Goal: Transaction & Acquisition: Purchase product/service

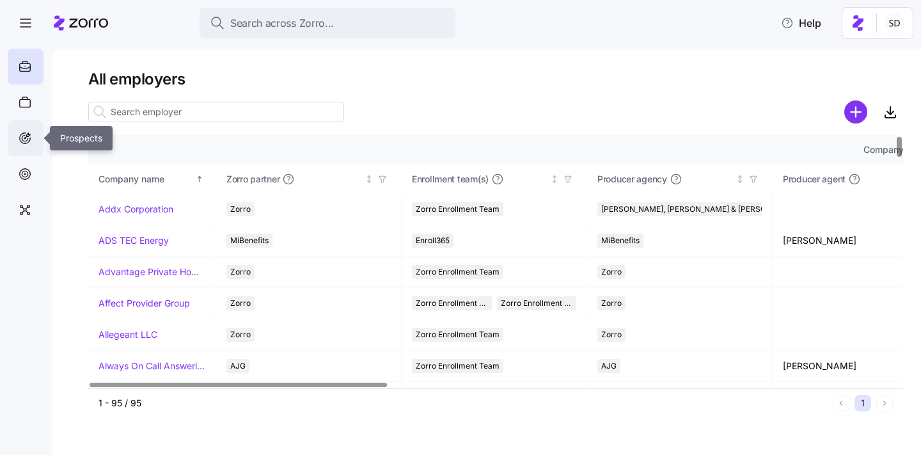
click at [22, 136] on icon at bounding box center [25, 137] width 14 height 15
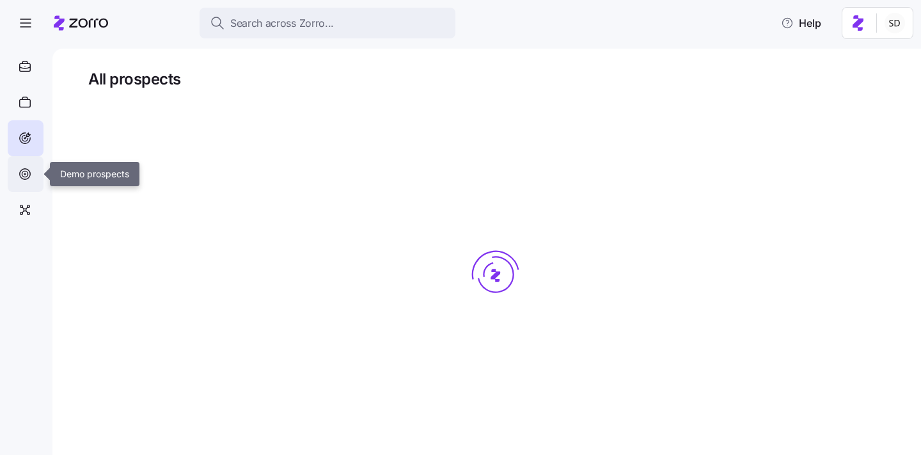
click at [21, 163] on div at bounding box center [26, 174] width 36 height 36
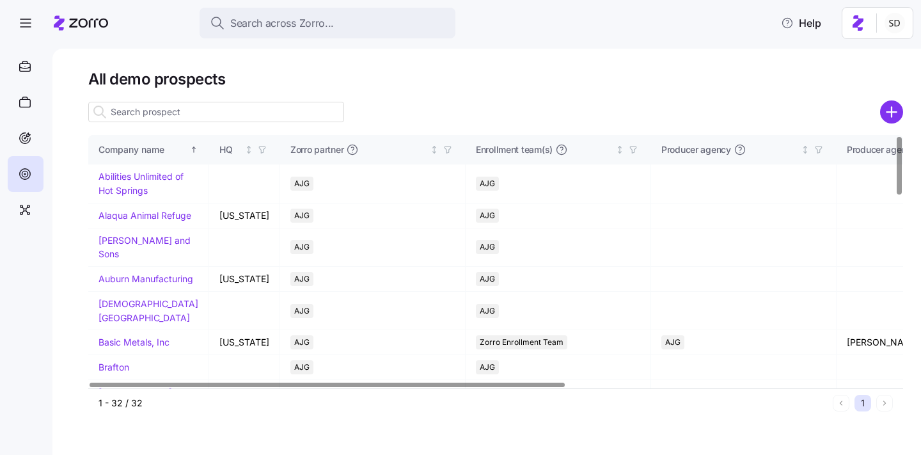
click at [169, 111] on input at bounding box center [216, 112] width 256 height 20
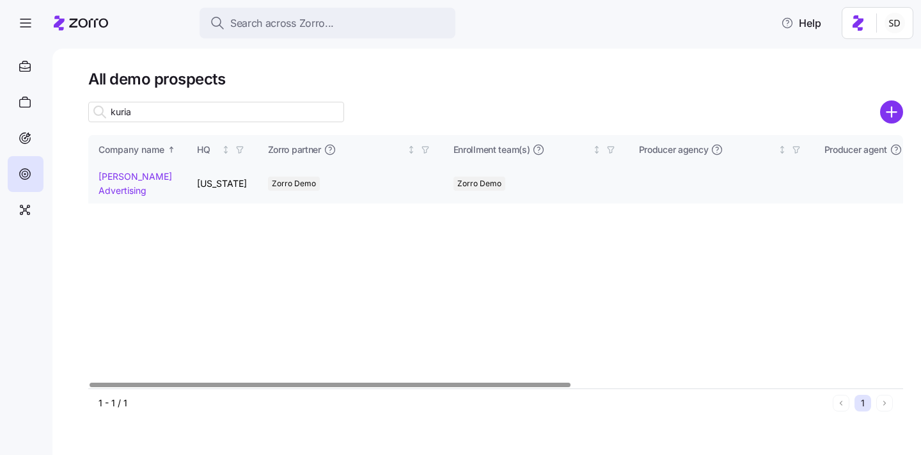
type input "kuria"
click at [108, 176] on link "[PERSON_NAME] Advertising" at bounding box center [136, 183] width 74 height 25
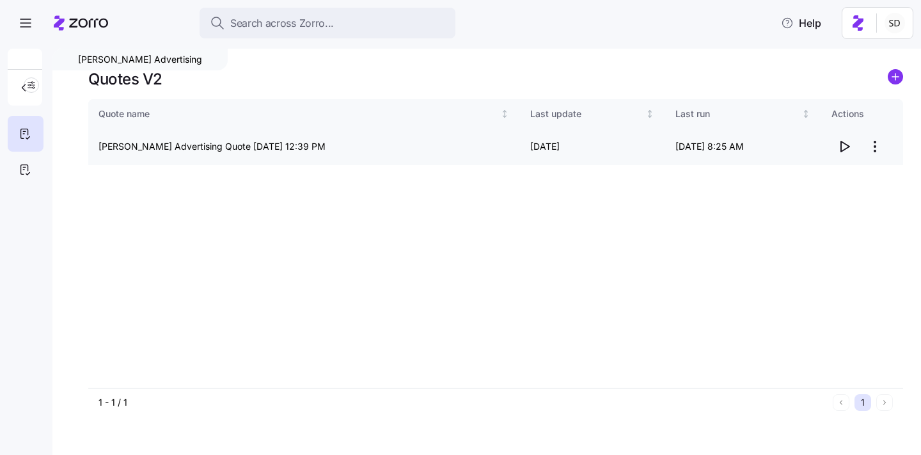
click at [847, 148] on icon "button" at bounding box center [844, 146] width 15 height 15
click at [20, 162] on icon at bounding box center [25, 169] width 14 height 15
click at [842, 148] on icon "button" at bounding box center [844, 146] width 15 height 15
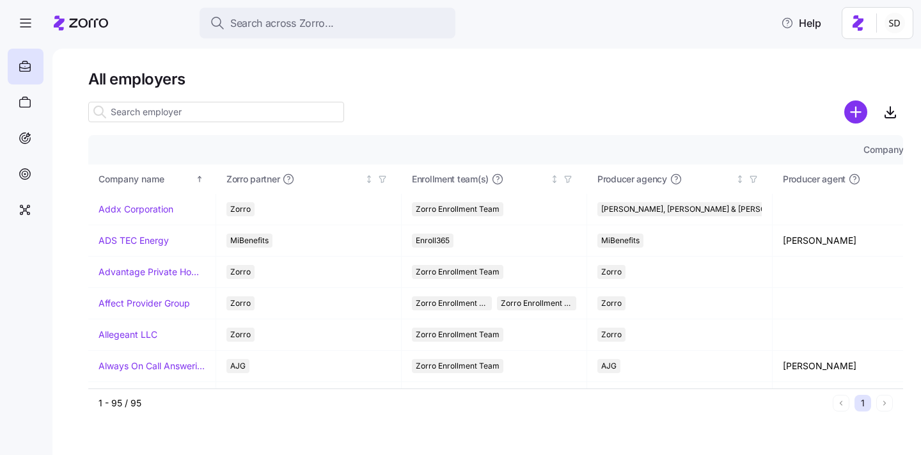
click at [535, 28] on div "Search across Zorro... Help" at bounding box center [461, 23] width 906 height 36
click at [19, 102] on icon at bounding box center [25, 102] width 14 height 15
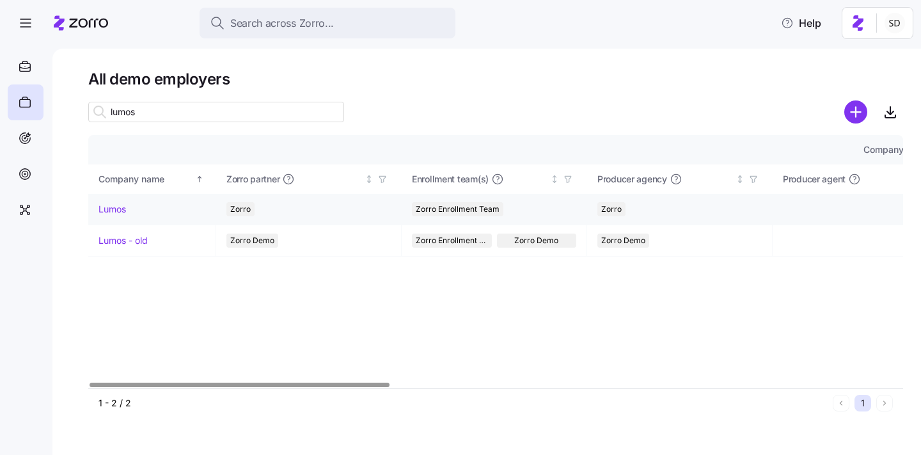
type input "lumos"
click at [108, 209] on link "Lumos" at bounding box center [113, 209] width 28 height 13
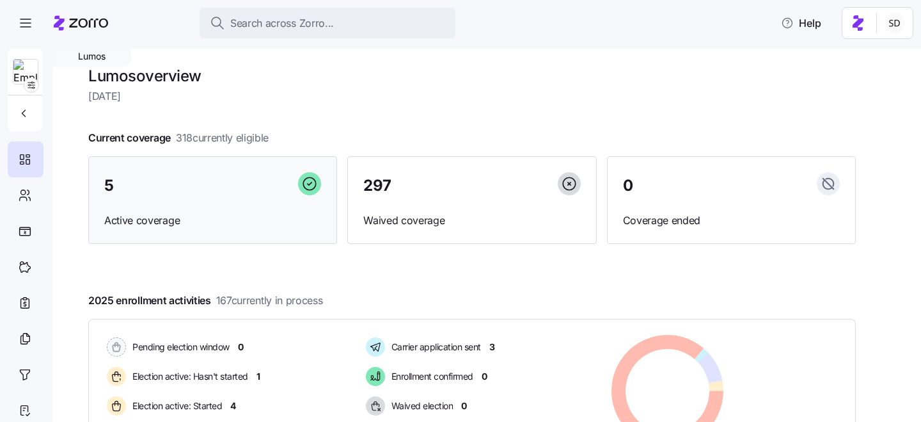
scroll to position [48, 0]
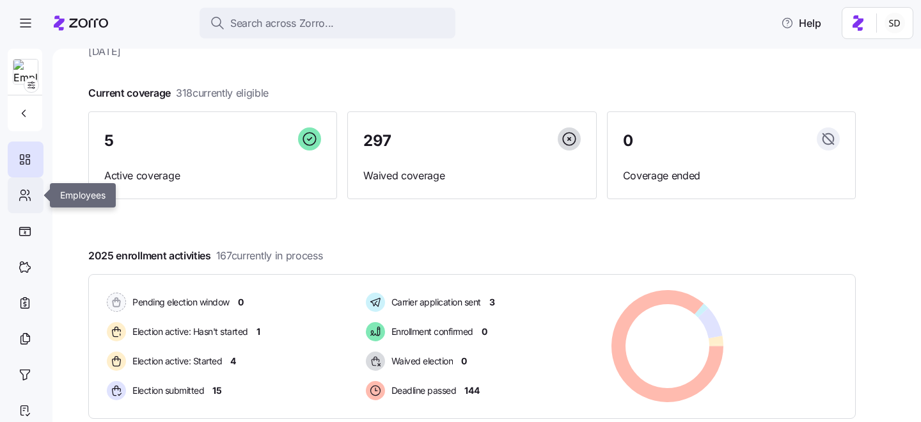
click at [18, 198] on icon at bounding box center [25, 194] width 14 height 15
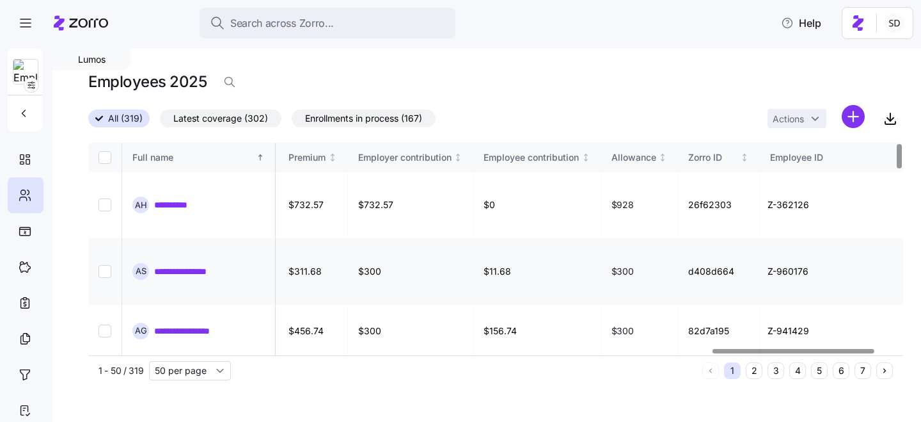
scroll to position [0, 3139]
click at [161, 204] on link "**********" at bounding box center [181, 204] width 55 height 13
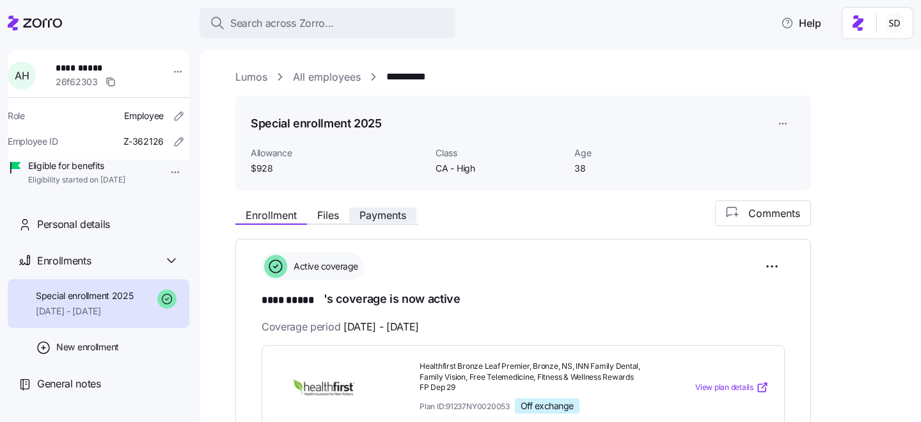
click at [386, 212] on span "Payments" at bounding box center [382, 215] width 47 height 10
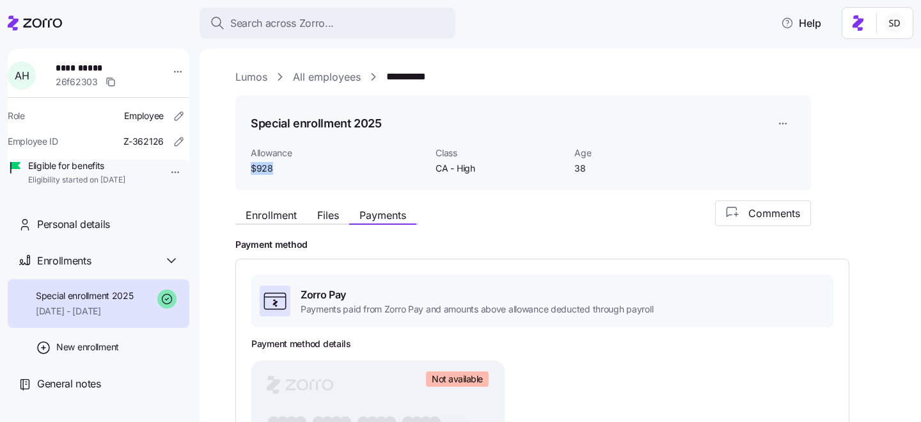
drag, startPoint x: 280, startPoint y: 164, endPoint x: 235, endPoint y: 164, distance: 44.1
click at [235, 164] on div "Special enrollment 2025 Allowance $928 Class CA - High Age 38" at bounding box center [523, 142] width 576 height 95
click at [360, 176] on div "Special enrollment 2025 Allowance $928 Class CA - High Age 38" at bounding box center [523, 142] width 576 height 95
click at [292, 78] on div "**********" at bounding box center [569, 77] width 668 height 16
click at [308, 77] on link "All employees" at bounding box center [327, 77] width 68 height 16
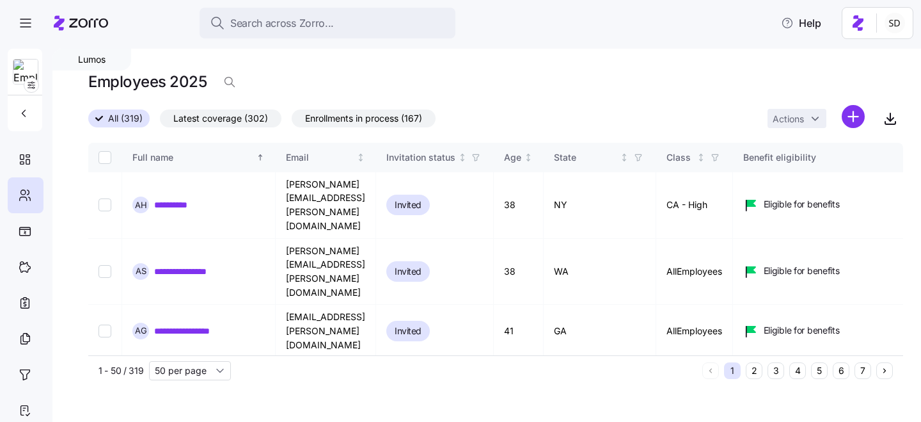
click at [842, 372] on button "6" at bounding box center [841, 370] width 17 height 17
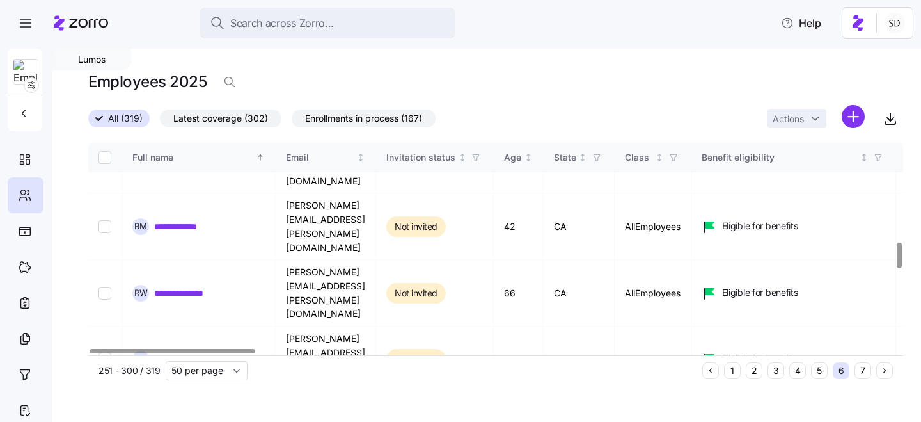
scroll to position [822, 0]
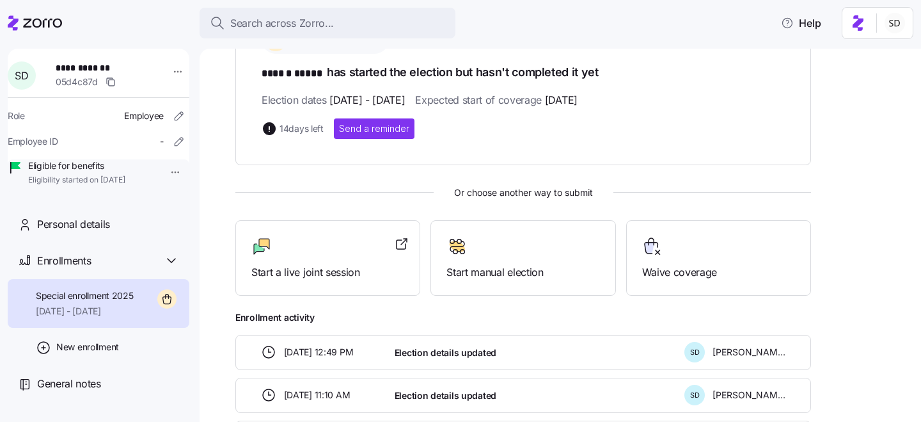
scroll to position [267, 0]
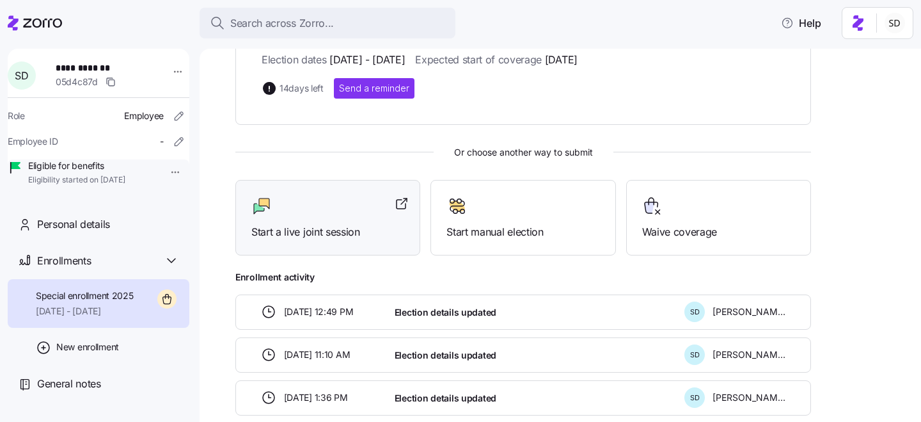
click at [350, 229] on span "Start a live joint session" at bounding box center [327, 232] width 153 height 16
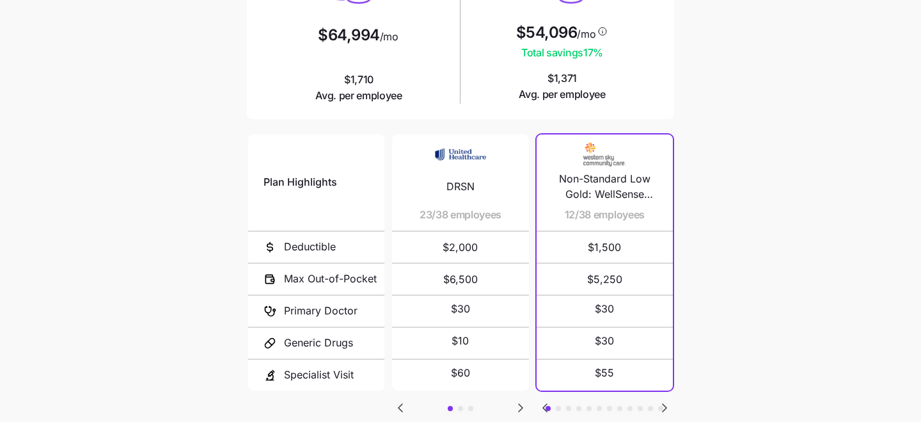
scroll to position [250, 0]
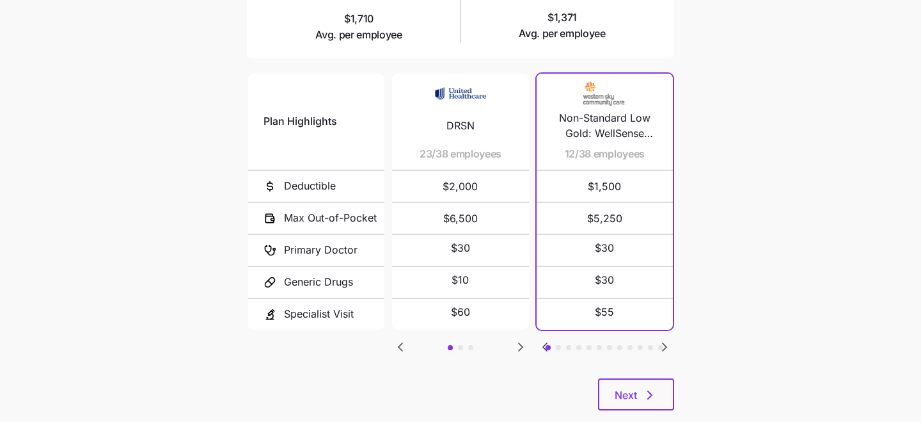
click at [519, 343] on icon "Go to next slide" at bounding box center [521, 347] width 4 height 8
click at [400, 344] on icon "Go to previous slide" at bounding box center [400, 347] width 4 height 8
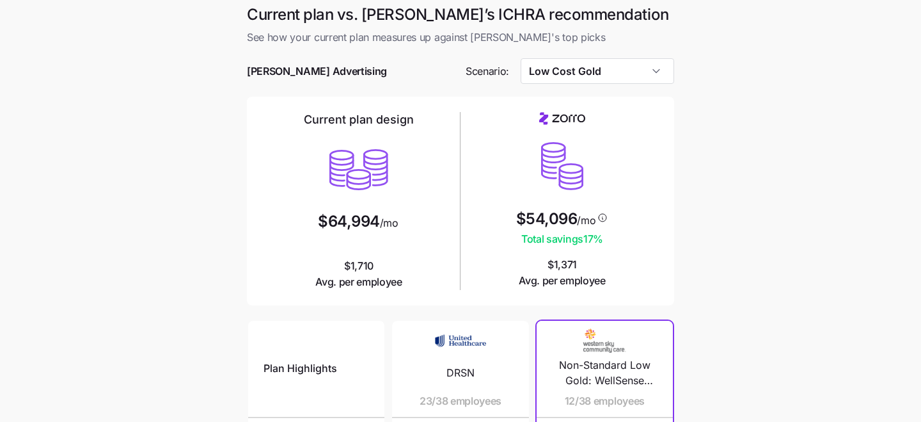
scroll to position [3, 0]
click at [657, 77] on input "Low Cost Gold" at bounding box center [598, 72] width 154 height 26
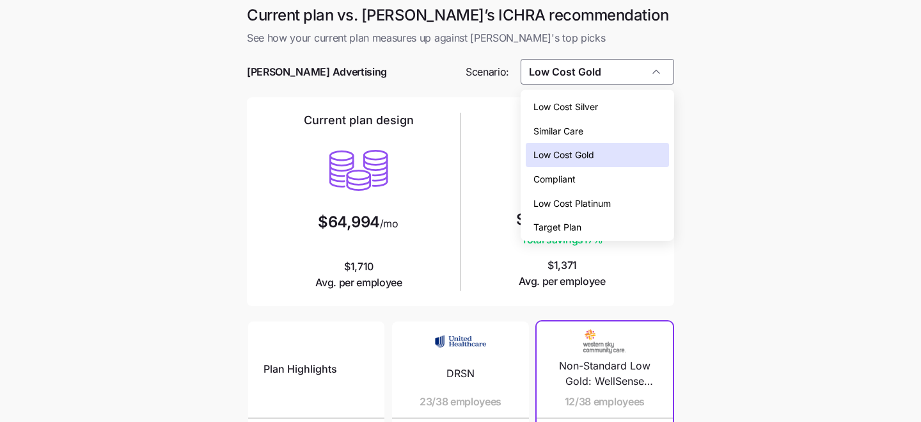
click at [652, 109] on div "Low Cost Silver" at bounding box center [598, 107] width 144 height 24
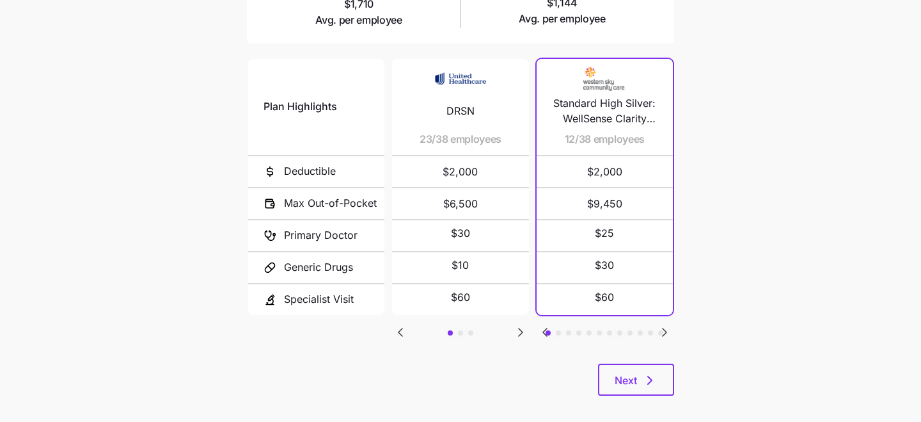
scroll to position [269, 0]
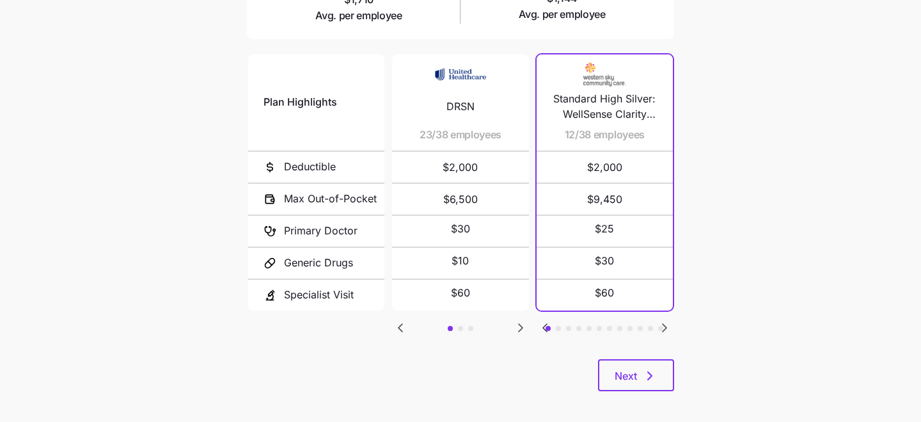
click at [665, 327] on icon "Go to next slide" at bounding box center [664, 327] width 15 height 15
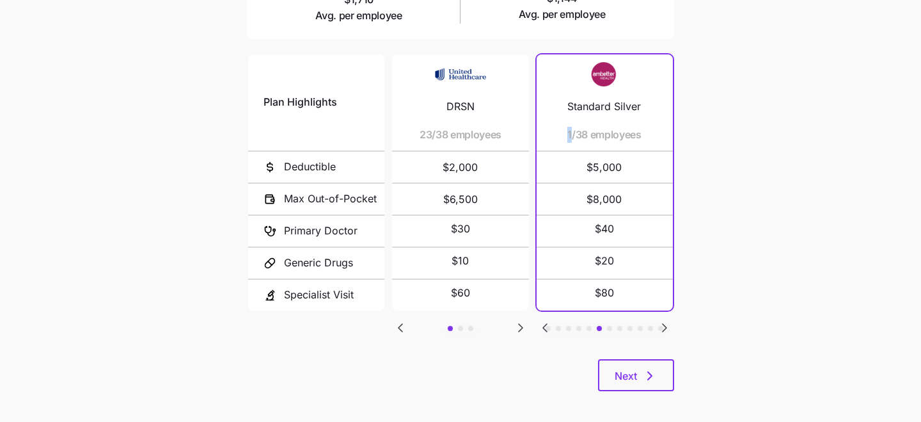
drag, startPoint x: 566, startPoint y: 136, endPoint x: 585, endPoint y: 136, distance: 19.2
click at [585, 136] on div "Standard Silver 1/38 employees" at bounding box center [604, 102] width 106 height 96
click at [659, 320] on icon "Go to next slide" at bounding box center [664, 327] width 15 height 15
click at [546, 326] on icon "Go to previous slide" at bounding box center [544, 327] width 15 height 15
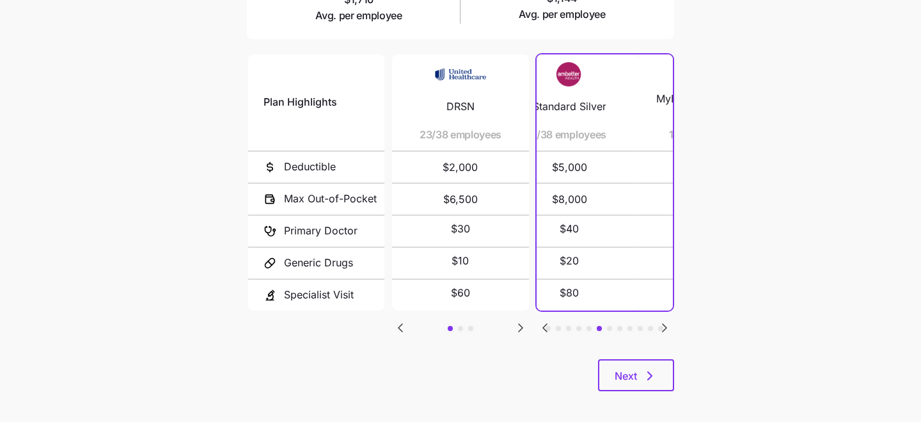
click at [546, 326] on icon "Go to previous slide" at bounding box center [544, 327] width 15 height 15
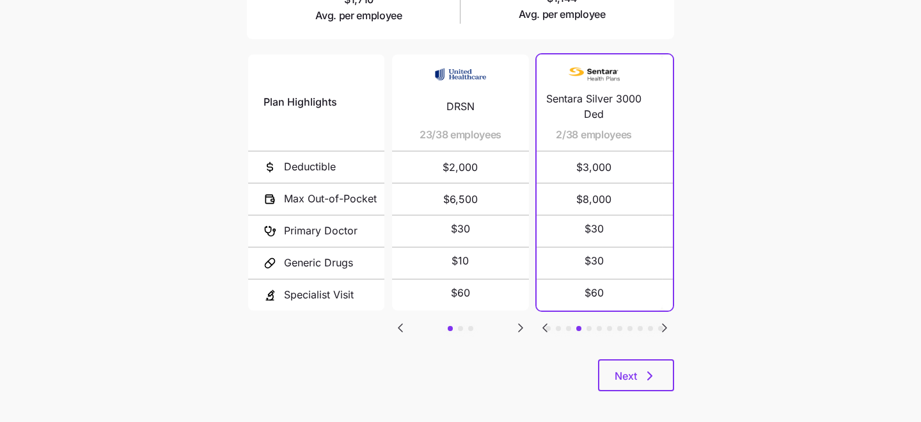
click at [546, 326] on icon "Go to previous slide" at bounding box center [544, 327] width 15 height 15
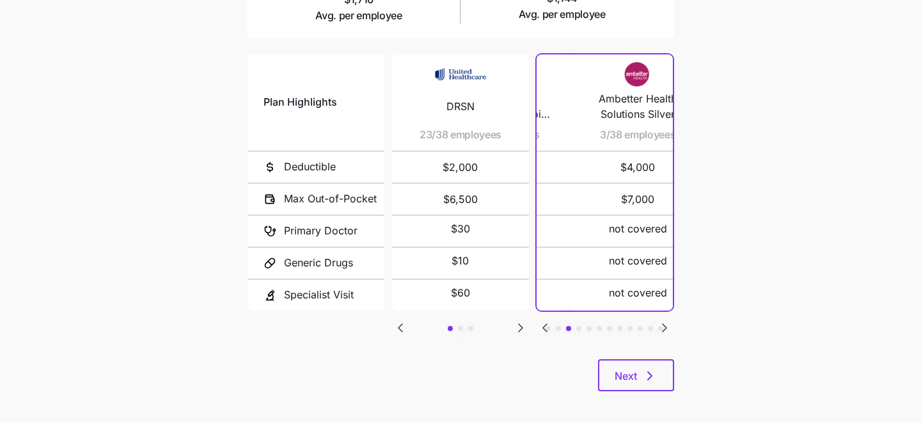
click at [546, 326] on icon "Go to previous slide" at bounding box center [544, 327] width 15 height 15
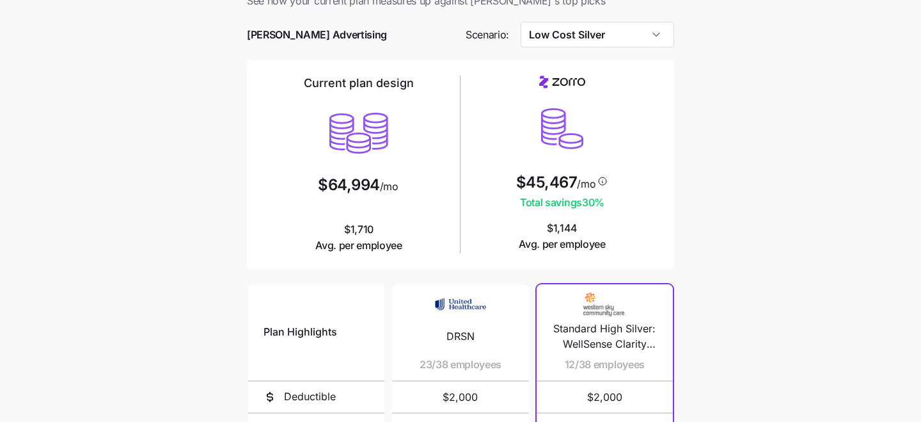
scroll to position [38, 0]
click at [623, 42] on input "Low Cost Silver" at bounding box center [598, 36] width 154 height 26
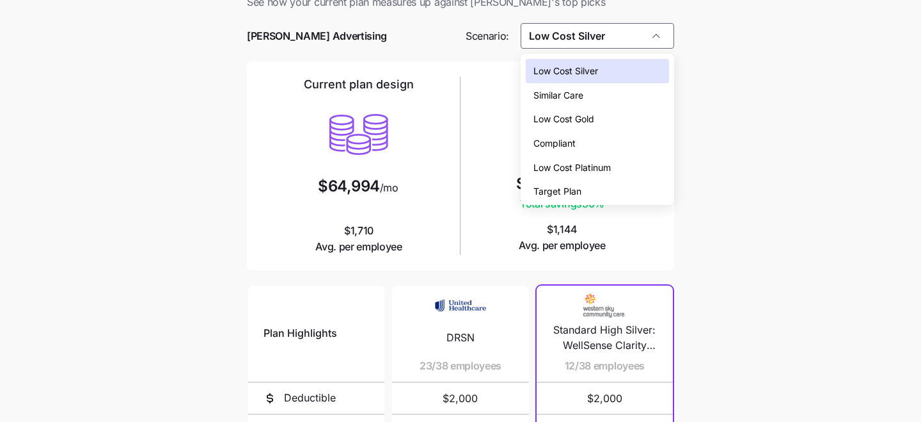
click at [616, 121] on div "Low Cost Gold" at bounding box center [598, 119] width 144 height 24
type input "Low Cost Gold"
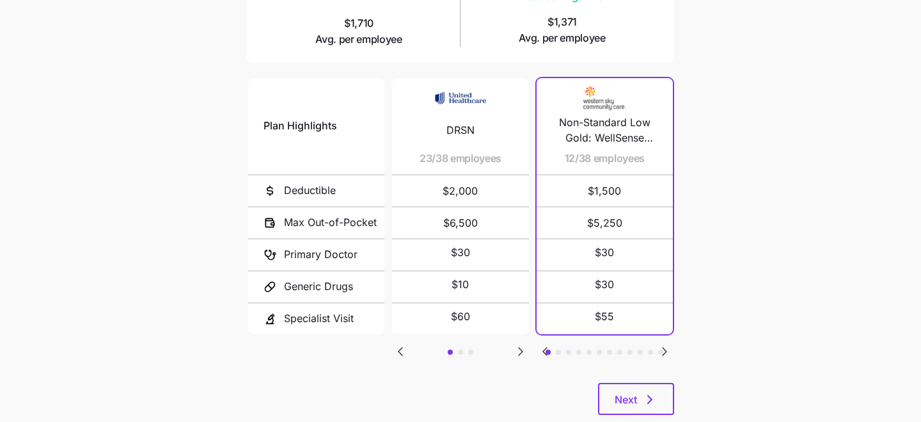
scroll to position [276, 0]
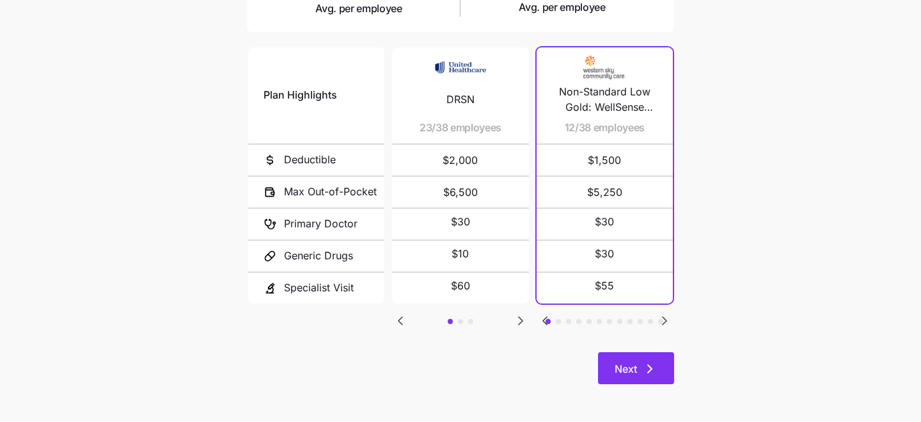
click at [630, 370] on span "Next" at bounding box center [626, 368] width 22 height 15
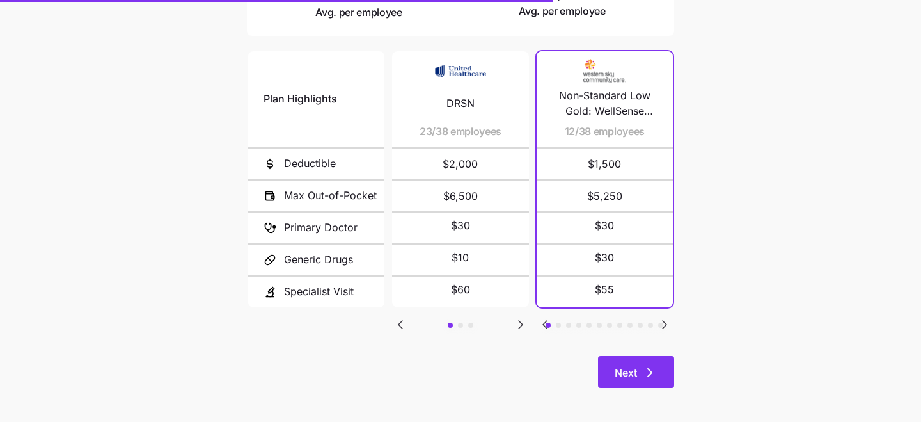
scroll to position [273, 0]
click at [626, 367] on span "Next" at bounding box center [626, 371] width 22 height 15
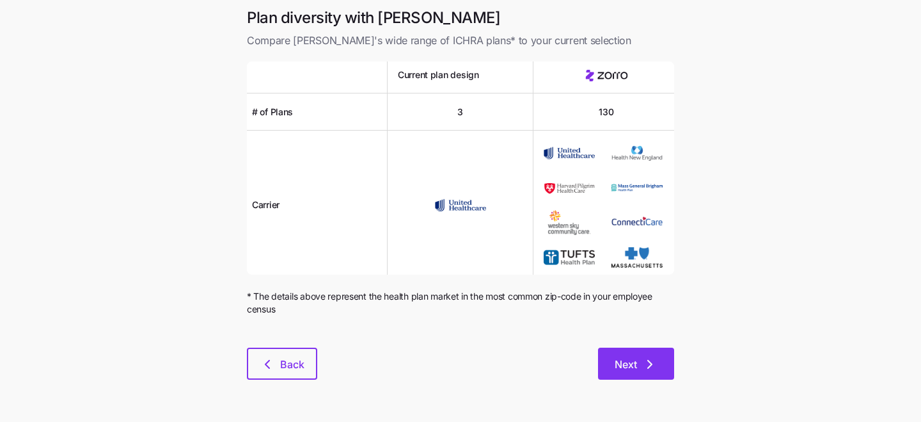
click at [627, 360] on span "Next" at bounding box center [626, 363] width 22 height 15
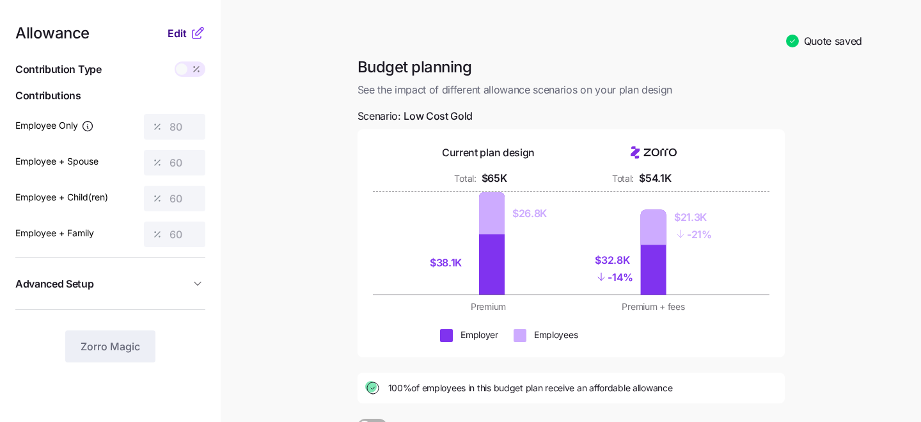
click at [175, 33] on span "Edit" at bounding box center [177, 33] width 19 height 15
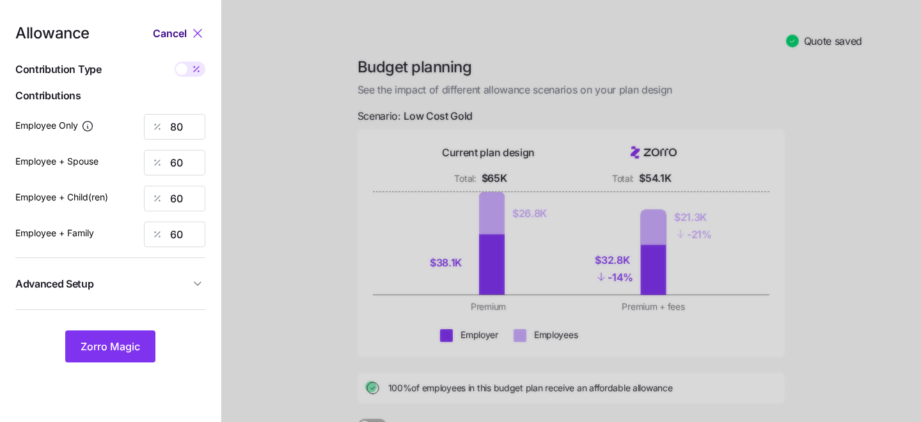
click at [169, 36] on span "Cancel" at bounding box center [170, 33] width 34 height 15
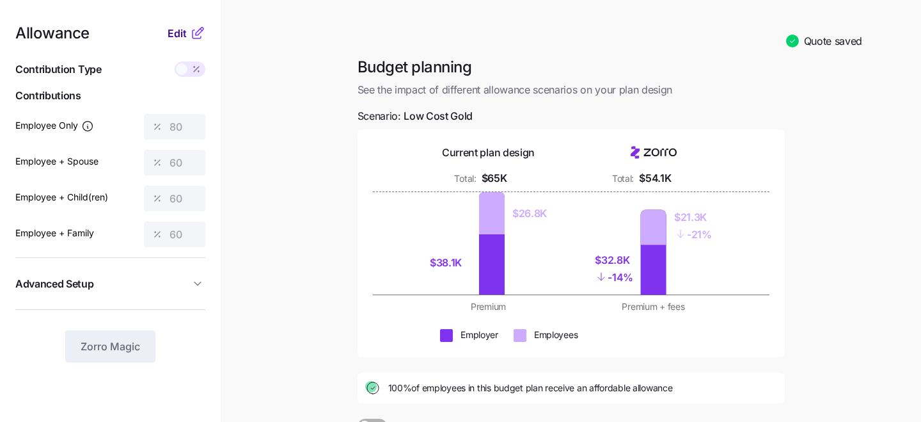
click at [177, 35] on span "Edit" at bounding box center [177, 33] width 19 height 15
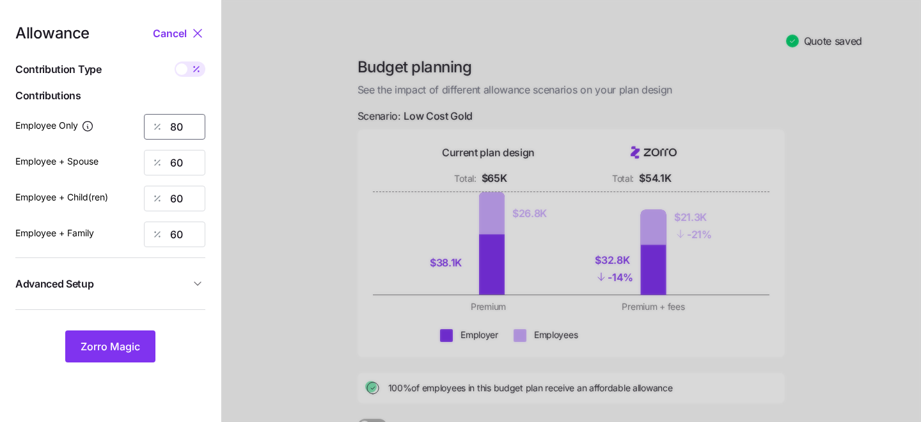
click at [192, 126] on input "80" at bounding box center [174, 127] width 61 height 26
type input "8"
click at [109, 352] on span "Zorro Magic" at bounding box center [110, 345] width 59 height 15
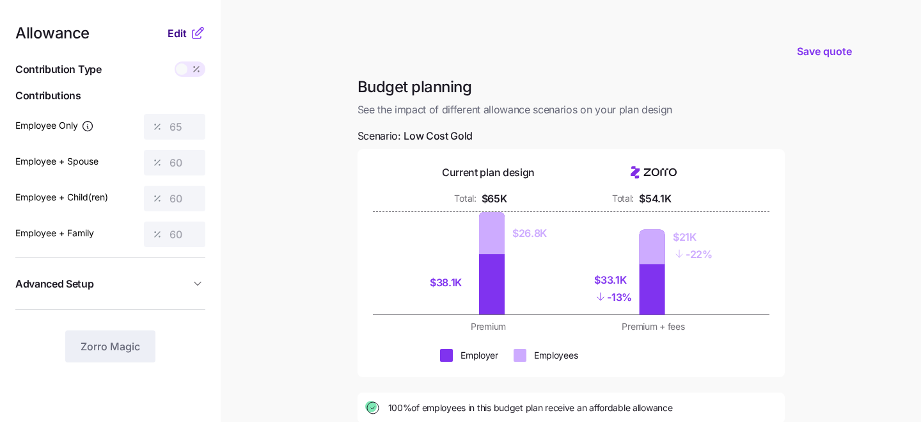
click at [176, 31] on span "Edit" at bounding box center [177, 33] width 19 height 15
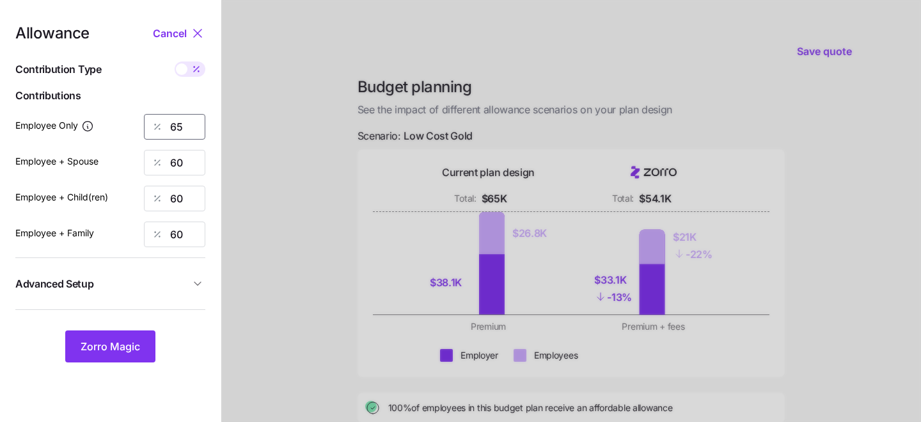
click at [189, 123] on input "65" at bounding box center [174, 127] width 61 height 26
type input "6"
type input "0"
type input "100"
click at [89, 347] on span "Zorro Magic" at bounding box center [110, 345] width 59 height 15
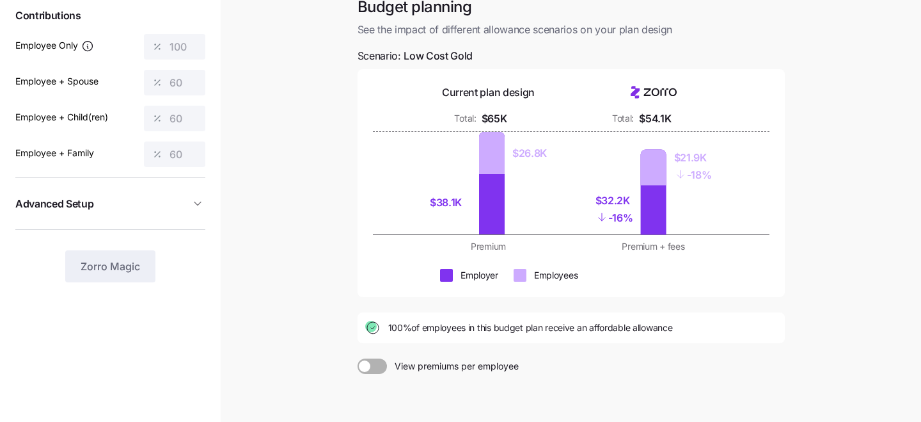
scroll to position [81, 0]
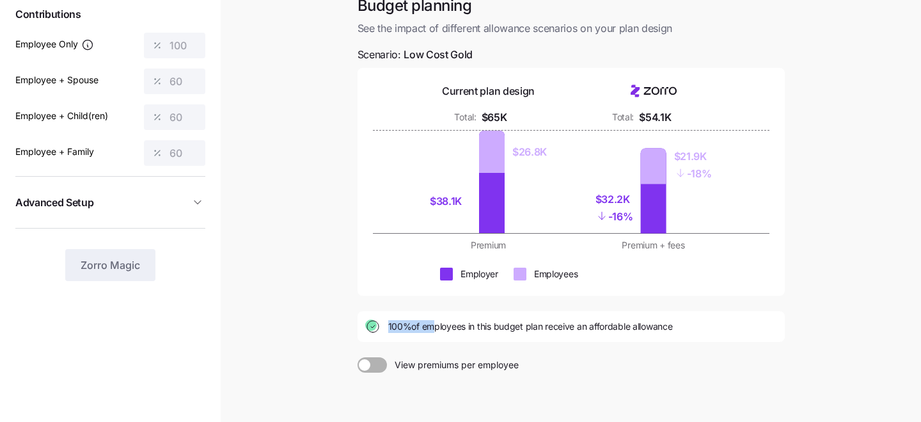
drag, startPoint x: 385, startPoint y: 326, endPoint x: 427, endPoint y: 325, distance: 41.6
click at [427, 325] on div "100% of employees in this budget plan receive an affordable allowance" at bounding box center [571, 326] width 412 height 15
click at [427, 325] on span "100% of employees in this budget plan receive an affordable allowance" at bounding box center [530, 326] width 285 height 13
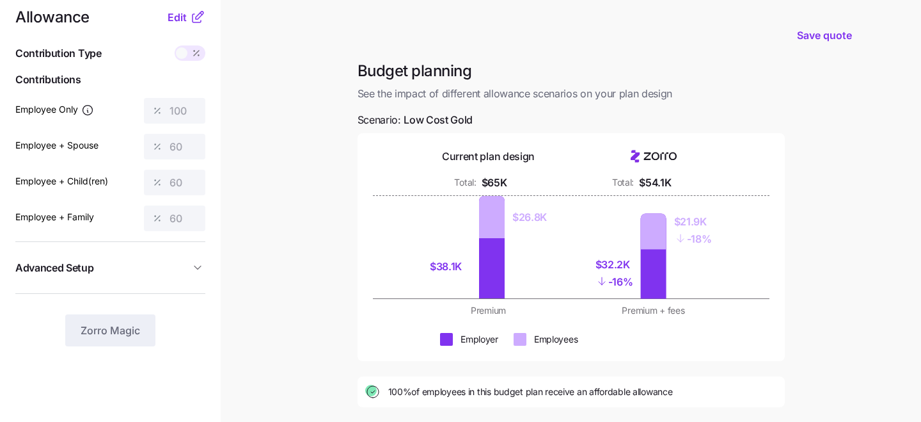
scroll to position [18, 0]
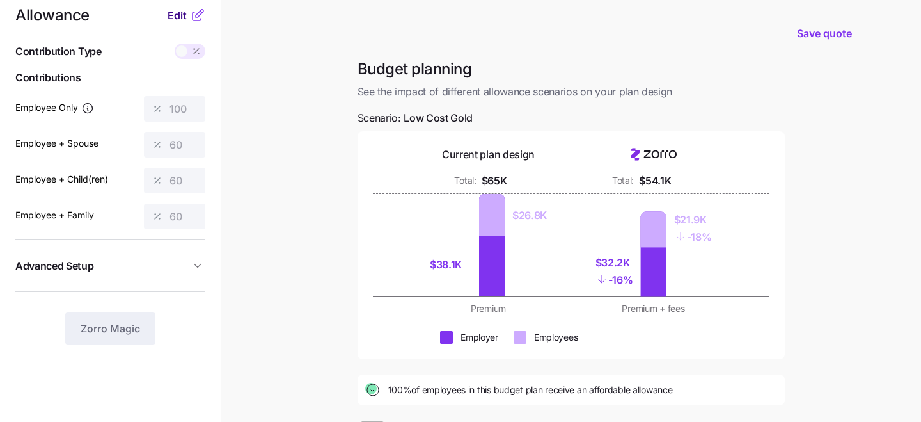
click at [174, 19] on span "Edit" at bounding box center [177, 15] width 19 height 15
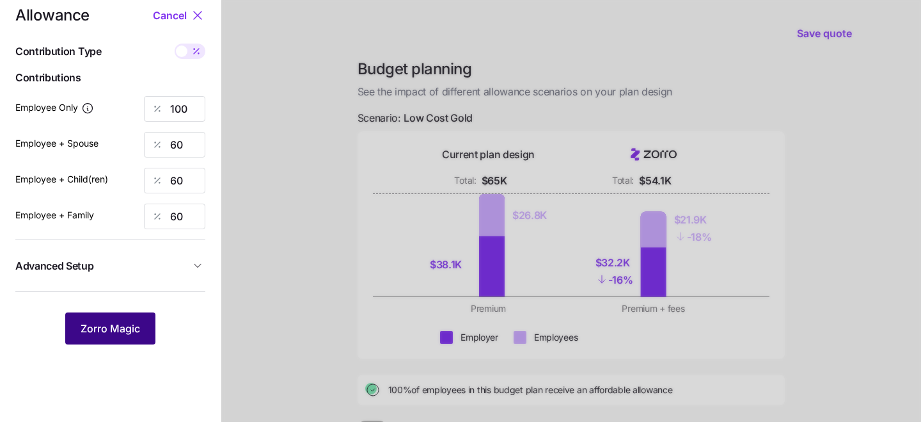
click at [90, 315] on button "Zorro Magic" at bounding box center [110, 328] width 90 height 32
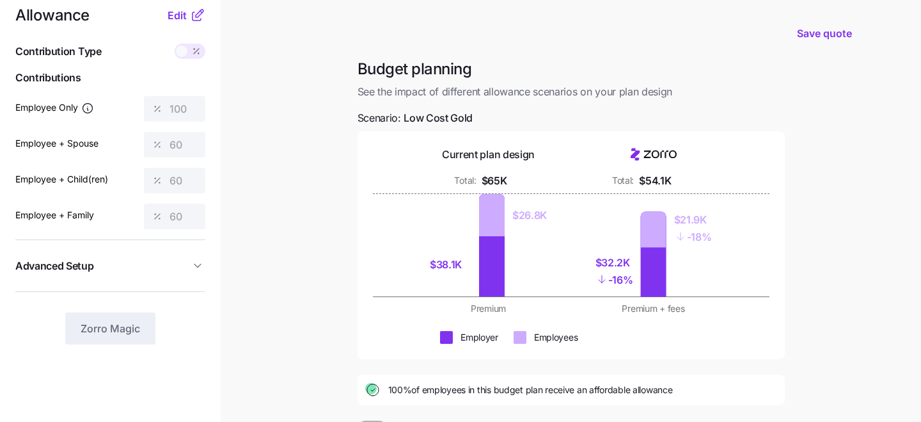
scroll to position [207, 0]
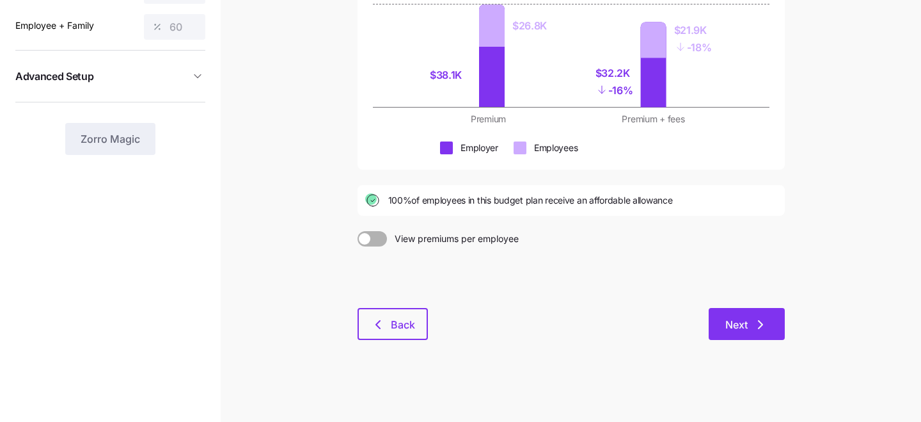
click at [723, 319] on button "Next" at bounding box center [747, 324] width 76 height 32
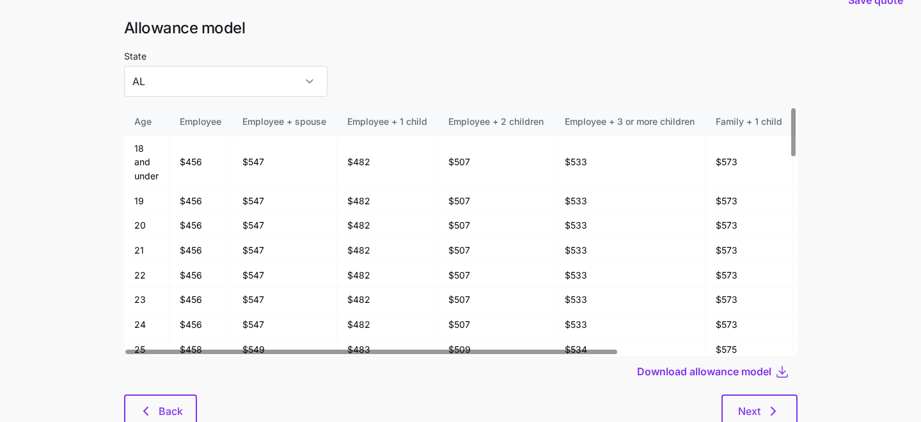
scroll to position [27, 0]
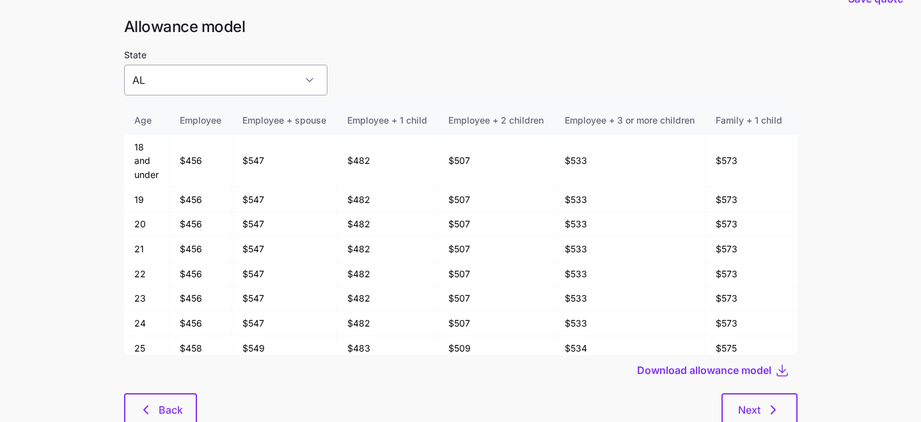
click at [276, 84] on input "AL" at bounding box center [225, 80] width 203 height 31
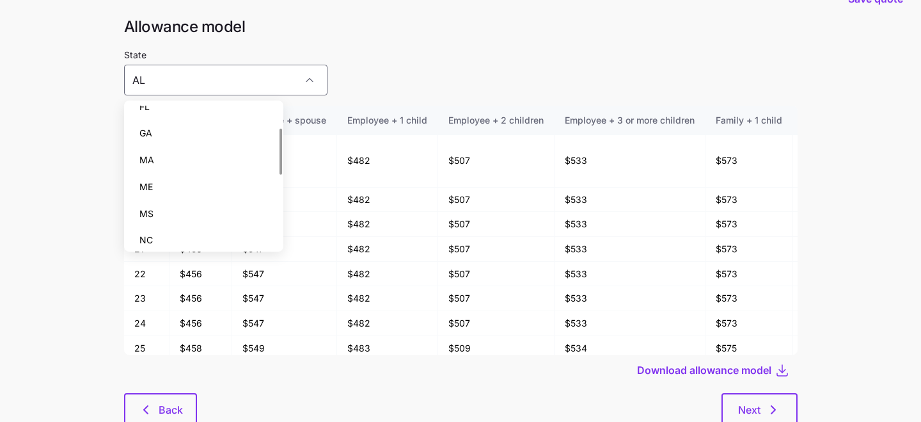
scroll to position [12, 0]
click at [251, 154] on div "FL" at bounding box center [204, 161] width 150 height 27
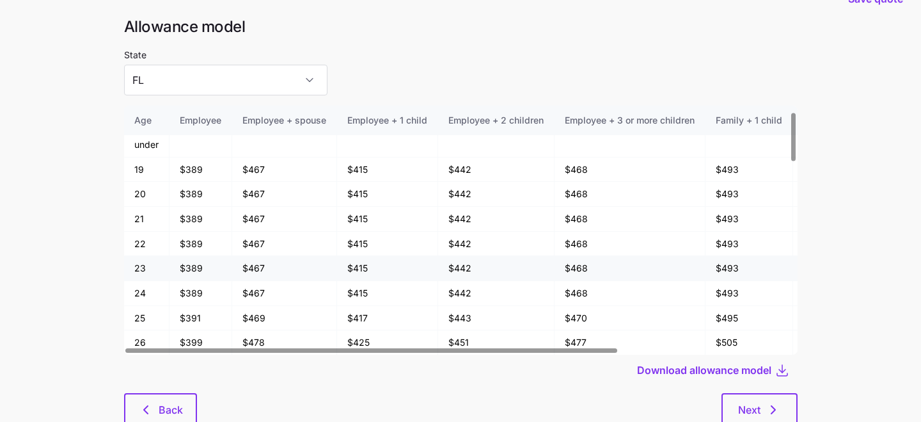
scroll to position [27, 0]
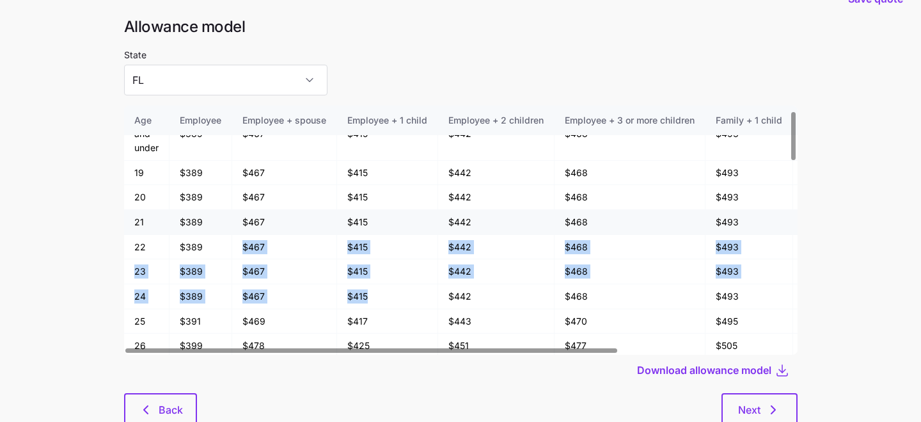
drag, startPoint x: 338, startPoint y: 307, endPoint x: 242, endPoint y: 211, distance: 135.7
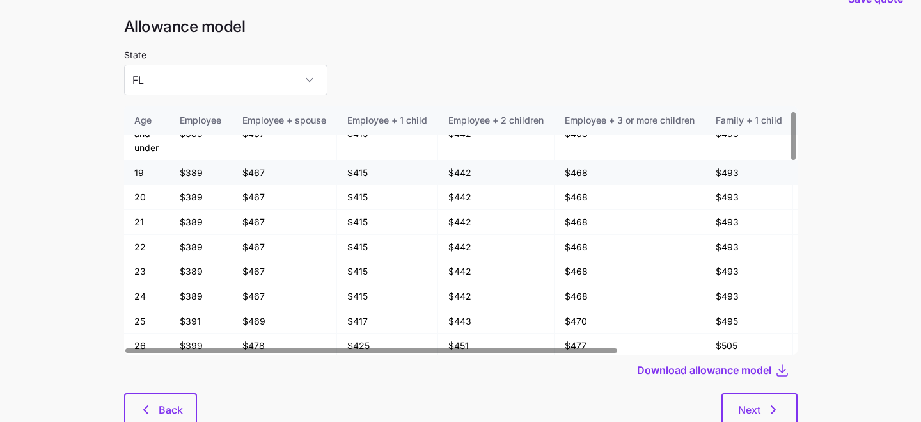
click at [189, 171] on td "$389" at bounding box center [200, 173] width 63 height 25
drag, startPoint x: 180, startPoint y: 171, endPoint x: 202, endPoint y: 171, distance: 21.7
click at [202, 171] on td "$389" at bounding box center [200, 173] width 63 height 25
click at [214, 212] on td "$389" at bounding box center [200, 222] width 63 height 25
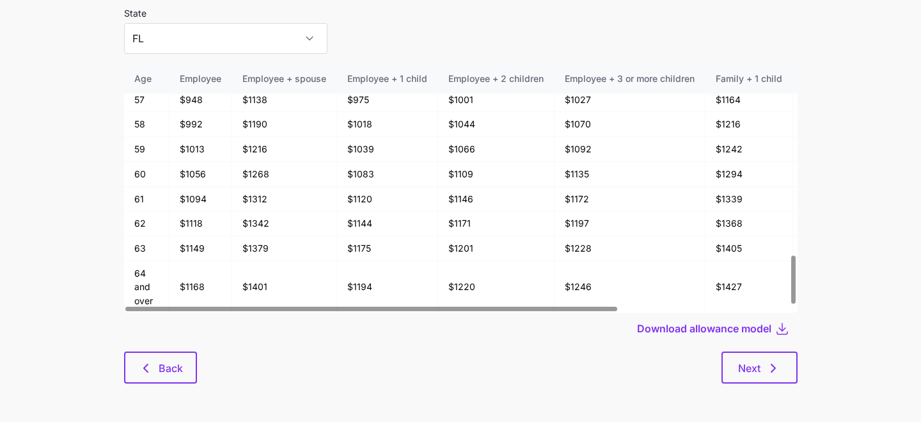
scroll to position [984, 0]
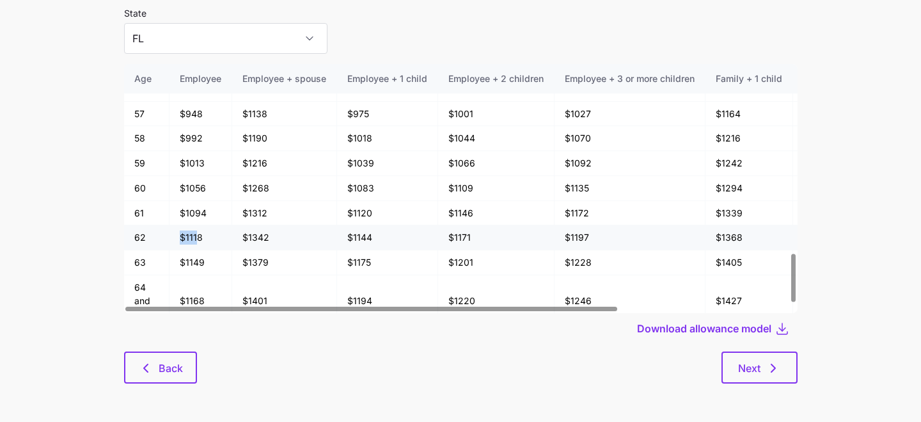
drag, startPoint x: 180, startPoint y: 236, endPoint x: 195, endPoint y: 235, distance: 15.4
click at [197, 236] on td "$1118" at bounding box center [200, 237] width 63 height 25
click at [188, 196] on td "$1056" at bounding box center [200, 188] width 63 height 25
drag, startPoint x: 188, startPoint y: 211, endPoint x: 226, endPoint y: 211, distance: 37.7
click at [228, 211] on td "$1094" at bounding box center [200, 213] width 63 height 25
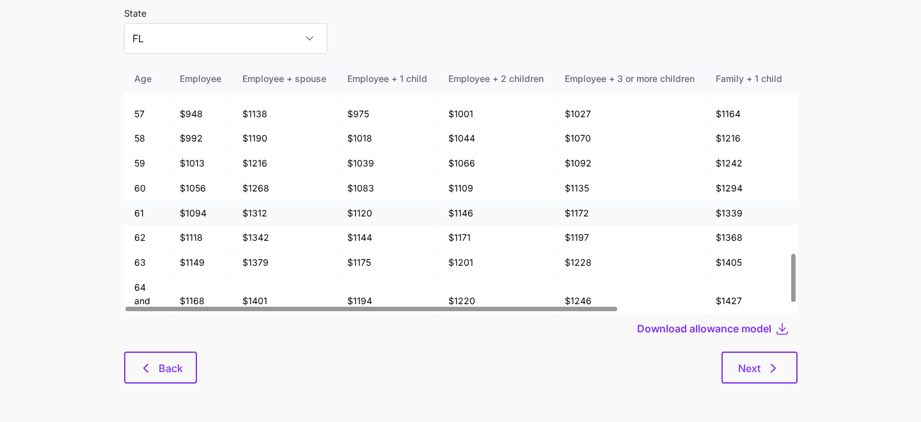
click at [208, 217] on td "$1094" at bounding box center [200, 213] width 63 height 25
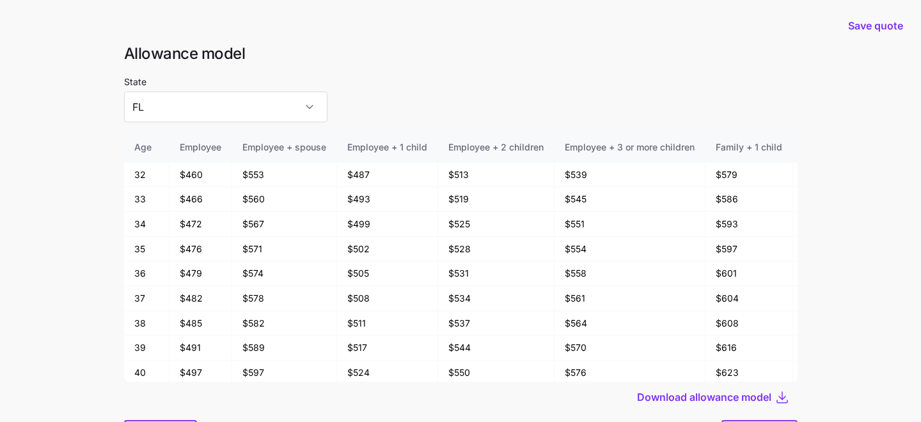
scroll to position [1, 0]
click at [236, 114] on input "FL" at bounding box center [225, 106] width 203 height 31
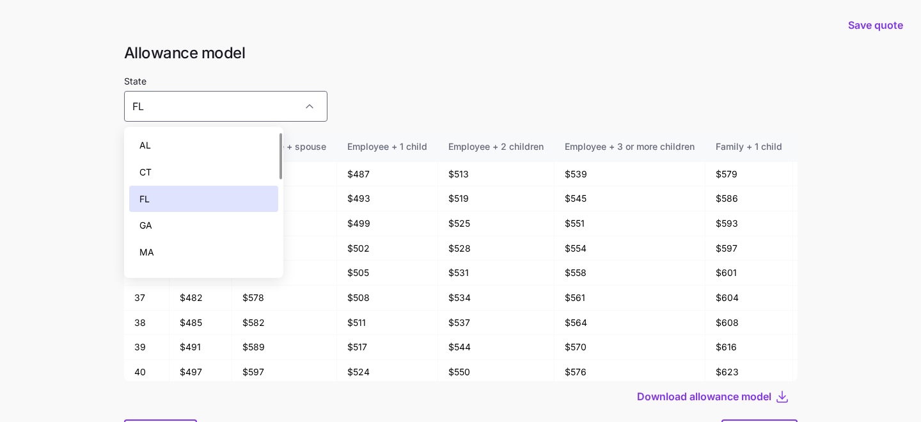
scroll to position [0, 0]
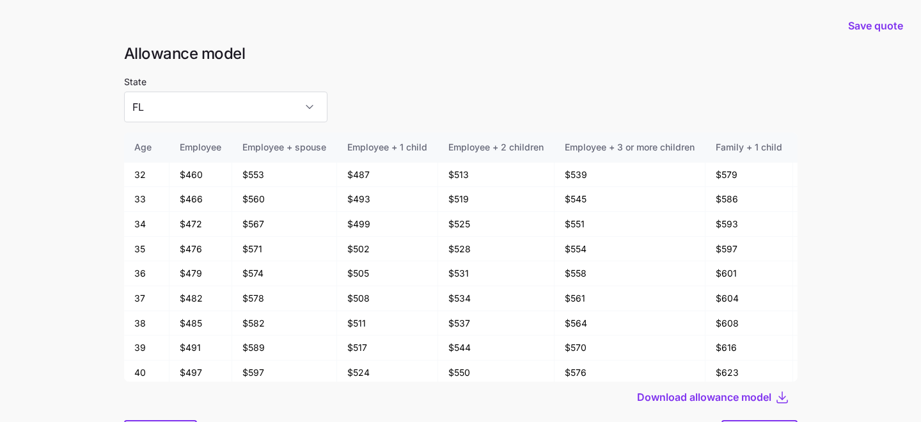
click at [326, 122] on div at bounding box center [461, 127] width 674 height 10
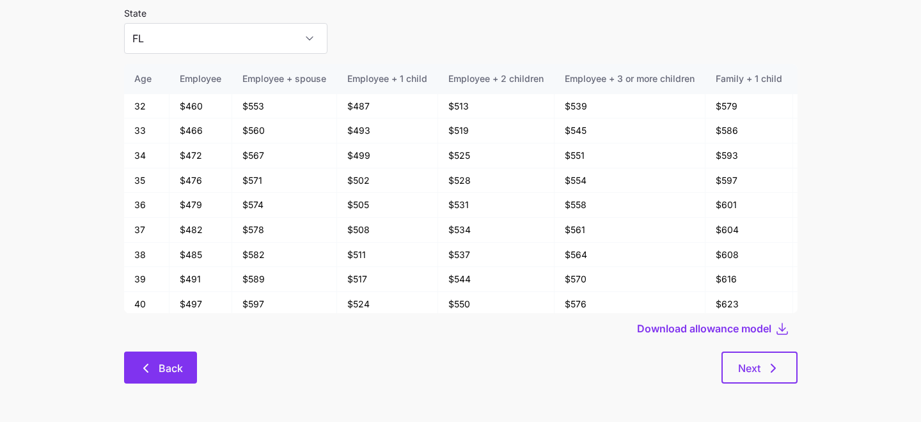
click at [139, 354] on button "Back" at bounding box center [160, 367] width 73 height 32
type input "AL"
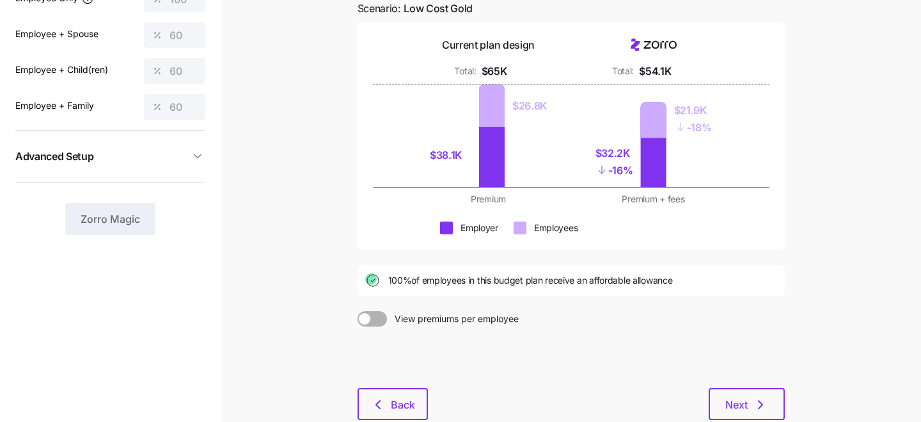
scroll to position [130, 0]
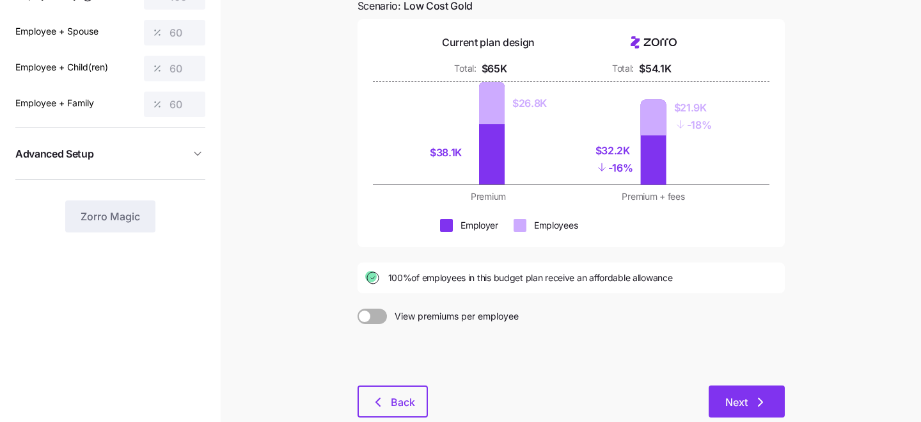
click at [733, 402] on span "Next" at bounding box center [736, 401] width 22 height 15
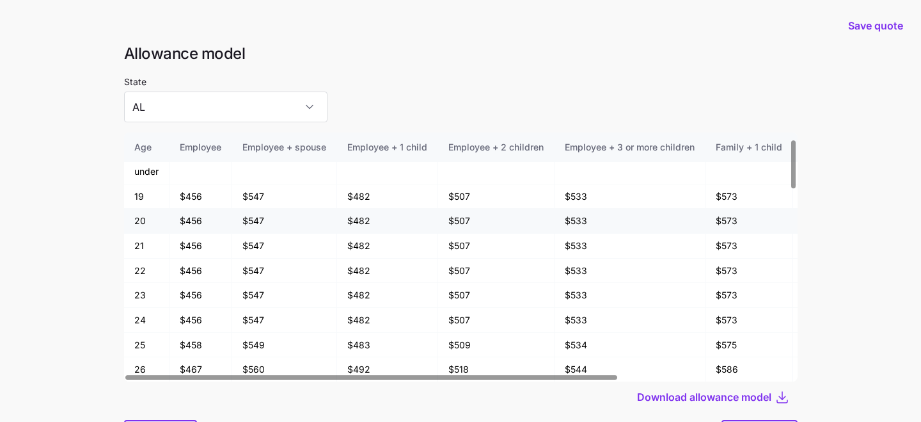
scroll to position [37, 0]
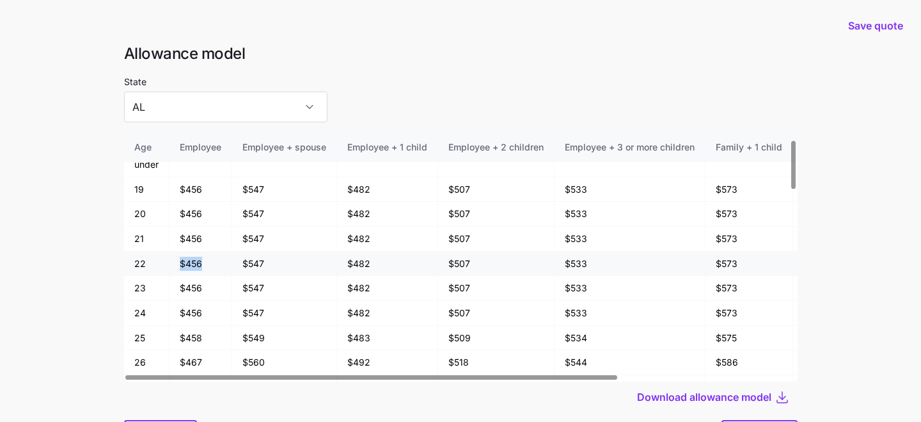
drag, startPoint x: 213, startPoint y: 265, endPoint x: 158, endPoint y: 268, distance: 55.1
click at [158, 268] on tr "22 $456 $547 $482 $507 $533 $573 $598 $624" at bounding box center [578, 263] width 909 height 25
click at [181, 274] on td "$456" at bounding box center [200, 263] width 63 height 25
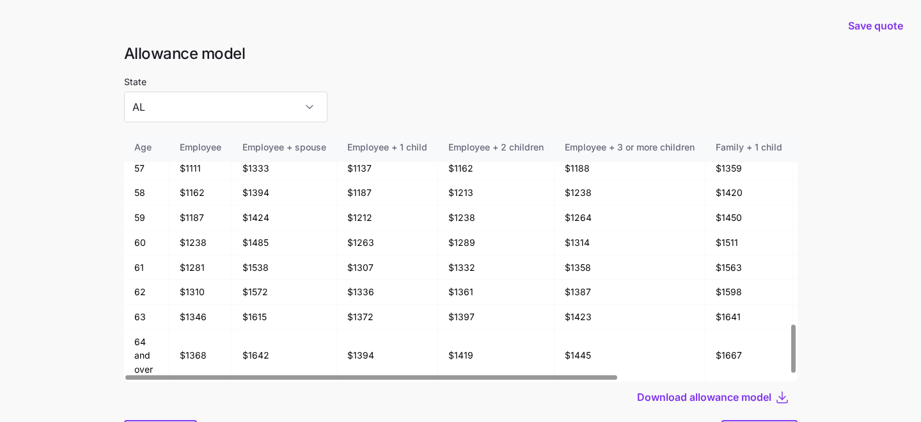
scroll to position [991, 0]
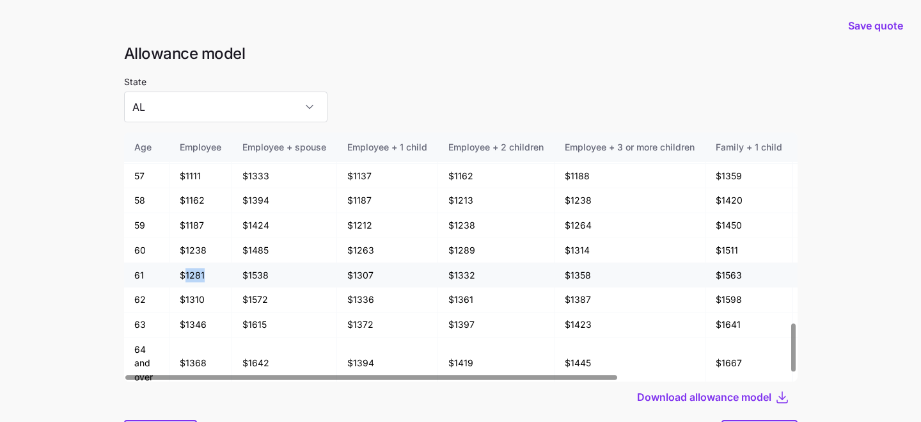
drag, startPoint x: 202, startPoint y: 272, endPoint x: 183, endPoint y: 272, distance: 19.2
click at [183, 272] on td "$1281" at bounding box center [200, 275] width 63 height 25
click at [203, 279] on td "$1281" at bounding box center [200, 275] width 63 height 25
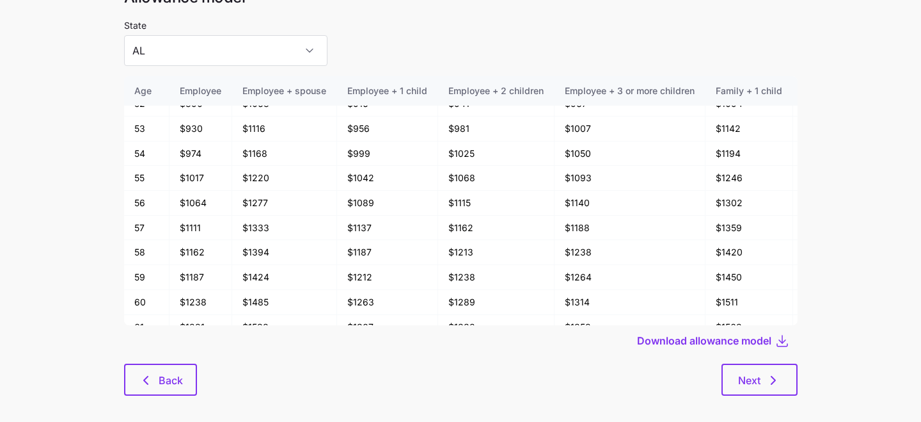
scroll to position [59, 0]
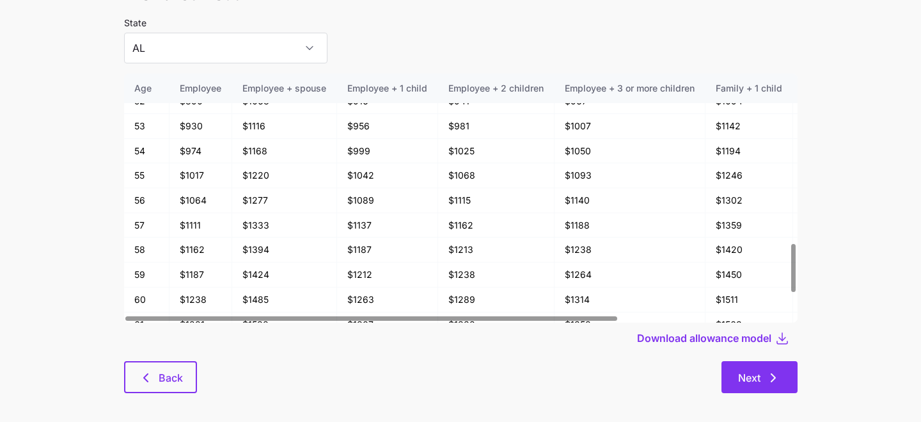
click at [728, 375] on button "Next" at bounding box center [759, 377] width 76 height 32
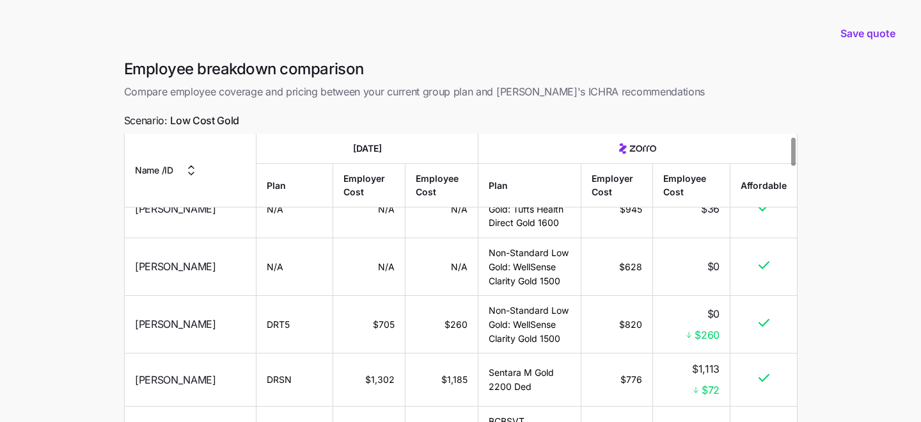
scroll to position [27, 0]
drag, startPoint x: 632, startPoint y: 324, endPoint x: 603, endPoint y: 324, distance: 29.4
click at [603, 324] on td "$820" at bounding box center [617, 325] width 72 height 58
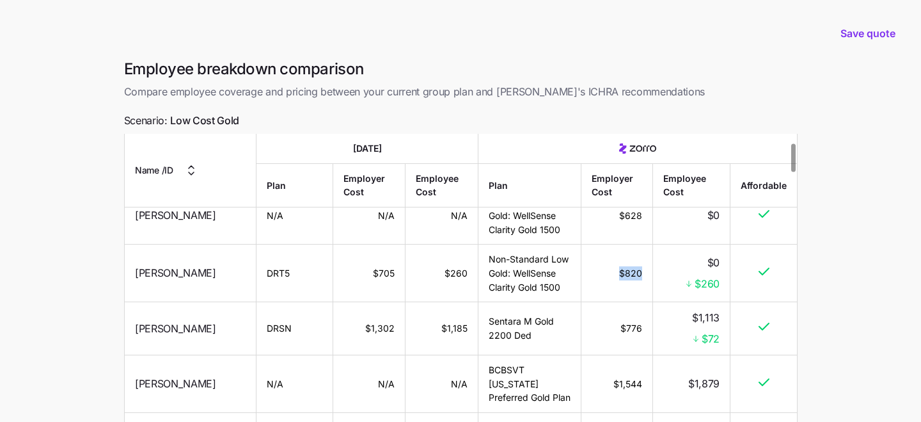
scroll to position [90, 0]
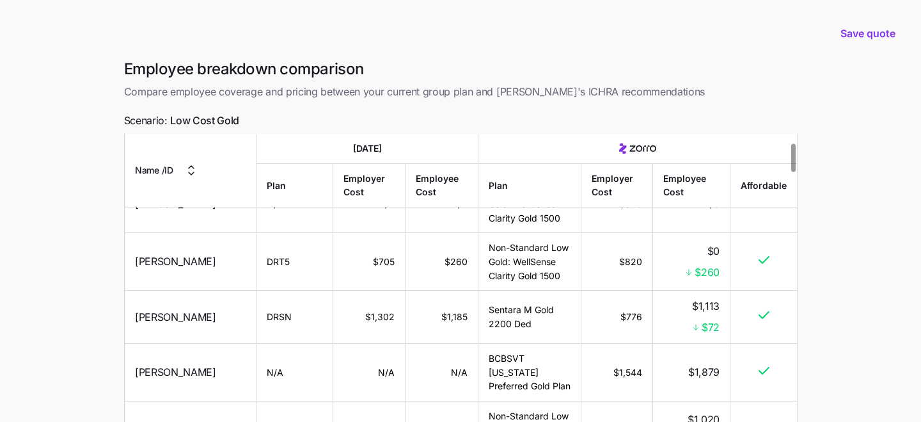
click at [157, 326] on td "Mira Goss" at bounding box center [191, 316] width 132 height 53
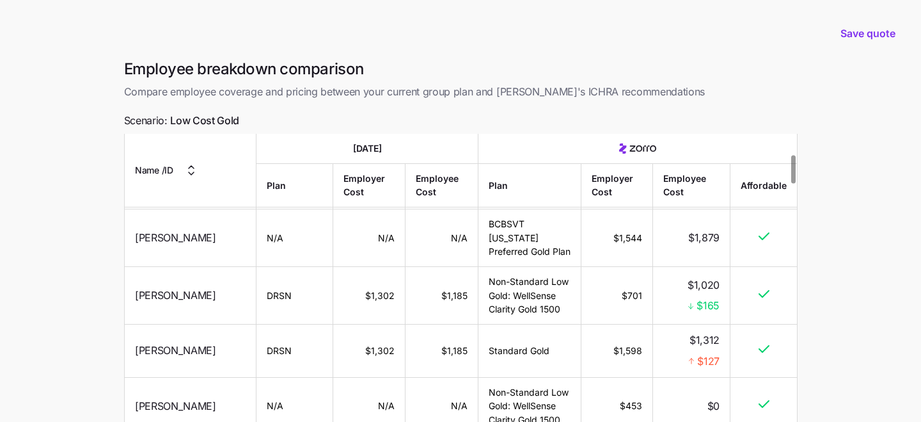
scroll to position [207, 0]
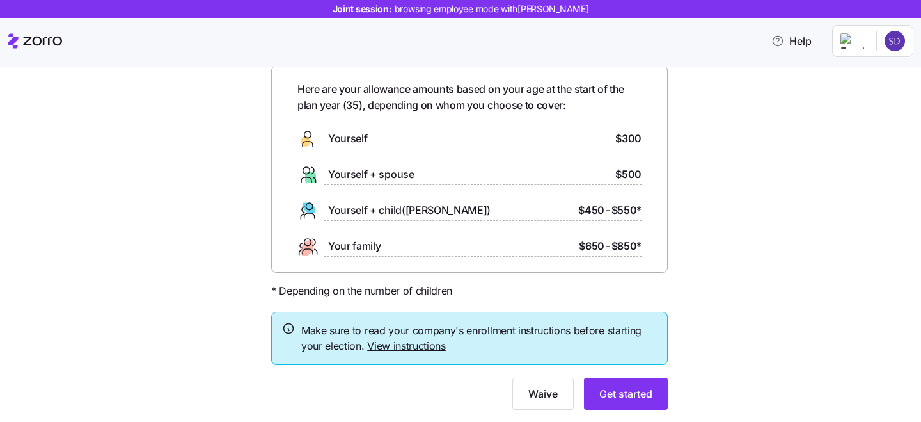
scroll to position [91, 0]
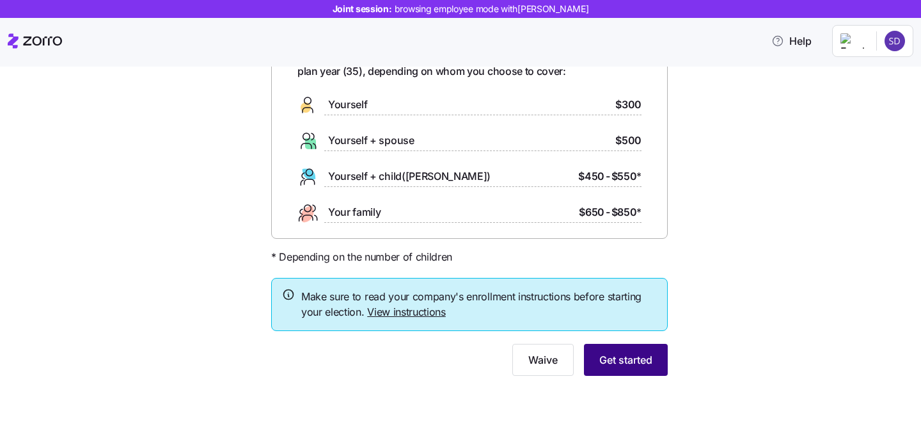
click at [610, 362] on span "Get started" at bounding box center [625, 359] width 53 height 15
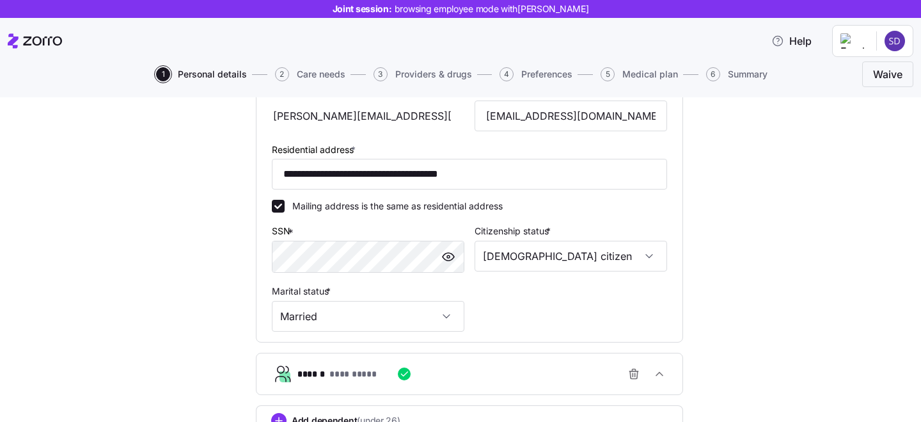
scroll to position [432, 0]
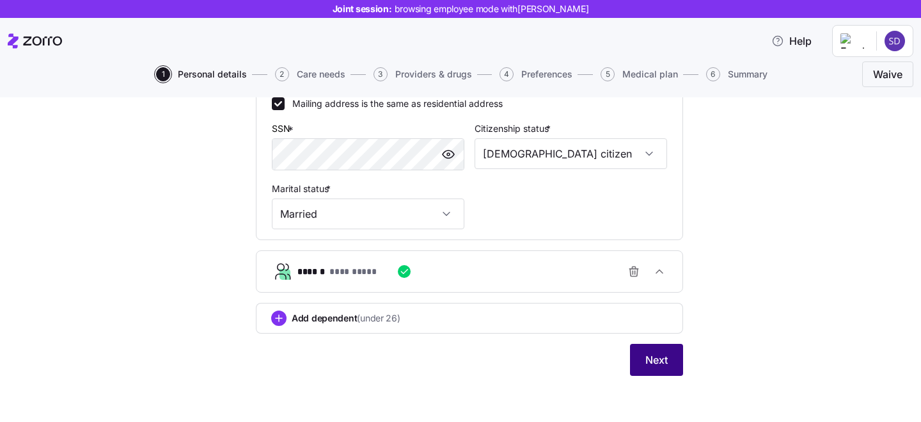
click at [651, 361] on span "Next" at bounding box center [656, 359] width 22 height 15
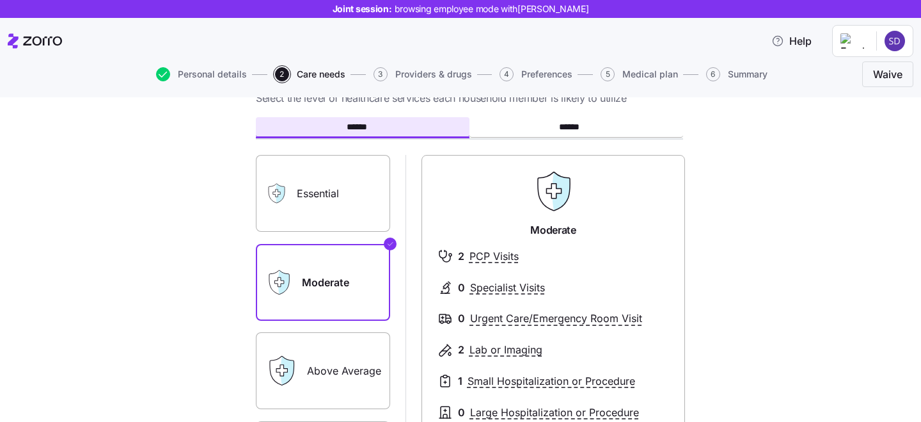
scroll to position [54, 0]
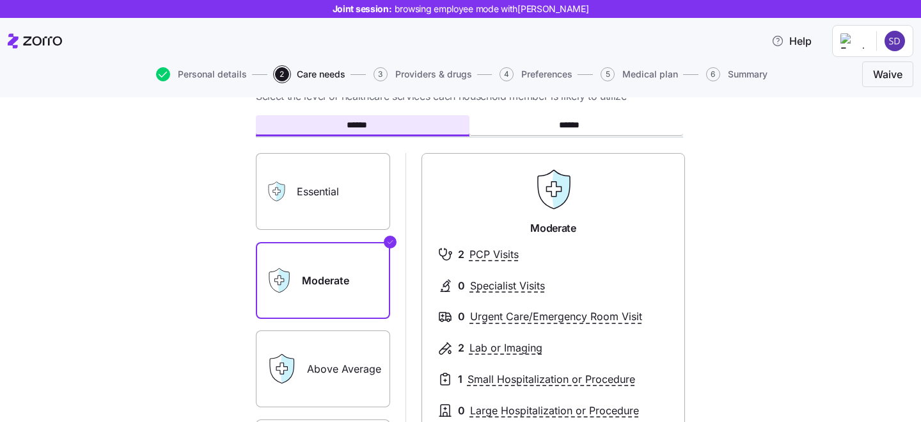
click at [346, 194] on label "Essential" at bounding box center [323, 191] width 134 height 77
click at [0, 0] on input "Essential" at bounding box center [0, 0] width 0 height 0
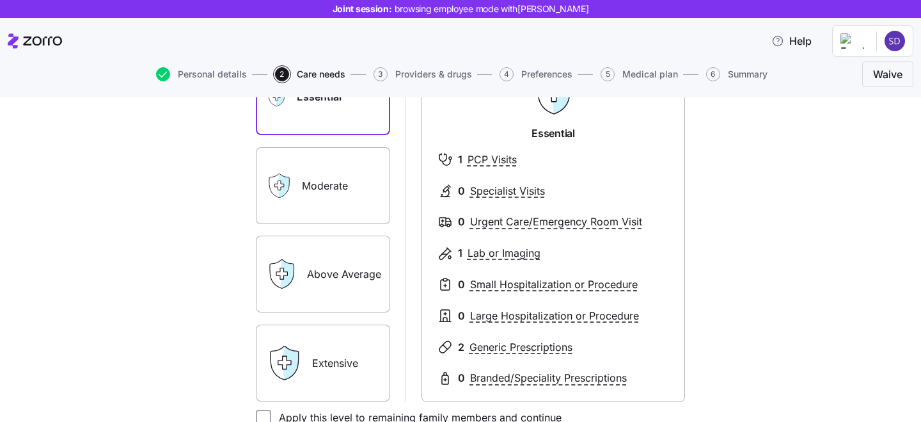
scroll to position [151, 0]
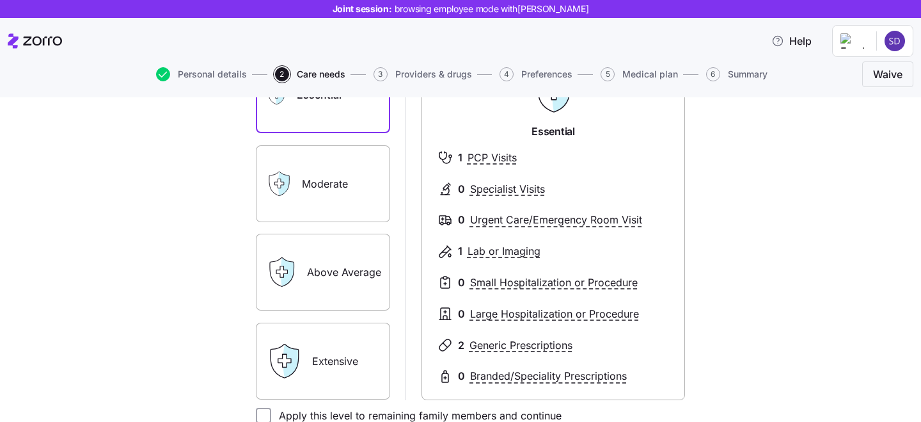
click at [328, 358] on label "Extensive" at bounding box center [323, 360] width 134 height 77
click at [0, 0] on input "Extensive" at bounding box center [0, 0] width 0 height 0
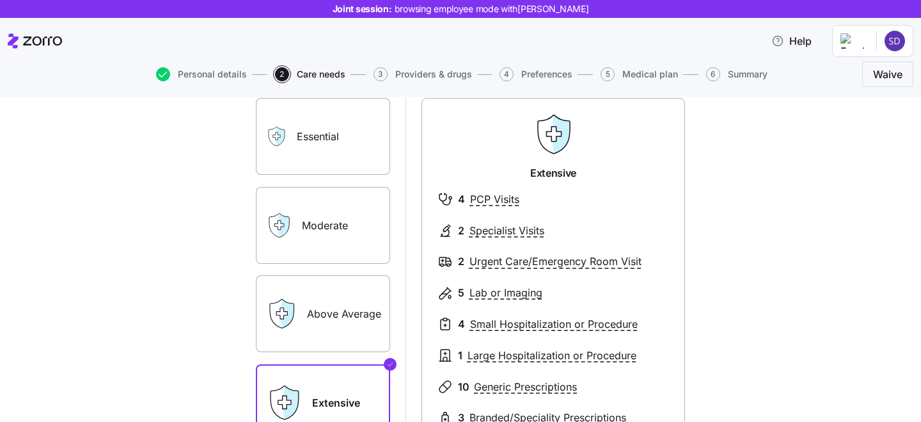
scroll to position [77, 0]
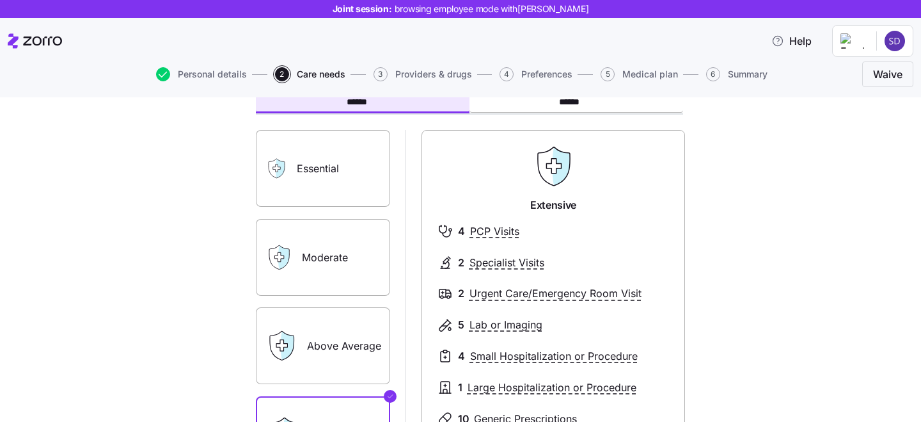
click at [319, 262] on label "Moderate" at bounding box center [323, 257] width 134 height 77
click at [0, 0] on input "Moderate" at bounding box center [0, 0] width 0 height 0
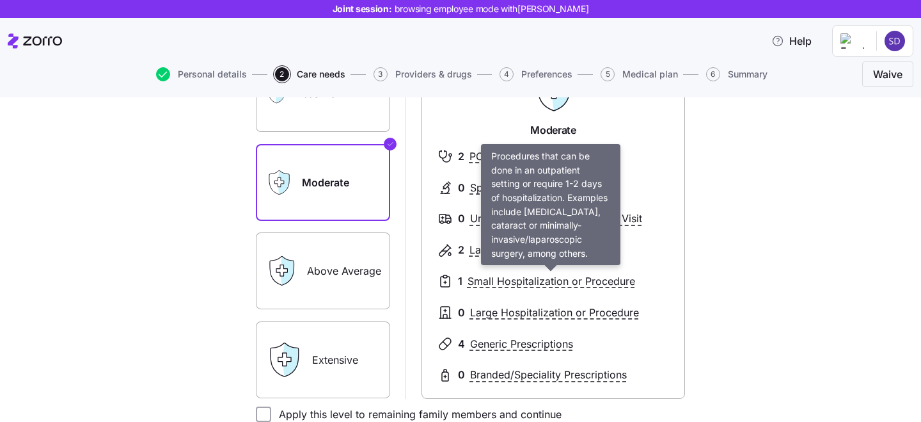
scroll to position [310, 0]
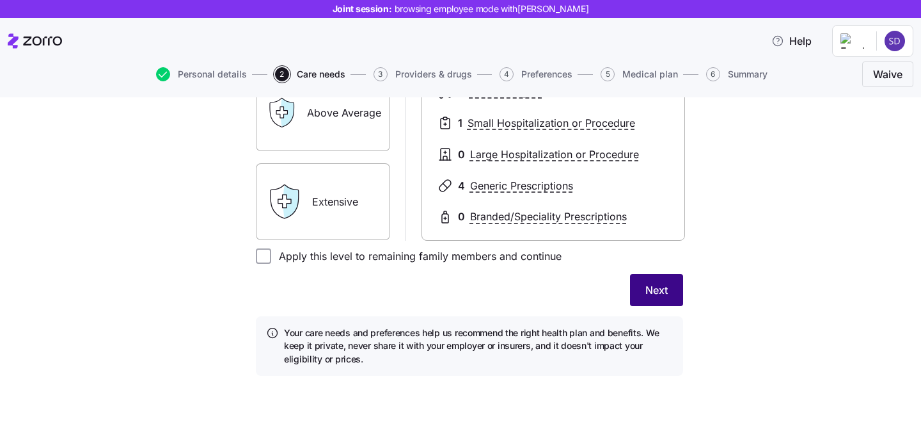
click at [654, 290] on span "Next" at bounding box center [656, 289] width 22 height 15
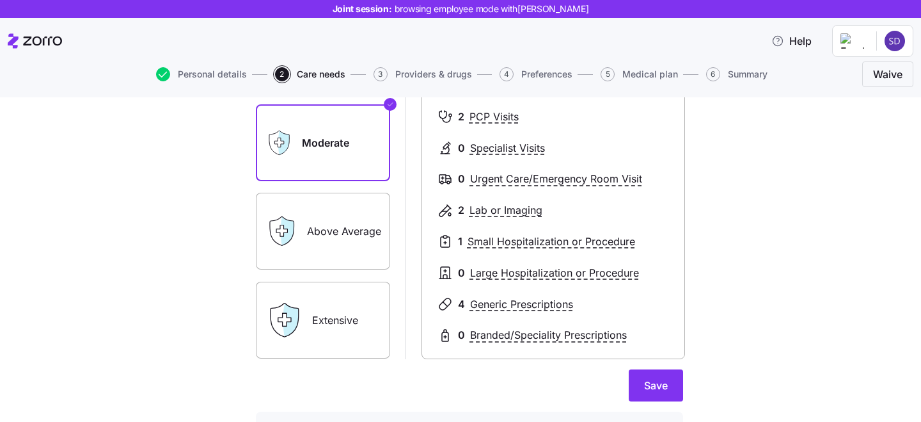
scroll to position [200, 0]
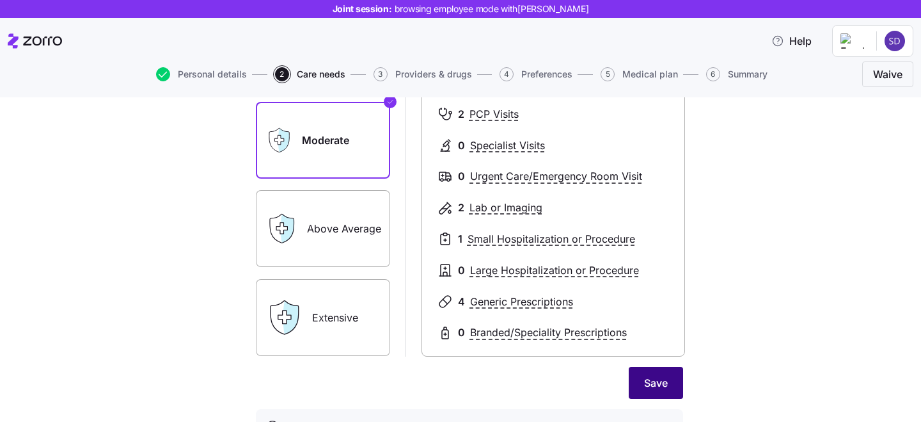
click at [658, 383] on span "Save" at bounding box center [656, 382] width 24 height 15
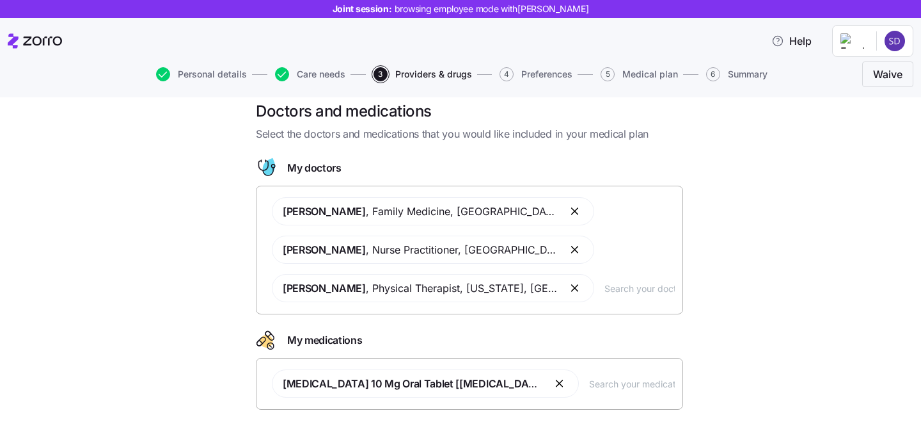
scroll to position [9, 0]
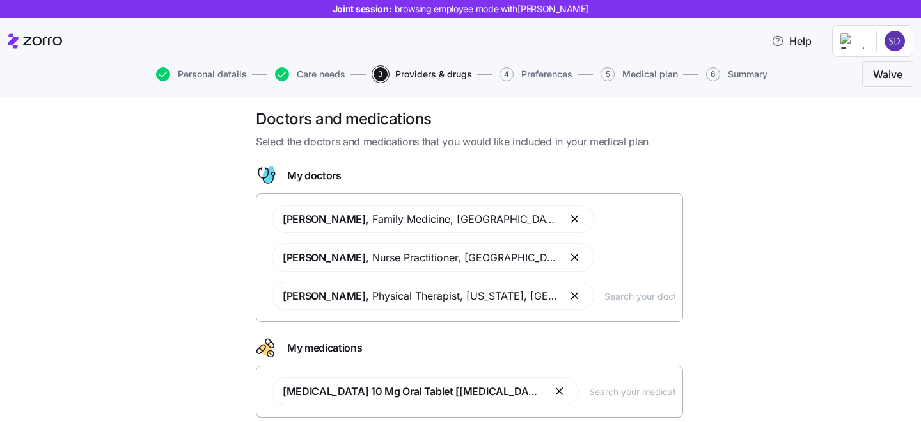
click at [604, 298] on input "text" at bounding box center [639, 295] width 70 height 14
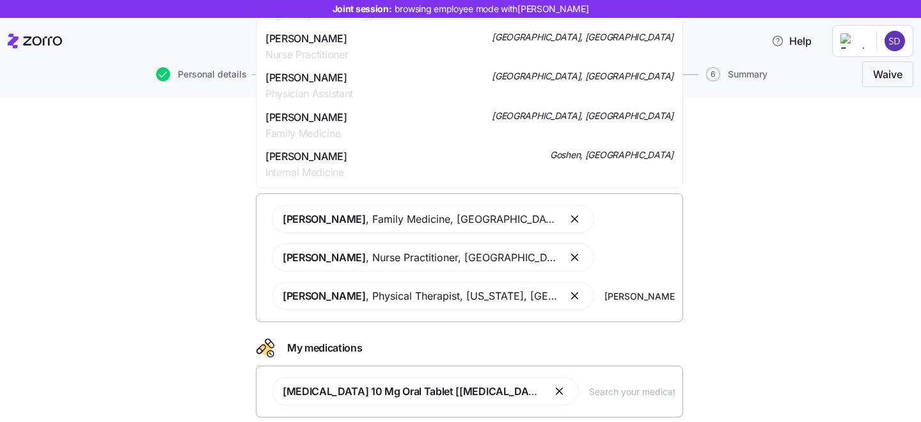
scroll to position [489, 0]
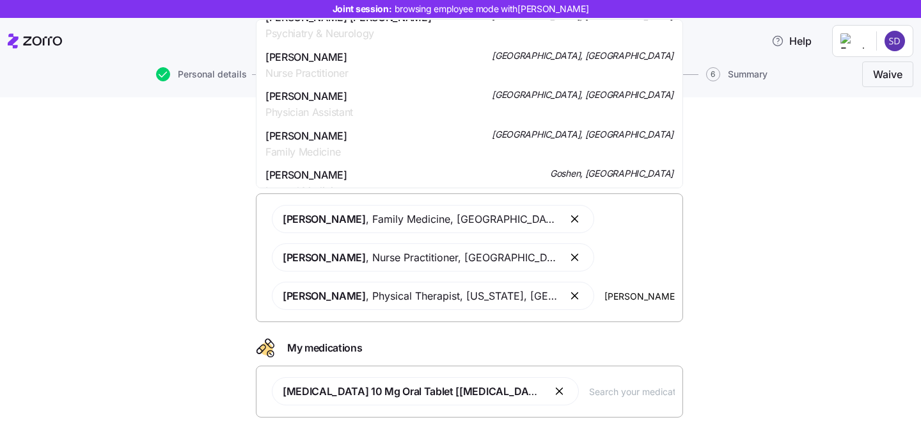
click at [203, 222] on div "Doctors and medications Select the doctors and medications that you would like …" at bounding box center [469, 294] width 867 height 371
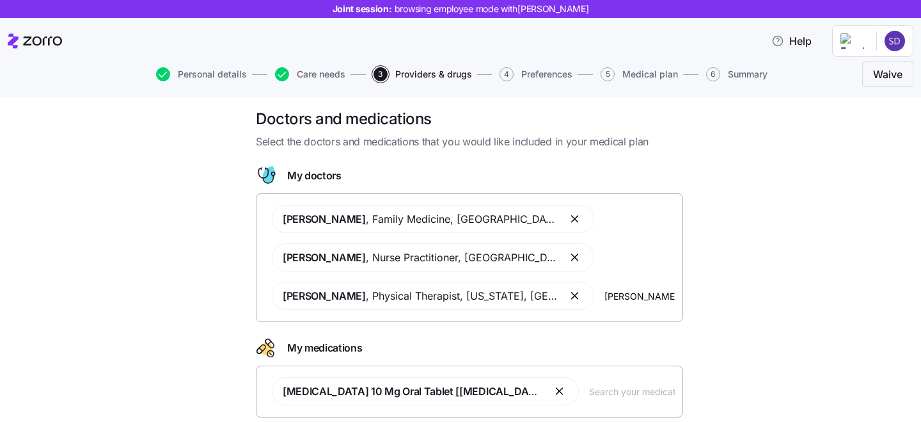
click at [583, 282] on div "David John , Family Medicine , Brooklyn, NY Amy Smith , Nurse Practitioner , Br…" at bounding box center [469, 257] width 411 height 120
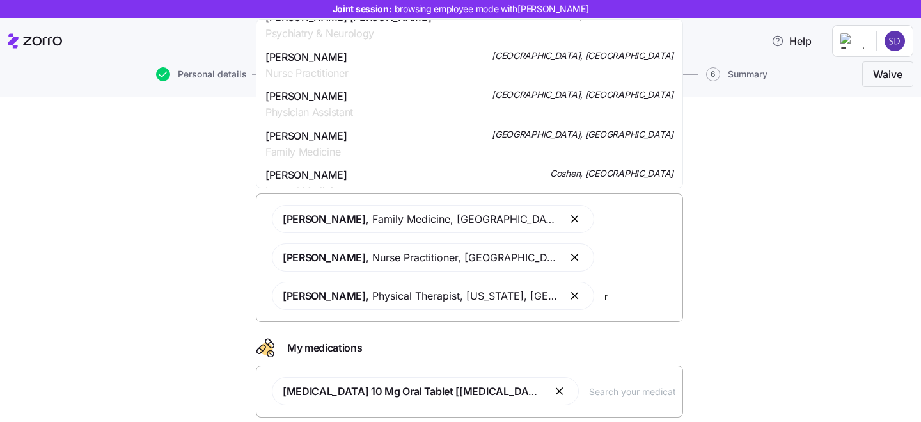
scroll to position [0, 0]
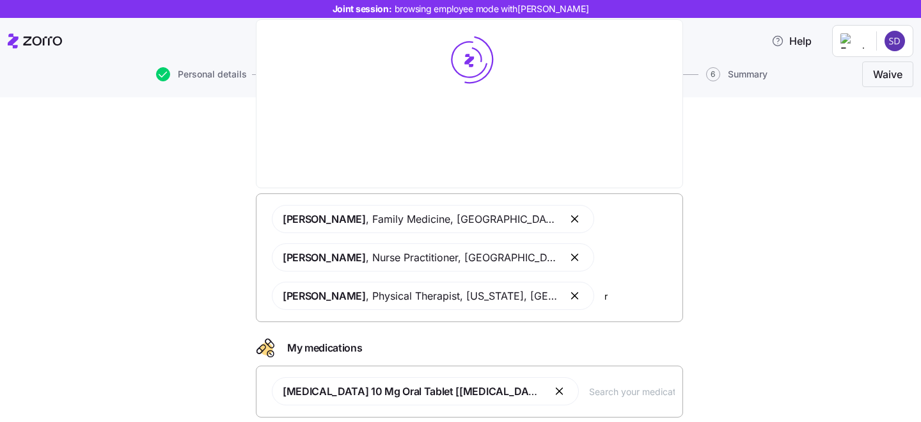
type input "r"
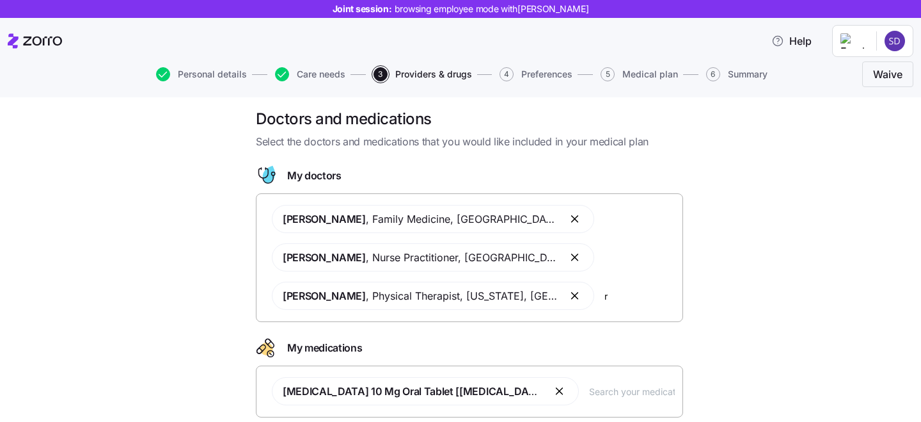
click at [175, 297] on div "Doctors and medications Select the doctors and medications that you would like …" at bounding box center [469, 294] width 867 height 371
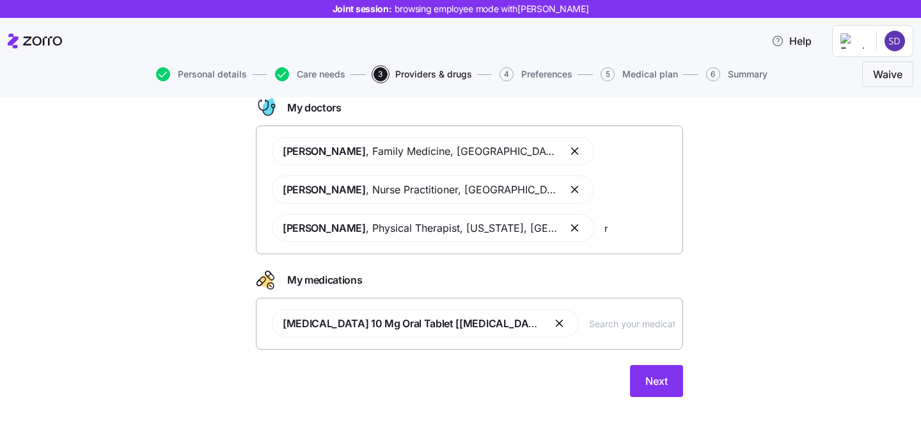
scroll to position [78, 0]
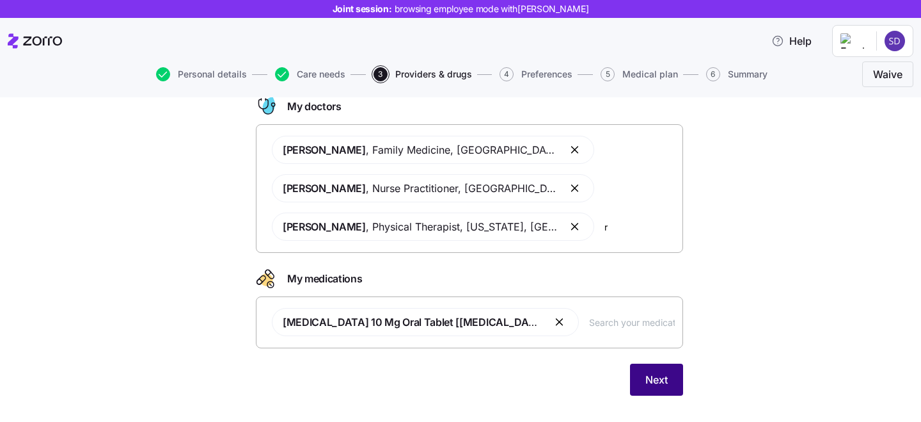
click at [656, 376] on span "Next" at bounding box center [656, 379] width 22 height 15
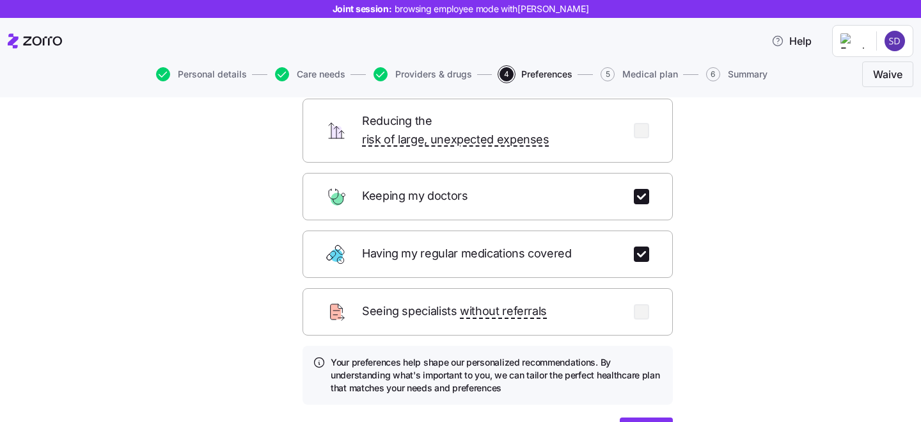
scroll to position [193, 0]
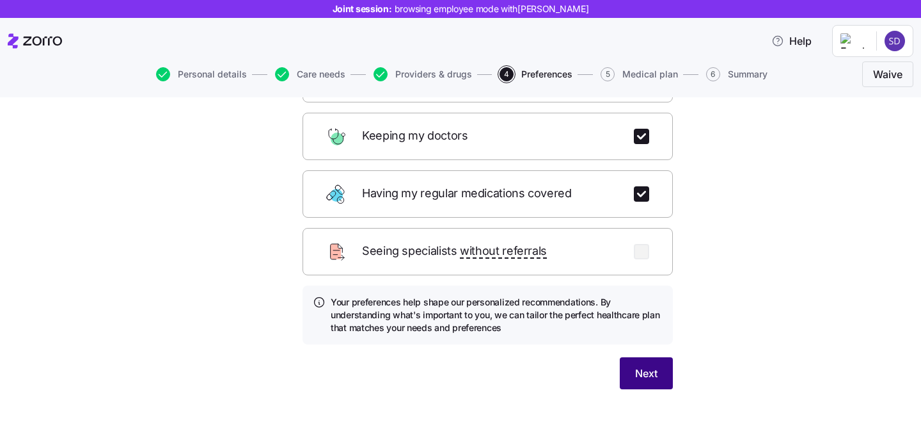
click at [656, 365] on span "Next" at bounding box center [646, 372] width 22 height 15
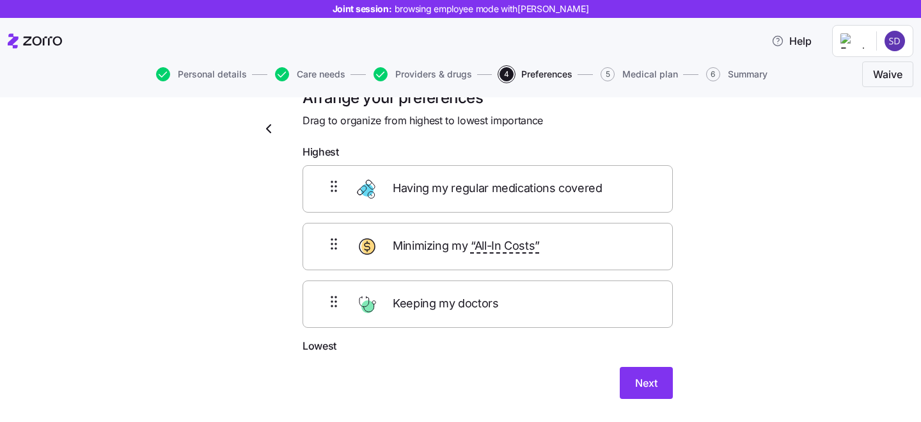
scroll to position [15, 0]
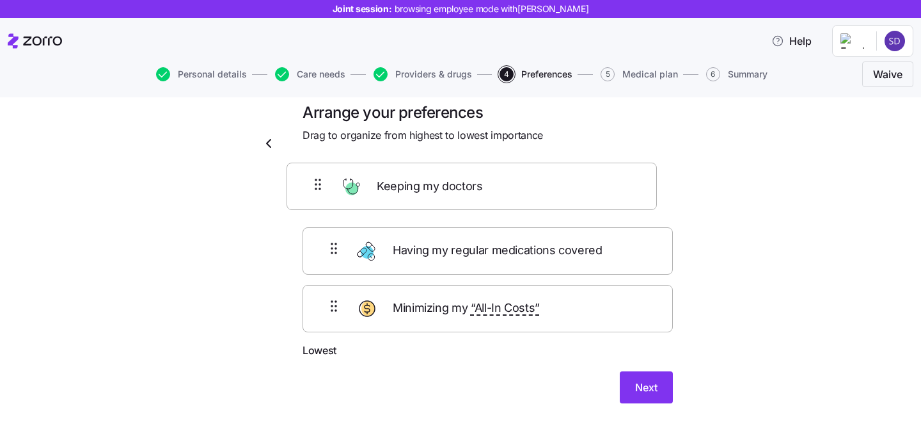
drag, startPoint x: 540, startPoint y: 322, endPoint x: 524, endPoint y: 184, distance: 139.1
click at [524, 184] on div "Having my regular medications covered Minimizing my “All-In Costs” Keeping my d…" at bounding box center [488, 261] width 370 height 162
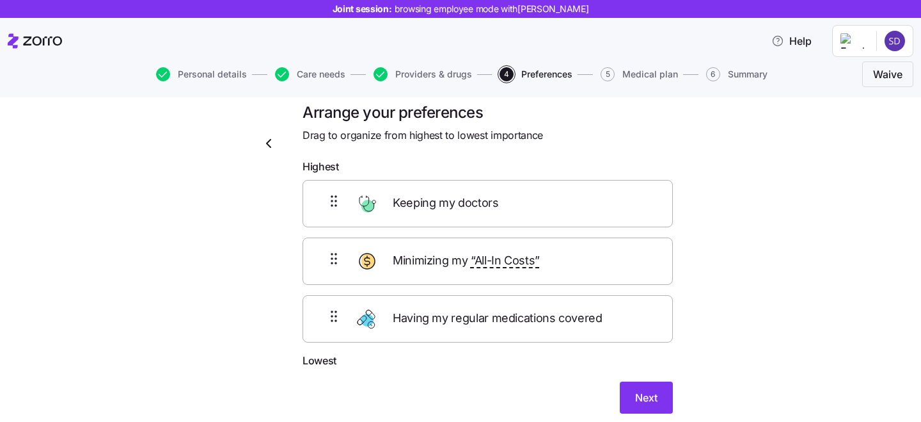
scroll to position [47, 0]
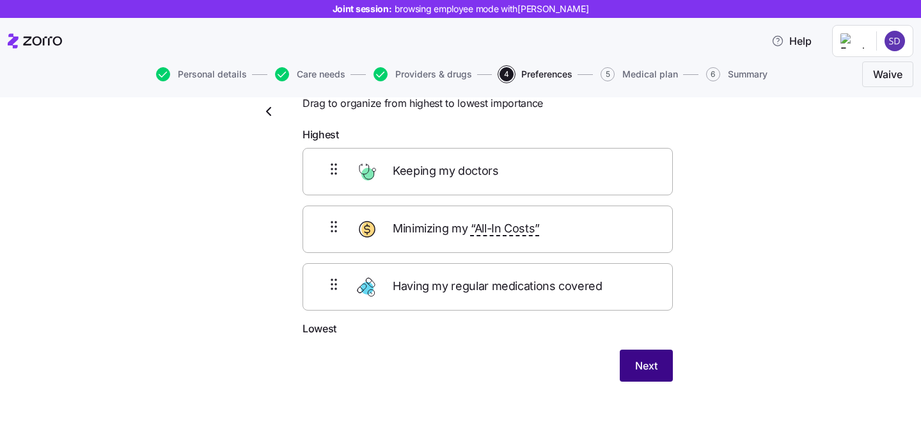
drag, startPoint x: 642, startPoint y: 366, endPoint x: 633, endPoint y: 365, distance: 9.6
click at [639, 365] on span "Next" at bounding box center [646, 365] width 22 height 15
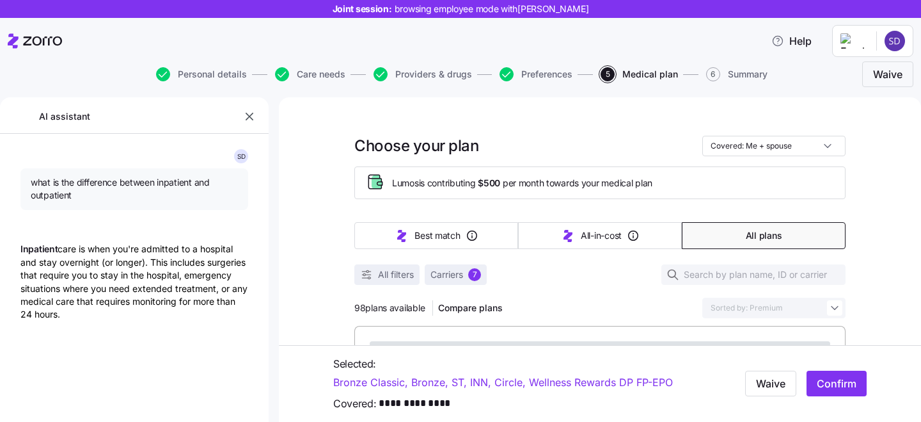
type textarea "x"
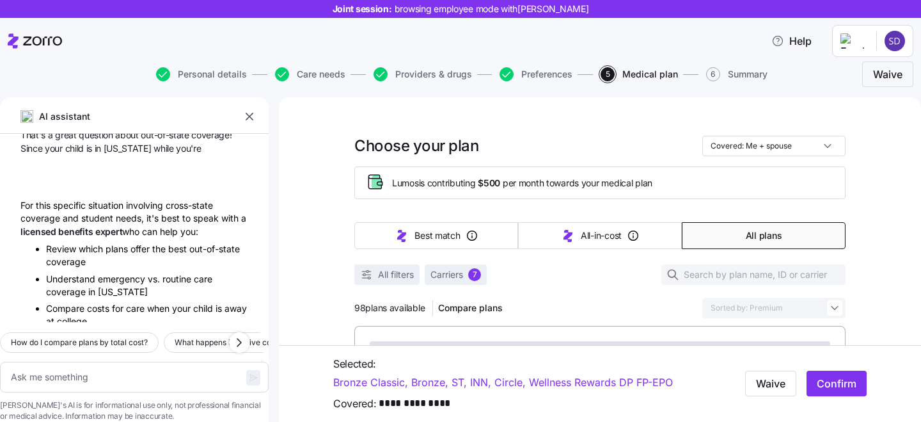
scroll to position [2727, 0]
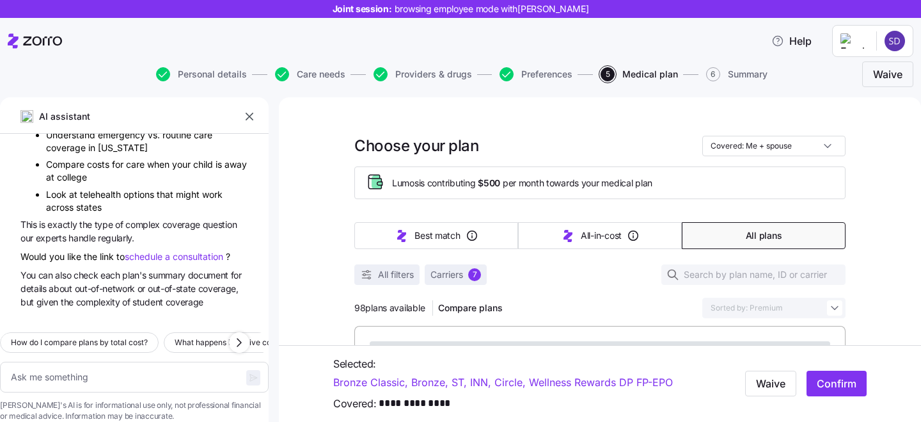
click at [249, 117] on icon "button" at bounding box center [249, 116] width 13 height 13
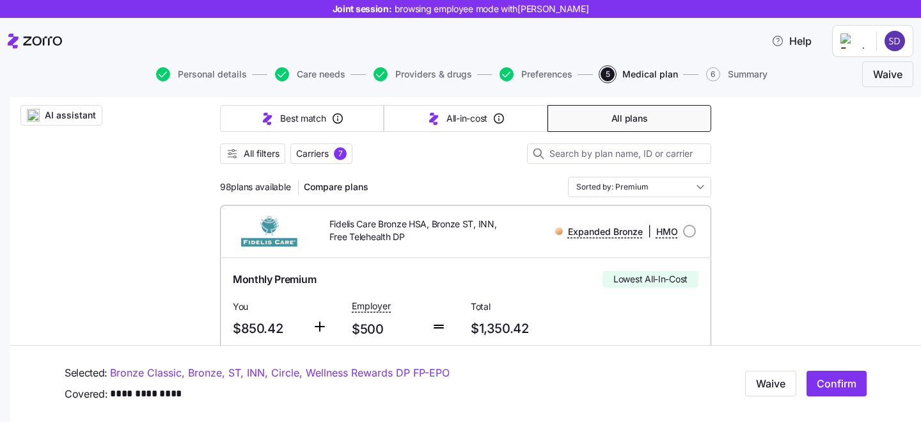
scroll to position [86, 0]
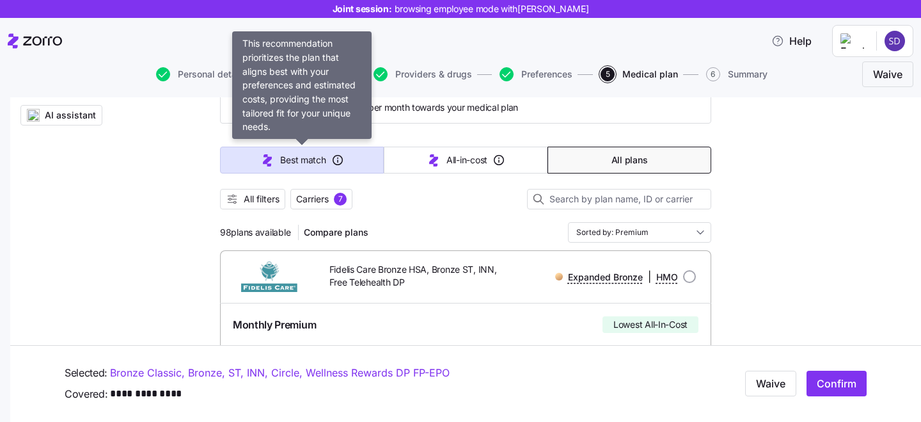
click at [288, 155] on span "Best match" at bounding box center [302, 160] width 45 height 13
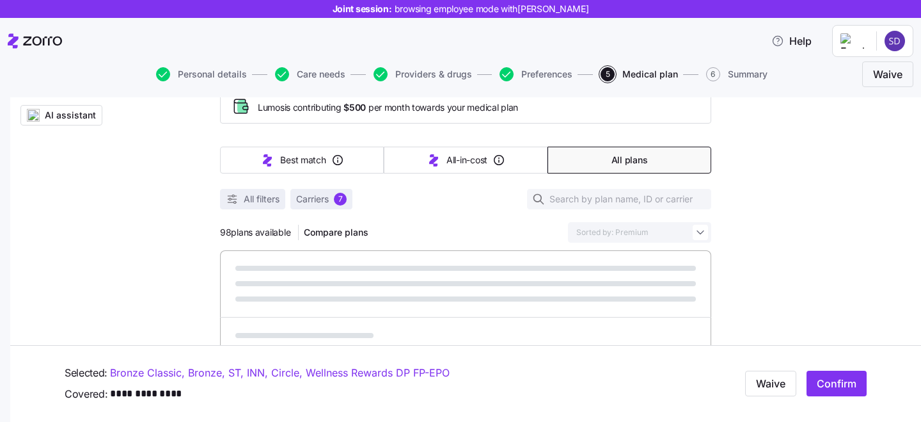
type input "Sorted by: Best match"
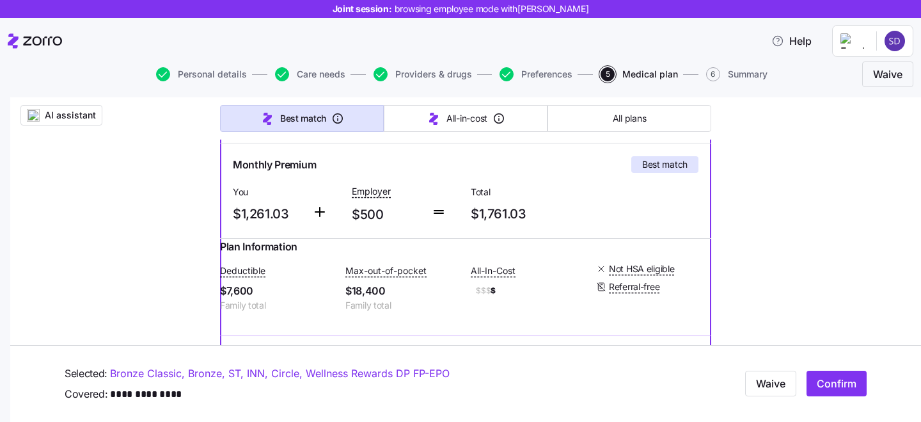
scroll to position [0, 0]
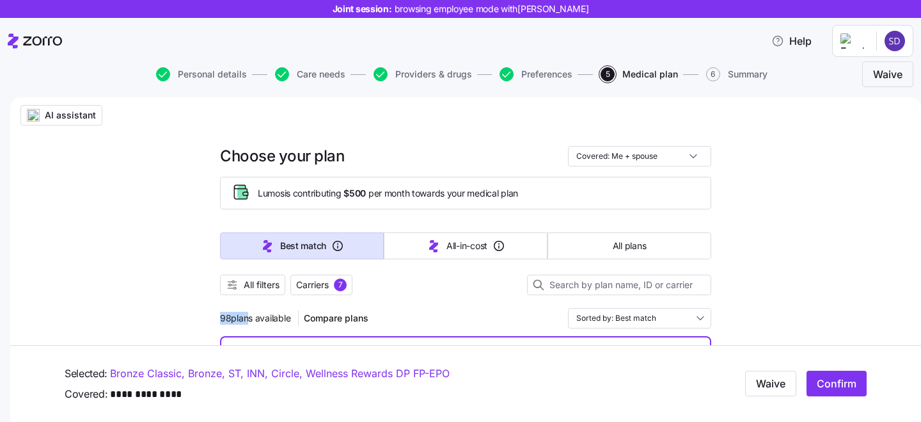
drag, startPoint x: 212, startPoint y: 315, endPoint x: 245, endPoint y: 315, distance: 32.6
click at [245, 315] on span "98 plans available" at bounding box center [255, 317] width 70 height 13
click at [249, 285] on span "All filters" at bounding box center [262, 284] width 36 height 13
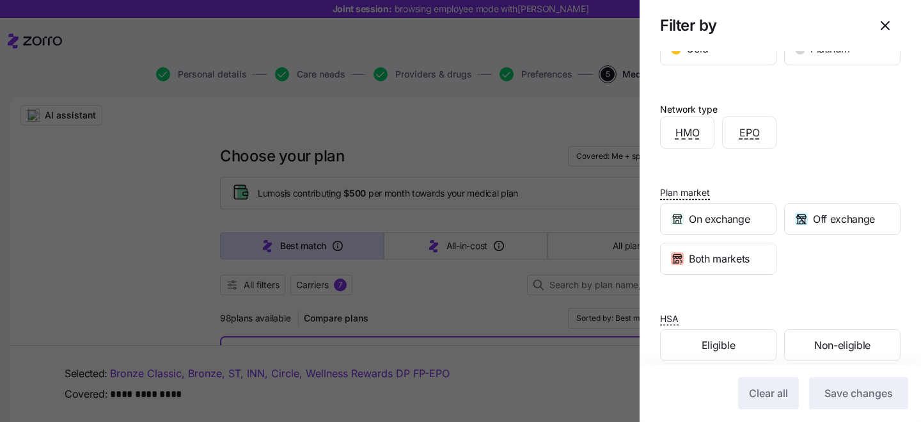
scroll to position [306, 0]
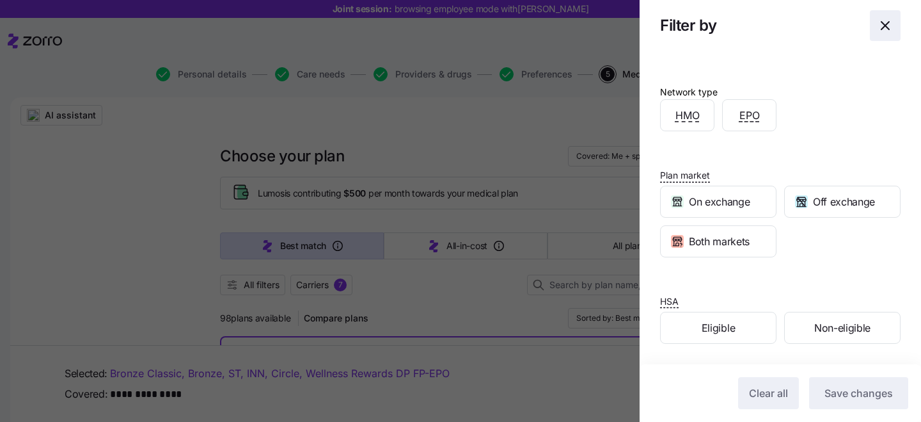
click at [877, 20] on span "button" at bounding box center [885, 25] width 29 height 29
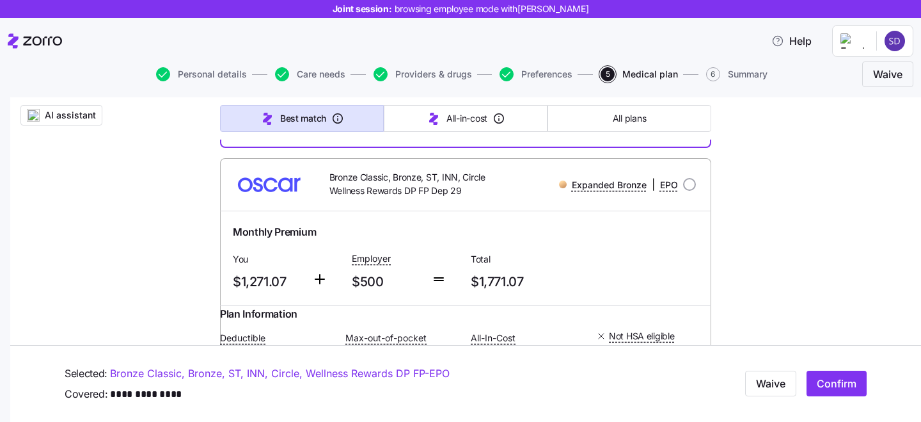
scroll to position [654, 0]
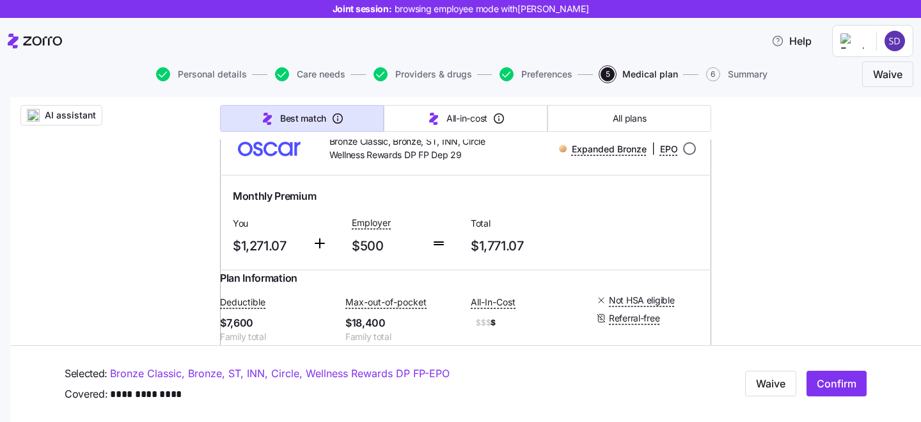
click at [693, 155] on input "radio" at bounding box center [689, 148] width 13 height 13
radio input "true"
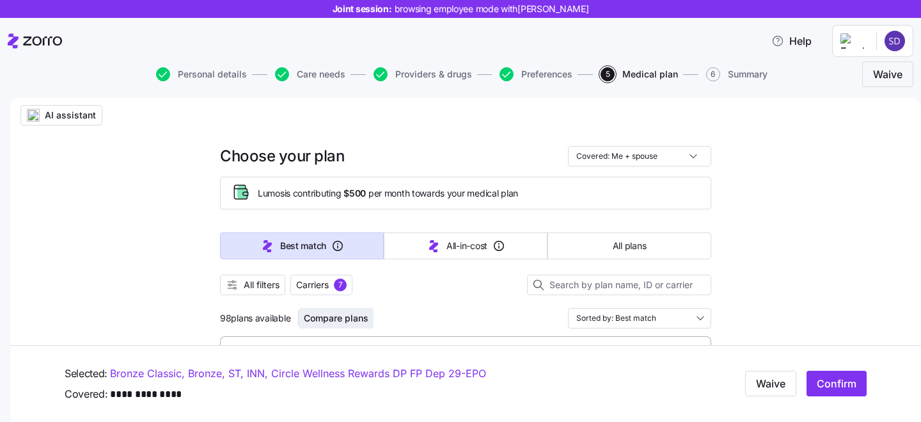
click at [333, 320] on span "Compare plans" at bounding box center [336, 317] width 65 height 13
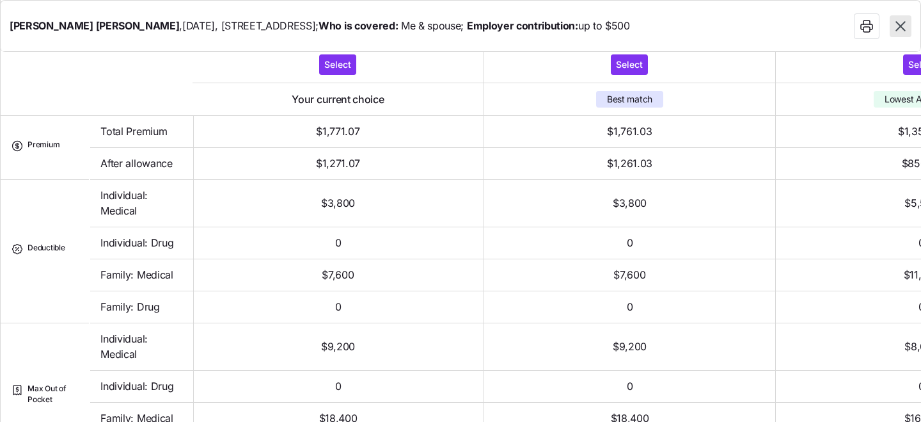
scroll to position [40, 0]
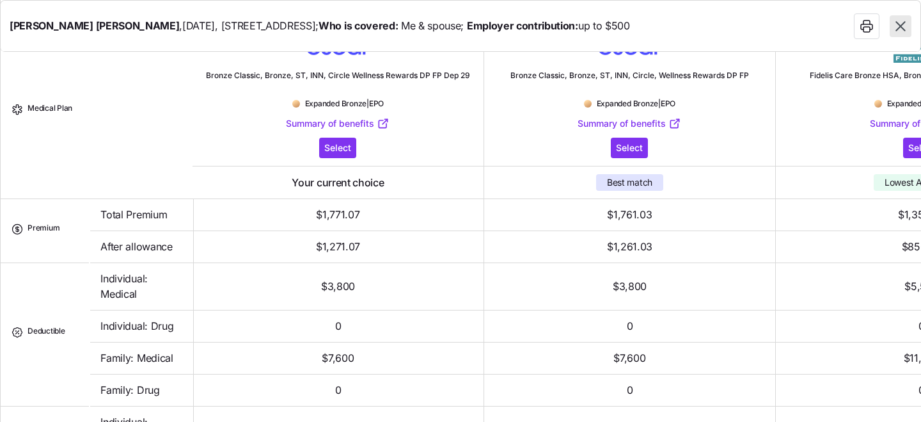
click at [903, 28] on icon "button" at bounding box center [900, 26] width 17 height 17
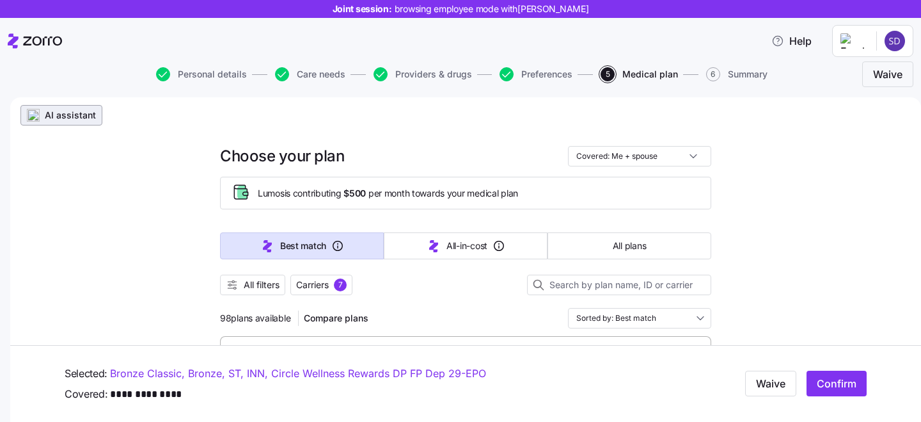
click at [77, 116] on span "AI assistant" at bounding box center [70, 115] width 51 height 13
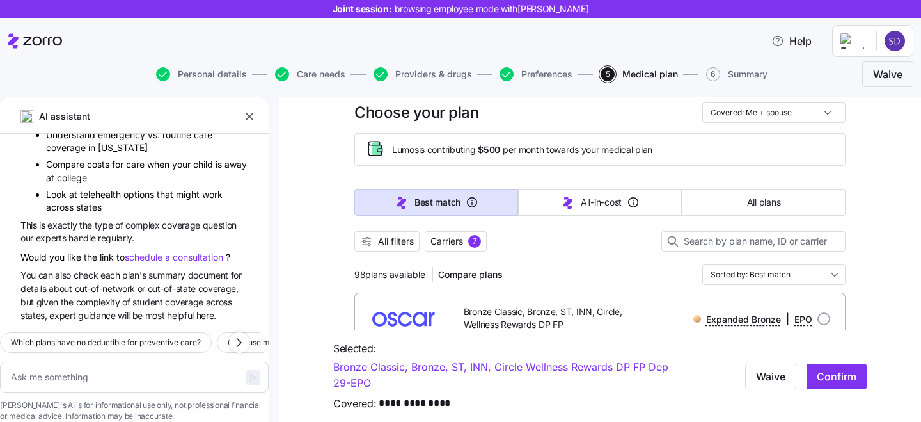
scroll to position [2727, 0]
click at [129, 361] on textarea at bounding box center [134, 376] width 269 height 31
type textarea "x"
type textarea "w"
type textarea "x"
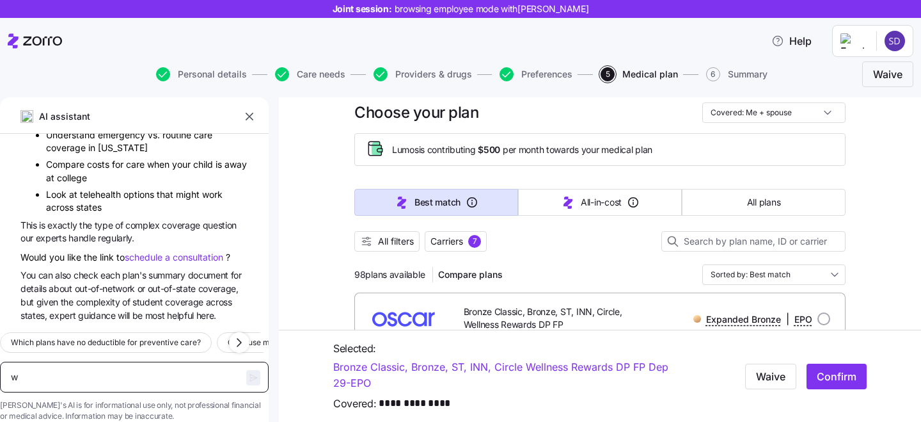
type textarea "wh"
type textarea "x"
type textarea "wha"
type textarea "x"
type textarea "what"
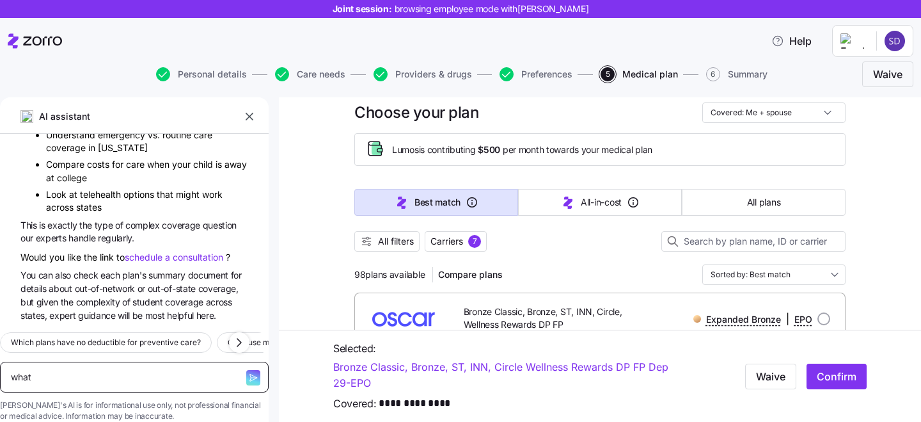
type textarea "x"
type textarea "what"
type textarea "x"
type textarea "what i"
type textarea "x"
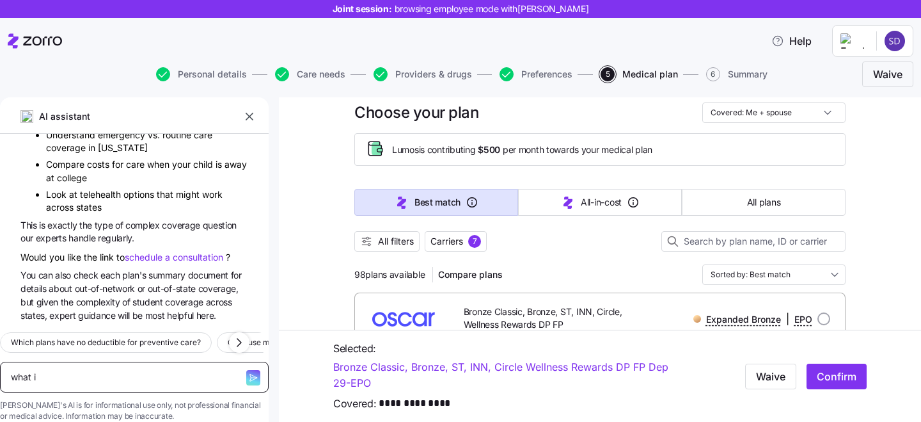
type textarea "what i"
type textarea "x"
type textarea "what i"
type textarea "x"
type textarea "what is"
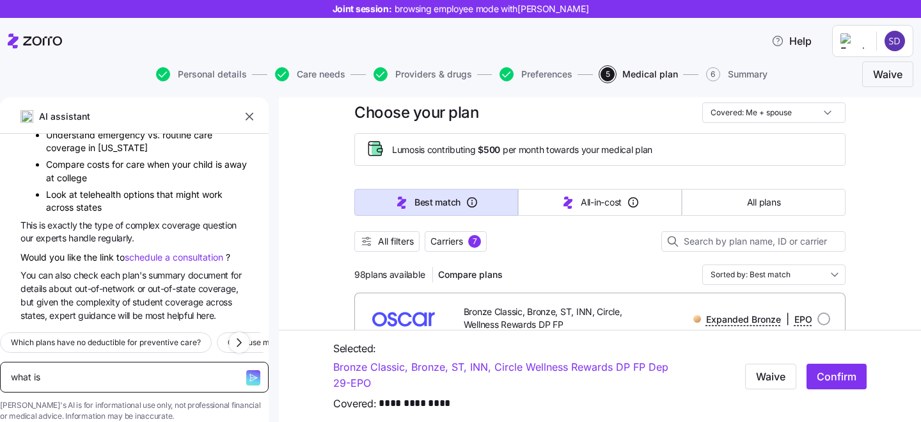
type textarea "x"
type textarea "what is"
type textarea "x"
type textarea "what is t"
type textarea "x"
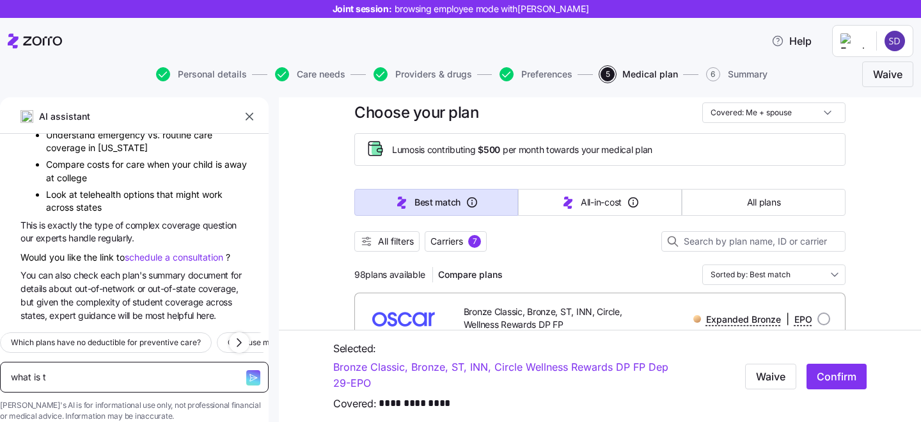
type textarea "what is th"
type textarea "x"
type textarea "what is the"
type textarea "x"
type textarea "what is the"
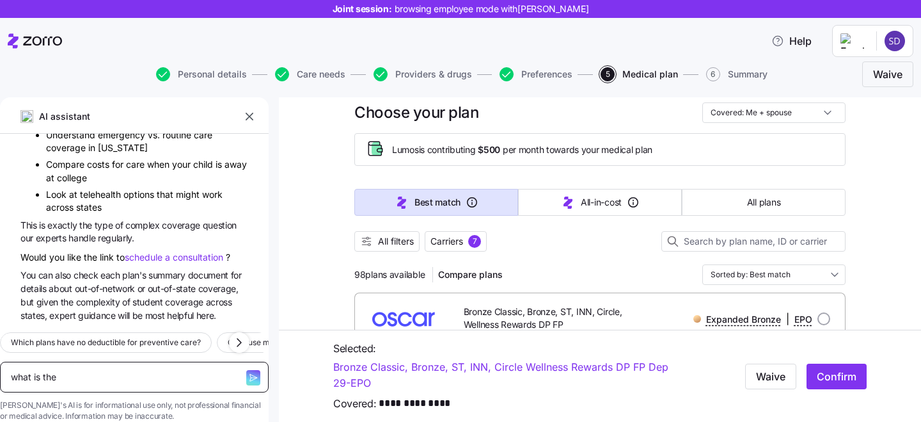
type textarea "x"
type textarea "what is the di"
type textarea "x"
type textarea "what is the dif"
type textarea "x"
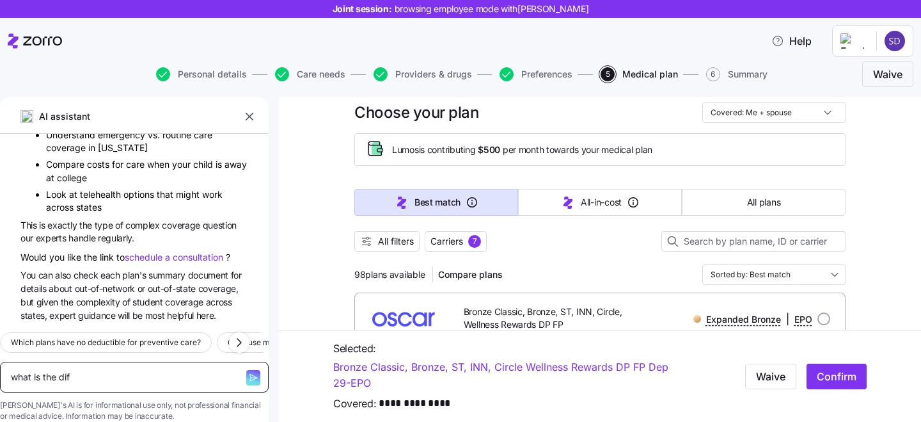
type textarea "what is the diff"
type textarea "x"
type textarea "what is the diffe"
type textarea "x"
type textarea "what is the differ"
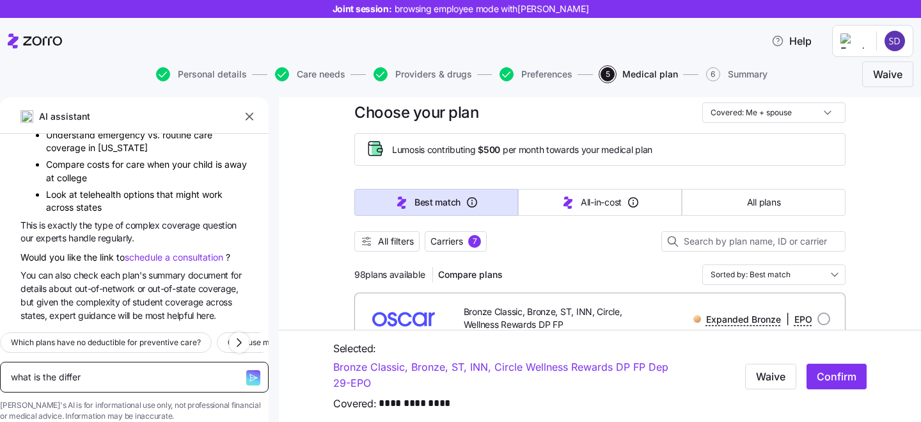
type textarea "x"
type textarea "what is the differe"
type textarea "x"
type textarea "what is the differenc"
type textarea "x"
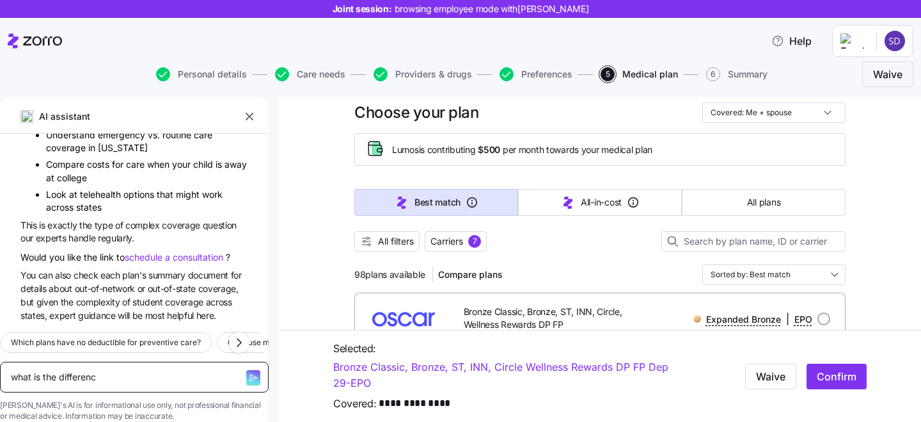
type textarea "what is the difference"
type textarea "x"
type textarea "what is the difference b"
type textarea "x"
type textarea "what is the difference be"
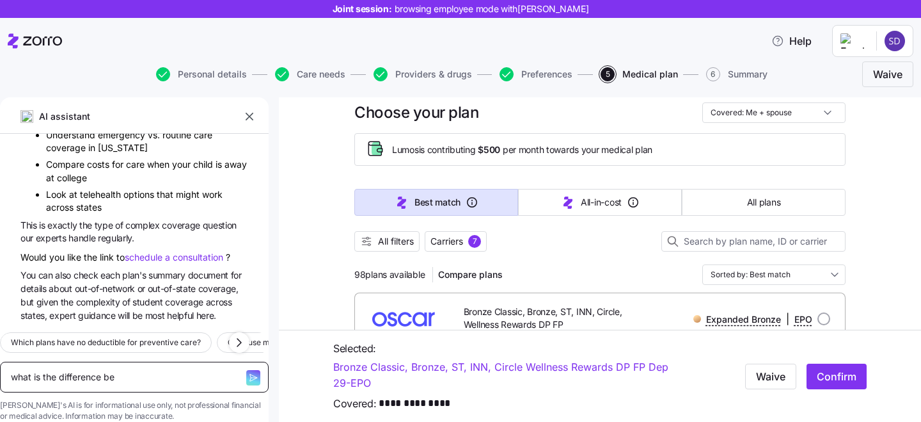
type textarea "x"
type textarea "what is the difference bet"
type textarea "x"
type textarea "what is the difference betw"
type textarea "x"
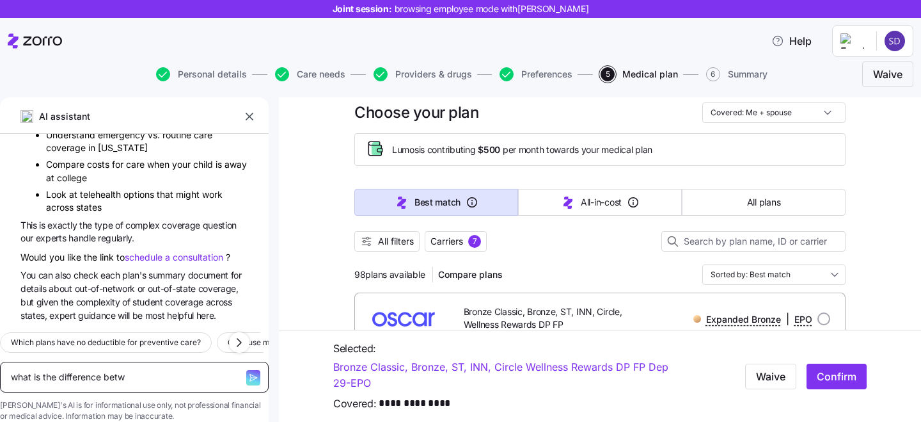
type textarea "what is the difference betwe"
type textarea "x"
type textarea "what is the difference betwee"
type textarea "x"
type textarea "what is the difference between"
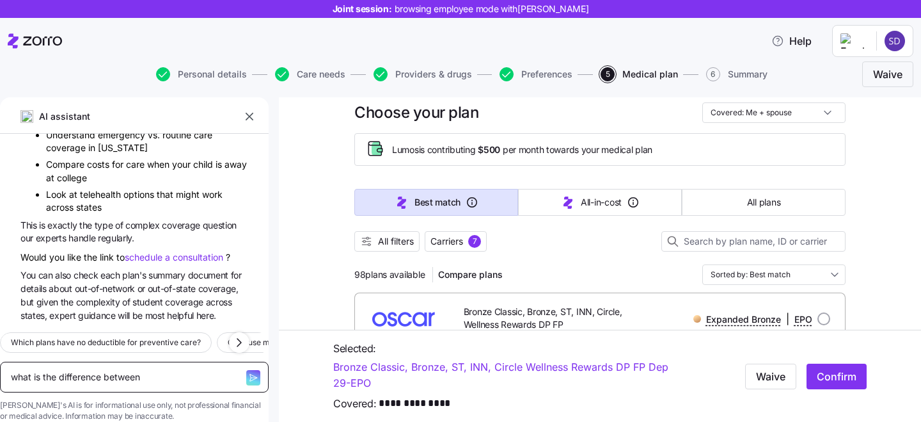
type textarea "x"
type textarea "what is the difference between"
type textarea "x"
type textarea "what is the difference between i"
type textarea "x"
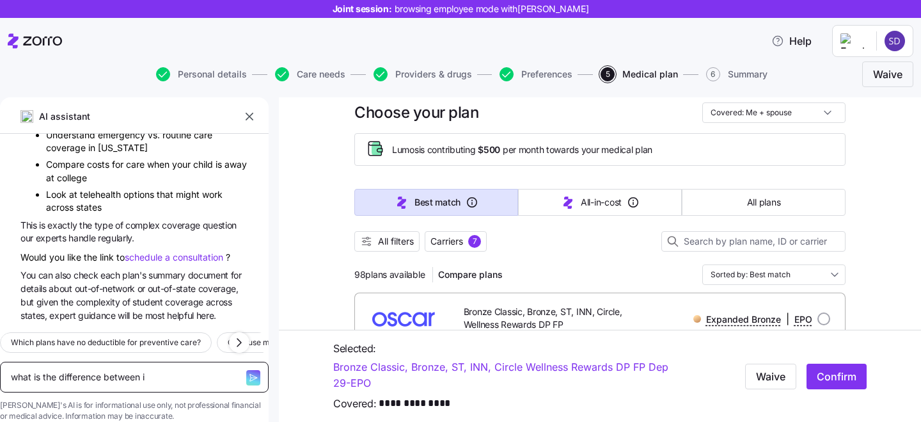
type textarea "what is the difference between in"
type textarea "x"
type textarea "what is the difference between inp"
type textarea "x"
type textarea "what is the difference between inpa"
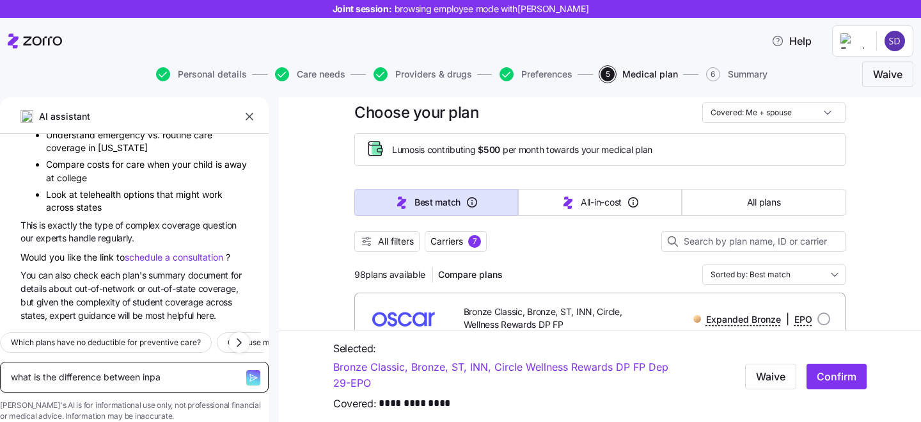
type textarea "x"
type textarea "what is the difference between inpat"
type textarea "x"
type textarea "what is the difference between inpati"
type textarea "x"
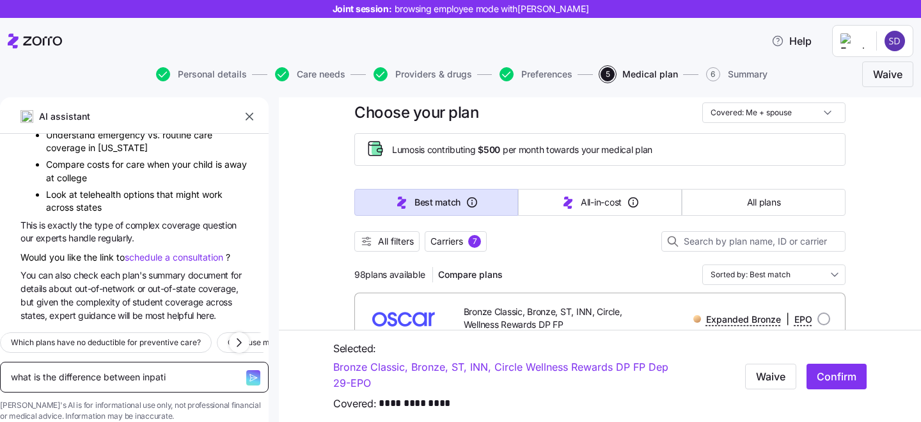
type textarea "what is the difference between inpatie"
type textarea "x"
type textarea "what is the difference between inpatien"
type textarea "x"
type textarea "what is the difference between inpatient"
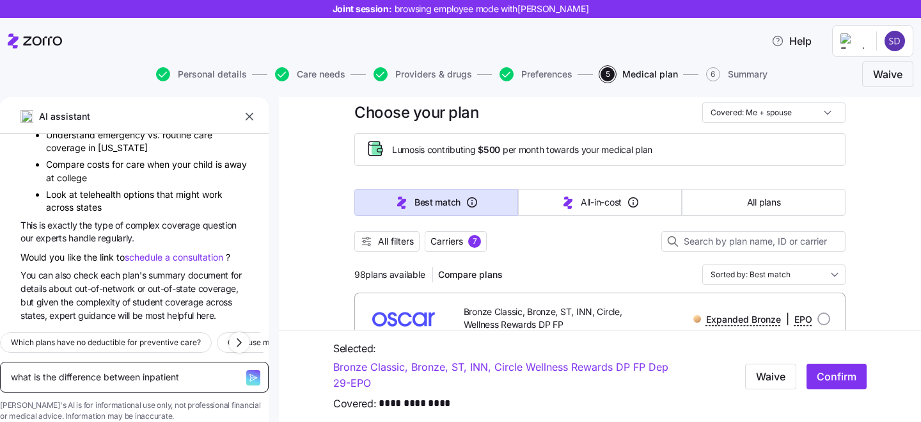
type textarea "x"
type textarea "what is the difference between inpatient"
type textarea "x"
type textarea "what is the difference between inpatient a"
type textarea "x"
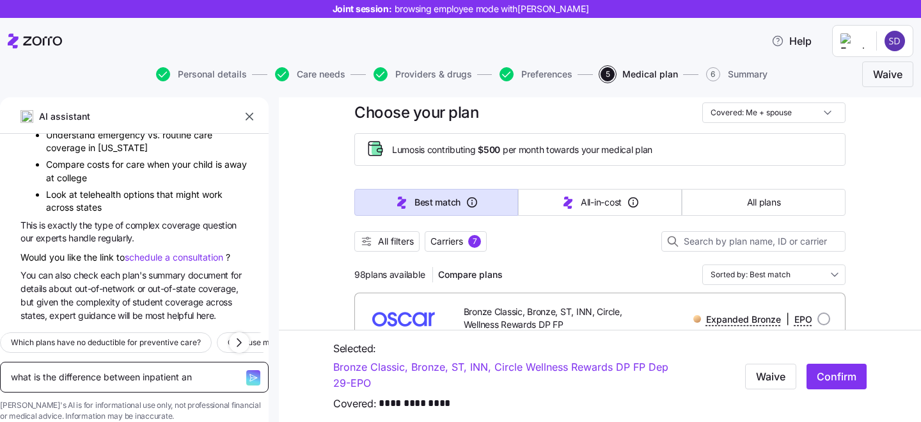
type textarea "what is the difference between inpatient and"
type textarea "x"
type textarea "what is the difference between inpatient and"
type textarea "x"
type textarea "what is the difference between inpatient and o"
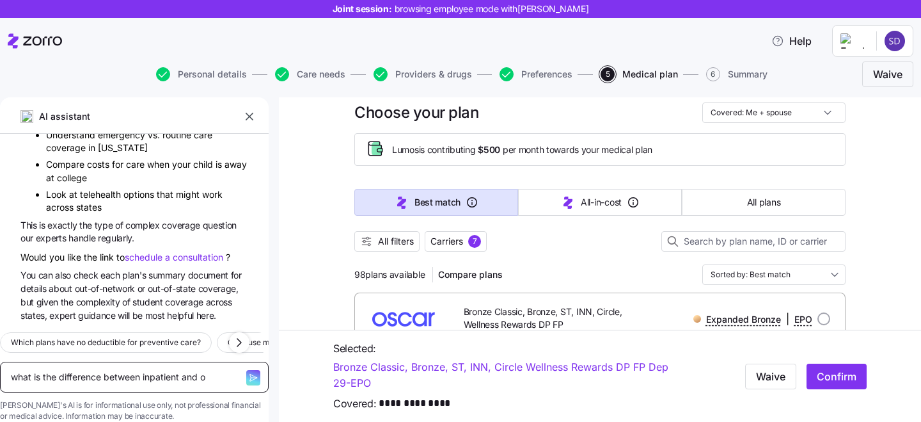
type textarea "x"
type textarea "what is the difference between inpatient and ou"
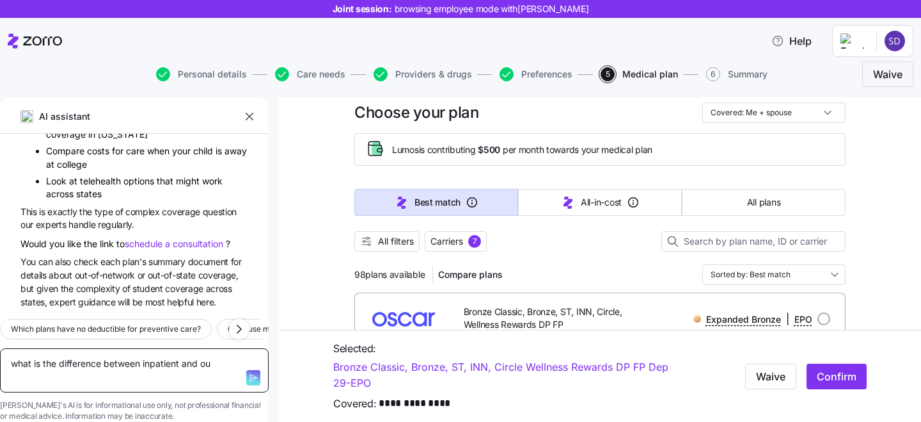
type textarea "x"
type textarea "what is the difference between inpatient and out"
type textarea "x"
type textarea "what is the difference between inpatient and outp"
type textarea "x"
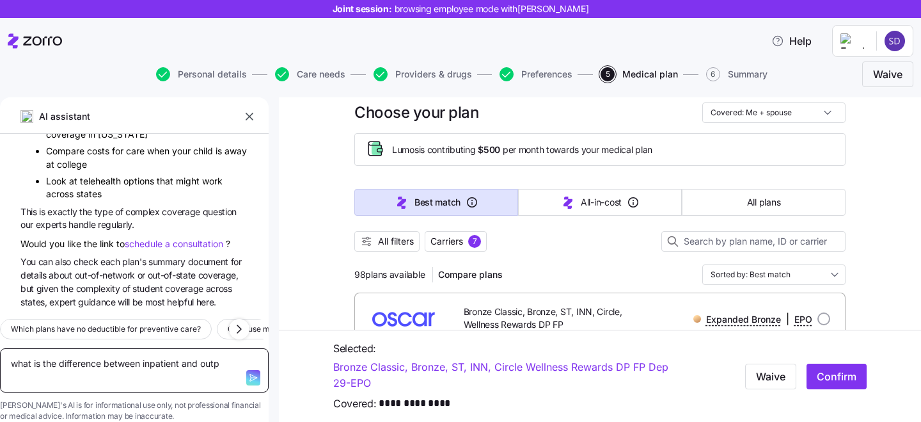
type textarea "what is the difference between inpatient and outpa"
type textarea "x"
type textarea "what is the difference between inpatient and outpat"
type textarea "x"
type textarea "what is the difference between inpatient and outpati"
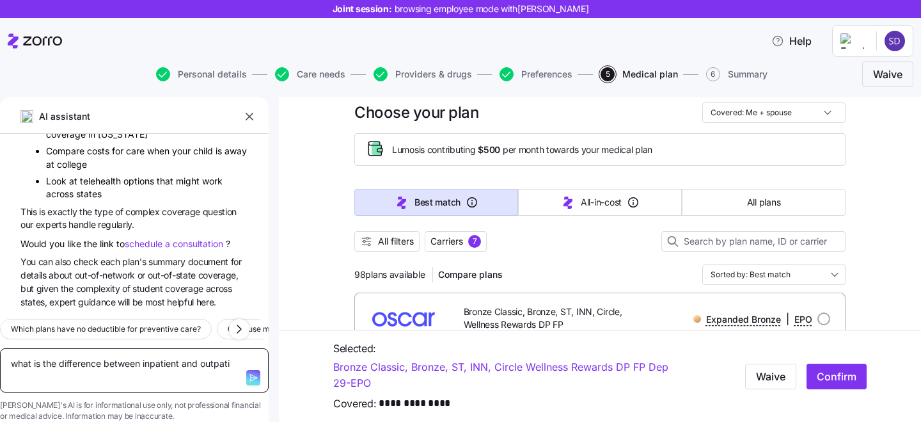
type textarea "x"
type textarea "what is the difference between inpatient and outpatie"
type textarea "x"
type textarea "what is the difference between inpatient and outpatien"
type textarea "x"
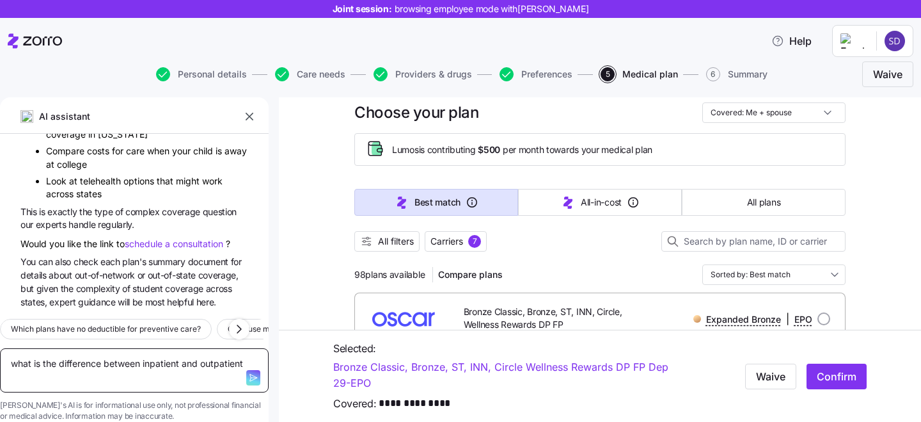
type textarea "what is the difference between inpatient and outpatient"
type textarea "x"
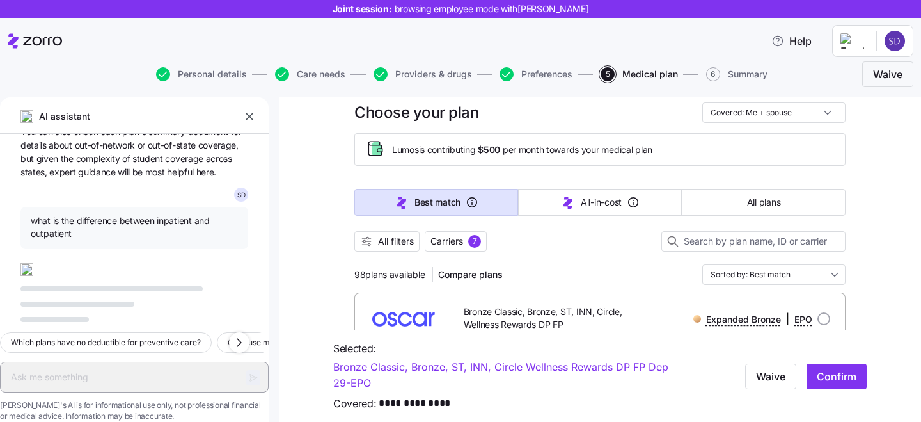
scroll to position [2796, 0]
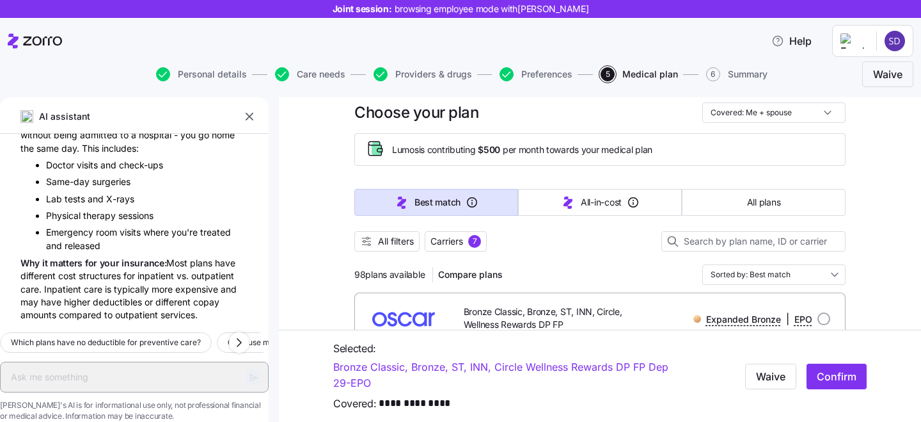
type textarea "x"
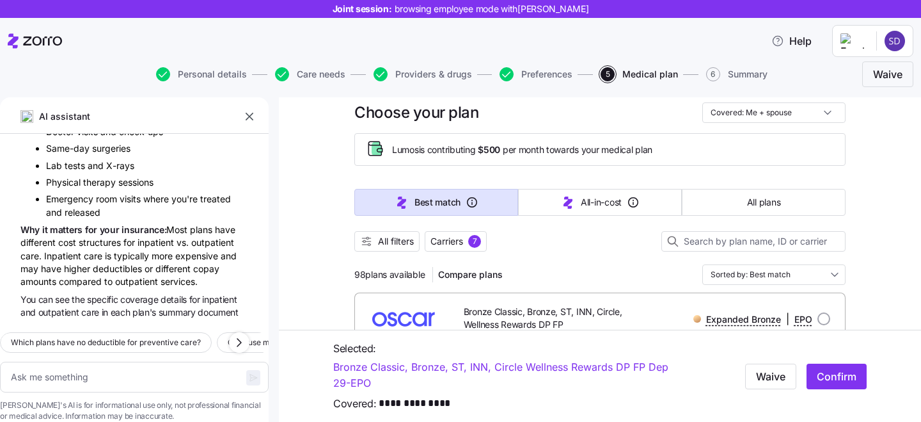
scroll to position [3175, 0]
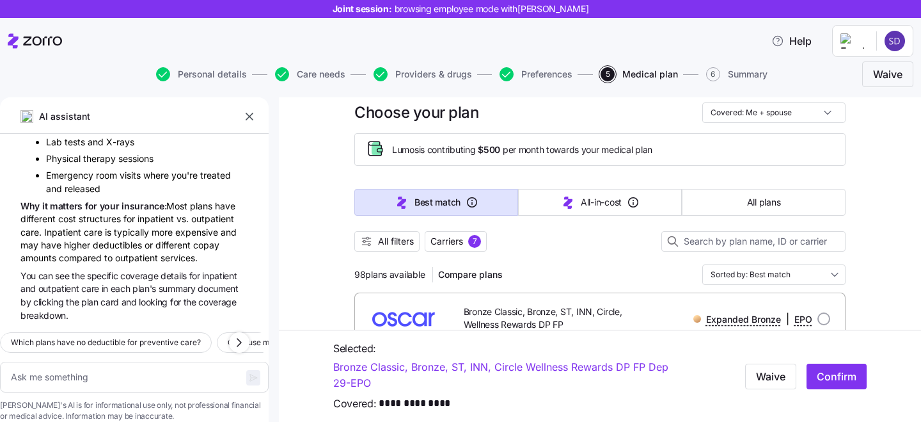
click at [250, 114] on icon "button" at bounding box center [249, 116] width 13 height 13
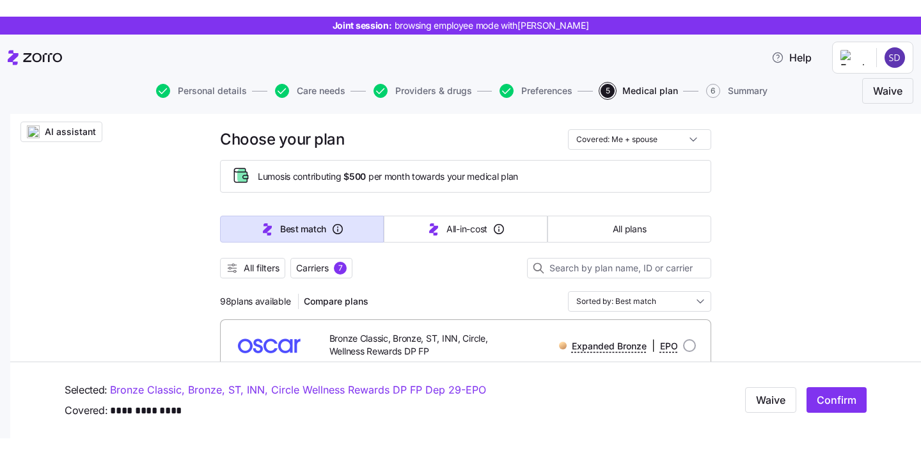
scroll to position [191, 0]
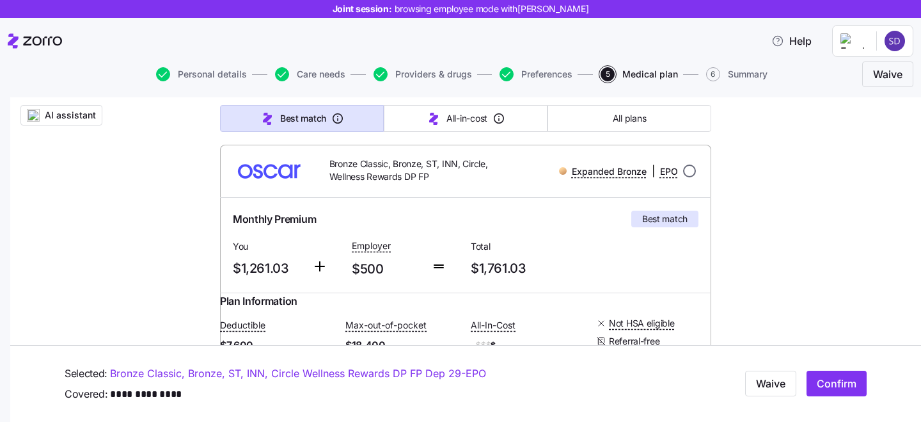
click at [688, 175] on input "radio" at bounding box center [689, 170] width 13 height 13
radio input "true"
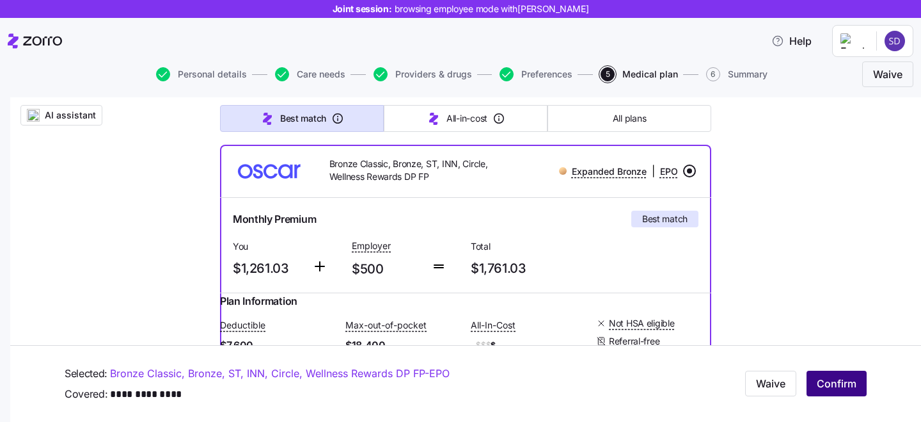
click at [833, 375] on button "Confirm" at bounding box center [837, 384] width 60 height 26
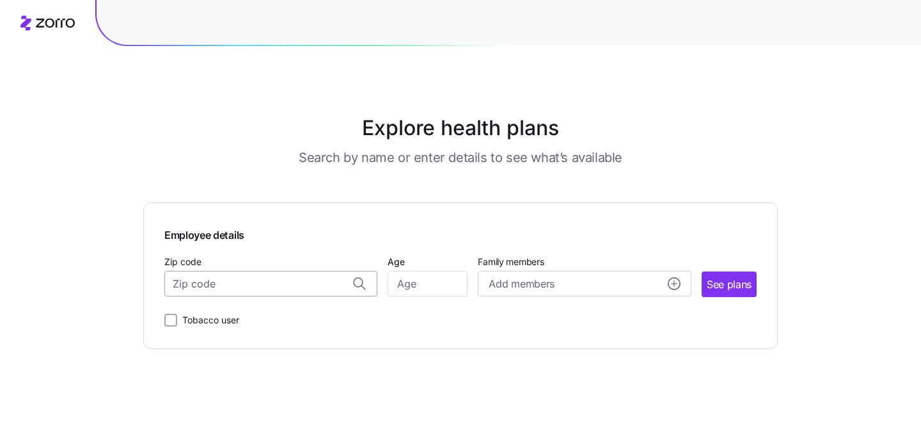
click at [277, 287] on input "Zip code" at bounding box center [270, 284] width 213 height 26
click at [263, 317] on span "98368, [GEOGRAPHIC_DATA], [GEOGRAPHIC_DATA]" at bounding box center [268, 318] width 179 height 16
type input "98368, [GEOGRAPHIC_DATA], [GEOGRAPHIC_DATA]"
click at [422, 275] on input "Age" at bounding box center [428, 284] width 80 height 26
type input "30"
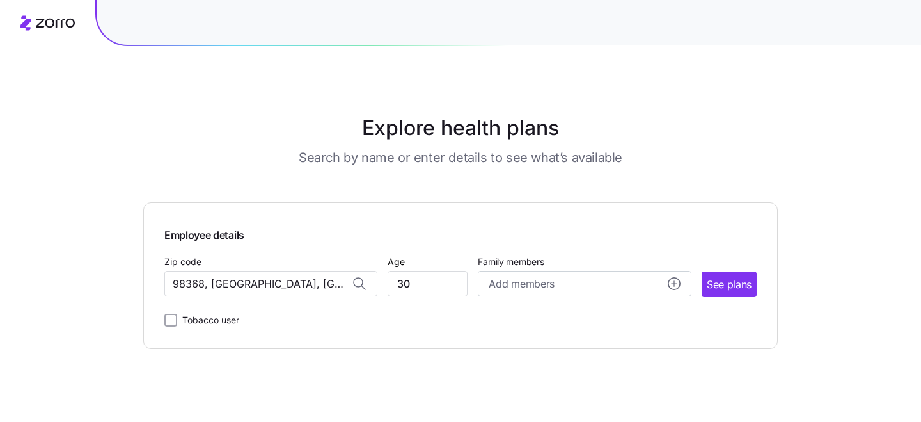
click at [482, 331] on div "Employee details Zip code 98368, [GEOGRAPHIC_DATA], [GEOGRAPHIC_DATA] Age [DEMO…" at bounding box center [460, 275] width 634 height 146
click at [727, 290] on span "See plans" at bounding box center [729, 284] width 45 height 16
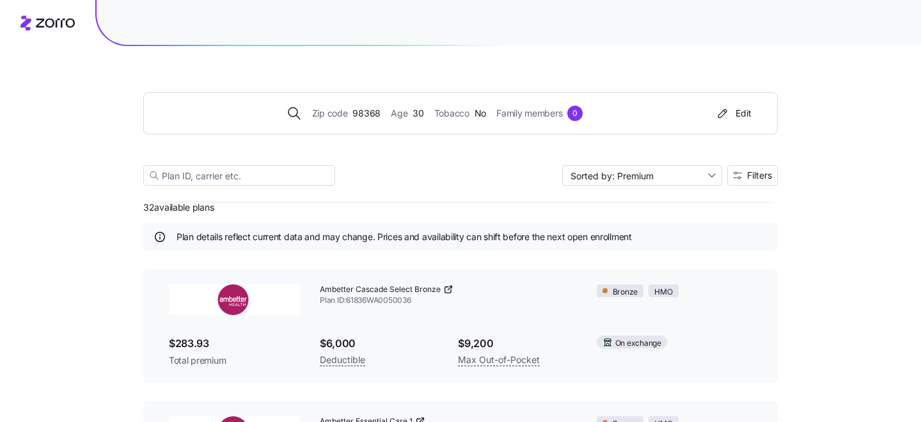
scroll to position [13, 0]
click at [748, 168] on button "Filters" at bounding box center [752, 175] width 51 height 20
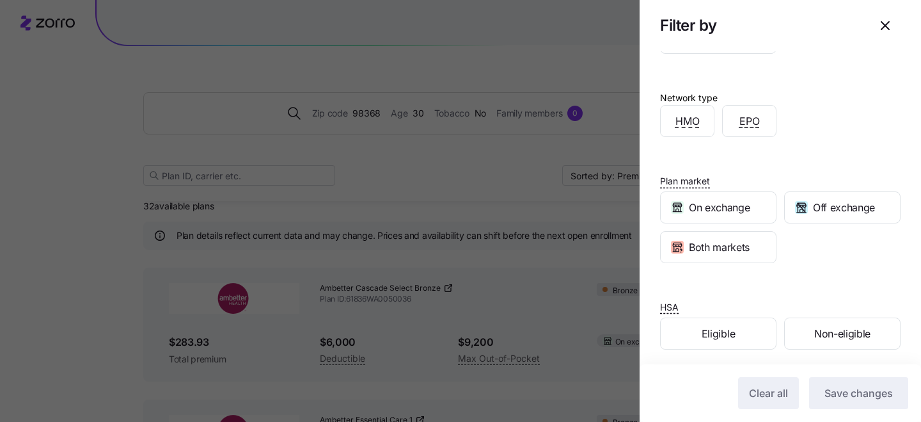
scroll to position [248, 0]
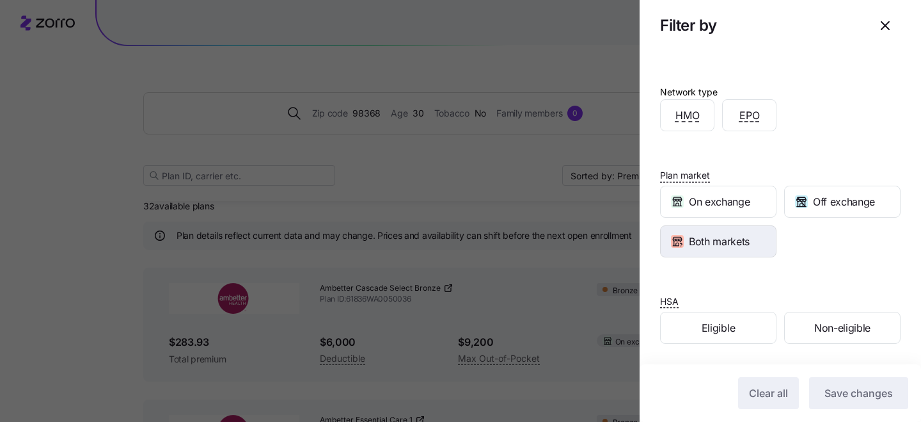
click at [733, 249] on div "Both markets" at bounding box center [718, 241] width 115 height 31
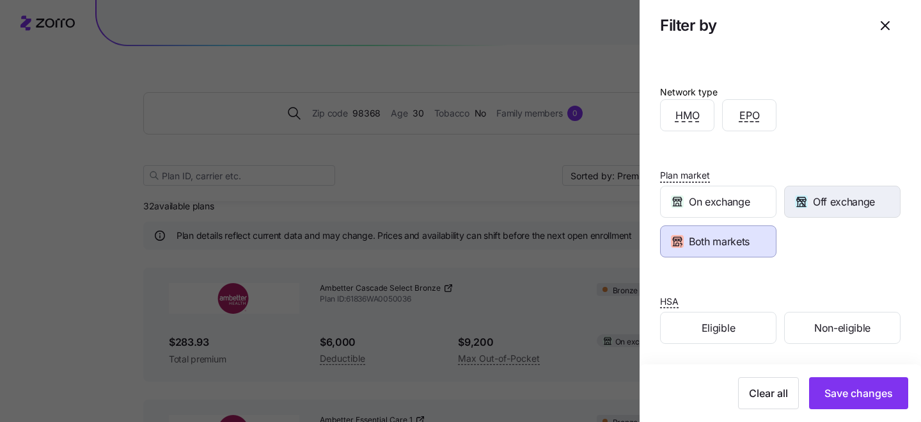
click at [842, 199] on span "Off exchange" at bounding box center [844, 202] width 62 height 16
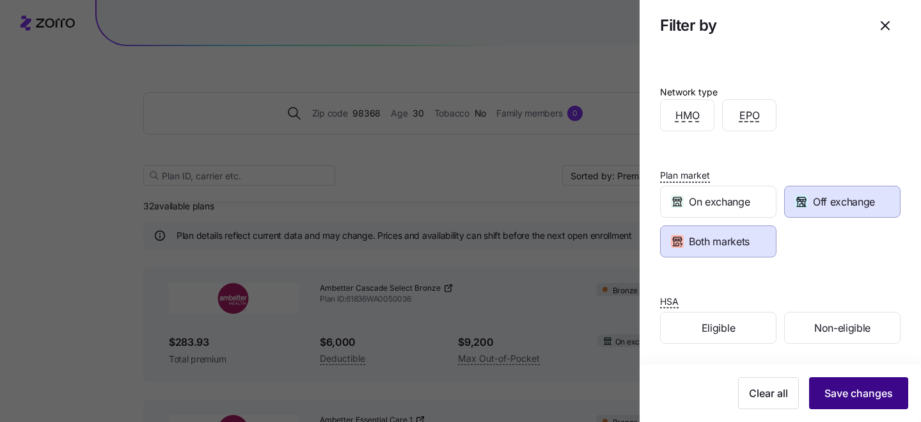
click at [861, 394] on span "Save changes" at bounding box center [858, 392] width 68 height 15
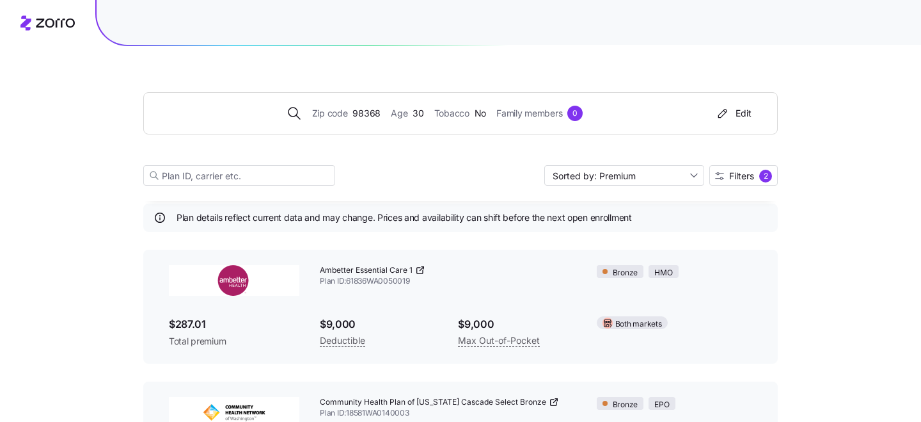
scroll to position [0, 0]
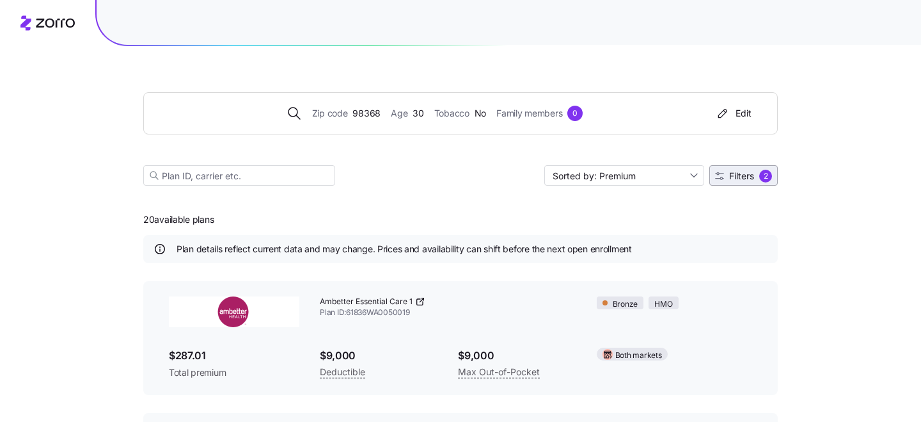
click at [758, 176] on span "Filters 2" at bounding box center [743, 175] width 57 height 13
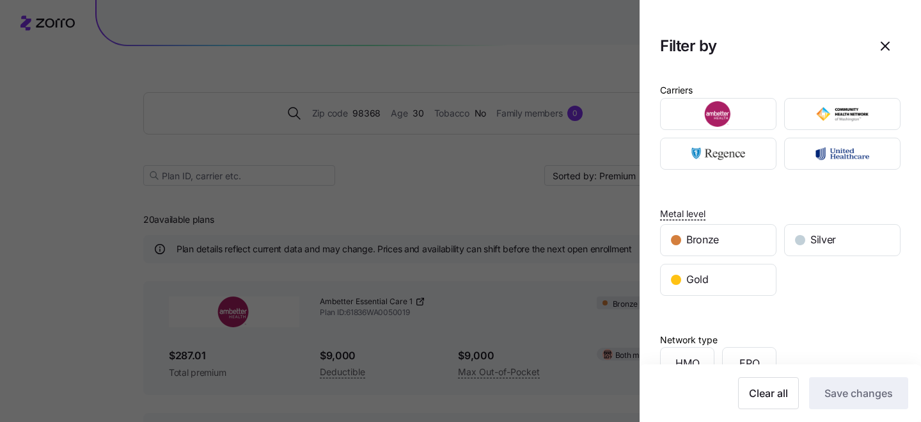
scroll to position [248, 0]
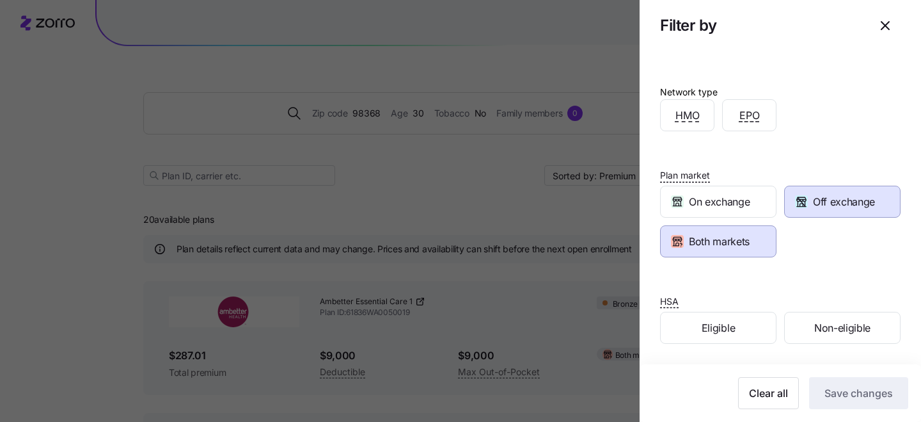
click at [539, 254] on div at bounding box center [460, 211] width 921 height 422
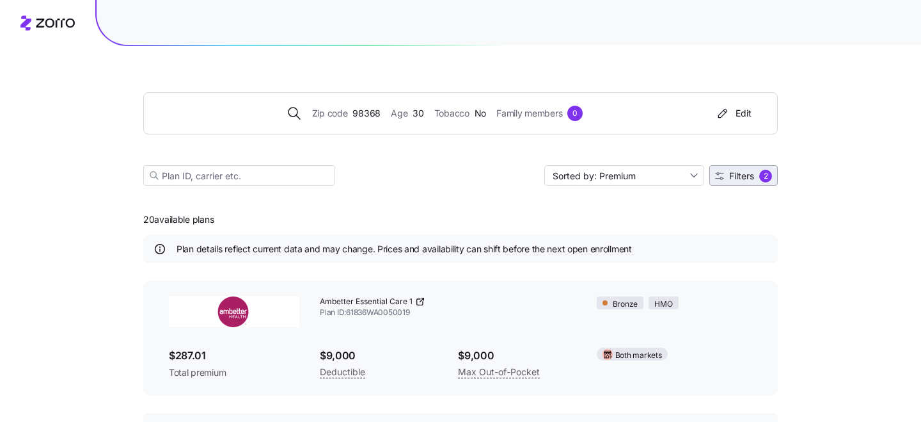
click at [736, 181] on span "Filters 2" at bounding box center [743, 175] width 57 height 13
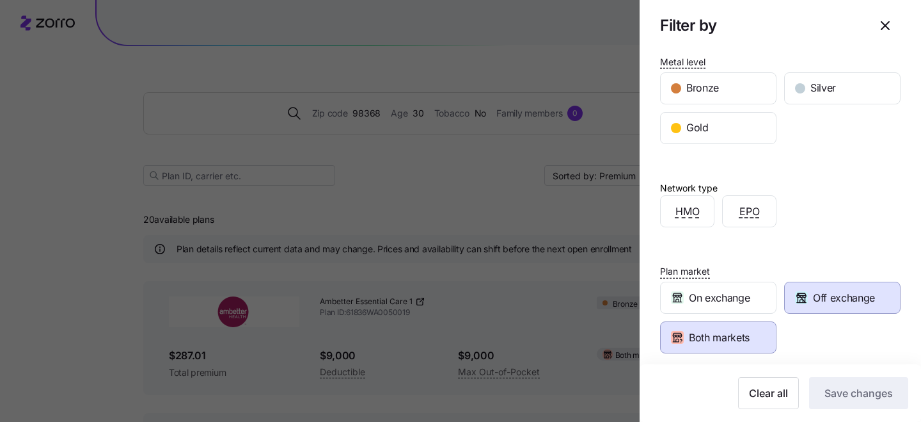
scroll to position [152, 0]
click at [729, 327] on div "Both markets" at bounding box center [718, 336] width 115 height 31
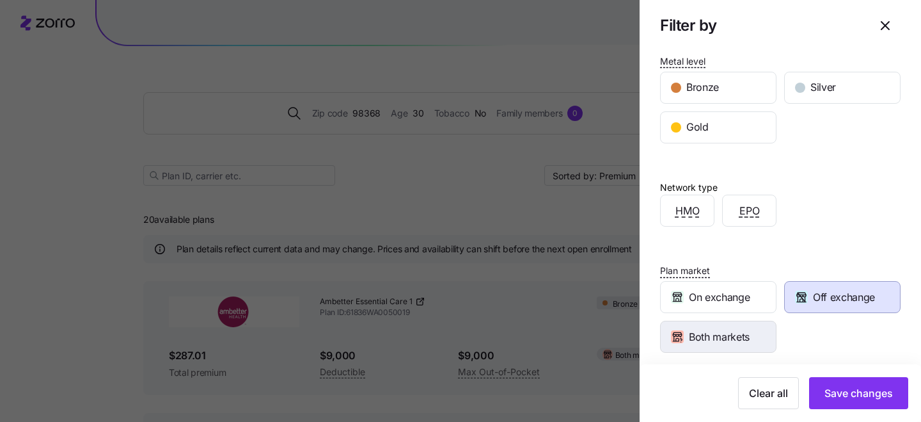
click at [733, 331] on span "Both markets" at bounding box center [719, 337] width 61 height 16
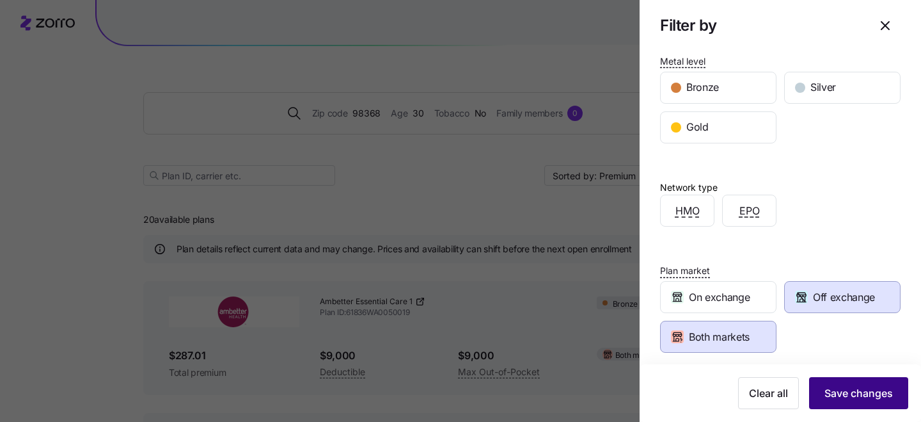
click at [852, 403] on button "Save changes" at bounding box center [858, 393] width 99 height 32
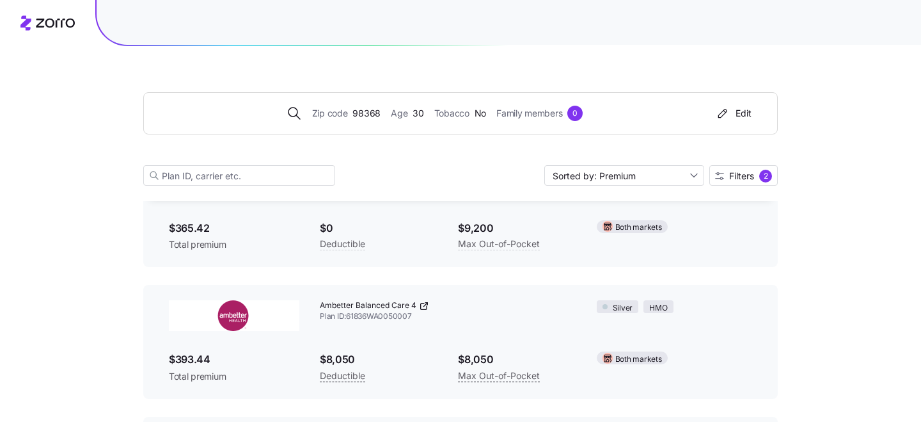
scroll to position [398, 0]
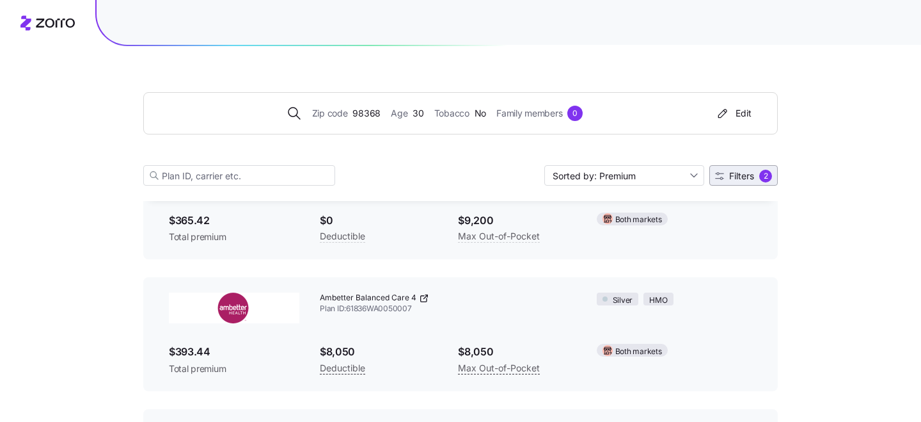
click at [741, 166] on button "Filters 2" at bounding box center [743, 175] width 68 height 20
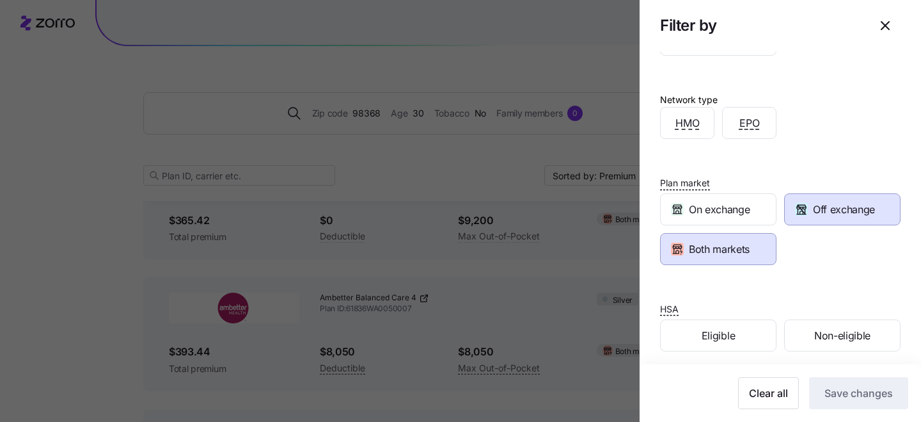
scroll to position [248, 0]
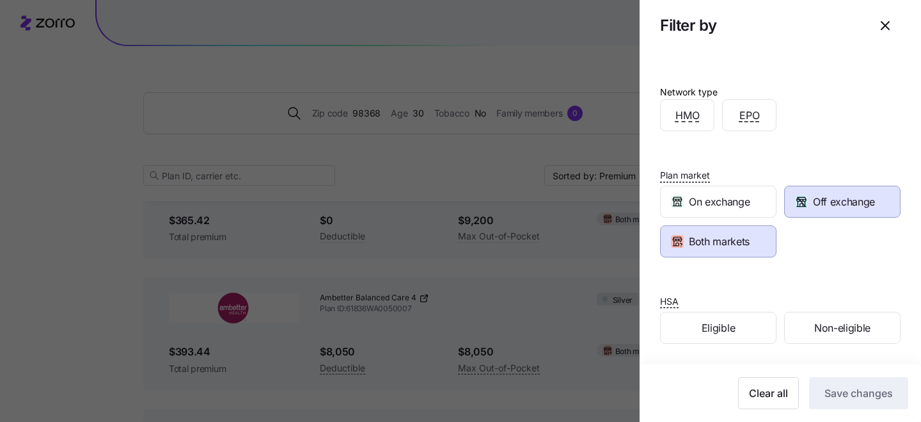
click at [728, 240] on span "Both markets" at bounding box center [719, 241] width 61 height 16
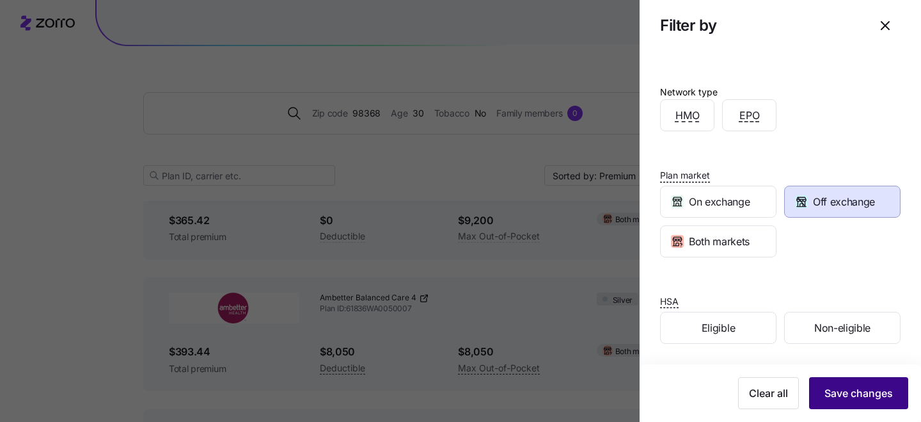
click at [837, 388] on span "Save changes" at bounding box center [858, 392] width 68 height 15
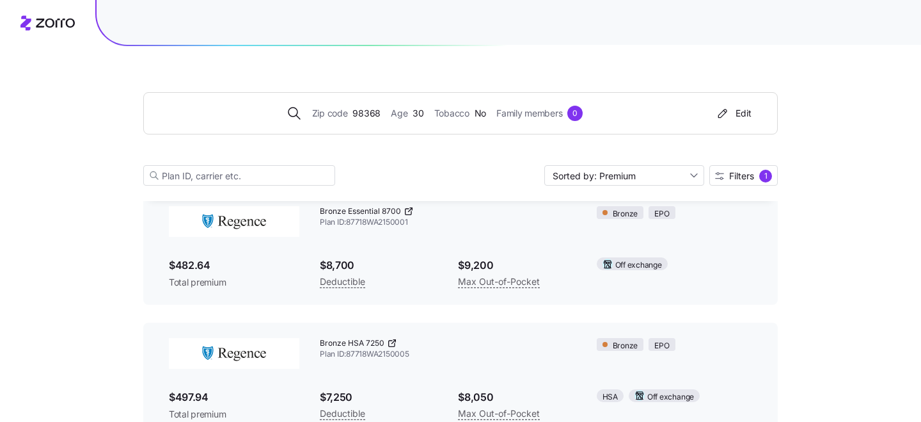
scroll to position [0, 0]
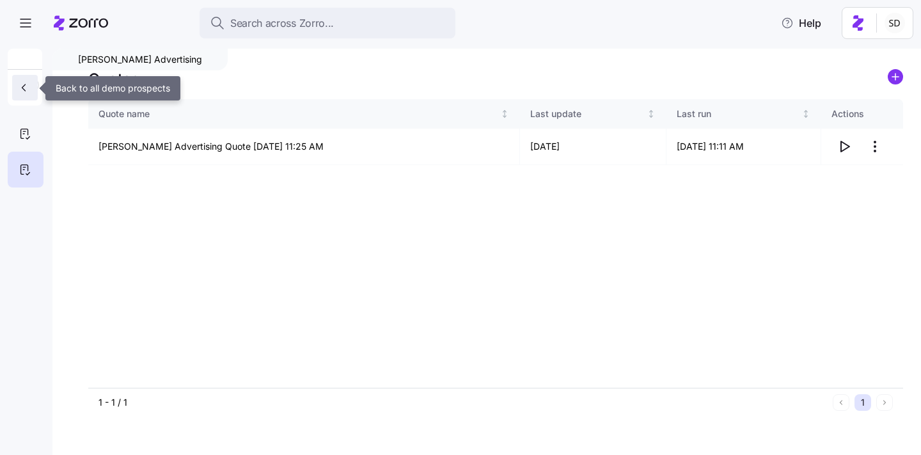
click at [19, 90] on icon "button" at bounding box center [23, 87] width 13 height 13
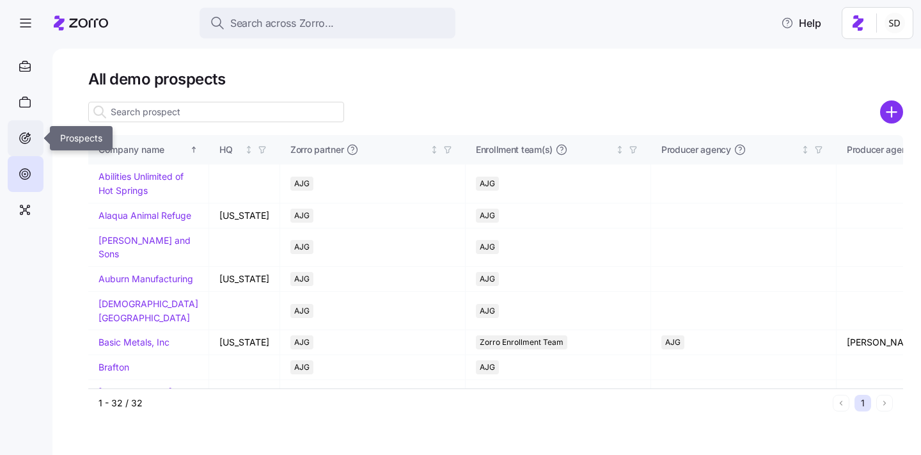
click at [31, 139] on icon at bounding box center [25, 137] width 14 height 15
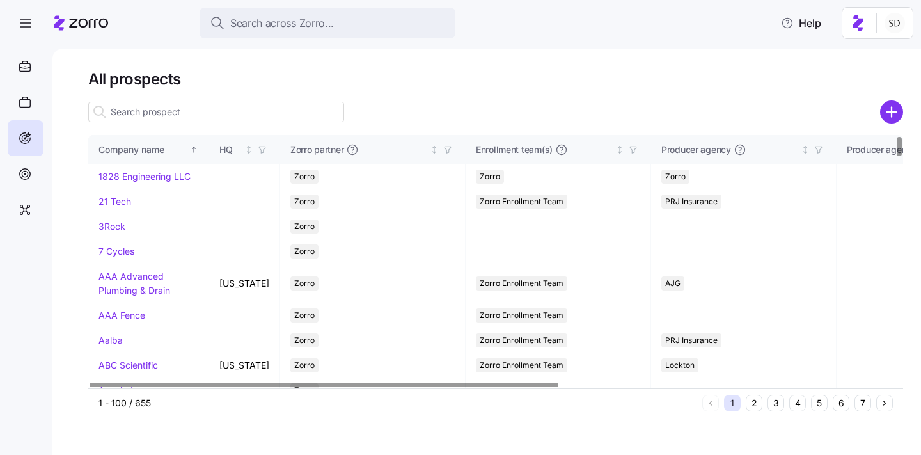
click at [164, 109] on input at bounding box center [216, 112] width 256 height 20
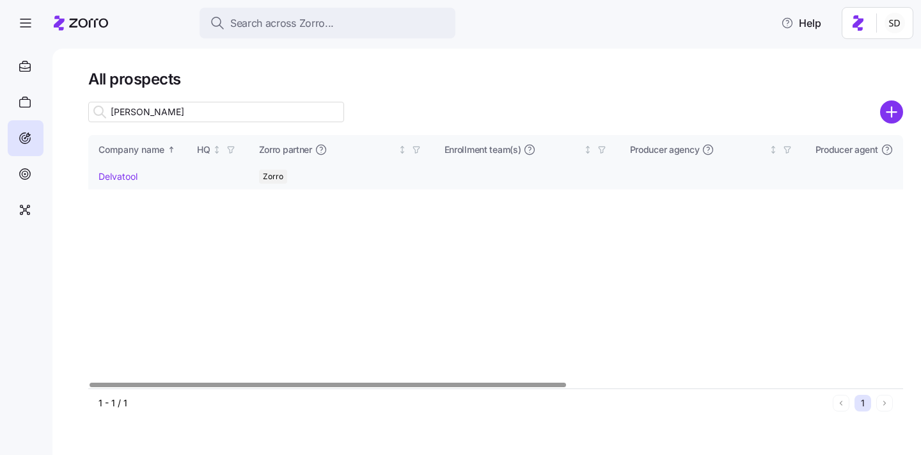
type input "[PERSON_NAME]"
click at [99, 178] on link "Delvatool" at bounding box center [118, 176] width 39 height 11
click at [107, 178] on link "Delvatool" at bounding box center [118, 176] width 39 height 11
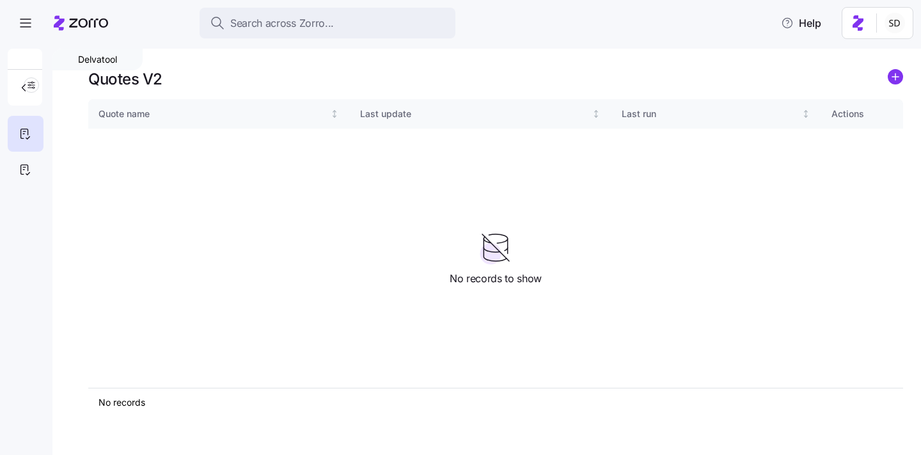
click at [4, 162] on nav at bounding box center [26, 248] width 52 height 414
click at [20, 168] on icon at bounding box center [25, 169] width 14 height 15
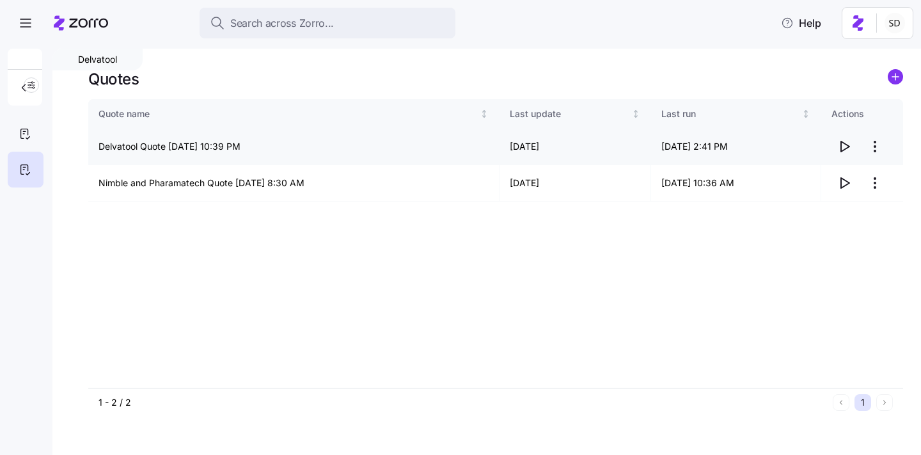
click at [844, 146] on icon "button" at bounding box center [844, 146] width 15 height 15
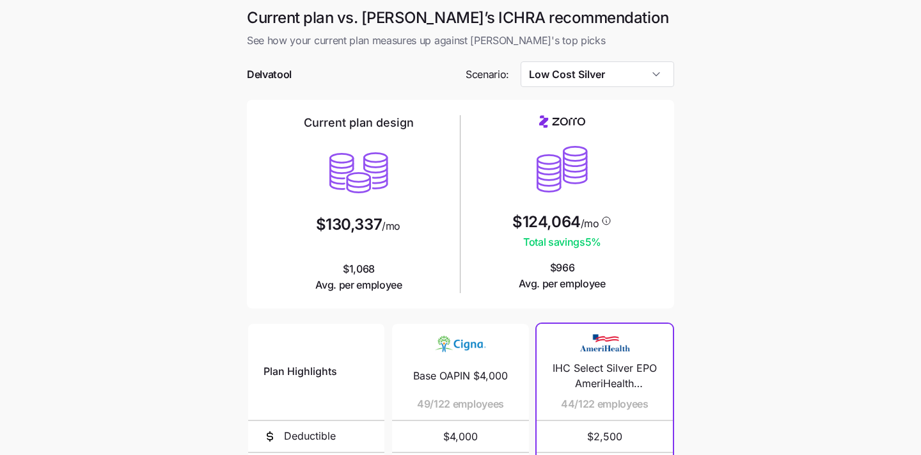
scroll to position [240, 0]
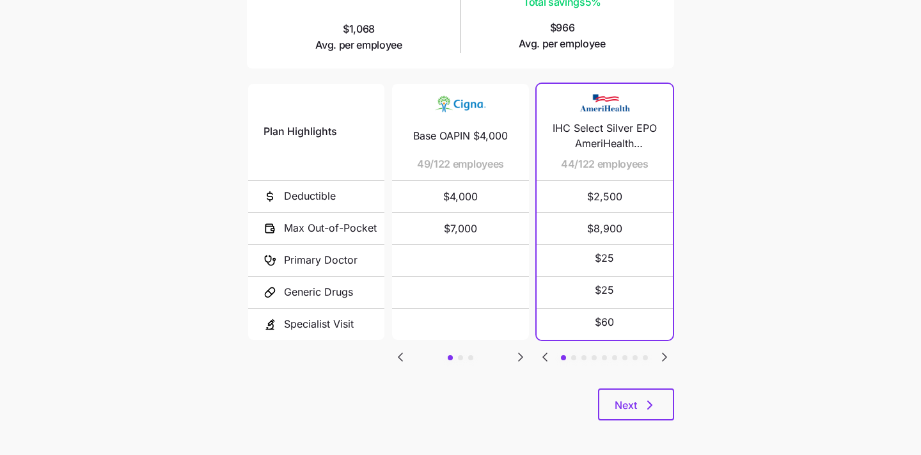
click at [632, 422] on div "Current plan vs. [PERSON_NAME]’s ICHRA recommendation See how your current plan…" at bounding box center [461, 102] width 448 height 668
click at [632, 413] on button "Next" at bounding box center [636, 404] width 76 height 32
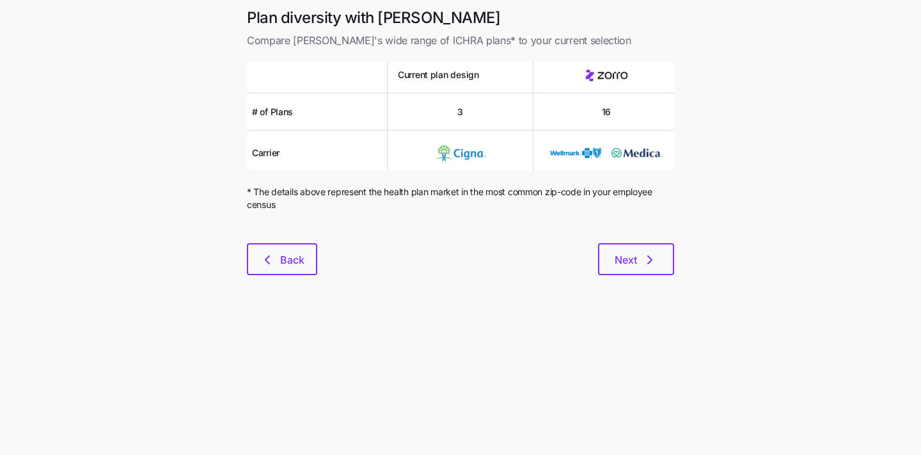
click at [631, 279] on div "Plan diversity with Zorro Compare [PERSON_NAME]'s wide range of ICHRA plans* to…" at bounding box center [461, 149] width 448 height 283
click at [631, 253] on span "Next" at bounding box center [626, 259] width 22 height 15
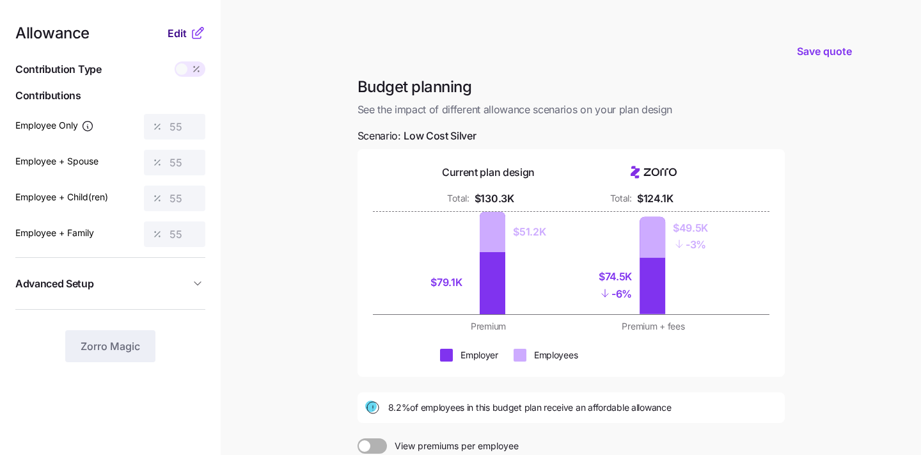
click at [179, 34] on span "Edit" at bounding box center [177, 33] width 19 height 15
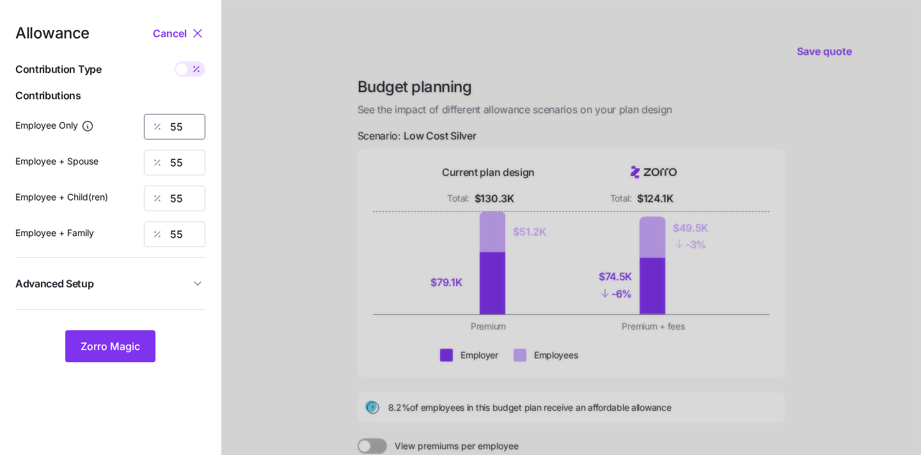
click at [180, 118] on input "55" at bounding box center [174, 127] width 61 height 26
type input "100"
click at [248, 186] on div at bounding box center [571, 314] width 700 height 629
click at [183, 161] on input "55" at bounding box center [174, 163] width 61 height 26
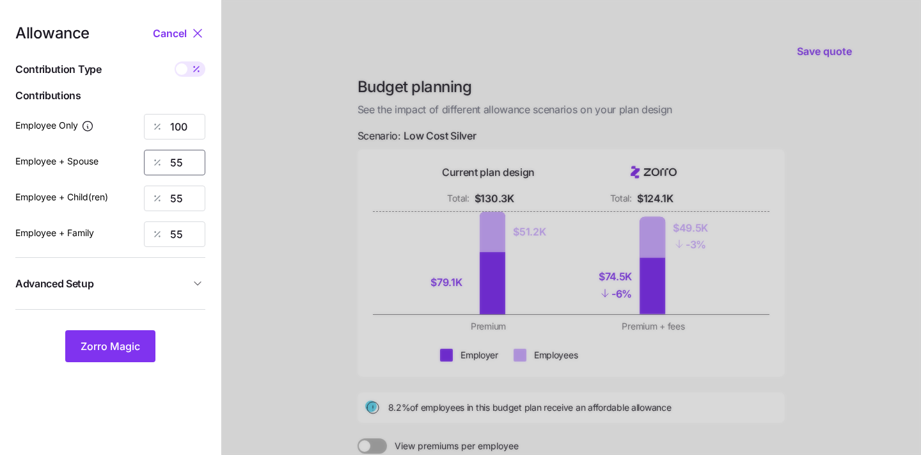
click at [183, 161] on input "55" at bounding box center [174, 163] width 61 height 26
type input "0"
click at [182, 198] on input "55" at bounding box center [174, 198] width 61 height 26
type input "0"
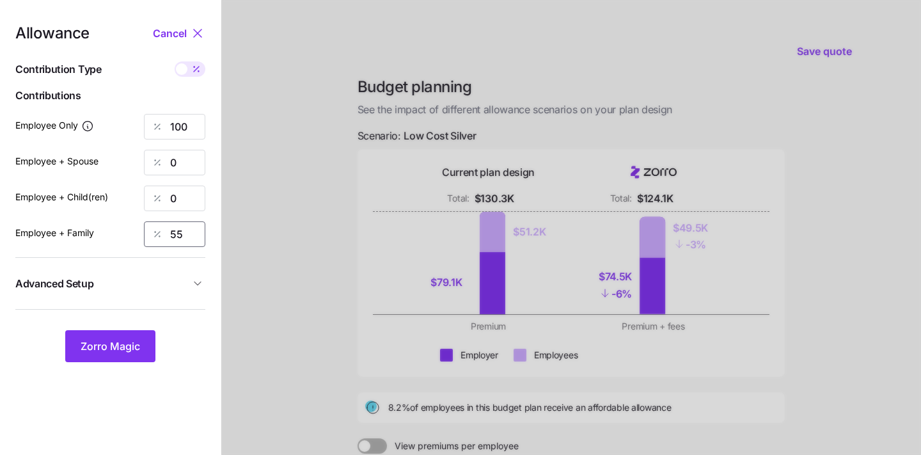
click at [182, 234] on input "55" at bounding box center [174, 234] width 61 height 26
type input "0"
click at [258, 305] on div at bounding box center [571, 314] width 700 height 629
click at [95, 348] on span "Zorro Magic" at bounding box center [110, 345] width 59 height 15
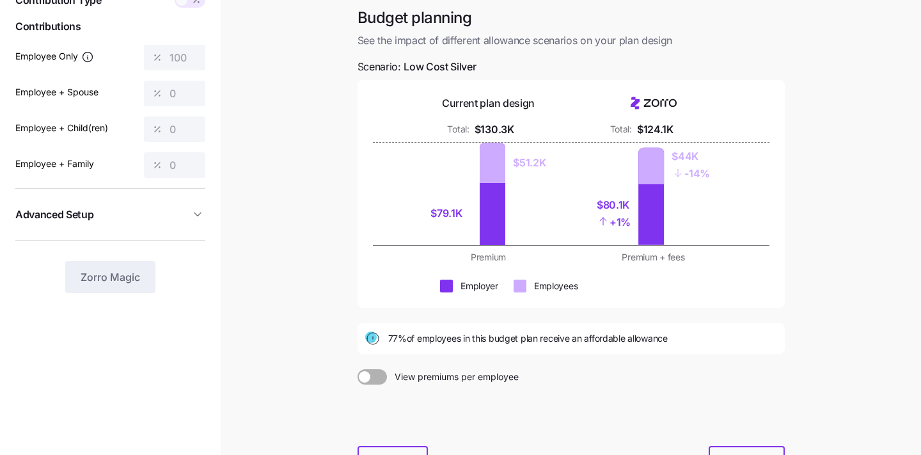
scroll to position [174, 0]
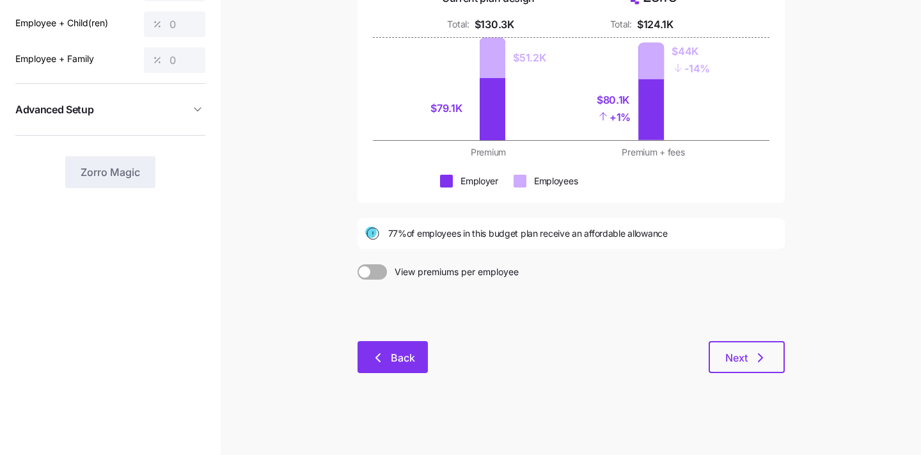
click at [387, 357] on span "Back" at bounding box center [392, 357] width 37 height 15
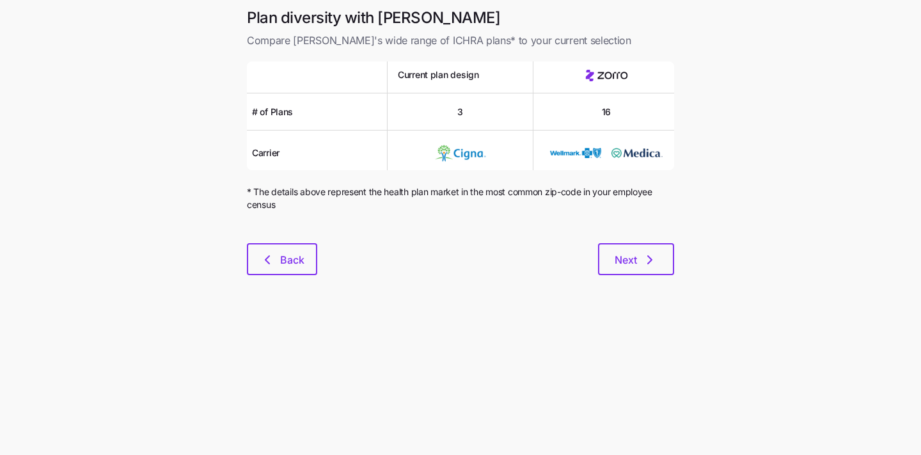
click at [224, 222] on main "Plan diversity with Zorro Compare Zorro's wide range of ICHRA plans* to your cu…" at bounding box center [460, 227] width 921 height 455
click at [258, 255] on button "Back" at bounding box center [282, 259] width 70 height 32
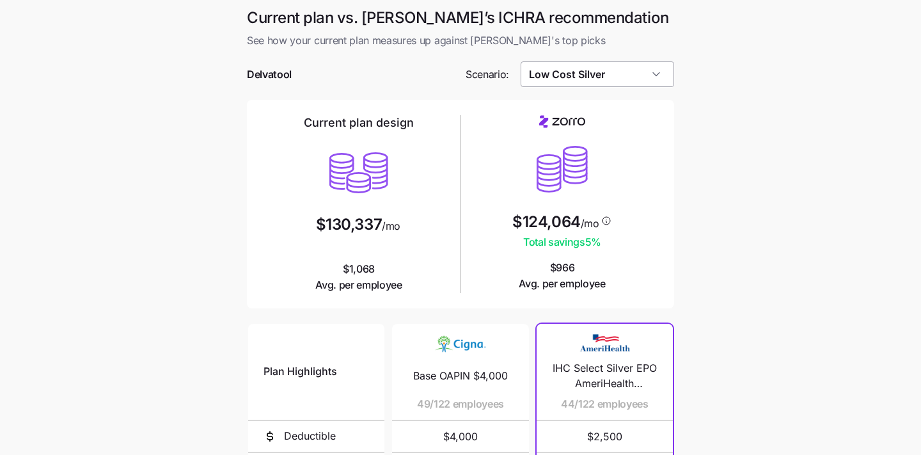
click at [593, 73] on input "Low Cost Silver" at bounding box center [598, 74] width 154 height 26
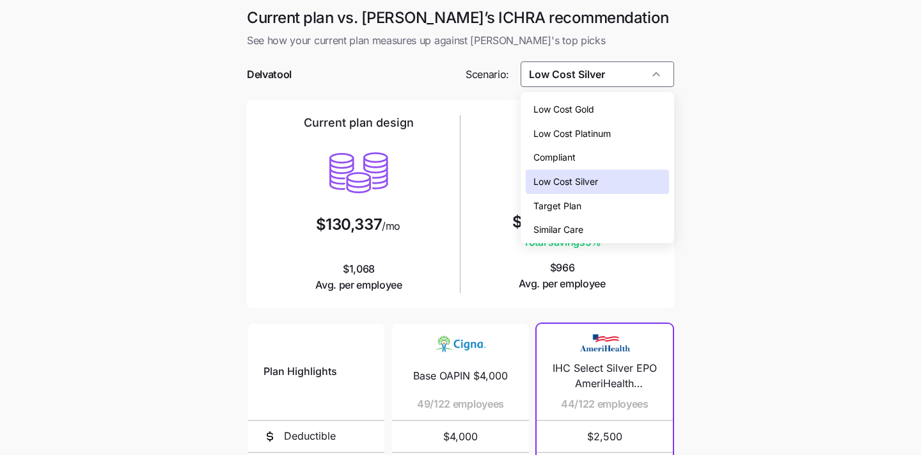
click at [598, 114] on div "Low Cost Gold" at bounding box center [598, 109] width 144 height 24
type input "Low Cost Gold"
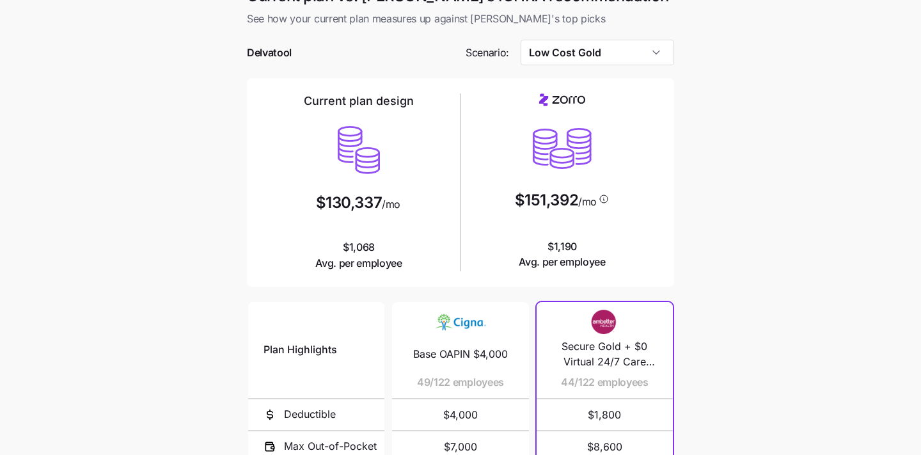
scroll to position [243, 0]
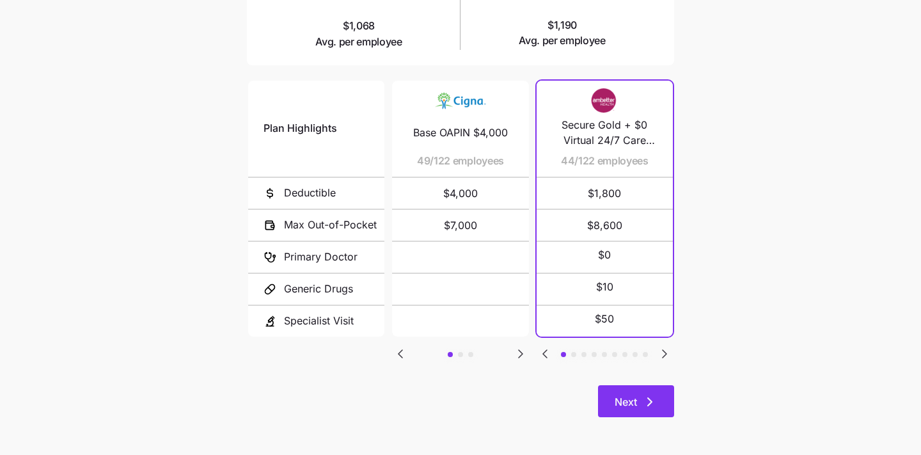
click at [643, 393] on button "Next" at bounding box center [636, 401] width 76 height 32
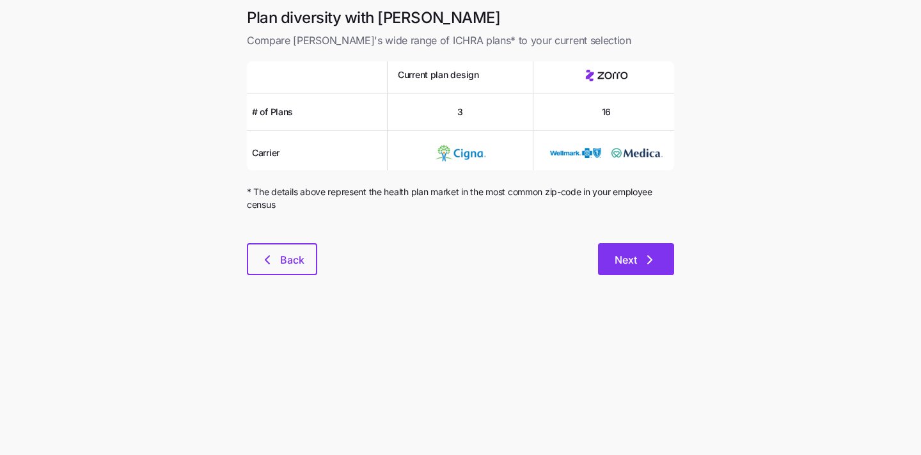
click at [635, 264] on span "Next" at bounding box center [626, 259] width 22 height 15
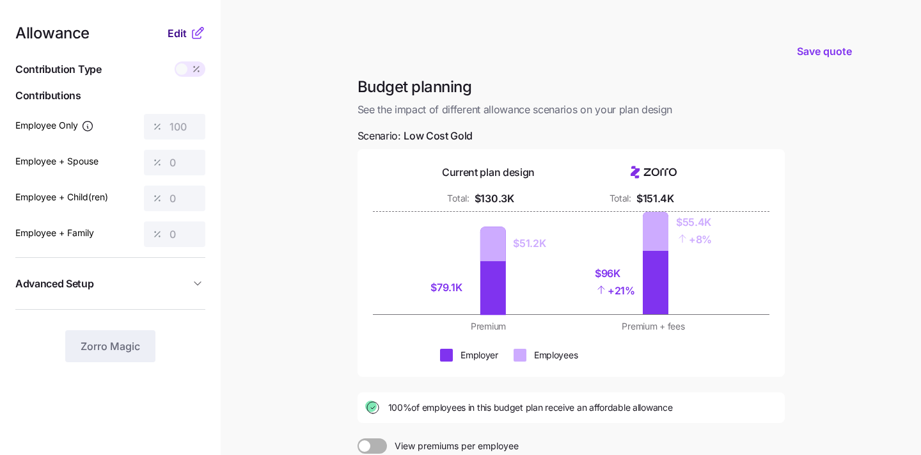
click at [177, 35] on span "Edit" at bounding box center [177, 33] width 19 height 15
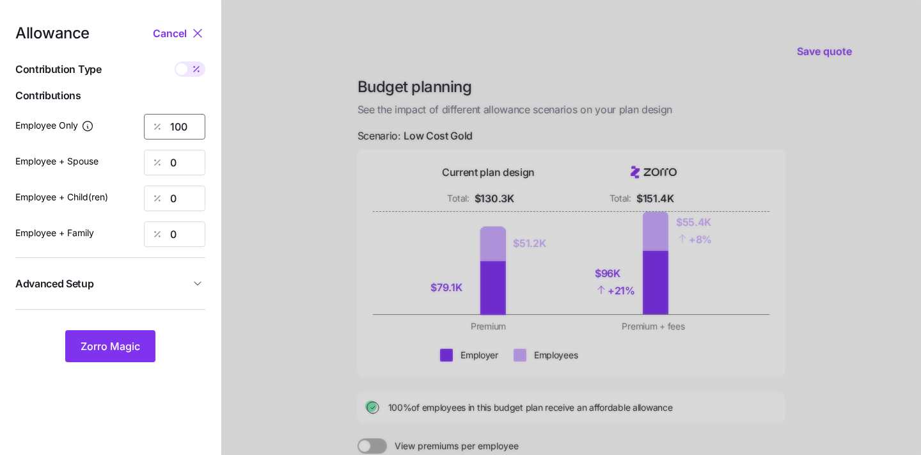
click at [193, 125] on input "100" at bounding box center [174, 127] width 61 height 26
type input "1"
type input "80"
click at [270, 273] on div at bounding box center [571, 314] width 700 height 629
click at [122, 335] on button "Zorro Magic" at bounding box center [110, 346] width 90 height 32
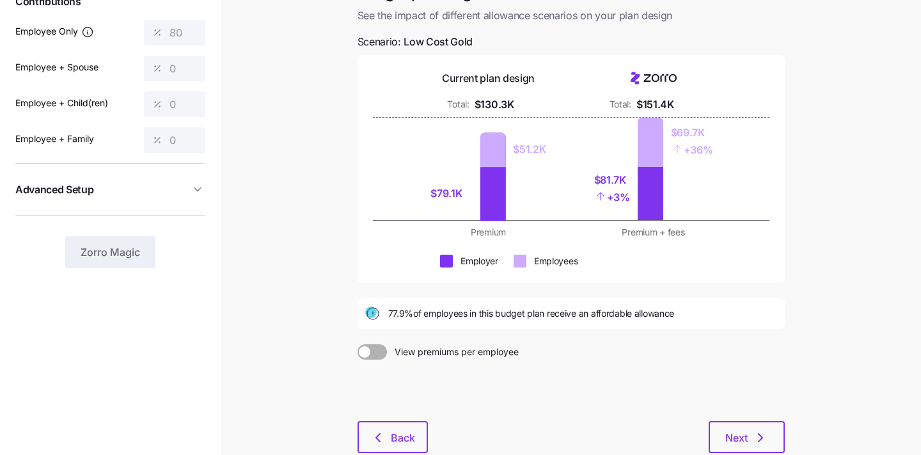
scroll to position [174, 0]
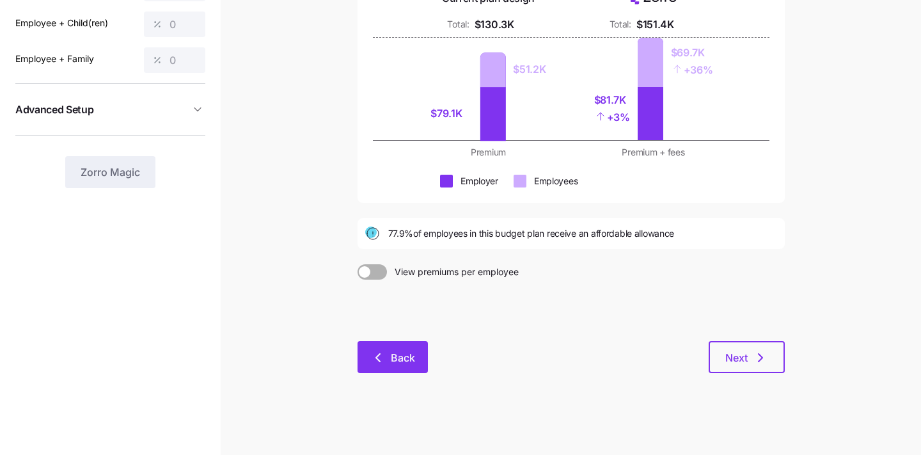
click at [390, 351] on span "Back" at bounding box center [392, 357] width 37 height 15
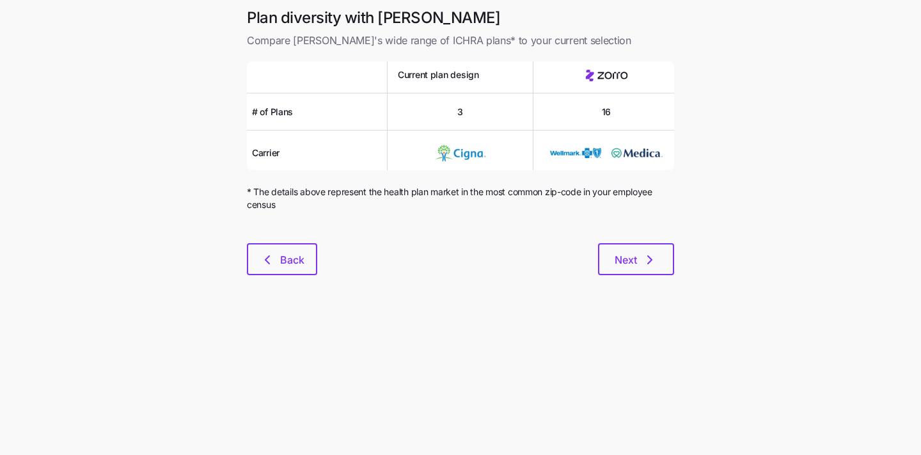
click at [292, 232] on div at bounding box center [460, 235] width 427 height 15
click at [291, 248] on button "Back" at bounding box center [282, 259] width 70 height 32
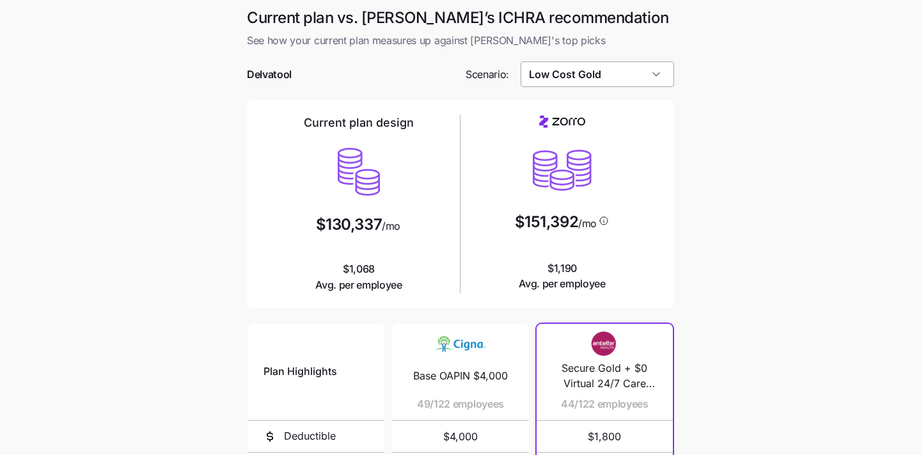
click at [633, 83] on input "Low Cost Gold" at bounding box center [598, 74] width 154 height 26
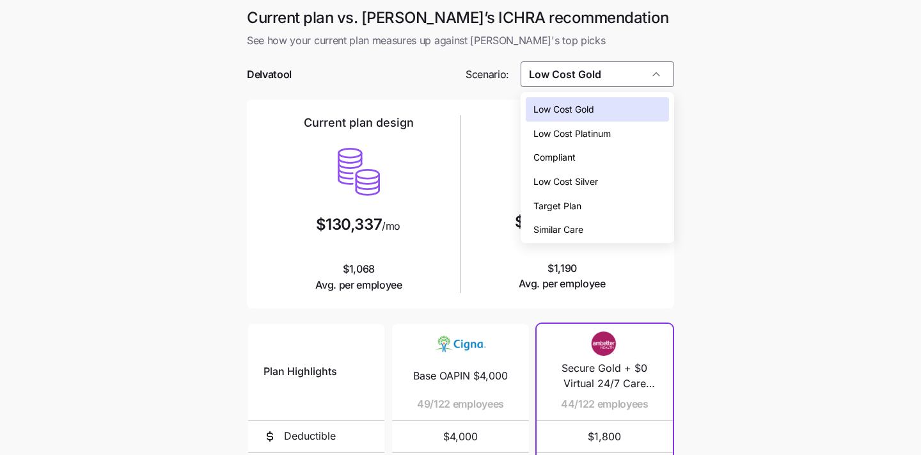
click at [607, 189] on div "Low Cost Silver" at bounding box center [598, 181] width 144 height 24
type input "Low Cost Silver"
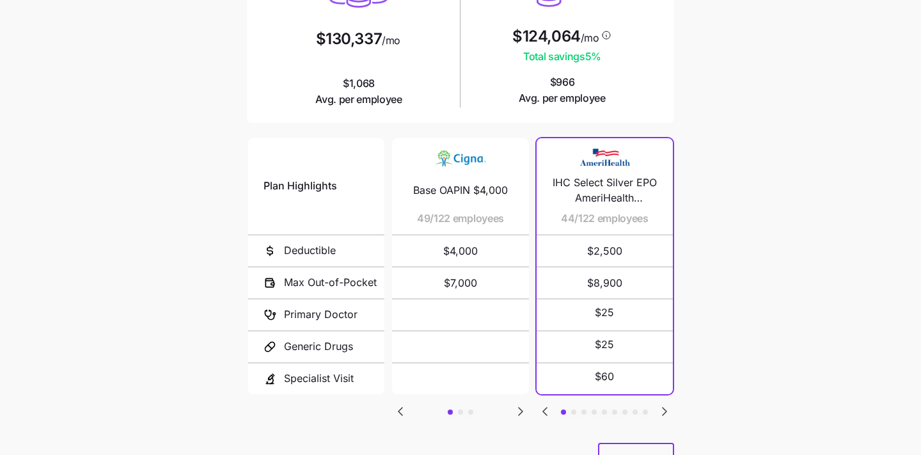
scroll to position [243, 0]
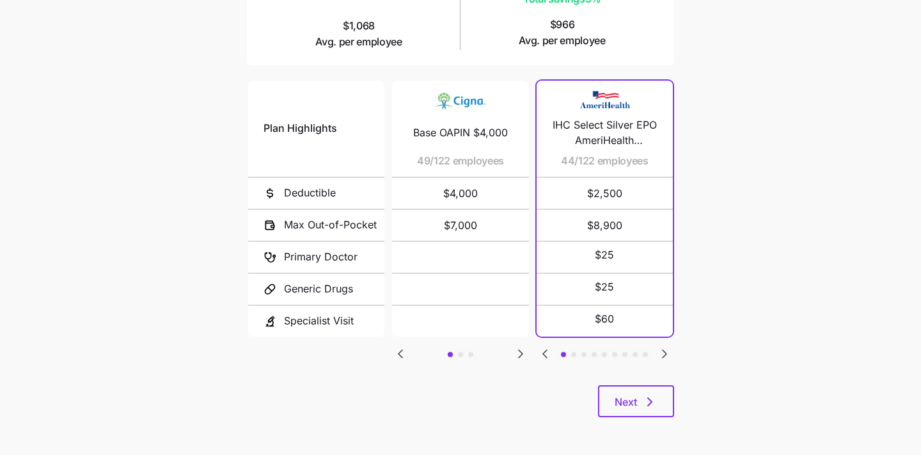
click at [649, 377] on div "Plan Highlights Deductible Max Out-of-Pocket Primary Doctor Generic Drugs Speci…" at bounding box center [460, 231] width 427 height 307
click at [646, 397] on icon "button" at bounding box center [649, 401] width 15 height 15
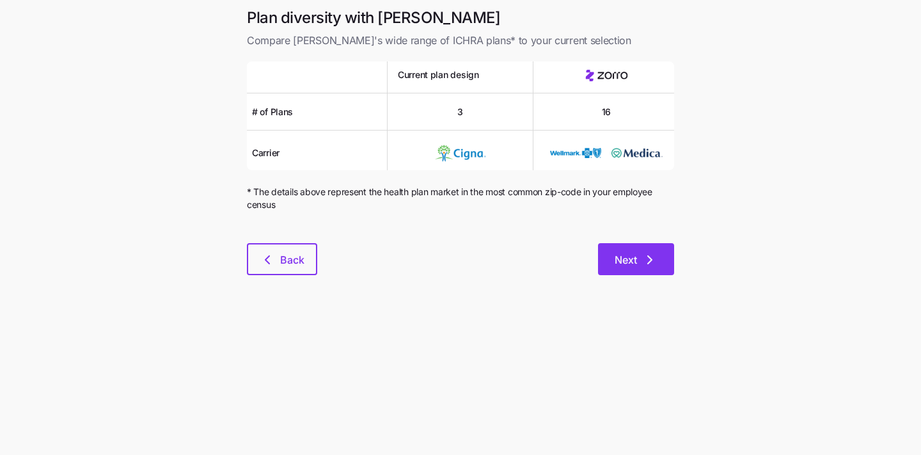
click at [634, 249] on button "Next" at bounding box center [636, 259] width 76 height 32
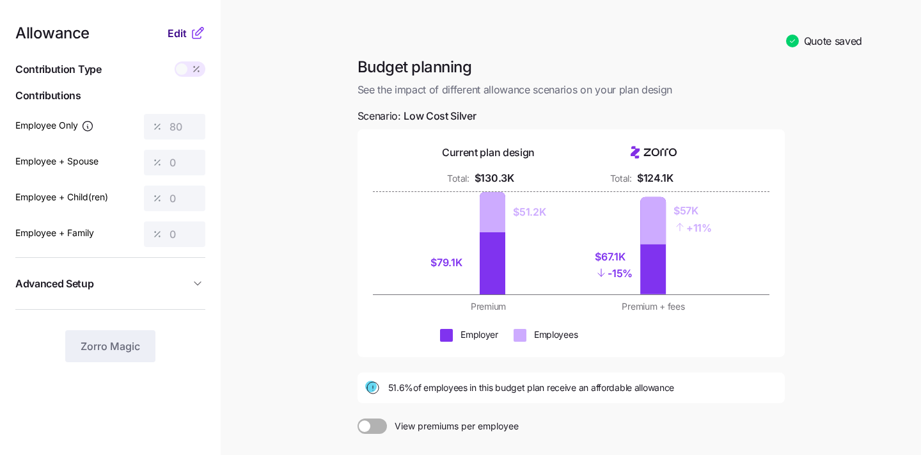
click at [180, 35] on span "Edit" at bounding box center [177, 33] width 19 height 15
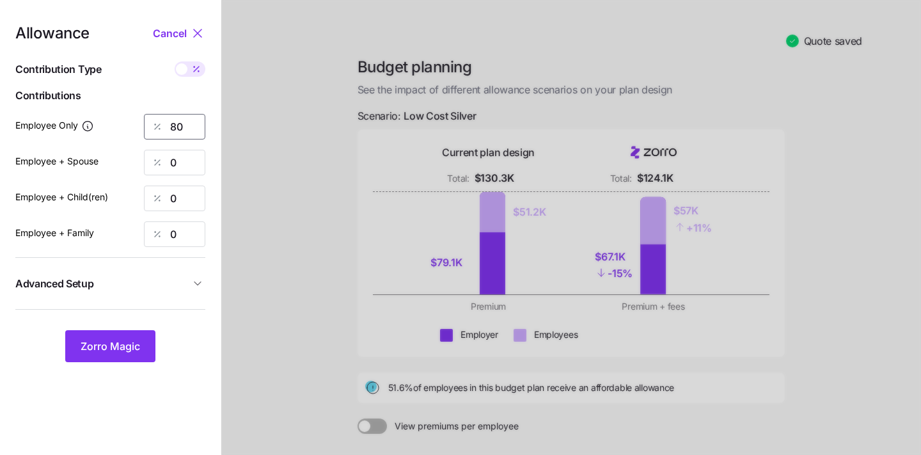
click at [187, 124] on input "80" at bounding box center [174, 127] width 61 height 26
type input "100"
click at [113, 342] on span "Zorro Magic" at bounding box center [110, 345] width 59 height 15
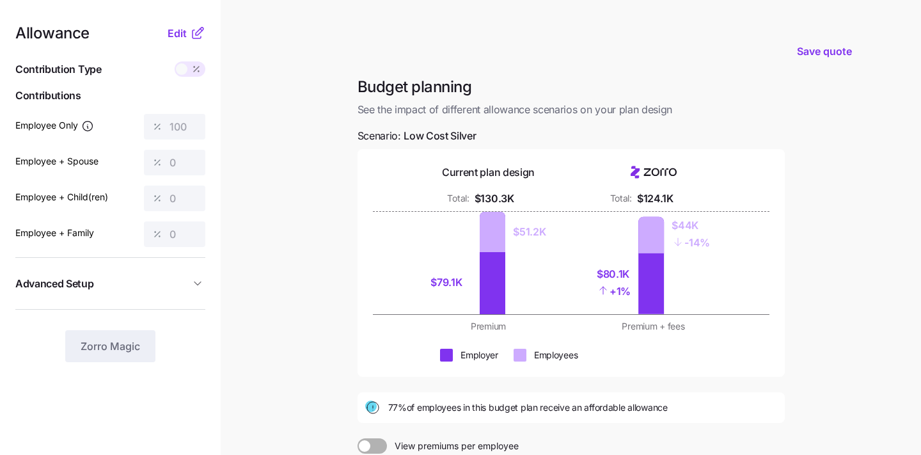
scroll to position [174, 0]
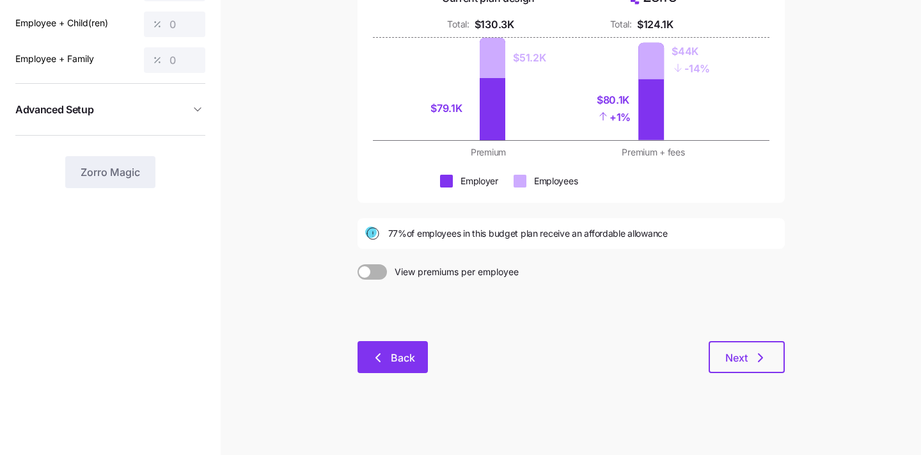
click at [377, 360] on icon "button" at bounding box center [377, 357] width 15 height 15
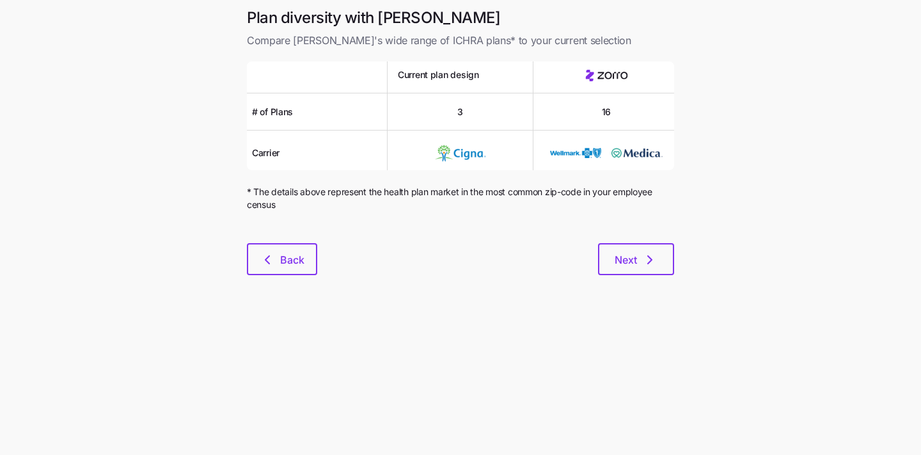
click at [297, 233] on div at bounding box center [460, 235] width 427 height 15
click at [276, 271] on button "Back" at bounding box center [282, 259] width 70 height 32
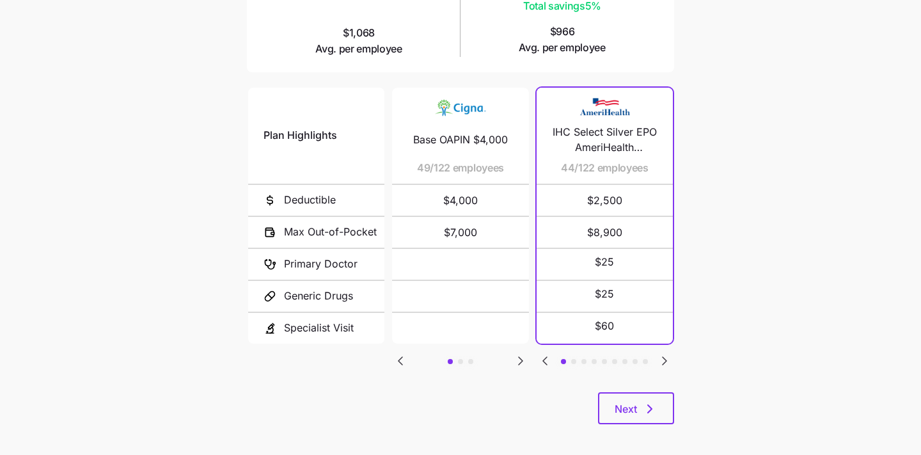
scroll to position [238, 0]
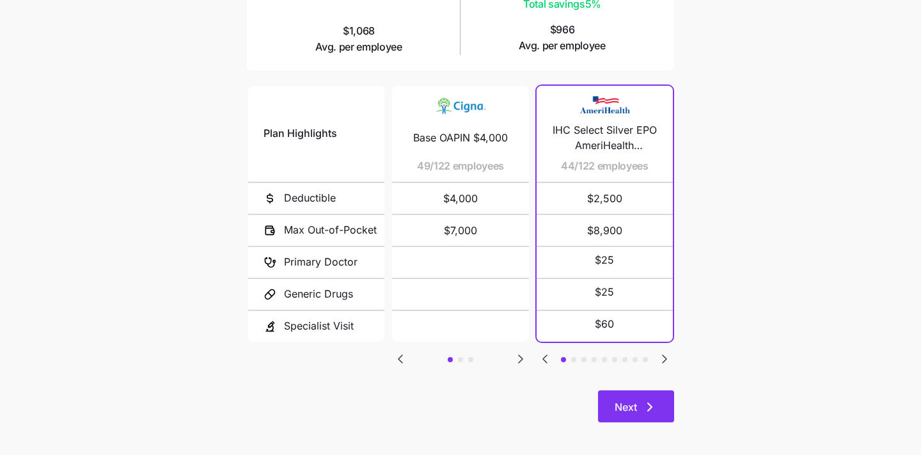
click at [633, 420] on button "Next" at bounding box center [636, 406] width 76 height 32
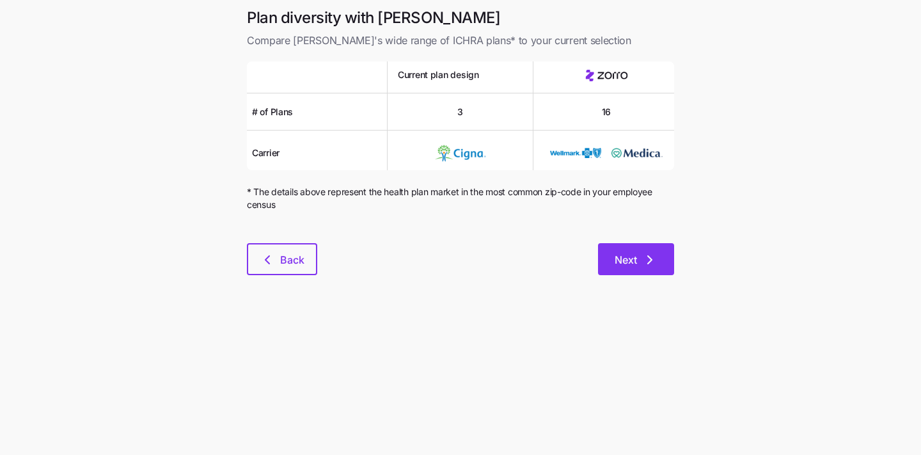
click at [631, 258] on span "Next" at bounding box center [626, 259] width 22 height 15
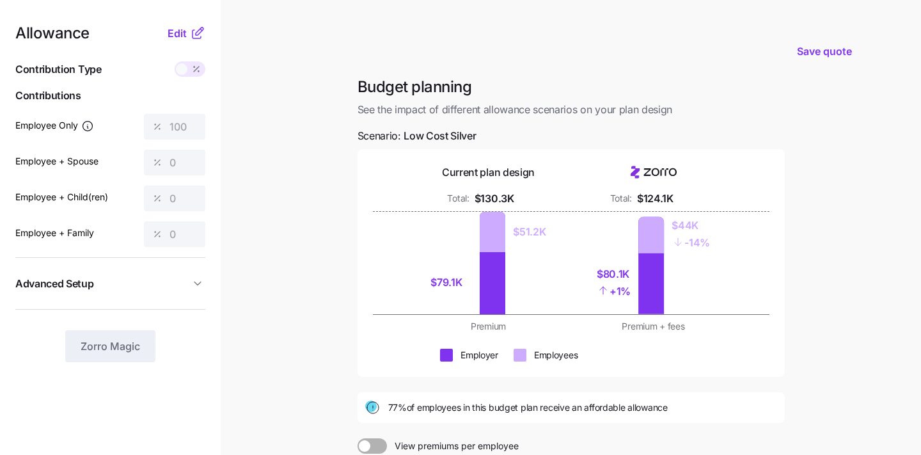
scroll to position [174, 0]
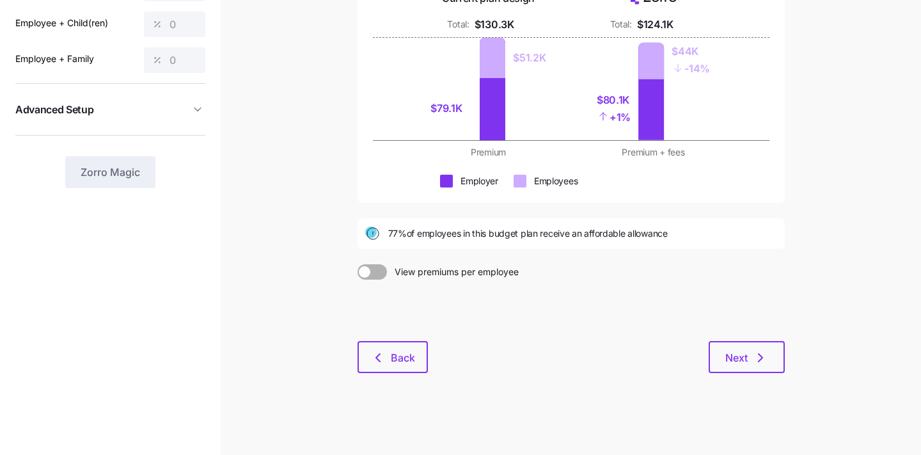
click at [738, 331] on div at bounding box center [571, 310] width 427 height 61
click at [738, 370] on button "Next" at bounding box center [747, 357] width 76 height 32
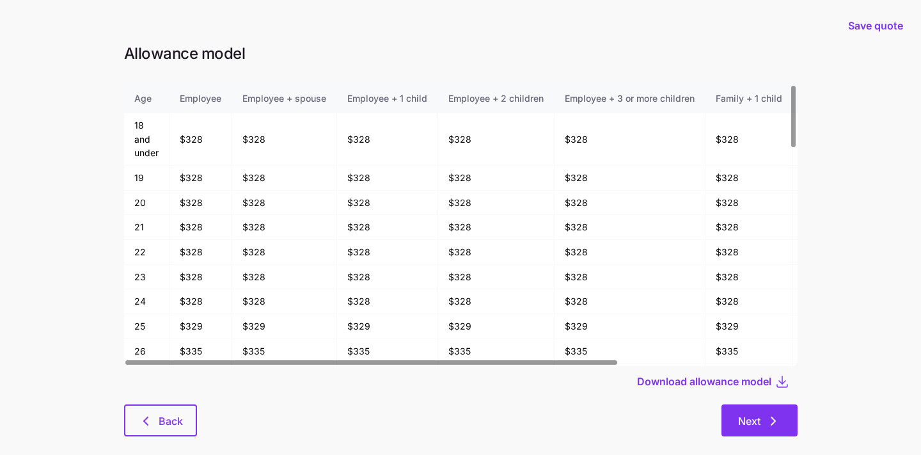
click at [748, 415] on span "Next" at bounding box center [749, 420] width 22 height 15
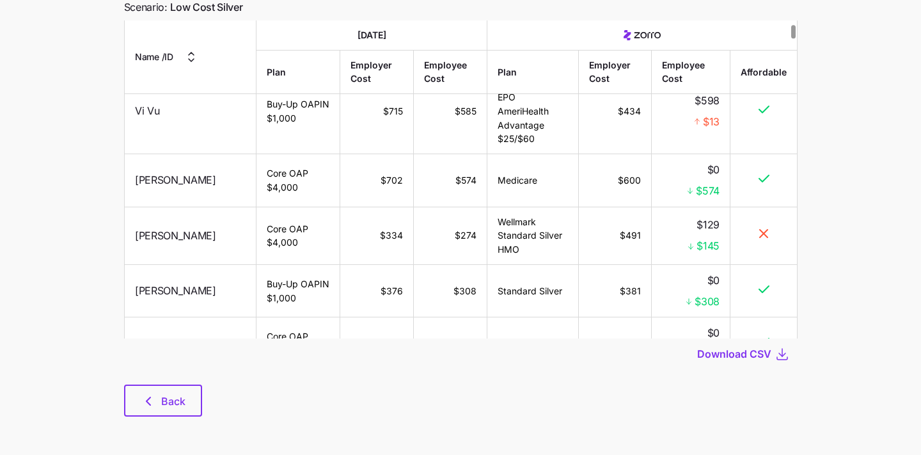
scroll to position [80, 0]
click at [150, 391] on button "Back" at bounding box center [163, 400] width 78 height 32
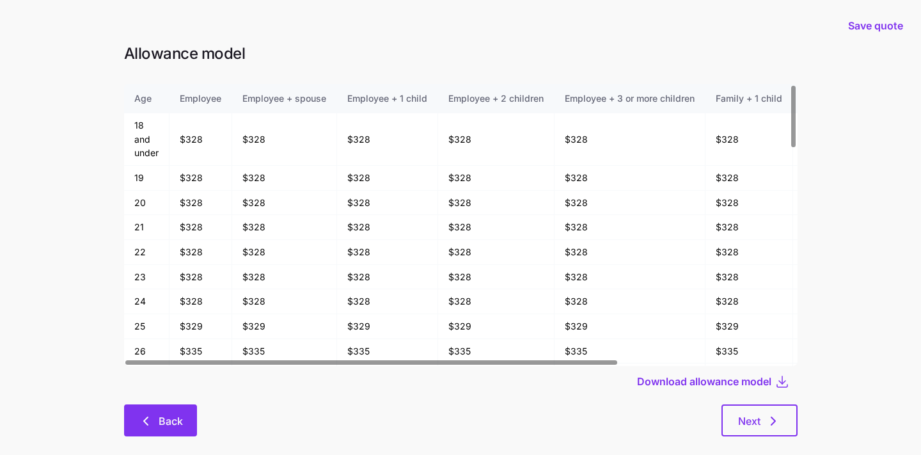
click at [164, 427] on span "Back" at bounding box center [171, 420] width 24 height 15
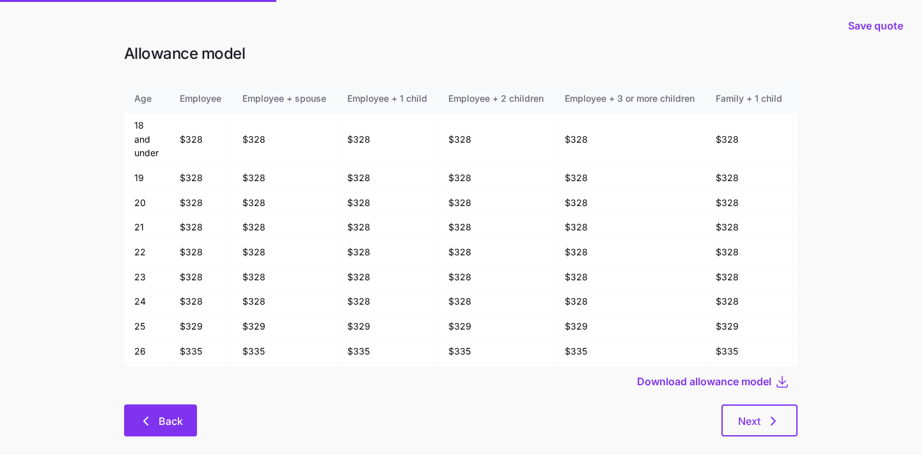
click at [164, 427] on span "Back" at bounding box center [171, 420] width 24 height 15
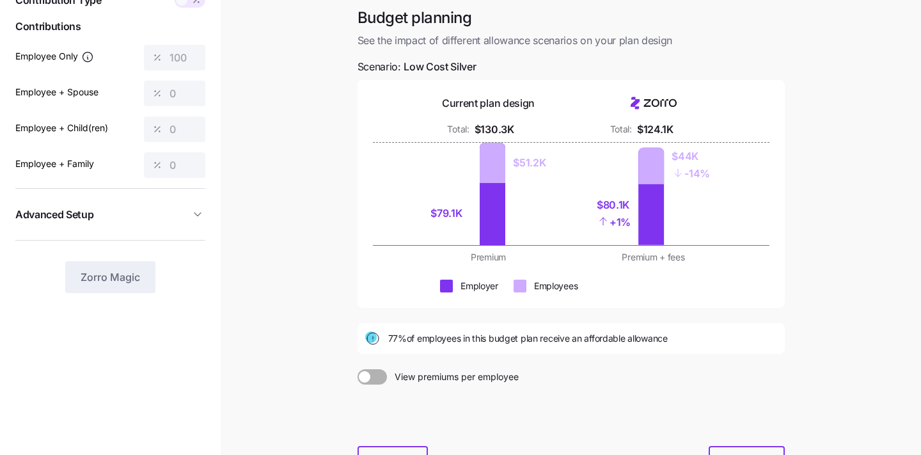
scroll to position [81, 0]
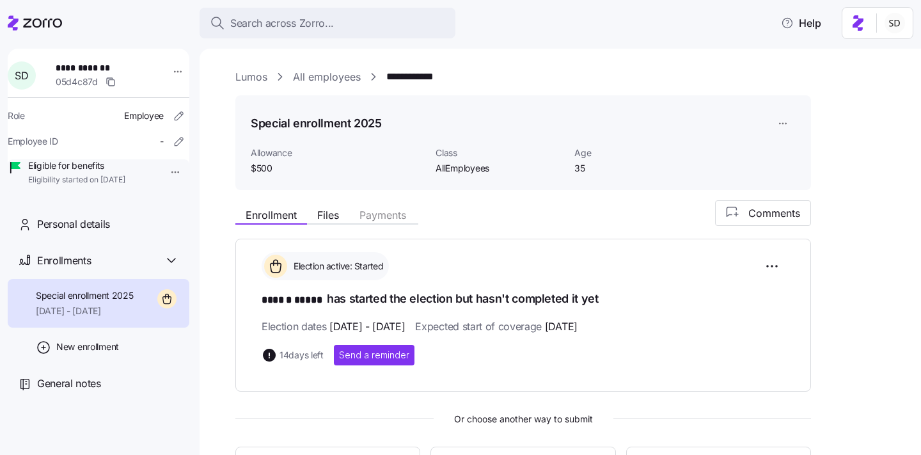
scroll to position [267, 0]
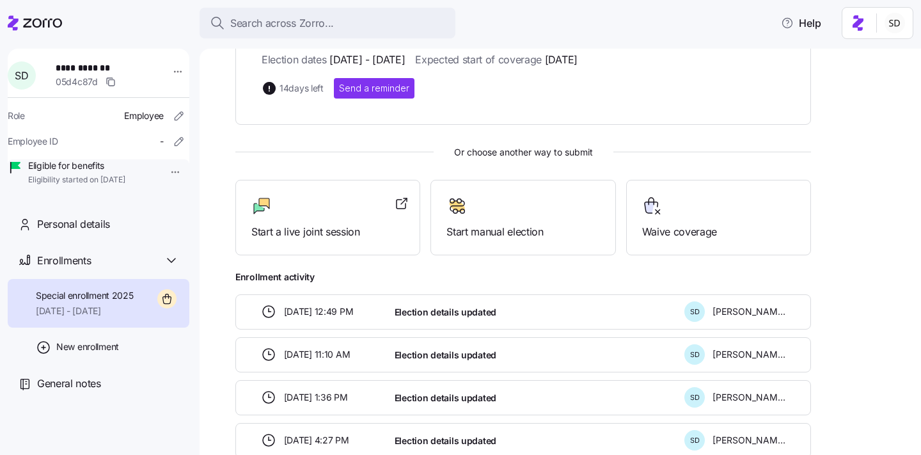
click at [21, 26] on icon at bounding box center [35, 22] width 54 height 15
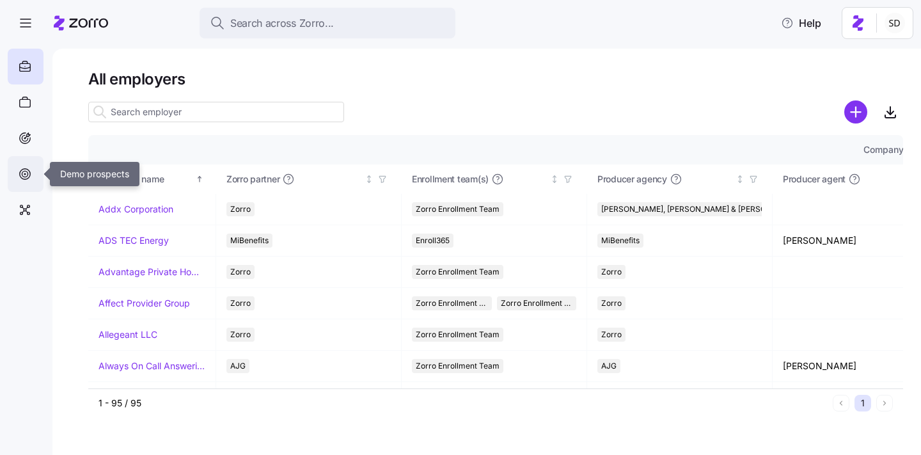
click at [26, 174] on icon at bounding box center [25, 173] width 14 height 15
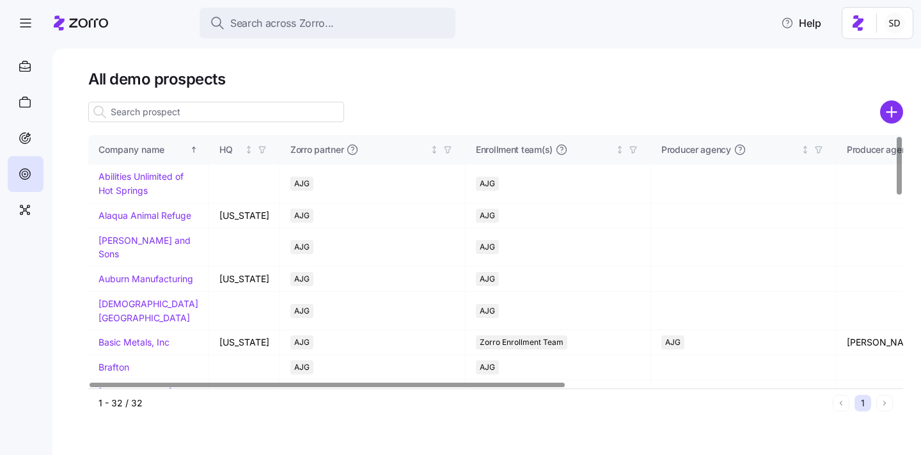
click at [226, 118] on input at bounding box center [216, 112] width 256 height 20
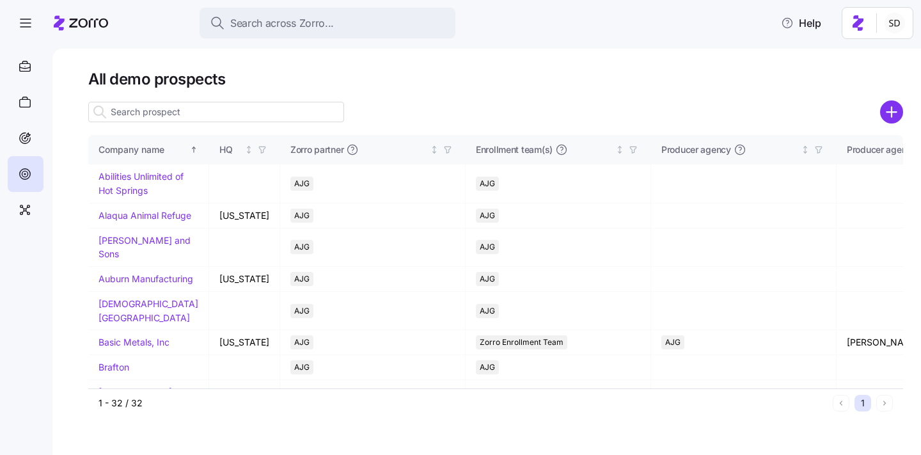
click at [226, 118] on input at bounding box center [216, 112] width 256 height 20
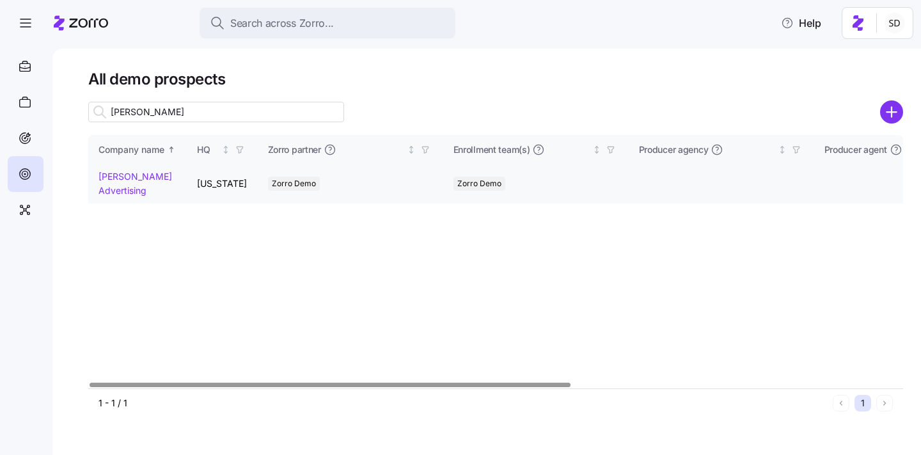
type input "[PERSON_NAME]"
click at [111, 174] on link "[PERSON_NAME] Advertising" at bounding box center [136, 183] width 74 height 25
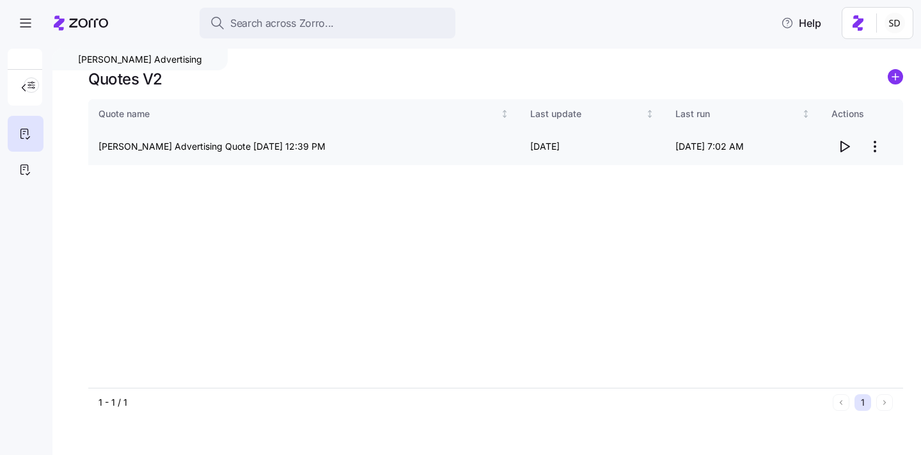
click at [842, 148] on icon "button" at bounding box center [844, 146] width 15 height 15
click at [19, 169] on icon at bounding box center [25, 169] width 14 height 15
click at [844, 145] on icon "button" at bounding box center [844, 146] width 15 height 15
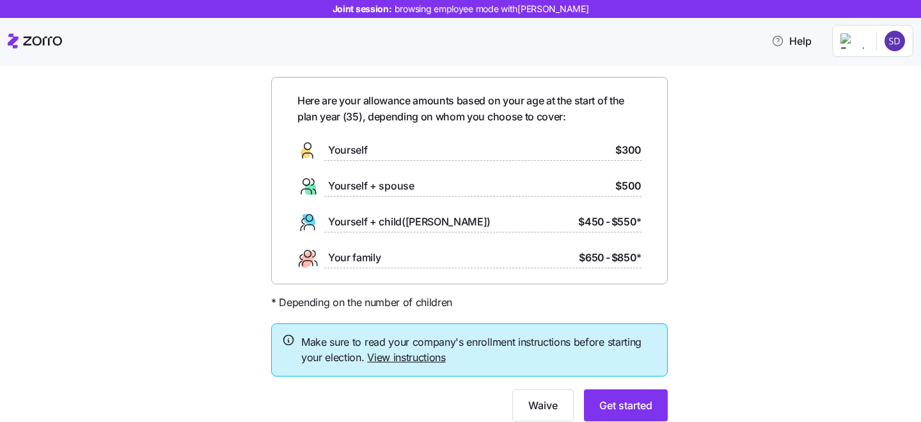
scroll to position [91, 0]
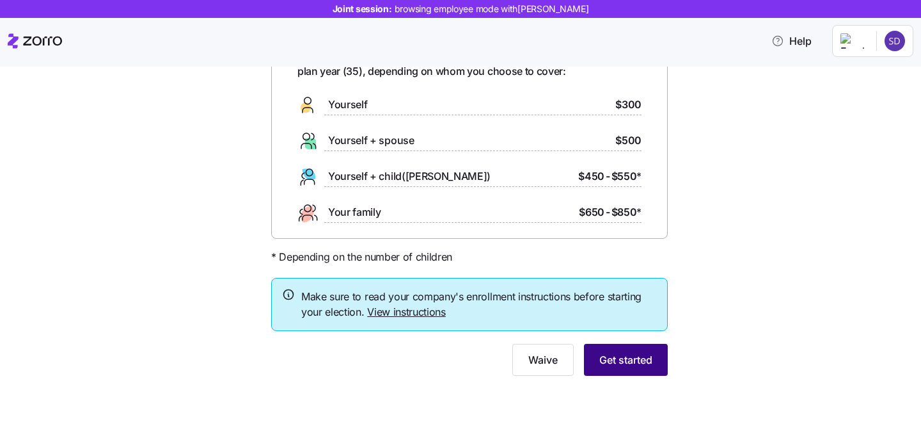
click at [622, 365] on span "Get started" at bounding box center [625, 359] width 53 height 15
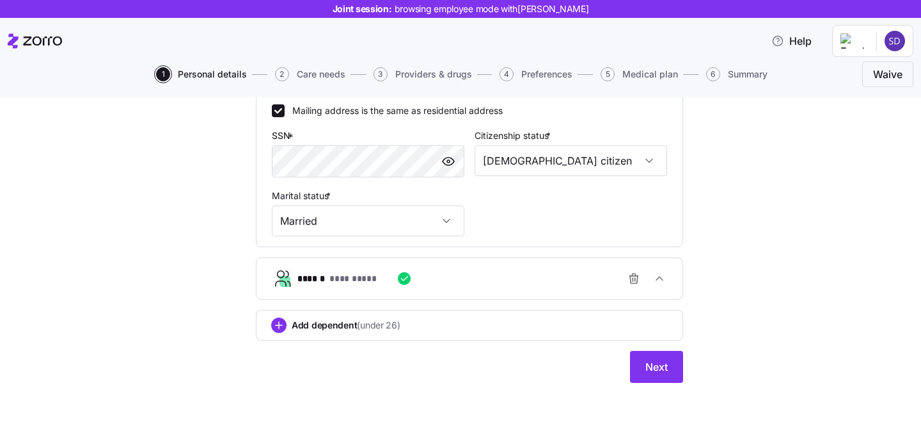
scroll to position [430, 0]
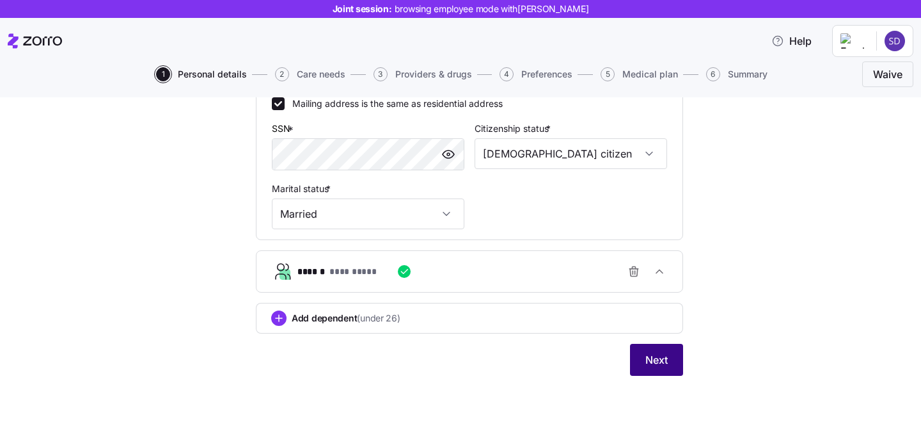
click at [652, 357] on span "Next" at bounding box center [656, 359] width 22 height 15
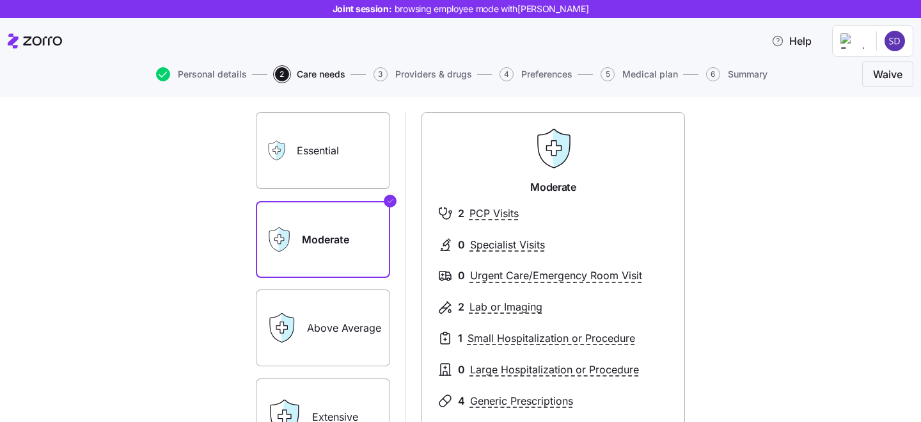
scroll to position [107, 0]
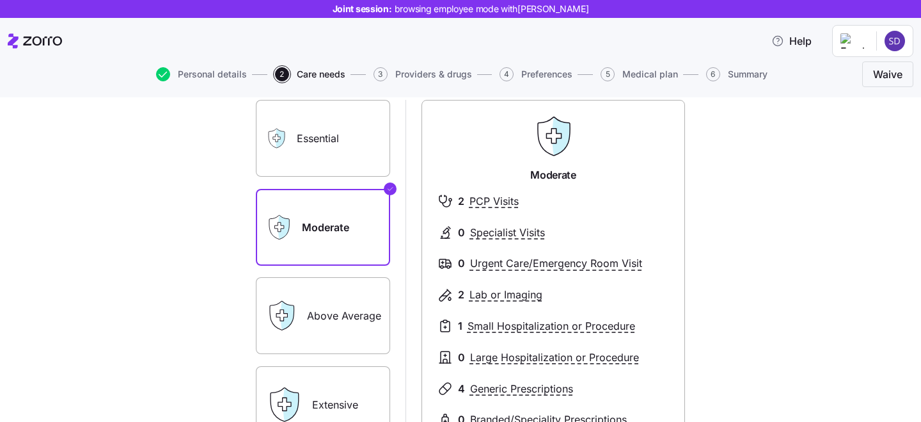
click at [297, 122] on label "Essential" at bounding box center [323, 138] width 134 height 77
click at [0, 0] on input "Essential" at bounding box center [0, 0] width 0 height 0
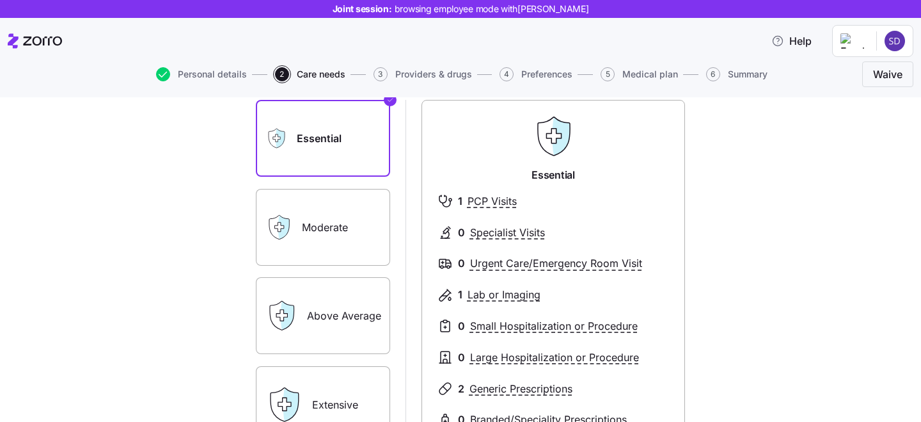
scroll to position [157, 0]
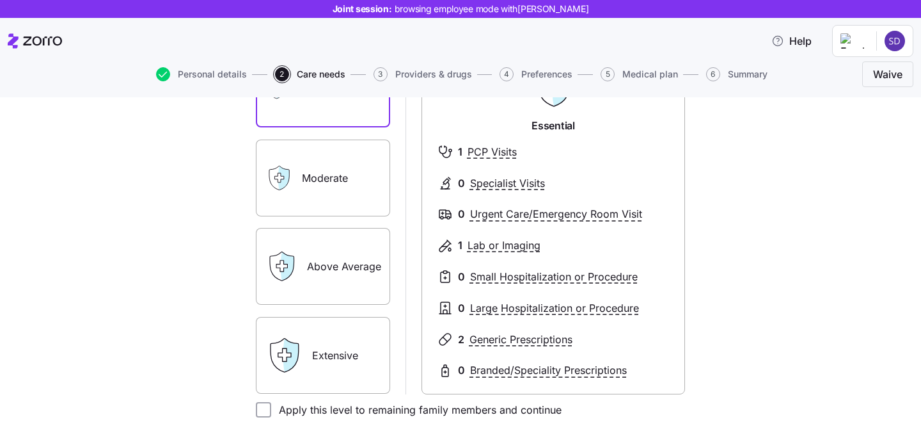
click at [326, 337] on label "Extensive" at bounding box center [323, 355] width 134 height 77
click at [0, 0] on input "Extensive" at bounding box center [0, 0] width 0 height 0
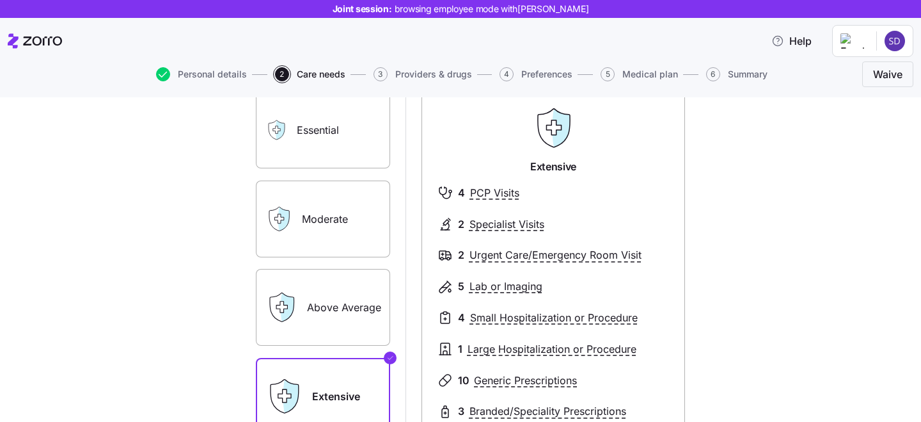
scroll to position [150, 0]
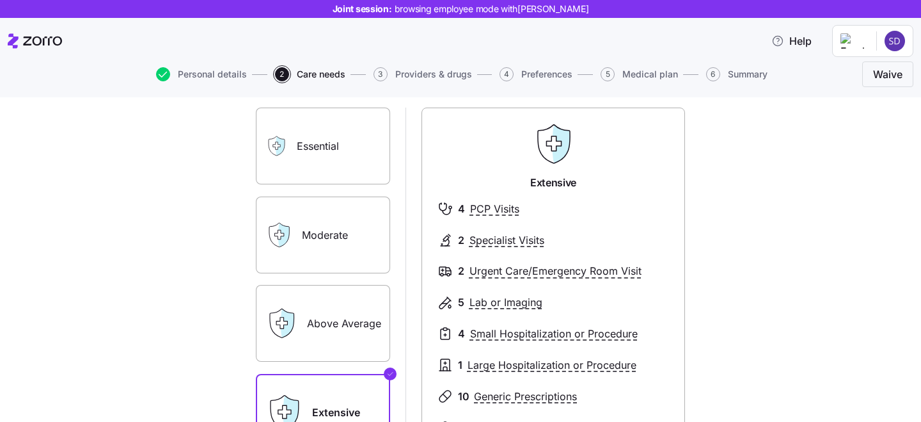
click at [297, 230] on div "Moderate" at bounding box center [323, 234] width 134 height 77
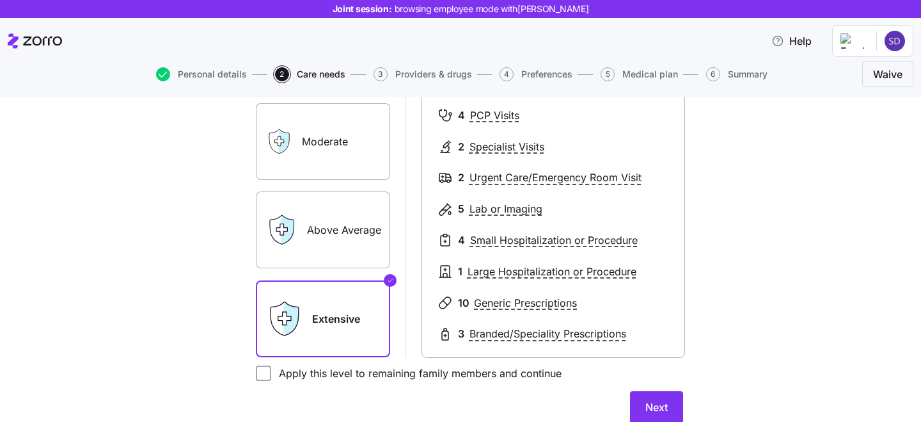
click at [325, 135] on label "Moderate" at bounding box center [323, 141] width 134 height 77
click at [0, 0] on input "Moderate" at bounding box center [0, 0] width 0 height 0
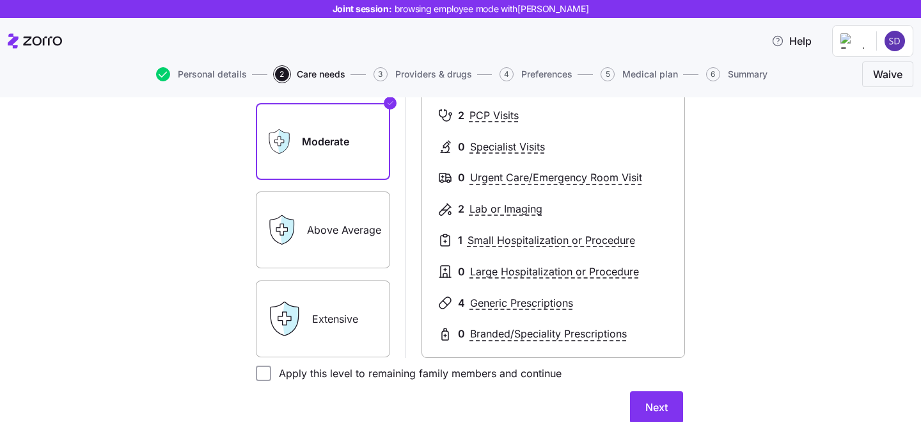
scroll to position [242, 0]
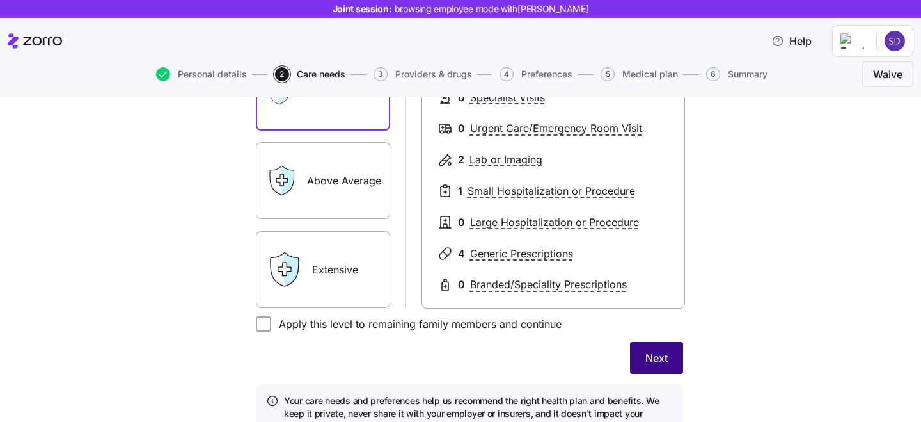
click at [649, 361] on span "Next" at bounding box center [656, 357] width 22 height 15
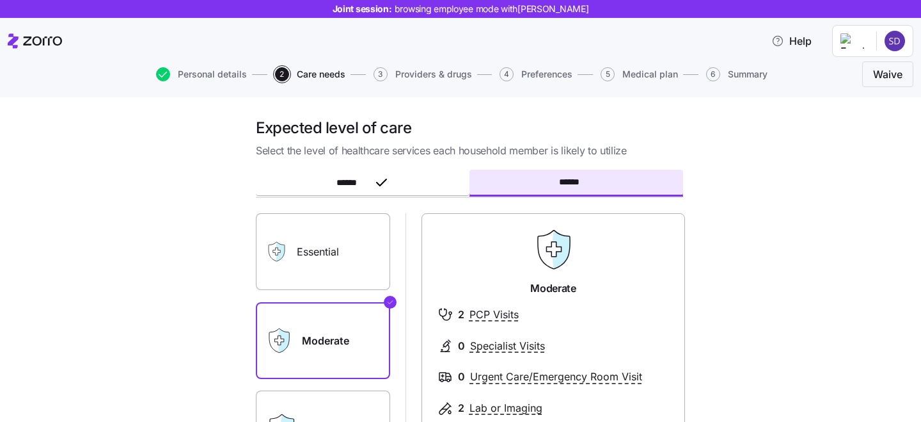
scroll to position [293, 0]
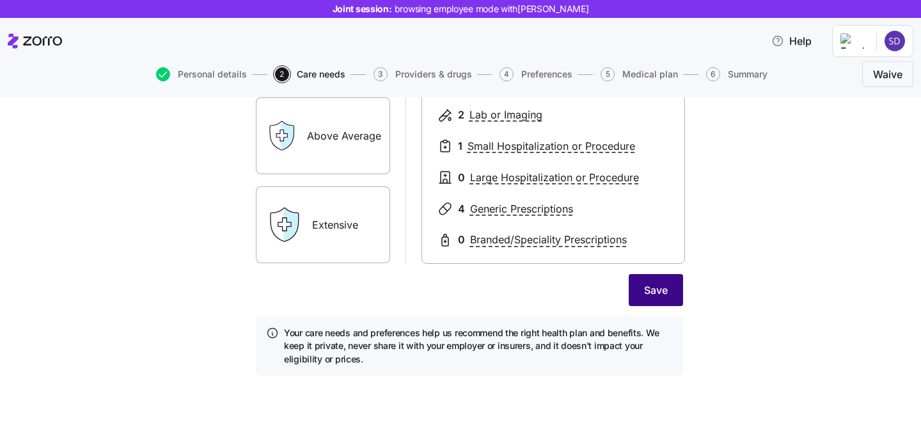
click at [664, 289] on span "Save" at bounding box center [656, 289] width 24 height 15
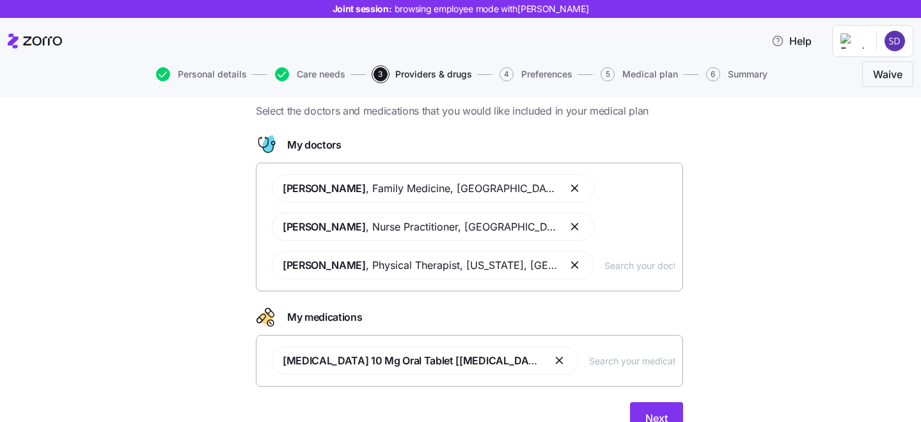
scroll to position [40, 0]
click at [604, 262] on input "text" at bounding box center [639, 264] width 70 height 14
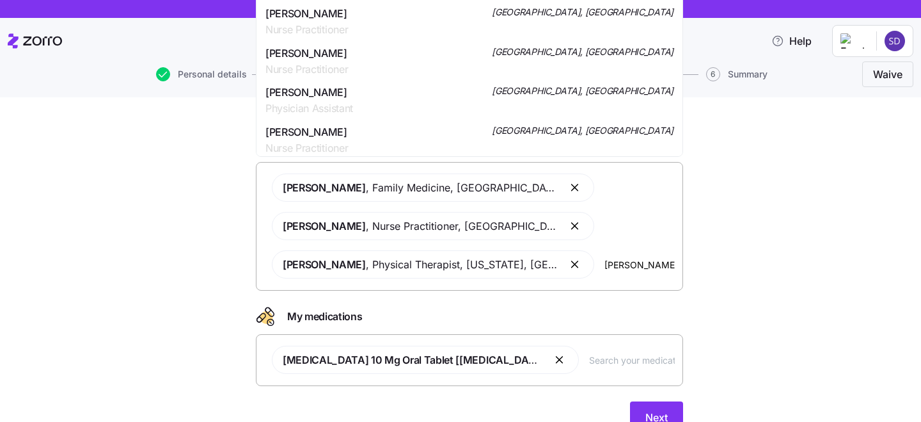
scroll to position [366, 0]
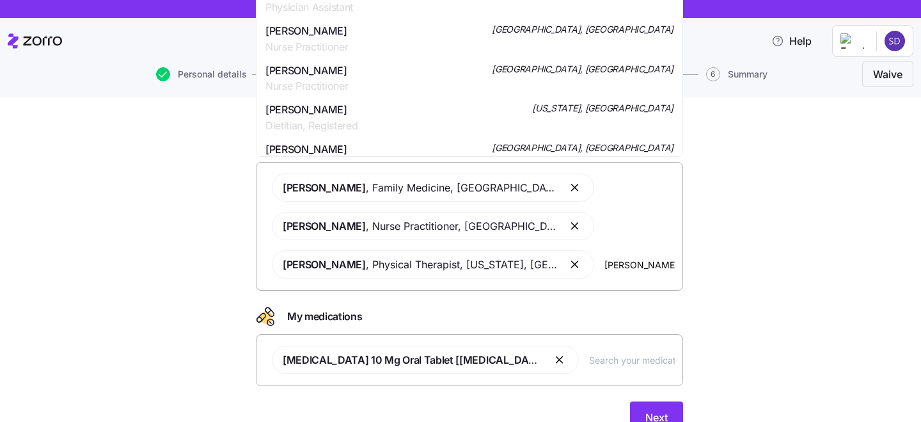
type input "smith"
click at [189, 202] on div "Doctors and medications Select the doctors and medications that you would like …" at bounding box center [469, 262] width 867 height 371
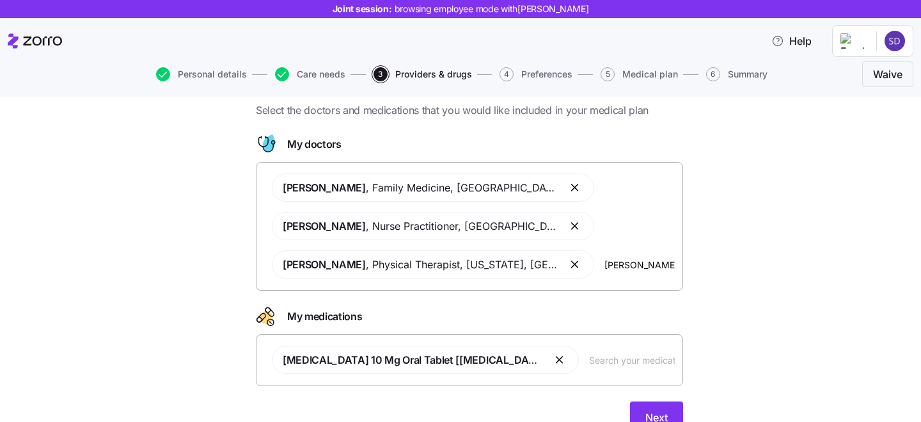
scroll to position [98, 0]
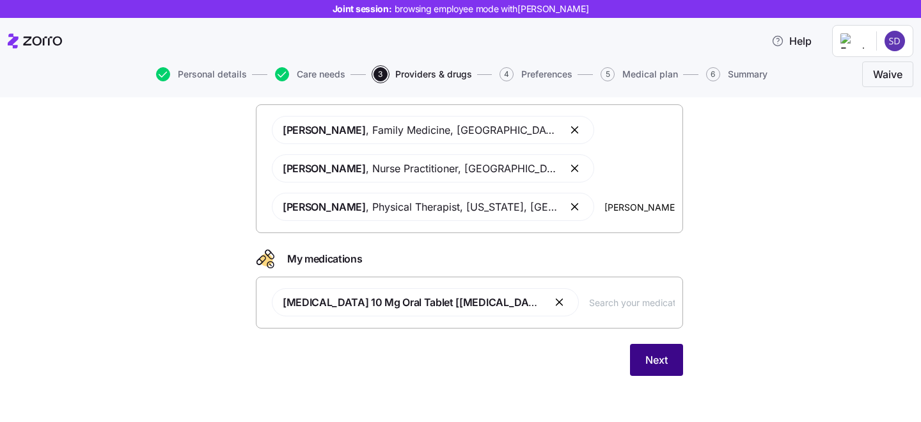
click at [664, 363] on span "Next" at bounding box center [656, 359] width 22 height 15
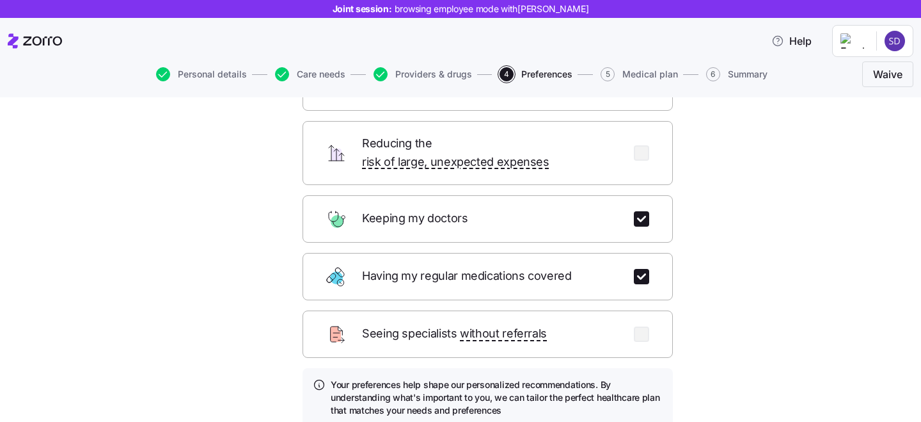
scroll to position [157, 0]
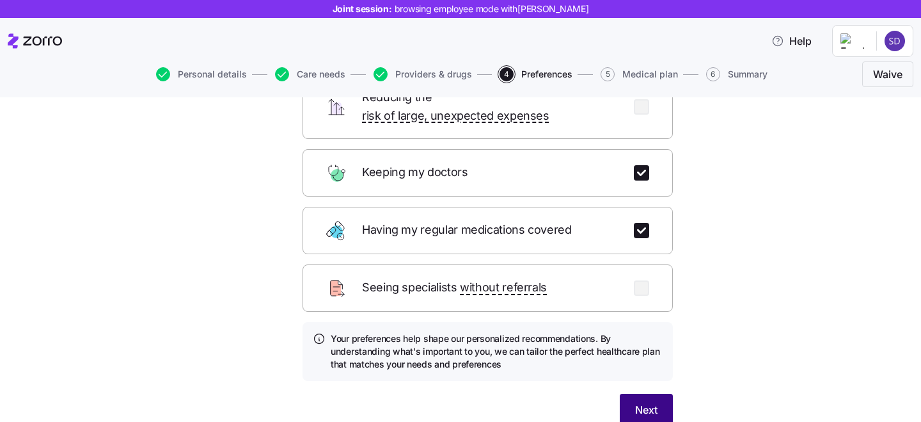
click at [646, 402] on span "Next" at bounding box center [646, 409] width 22 height 15
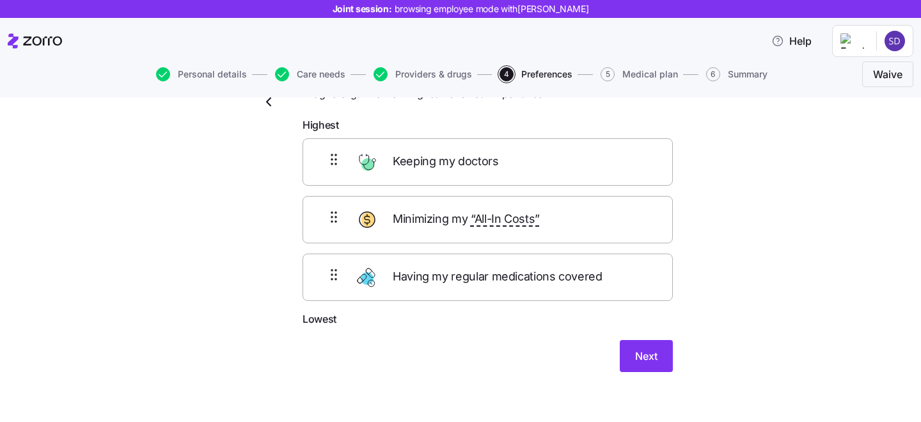
drag, startPoint x: 448, startPoint y: 154, endPoint x: 448, endPoint y: 223, distance: 69.1
click at [448, 223] on div "Keeping my doctors Minimizing my “All-In Costs” Having my regular medications c…" at bounding box center [488, 219] width 370 height 162
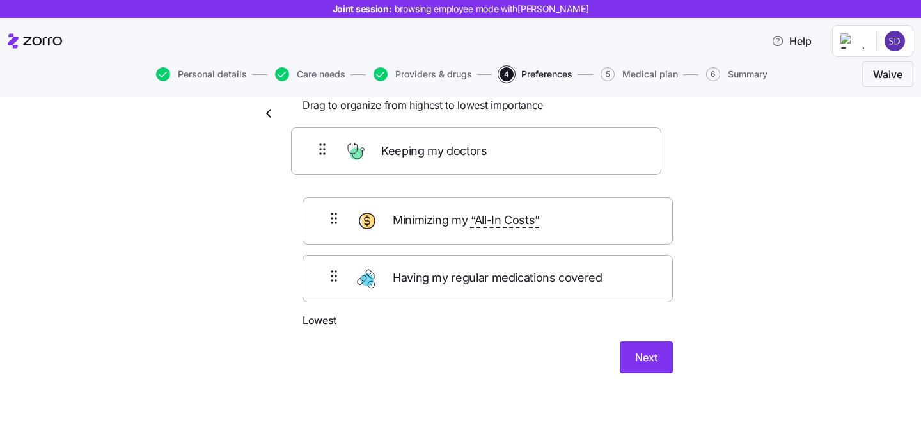
scroll to position [25, 0]
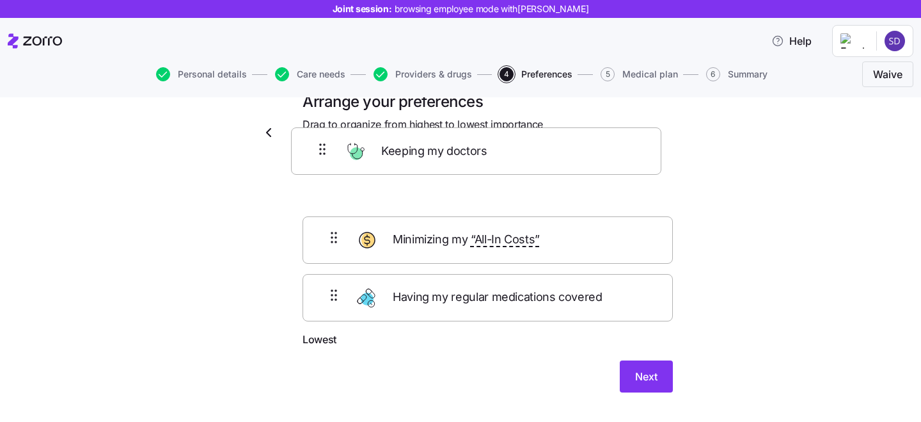
drag, startPoint x: 449, startPoint y: 219, endPoint x: 437, endPoint y: 145, distance: 75.2
click at [437, 145] on div "Arrange your preferences Drag to organize from highest to lowest importance Hig…" at bounding box center [487, 249] width 391 height 316
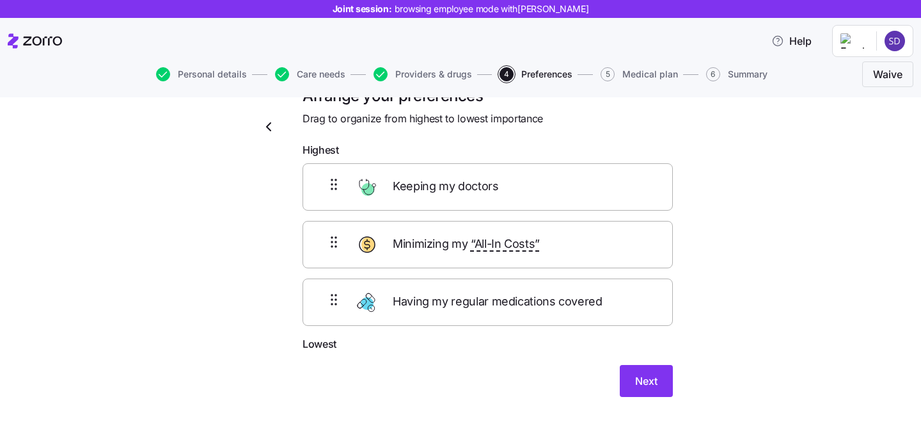
scroll to position [47, 0]
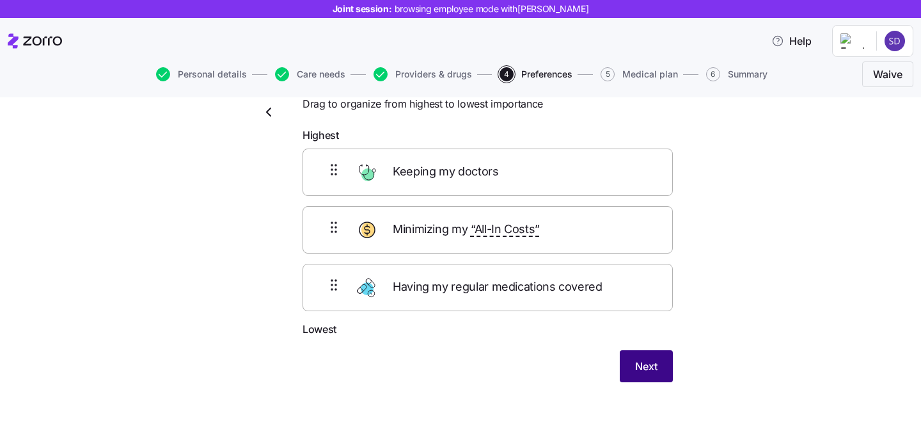
click at [631, 357] on button "Next" at bounding box center [646, 366] width 53 height 32
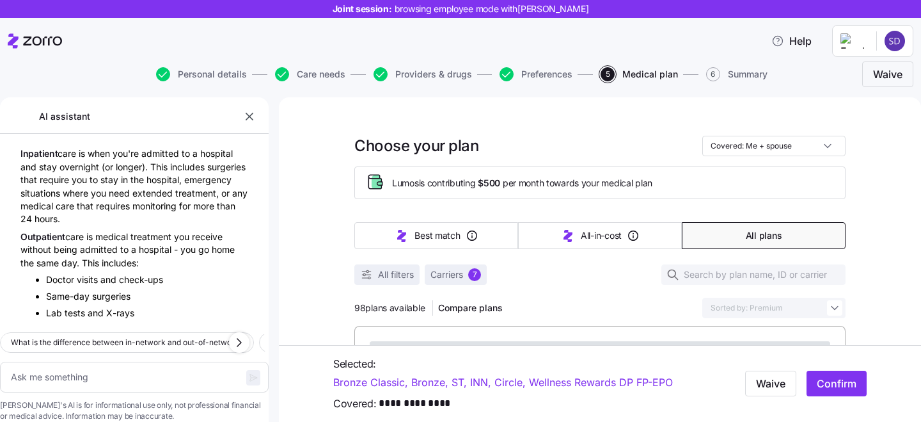
scroll to position [3175, 0]
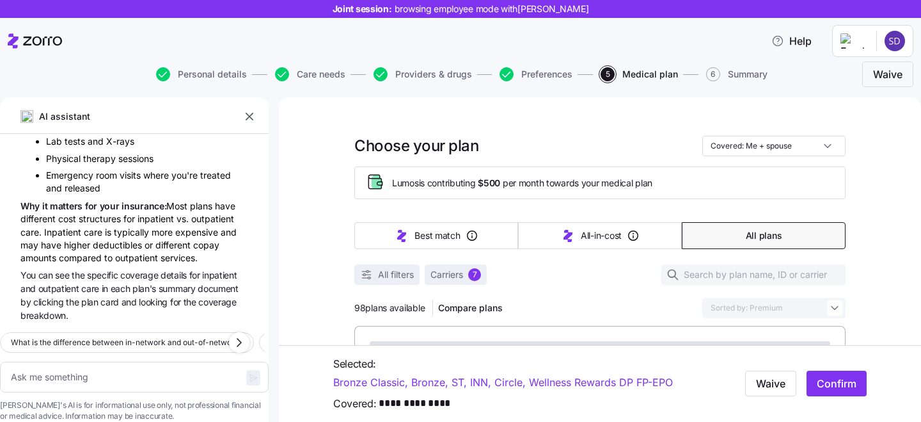
type textarea "x"
click at [252, 117] on icon "button" at bounding box center [249, 116] width 13 height 13
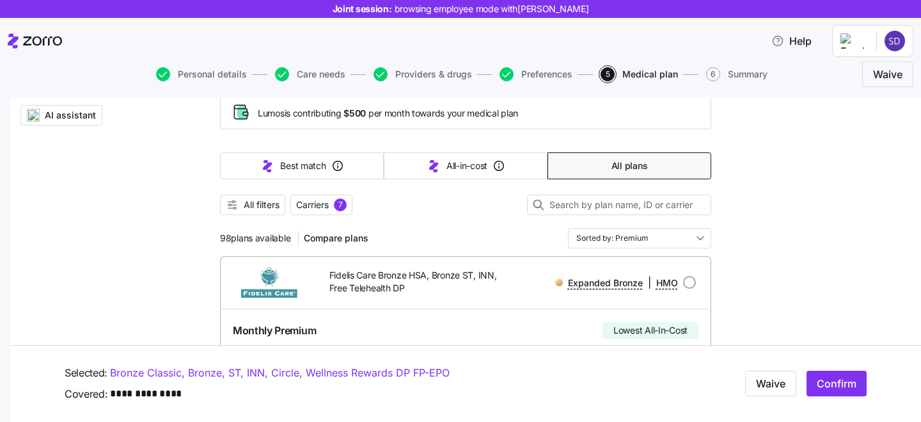
scroll to position [79, 0]
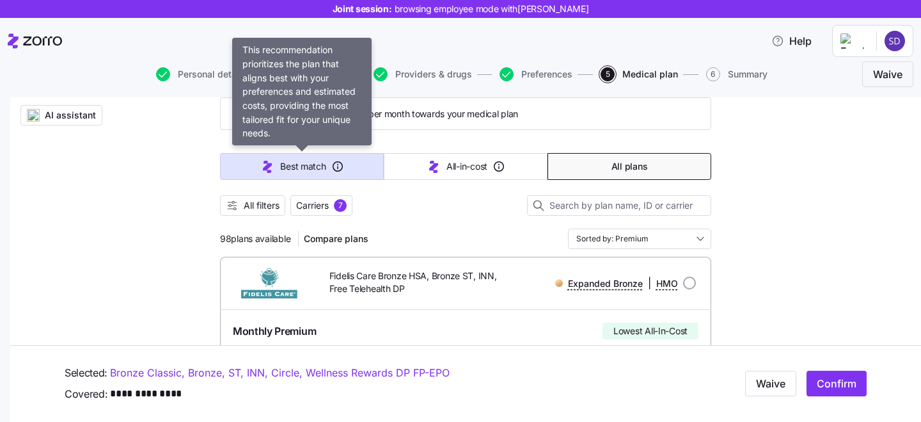
click at [268, 162] on icon "button" at bounding box center [267, 166] width 15 height 15
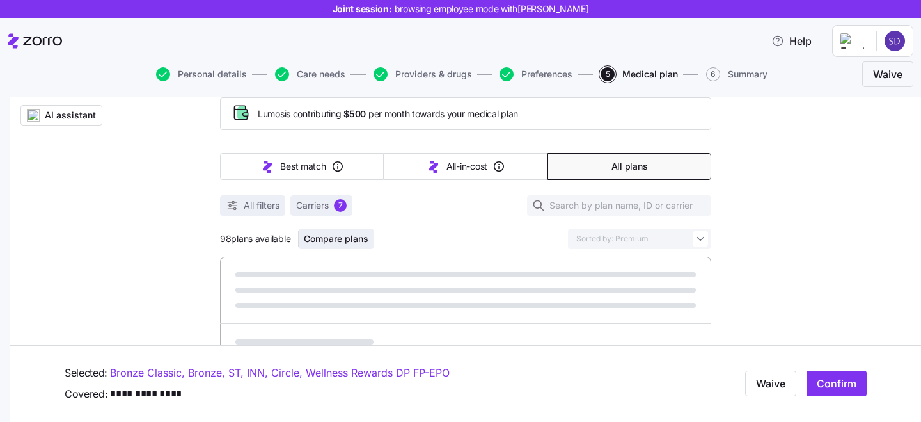
type input "Sorted by: Best match"
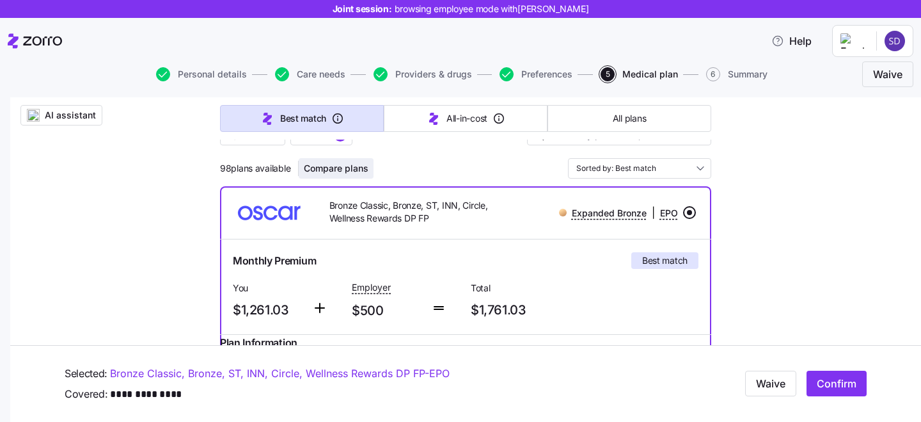
scroll to position [138, 0]
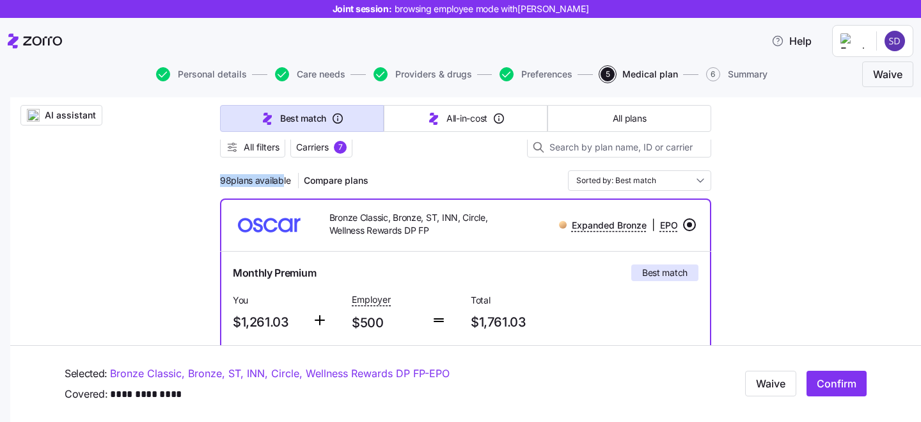
drag, startPoint x: 216, startPoint y: 180, endPoint x: 278, endPoint y: 180, distance: 62.7
click at [285, 185] on span "98 plans available" at bounding box center [255, 180] width 70 height 13
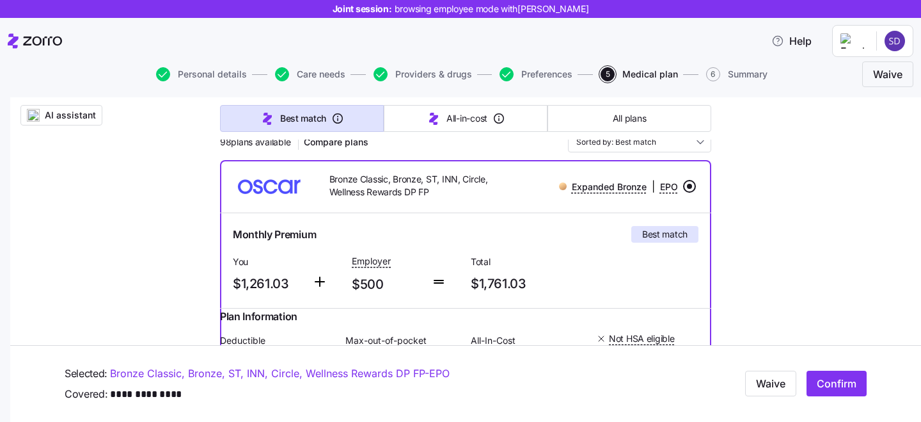
scroll to position [233, 0]
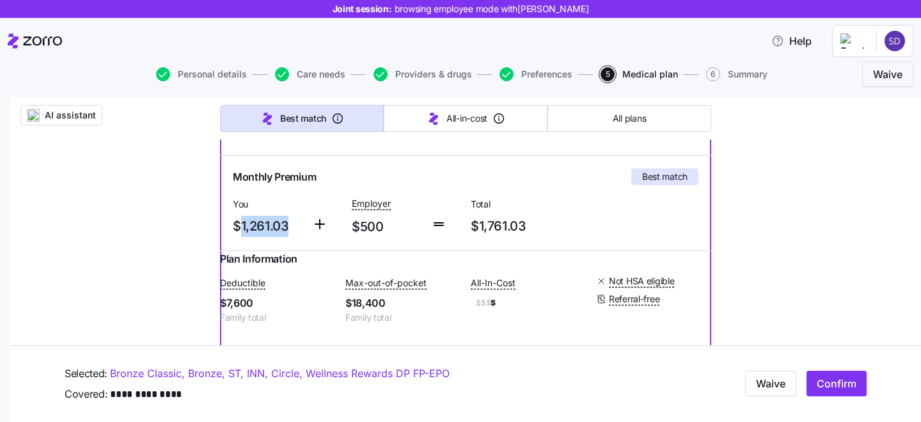
drag, startPoint x: 239, startPoint y: 226, endPoint x: 299, endPoint y: 226, distance: 60.8
click at [299, 226] on span "$1,261.03" at bounding box center [267, 226] width 69 height 21
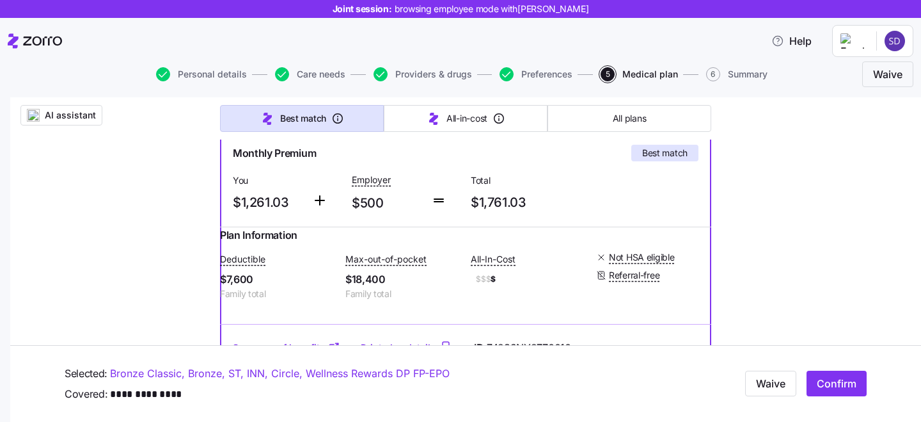
scroll to position [551, 0]
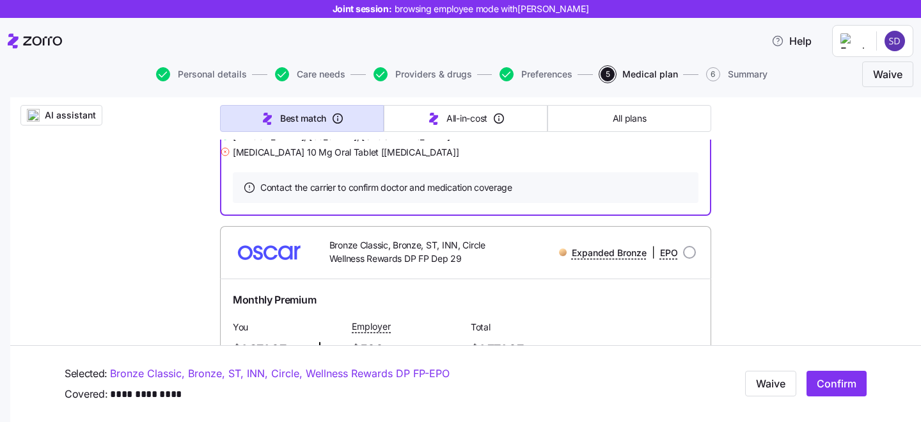
click at [690, 260] on div "Expanded Bronze | EPO" at bounding box center [603, 252] width 186 height 16
click at [690, 258] on input "radio" at bounding box center [689, 252] width 13 height 13
radio input "true"
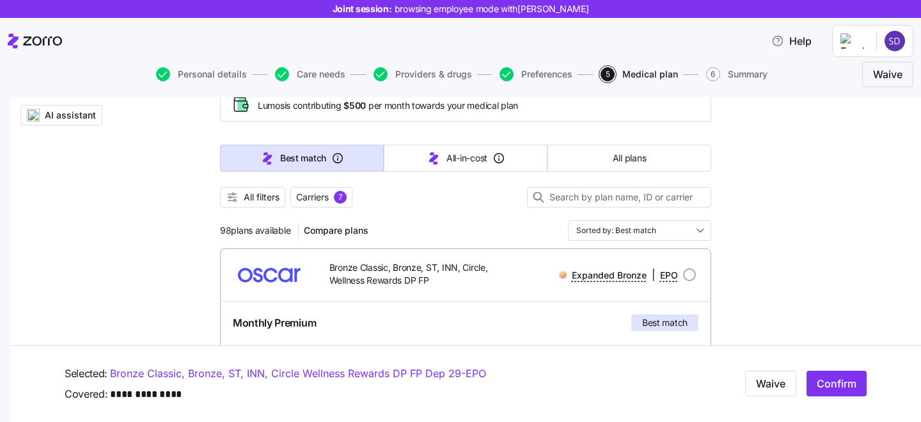
scroll to position [70, 0]
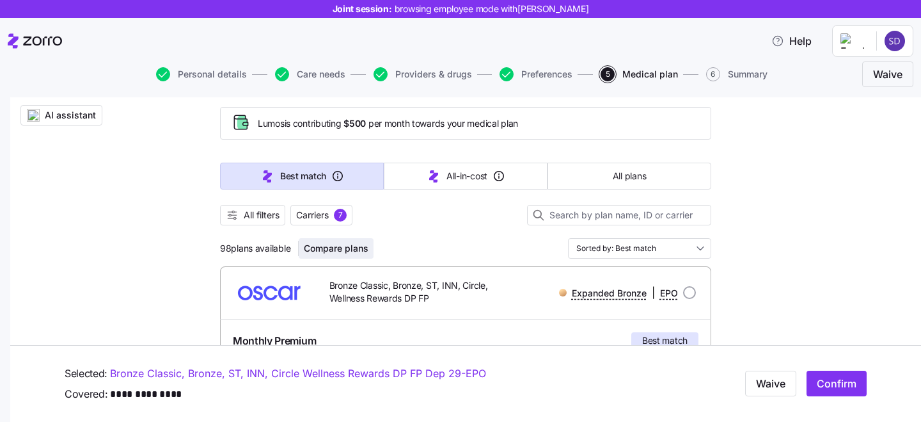
click at [326, 252] on span "Compare plans" at bounding box center [336, 248] width 65 height 13
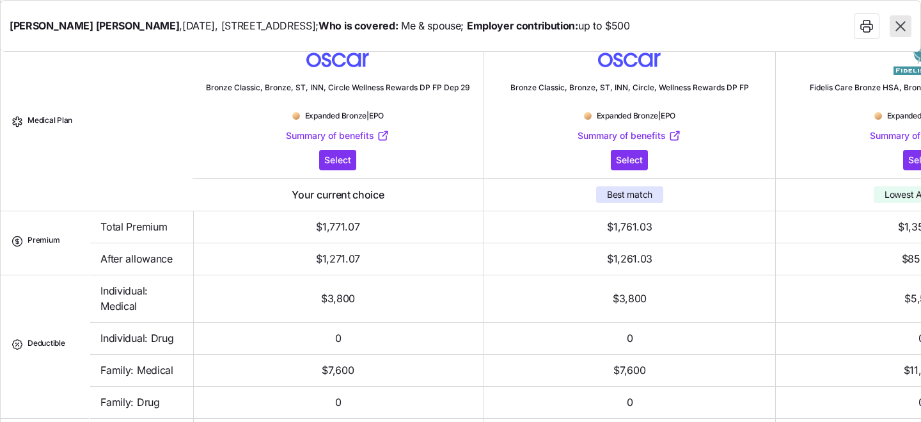
scroll to position [0, 0]
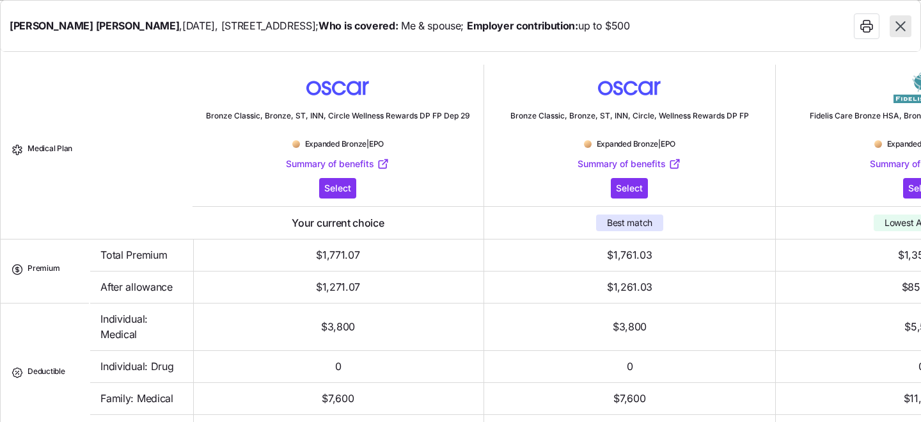
click at [897, 22] on icon "button" at bounding box center [900, 26] width 10 height 10
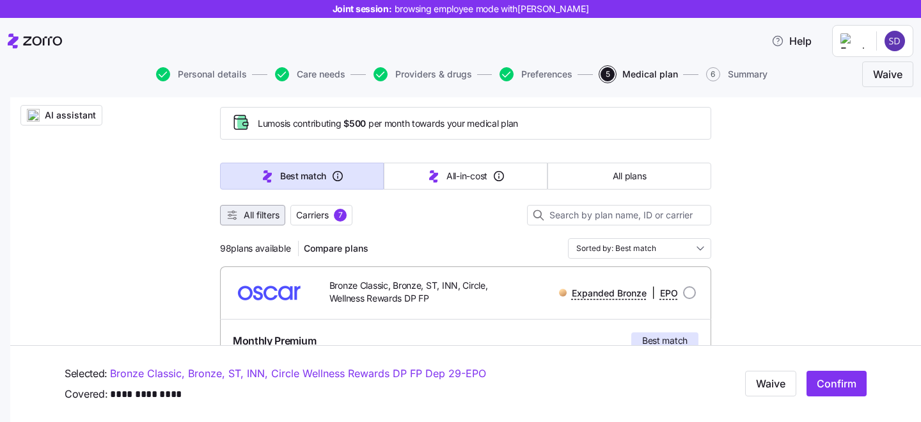
click at [259, 214] on span "All filters" at bounding box center [262, 215] width 36 height 13
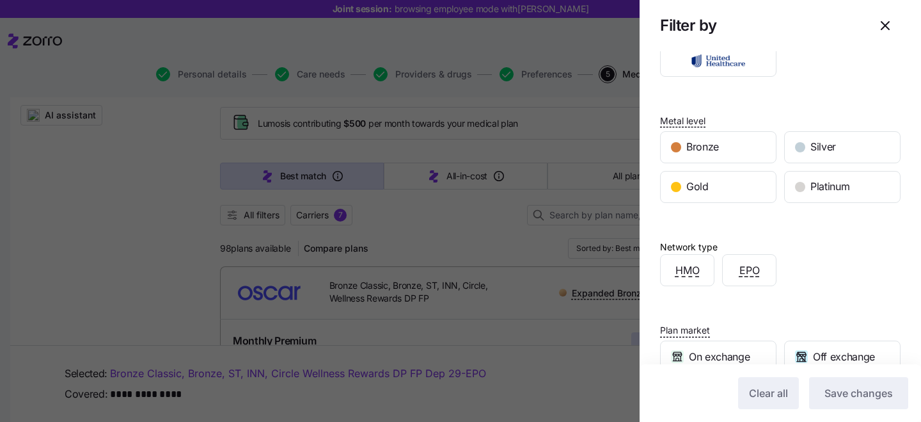
scroll to position [306, 0]
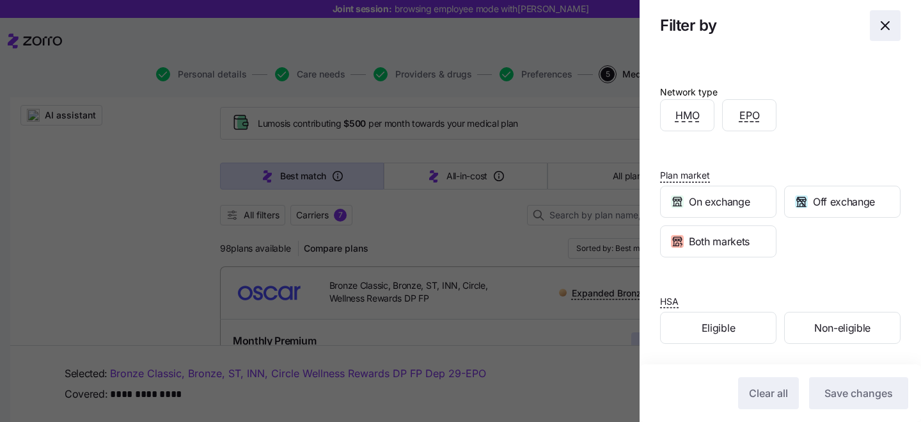
click at [884, 24] on icon "button" at bounding box center [885, 26] width 8 height 8
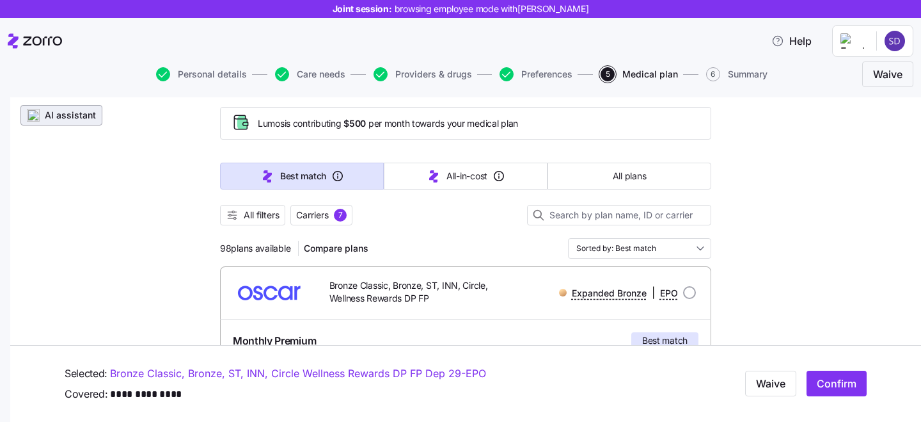
click at [52, 118] on span "AI assistant" at bounding box center [70, 115] width 51 height 13
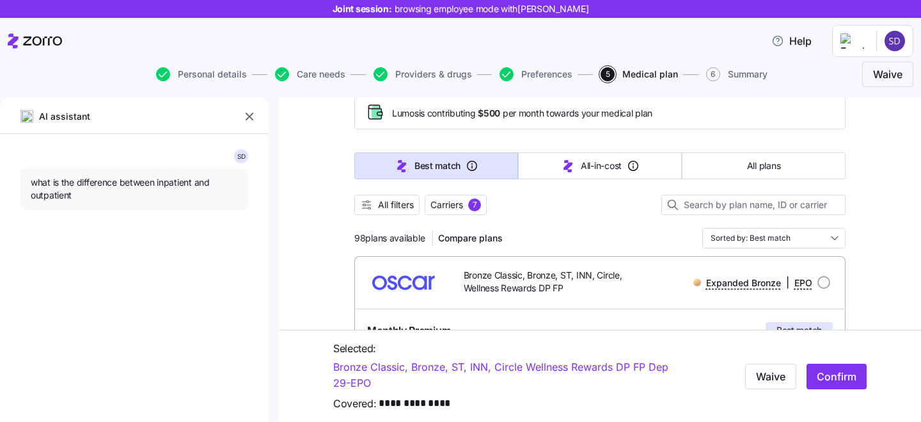
type textarea "x"
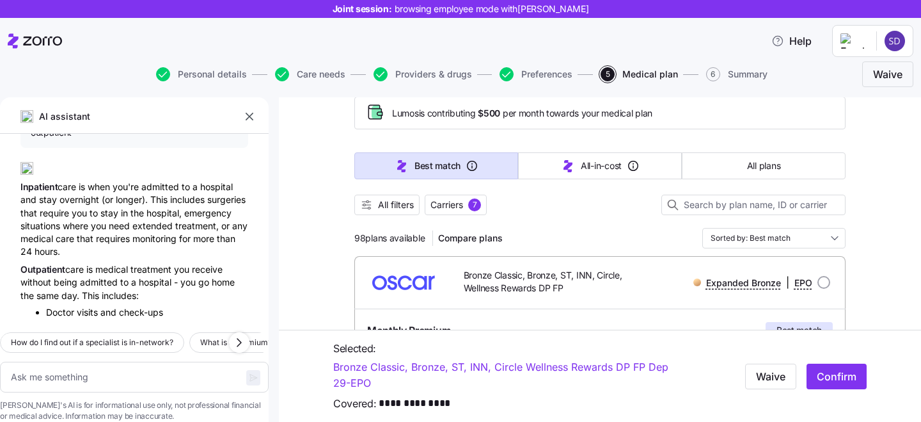
scroll to position [2951, 0]
click at [251, 113] on icon "button" at bounding box center [249, 116] width 13 height 13
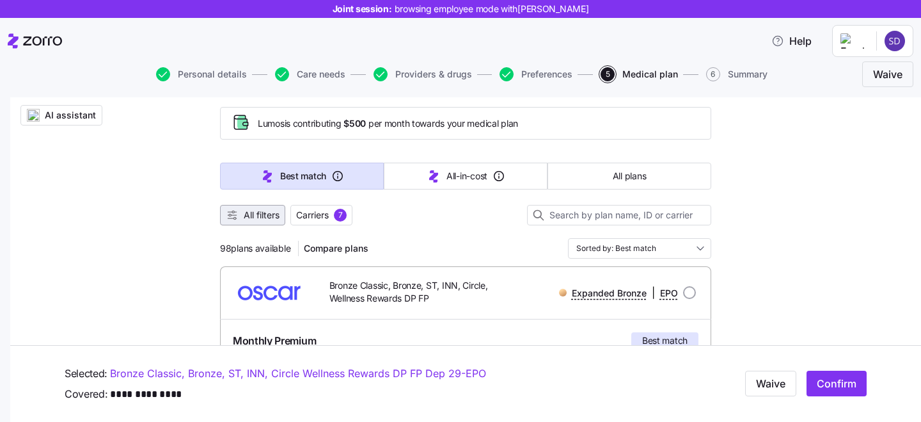
click at [242, 219] on span "All filters" at bounding box center [253, 215] width 54 height 13
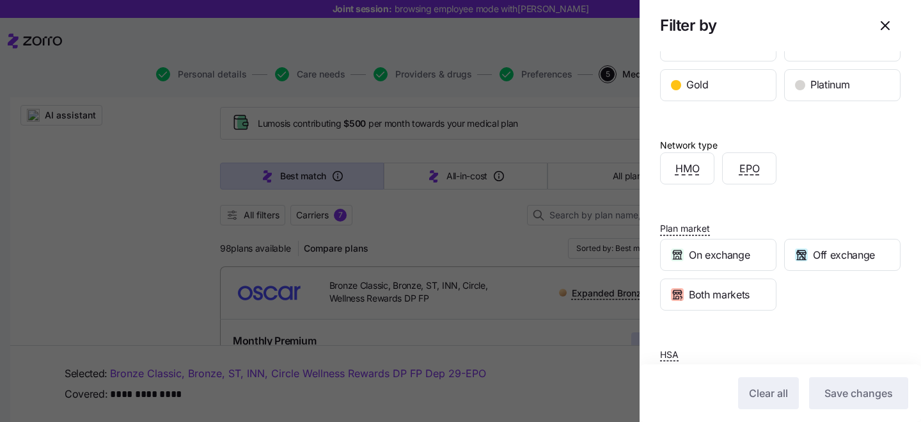
scroll to position [306, 0]
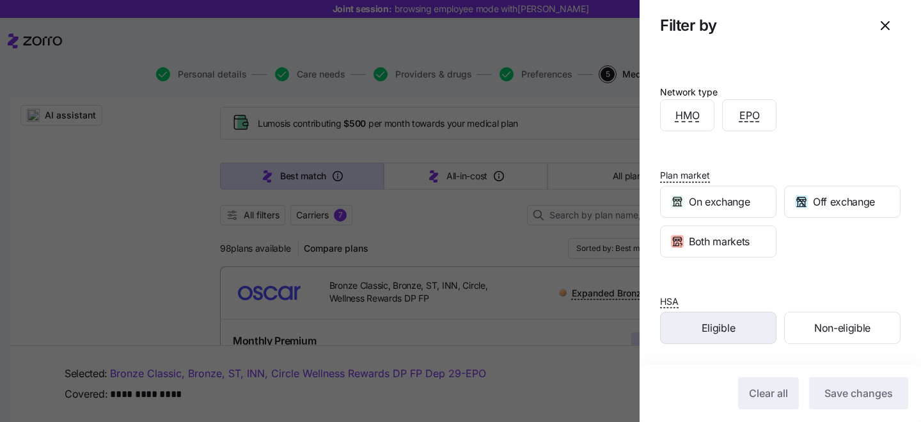
click at [707, 340] on div "Eligible" at bounding box center [718, 327] width 115 height 31
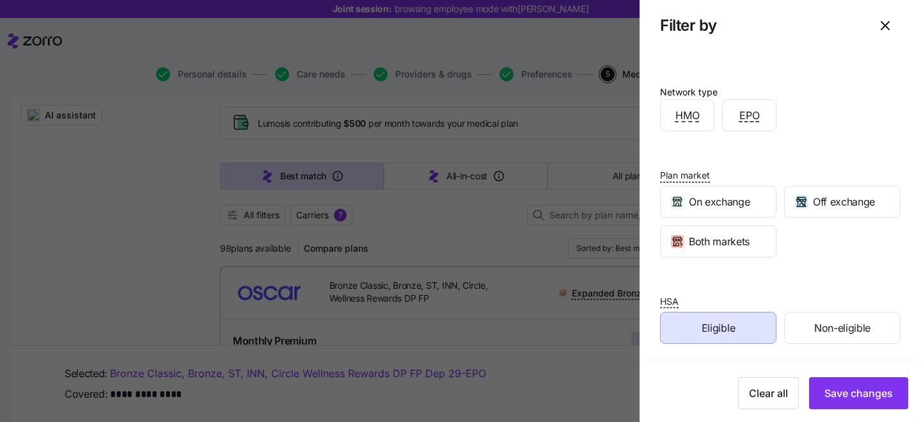
click at [869, 414] on div "Clear all Save changes" at bounding box center [780, 393] width 281 height 58
click at [864, 400] on span "Save changes" at bounding box center [858, 392] width 68 height 15
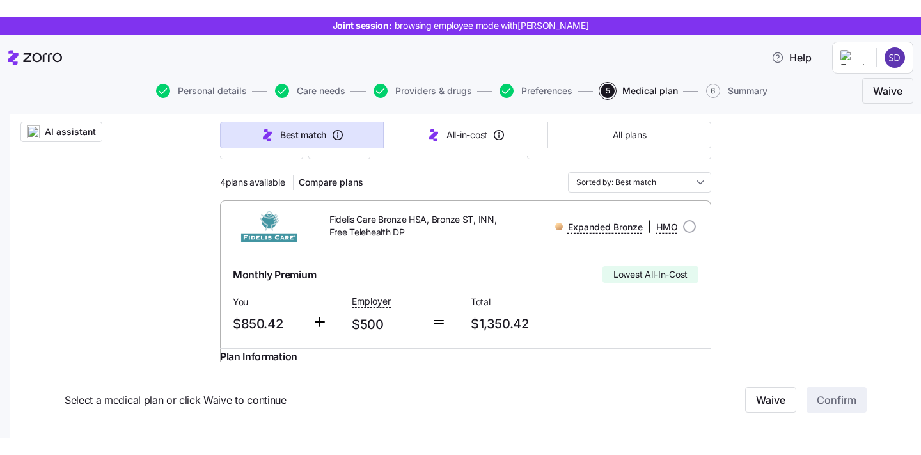
scroll to position [155, 0]
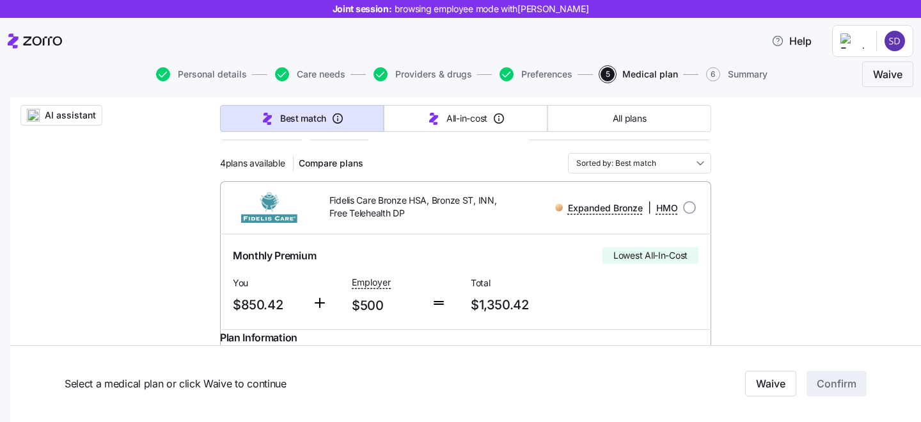
click at [702, 202] on div "Fidelis Care Bronze HSA, Bronze ST, INN, Free Telehealth DP Expanded Bronze | H…" at bounding box center [465, 207] width 491 height 52
click at [688, 203] on input "radio" at bounding box center [689, 207] width 13 height 13
radio input "true"
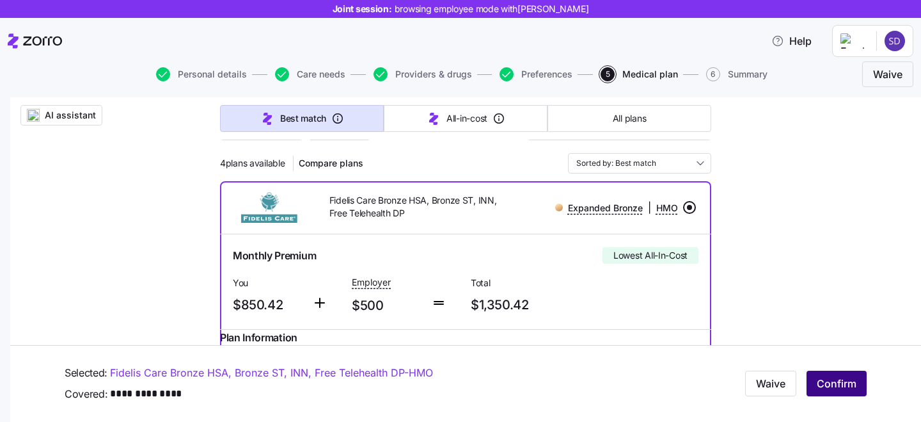
click at [824, 384] on span "Confirm" at bounding box center [837, 383] width 40 height 15
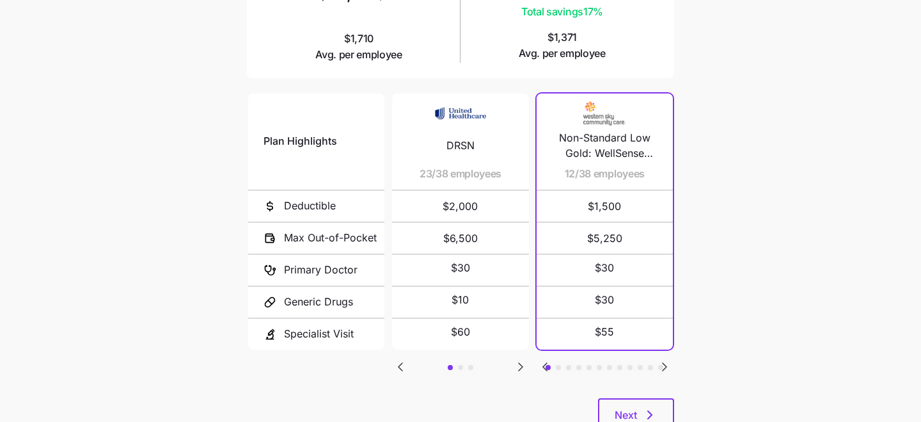
scroll to position [235, 0]
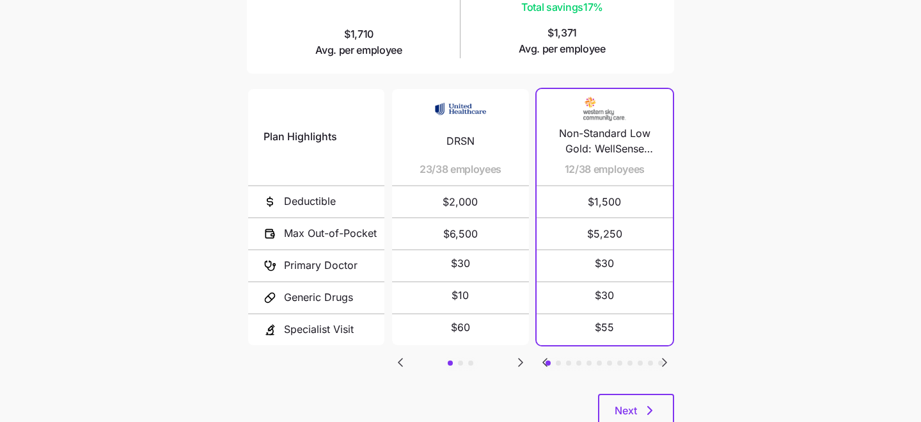
click at [519, 359] on icon "Go to next slide" at bounding box center [521, 362] width 4 height 8
click at [404, 356] on icon "Go to previous slide" at bounding box center [400, 361] width 15 height 15
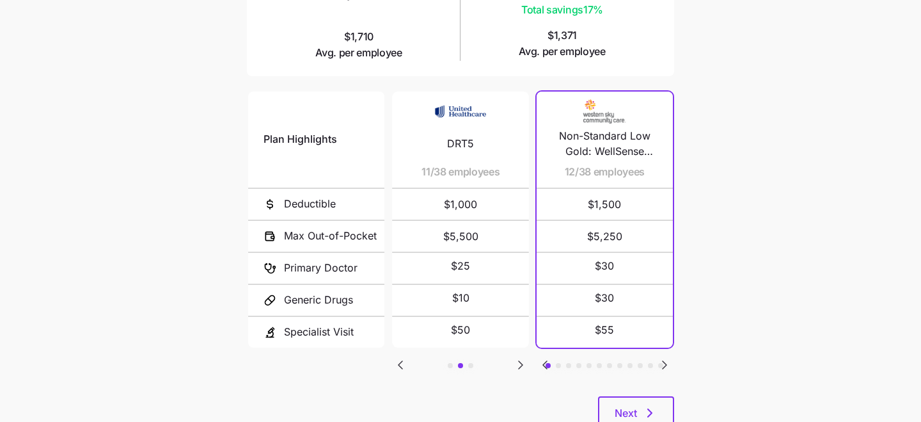
click at [399, 361] on icon "Go to previous slide" at bounding box center [400, 364] width 15 height 15
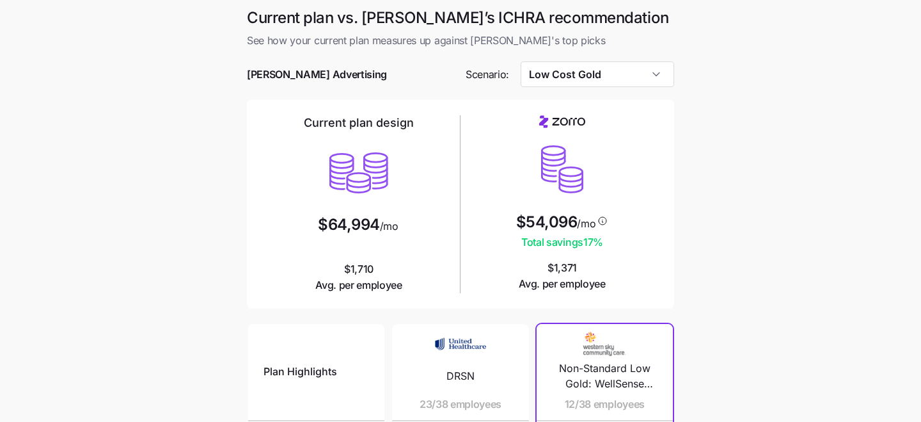
click at [626, 90] on div at bounding box center [460, 93] width 427 height 13
click at [626, 79] on input "Low Cost Gold" at bounding box center [598, 74] width 154 height 26
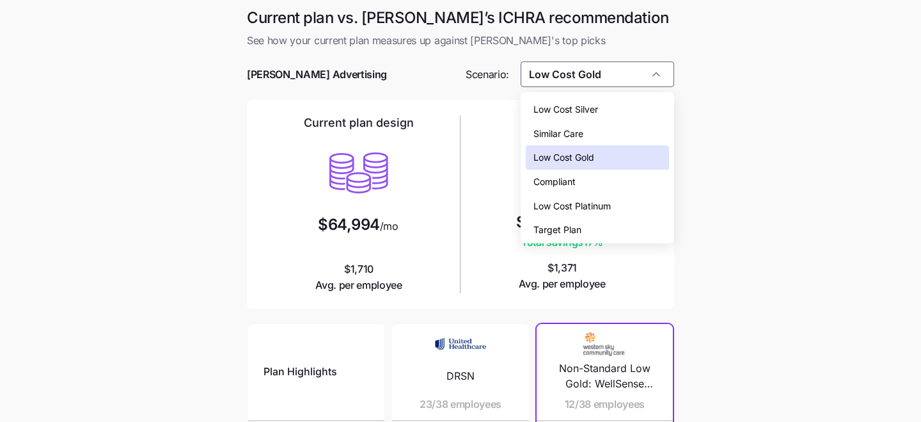
click at [560, 114] on span "Low Cost Silver" at bounding box center [565, 109] width 65 height 14
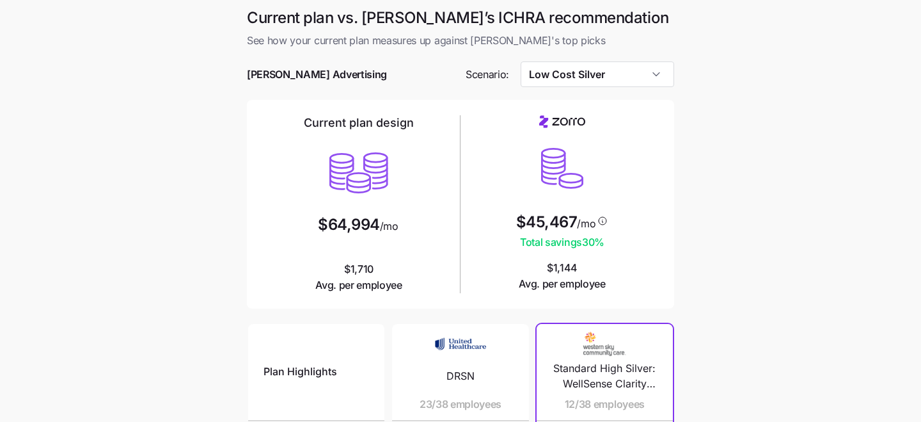
type input "Low Cost Silver"
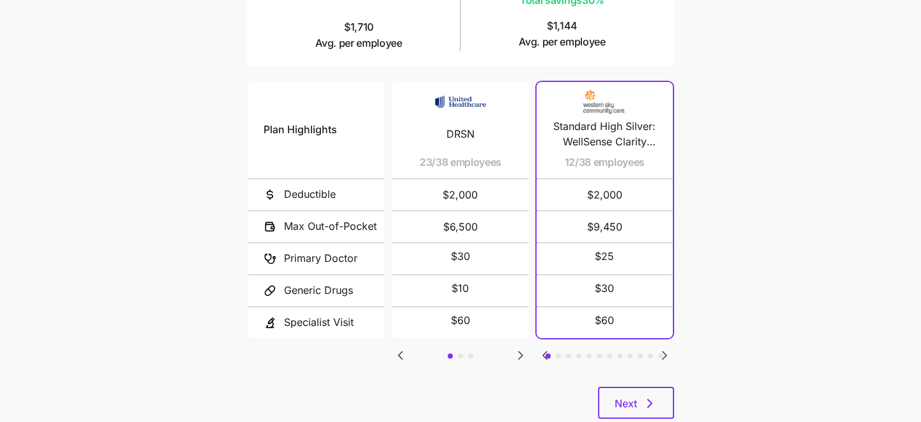
scroll to position [243, 0]
click at [666, 351] on icon "Go to next slide" at bounding box center [664, 353] width 15 height 15
click at [667, 351] on icon "Go to next slide" at bounding box center [664, 353] width 15 height 15
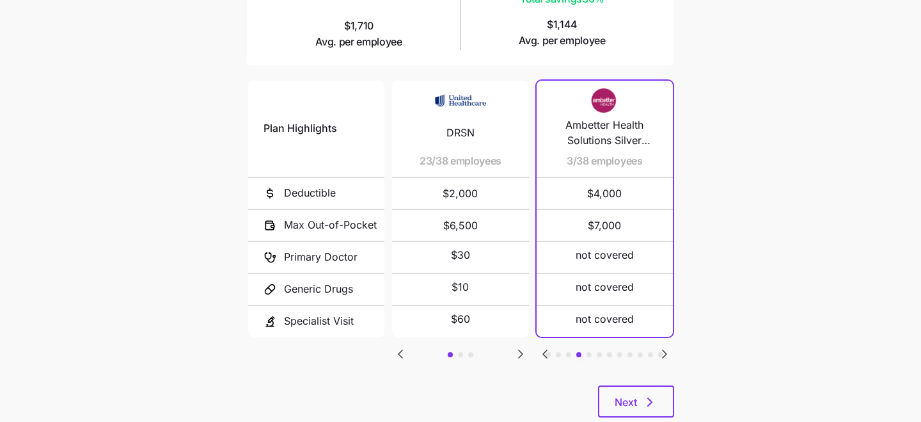
click at [667, 351] on icon "Go to next slide" at bounding box center [664, 353] width 15 height 15
drag, startPoint x: 571, startPoint y: 162, endPoint x: 593, endPoint y: 162, distance: 21.7
click at [594, 162] on span "1/38 employees" at bounding box center [604, 161] width 74 height 16
click at [661, 348] on icon "Go to next slide" at bounding box center [664, 353] width 15 height 15
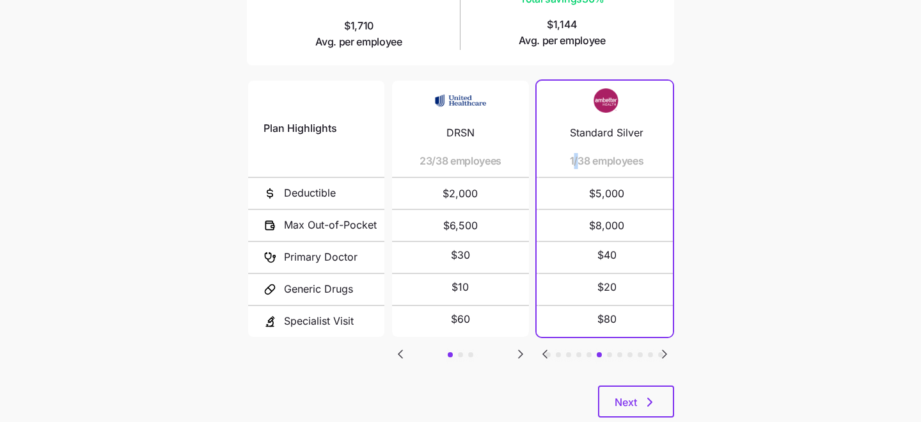
click at [661, 348] on icon "Go to next slide" at bounding box center [664, 353] width 15 height 15
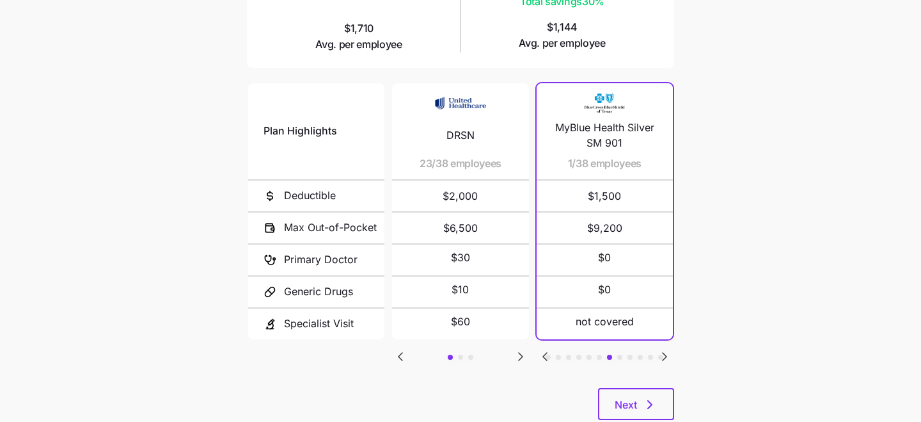
scroll to position [276, 0]
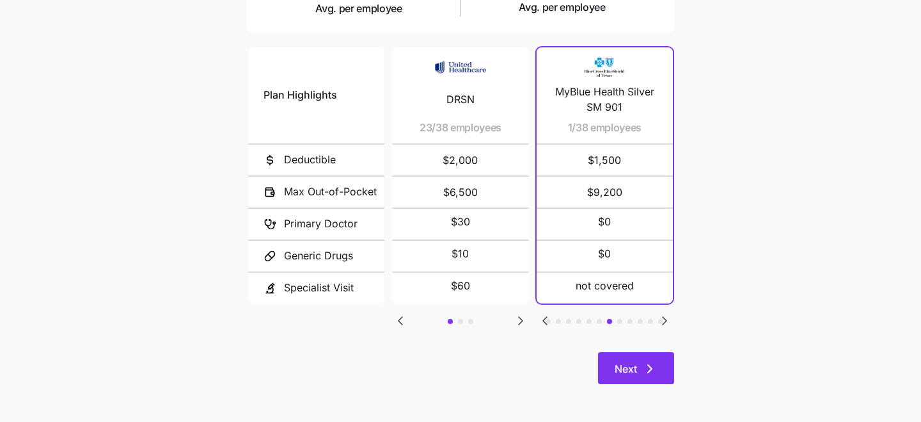
click at [631, 368] on span "Next" at bounding box center [626, 368] width 22 height 15
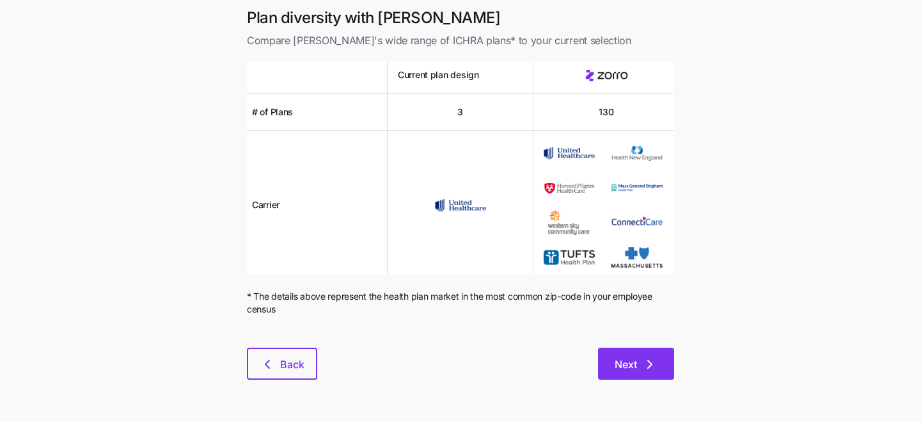
click at [624, 374] on button "Next" at bounding box center [636, 363] width 76 height 32
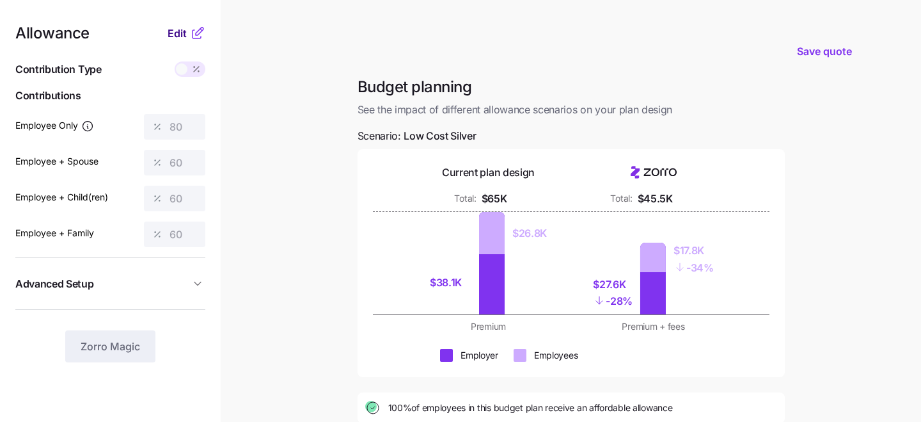
click at [169, 29] on span "Edit" at bounding box center [177, 33] width 19 height 15
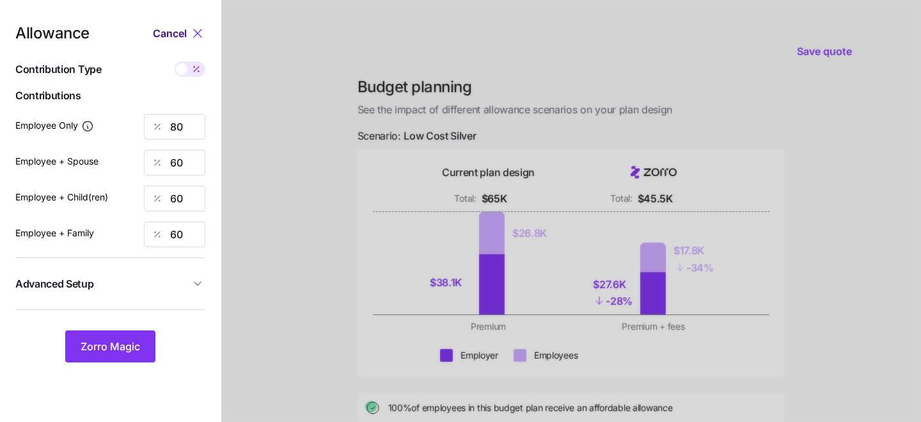
click at [185, 33] on span "Cancel" at bounding box center [170, 33] width 34 height 15
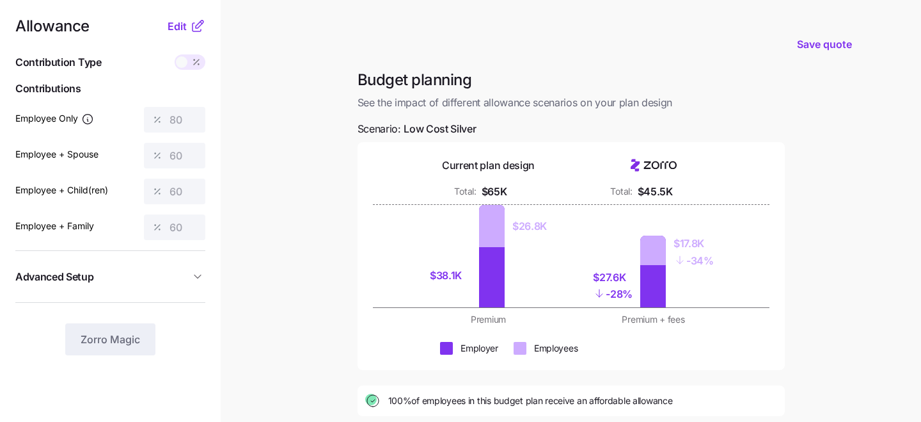
scroll to position [4, 0]
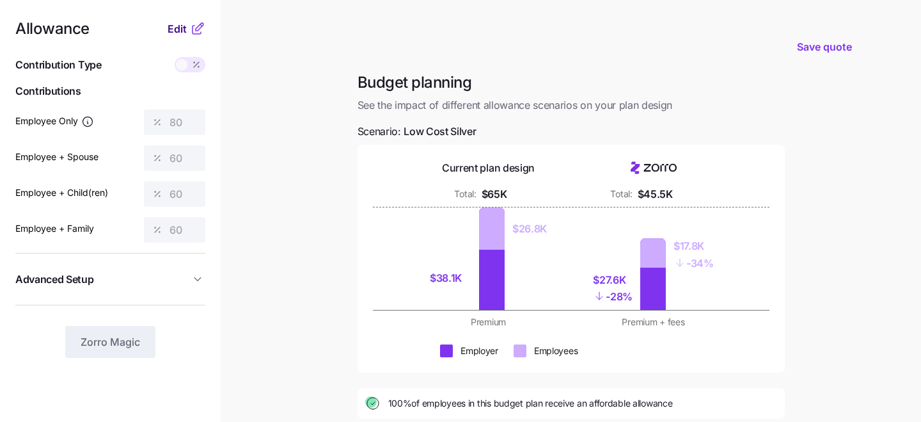
click at [185, 22] on span "Edit" at bounding box center [177, 28] width 19 height 15
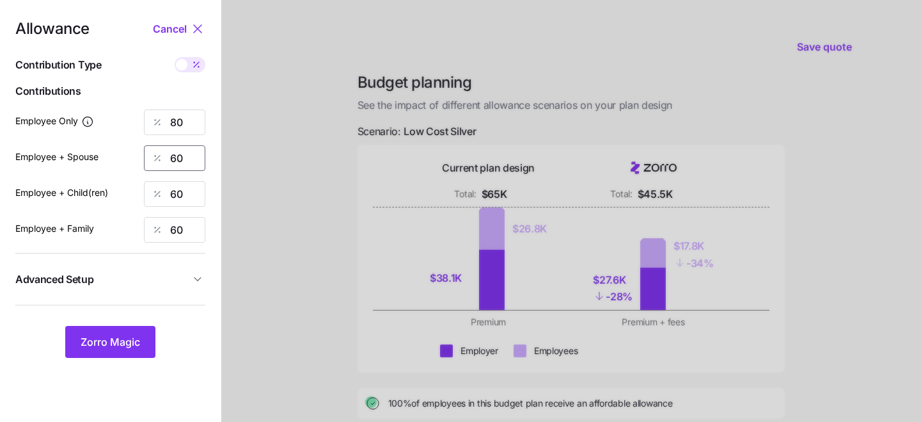
click at [194, 156] on input "60" at bounding box center [174, 158] width 61 height 26
type input "6"
type input "40"
click at [93, 210] on div "Allowance Cancel Contribution Type Use classes Contributions Employee Only 80 E…" at bounding box center [110, 189] width 190 height 336
click at [180, 194] on input "60" at bounding box center [174, 194] width 61 height 26
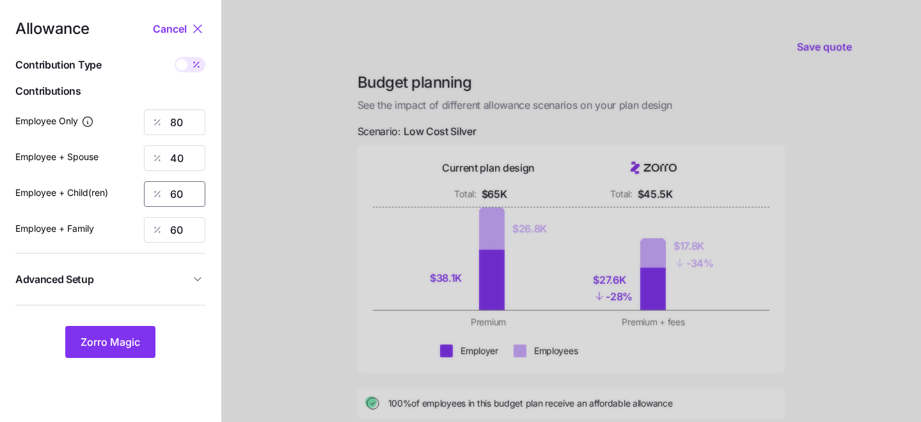
click at [180, 194] on input "60" at bounding box center [174, 194] width 61 height 26
type input "40"
click at [172, 222] on input "60" at bounding box center [174, 230] width 61 height 26
type input "40"
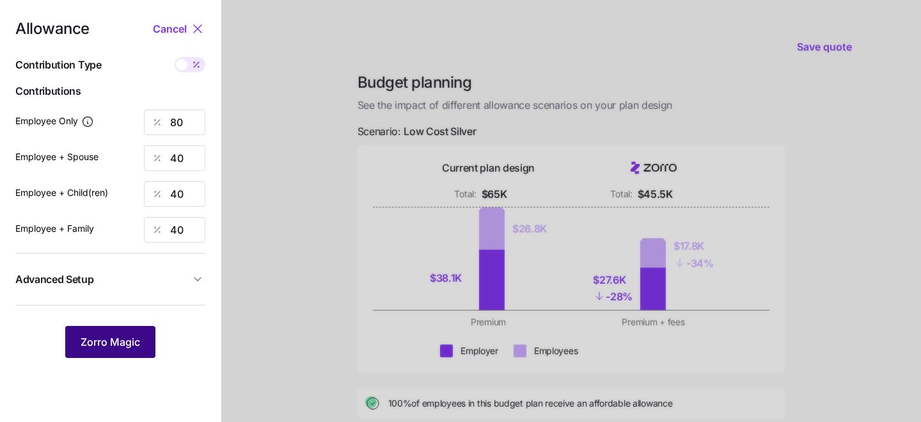
click at [104, 339] on span "Zorro Magic" at bounding box center [110, 341] width 59 height 15
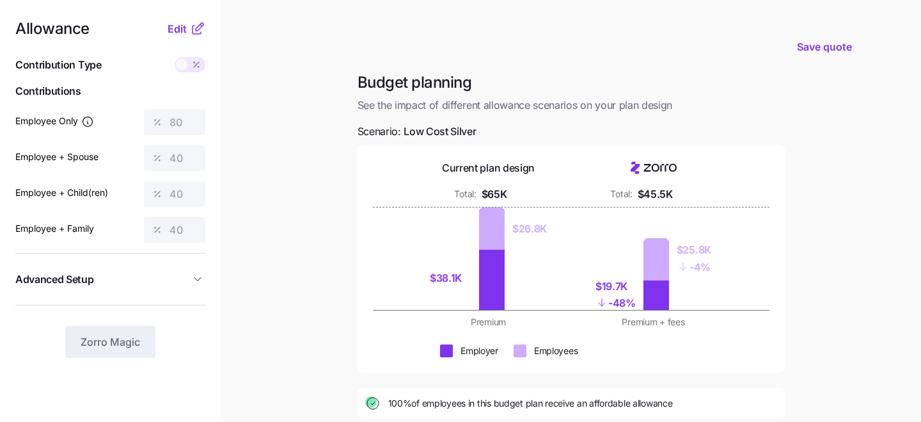
click at [203, 269] on button "Advanced Setup" at bounding box center [110, 279] width 190 height 31
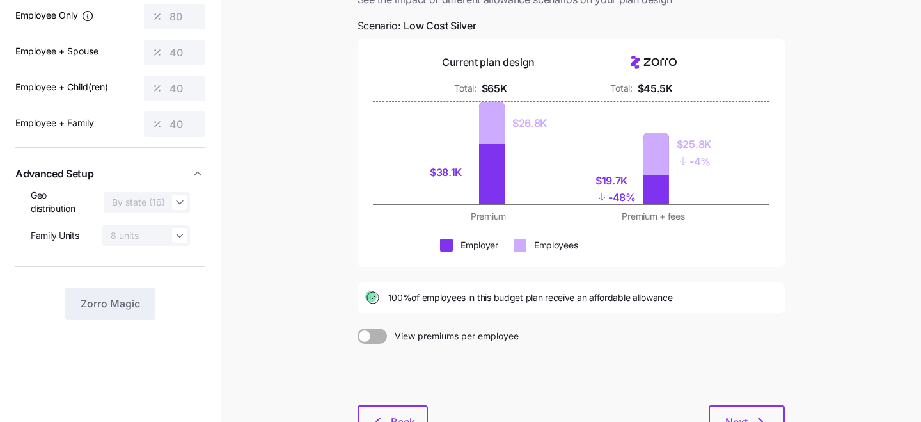
scroll to position [111, 0]
click at [366, 336] on span at bounding box center [365, 335] width 12 height 12
click at [358, 327] on input "View premiums per employee" at bounding box center [358, 327] width 0 height 0
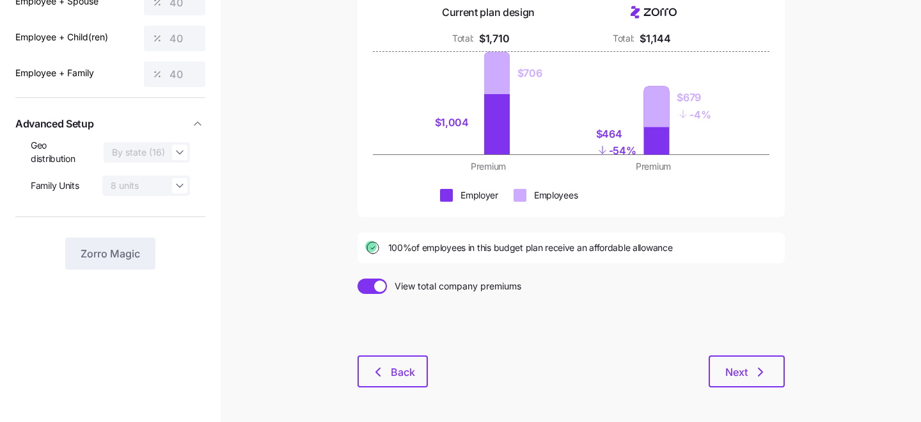
scroll to position [157, 0]
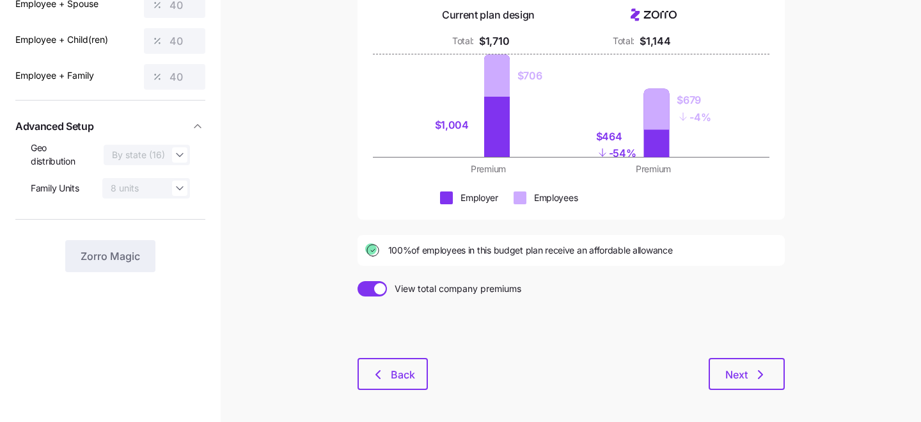
click at [378, 288] on span at bounding box center [380, 289] width 12 height 12
click at [358, 281] on input "View total company premiums" at bounding box center [358, 281] width 0 height 0
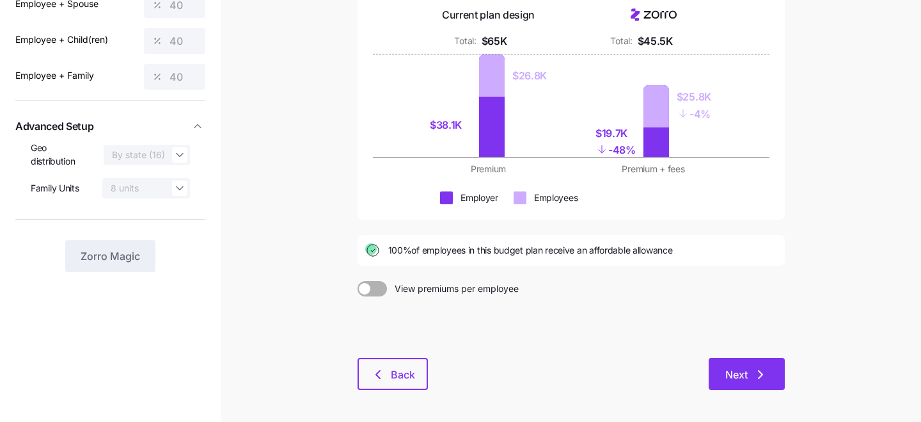
click at [775, 381] on button "Next" at bounding box center [747, 374] width 76 height 32
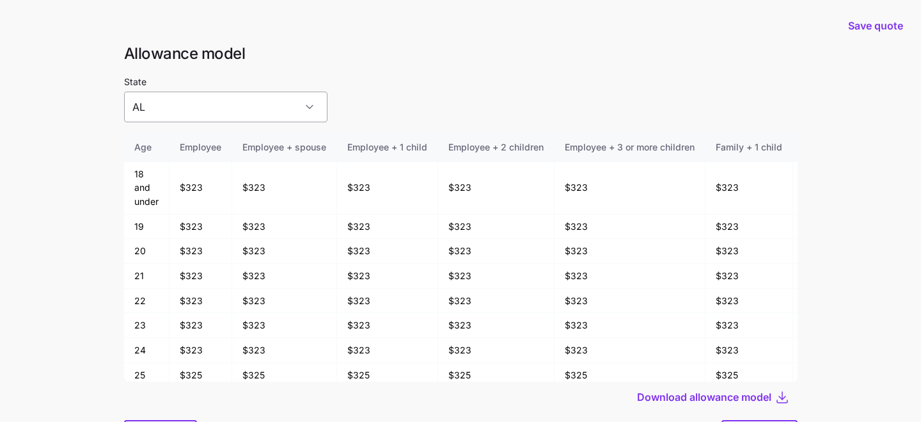
click at [269, 105] on input "AL" at bounding box center [225, 106] width 203 height 31
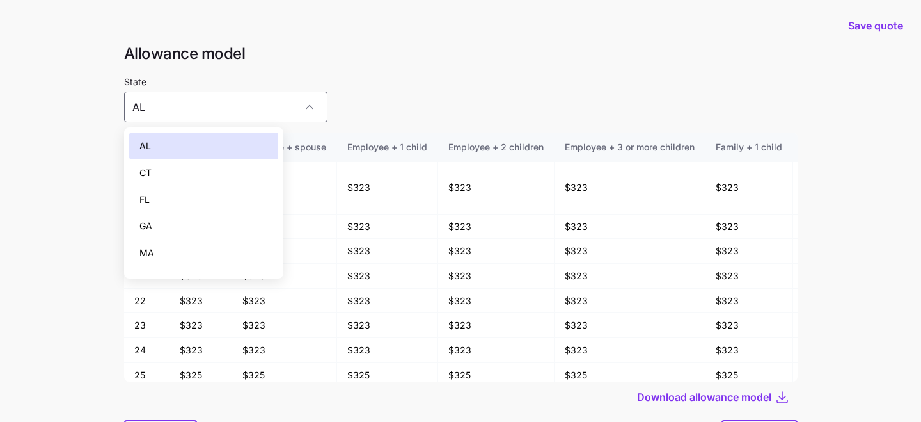
click at [260, 168] on div "CT" at bounding box center [204, 172] width 150 height 27
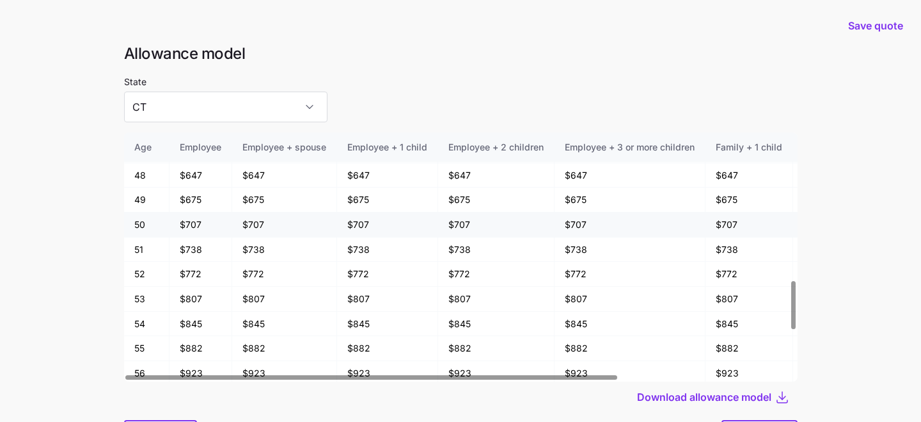
scroll to position [674, 0]
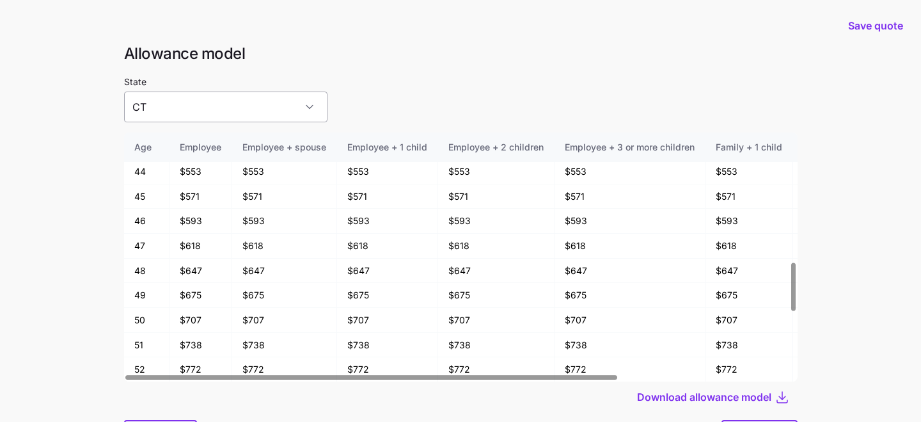
click at [253, 92] on input "CT" at bounding box center [225, 106] width 203 height 31
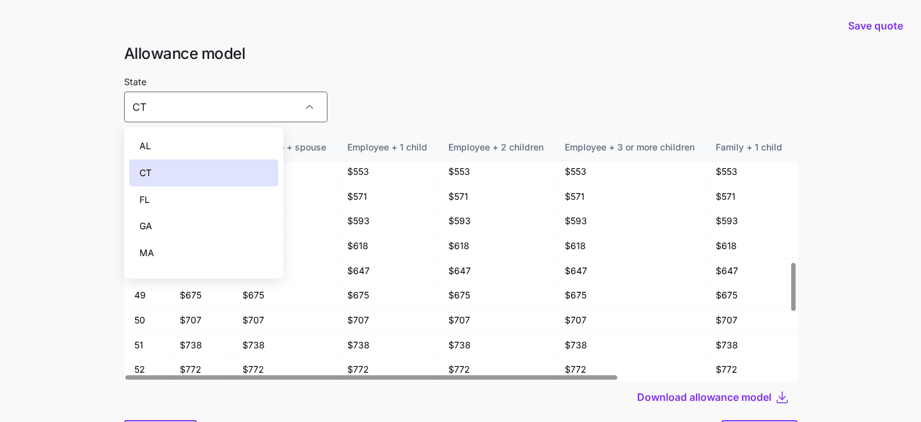
click at [225, 162] on div "CT" at bounding box center [204, 172] width 150 height 27
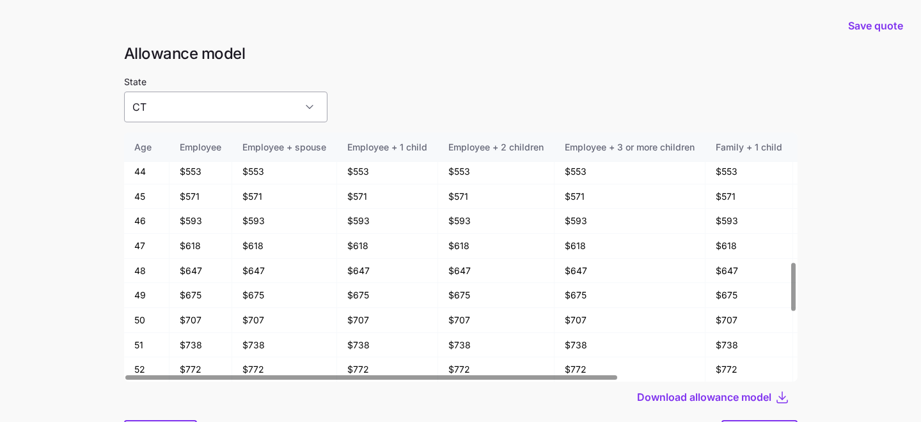
click at [220, 107] on input "CT" at bounding box center [225, 106] width 203 height 31
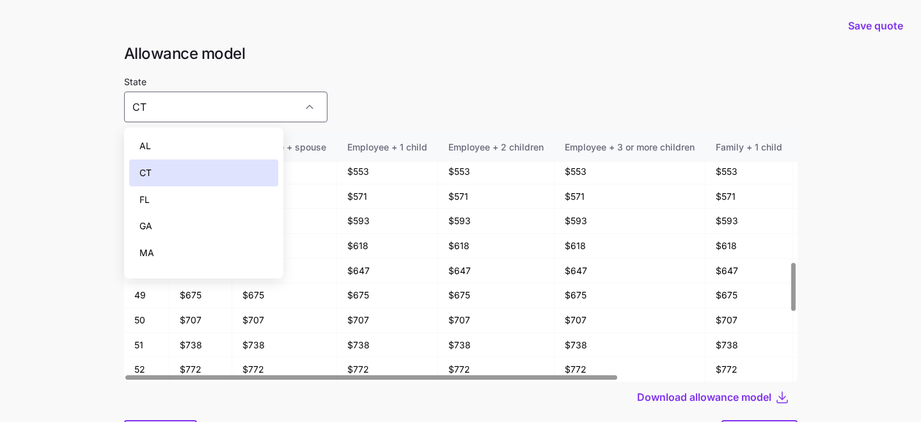
click at [214, 139] on div "AL" at bounding box center [204, 145] width 150 height 27
type input "AL"
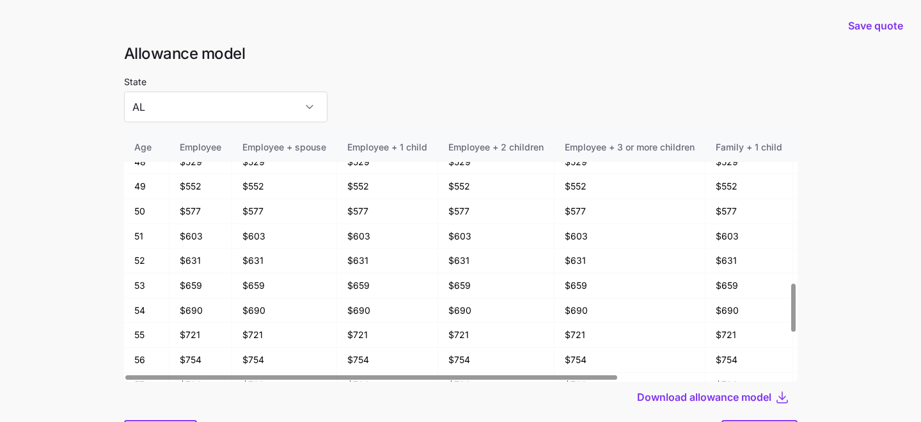
scroll to position [68, 0]
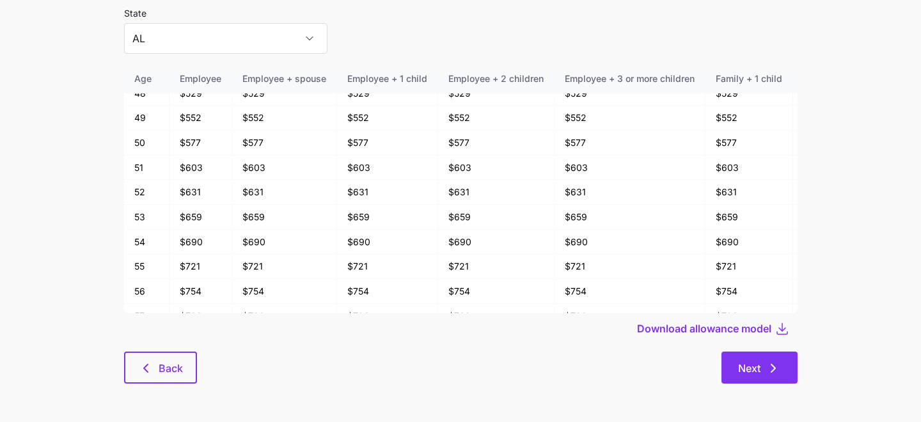
click at [754, 370] on span "Next" at bounding box center [749, 367] width 22 height 15
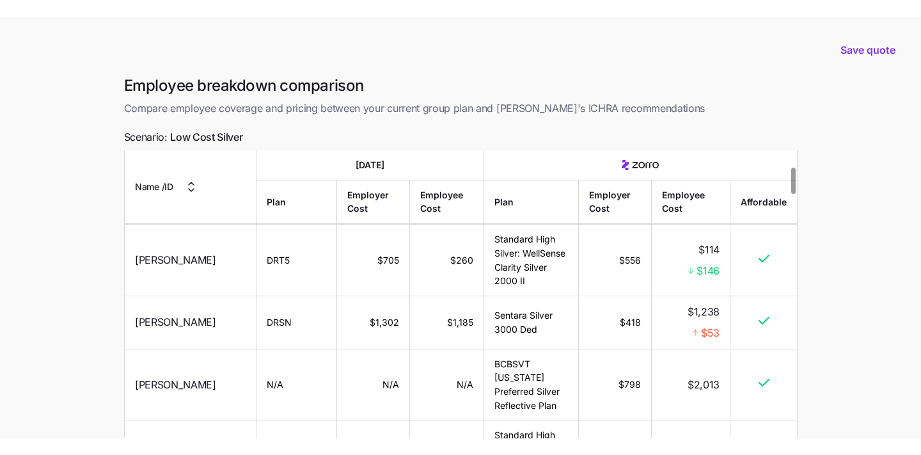
scroll to position [179, 0]
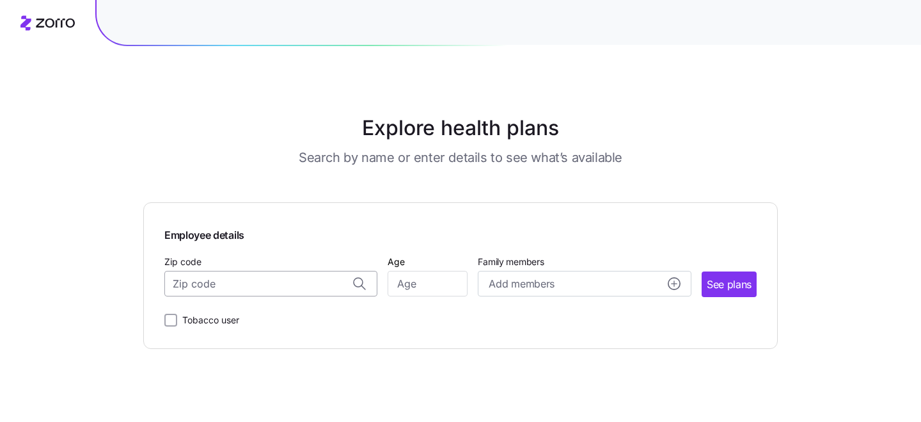
click at [274, 287] on input "Zip code" at bounding box center [270, 284] width 213 height 26
type input "80206"
click at [464, 361] on main "Explore health plans Search by name or enter details to see what’s available Em…" at bounding box center [460, 211] width 634 height 422
click at [221, 280] on input "Zip code" at bounding box center [270, 284] width 213 height 26
click at [242, 319] on span "80206, [GEOGRAPHIC_DATA], [GEOGRAPHIC_DATA]" at bounding box center [268, 318] width 179 height 16
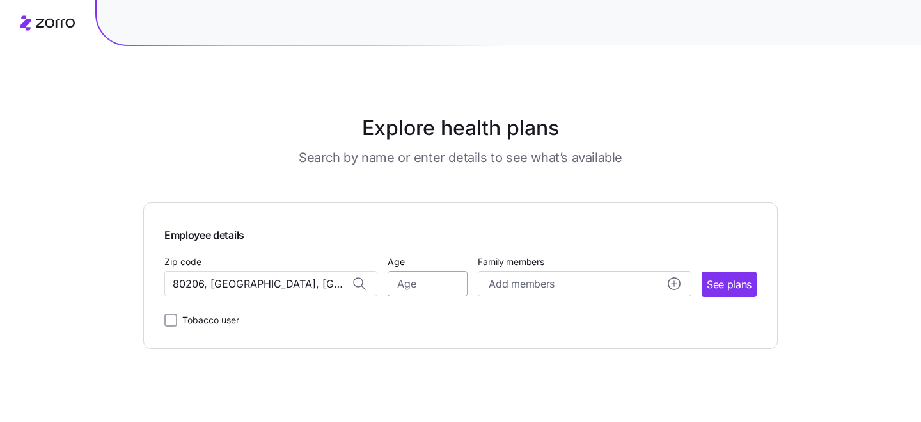
type input "80206, [GEOGRAPHIC_DATA], [GEOGRAPHIC_DATA]"
click at [442, 290] on input "Age" at bounding box center [428, 284] width 80 height 26
type input "30"
click at [438, 309] on div "Tobacco user" at bounding box center [460, 317] width 592 height 20
click at [398, 283] on input "30" at bounding box center [428, 284] width 80 height 26
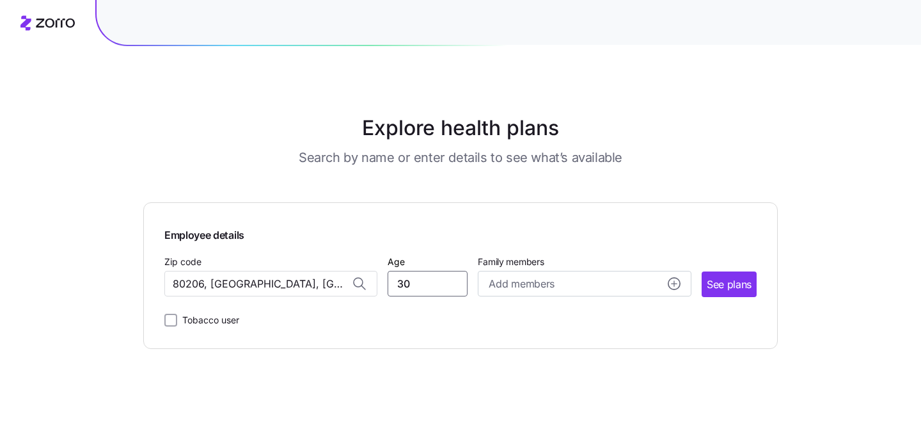
click at [398, 283] on input "30" at bounding box center [428, 284] width 80 height 26
type input "50"
click at [409, 336] on div "Employee details Zip code 80206, [GEOGRAPHIC_DATA], [GEOGRAPHIC_DATA] Age [DEMO…" at bounding box center [460, 275] width 634 height 146
click at [164, 327] on div "Tobacco user" at bounding box center [201, 319] width 75 height 15
click at [720, 290] on span "See plans" at bounding box center [729, 284] width 45 height 16
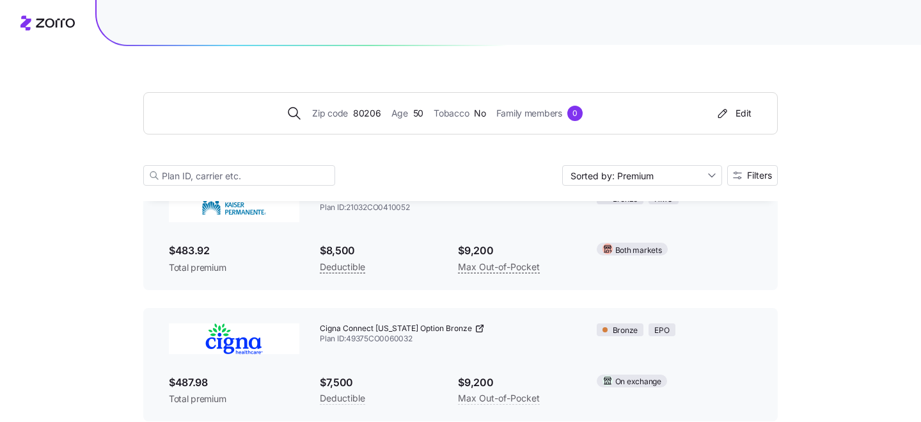
scroll to position [213, 0]
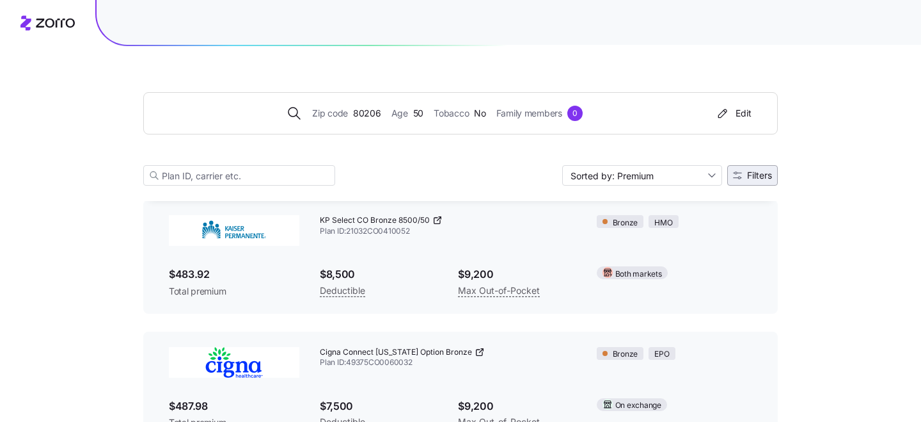
click at [748, 173] on span "Filters" at bounding box center [759, 175] width 25 height 9
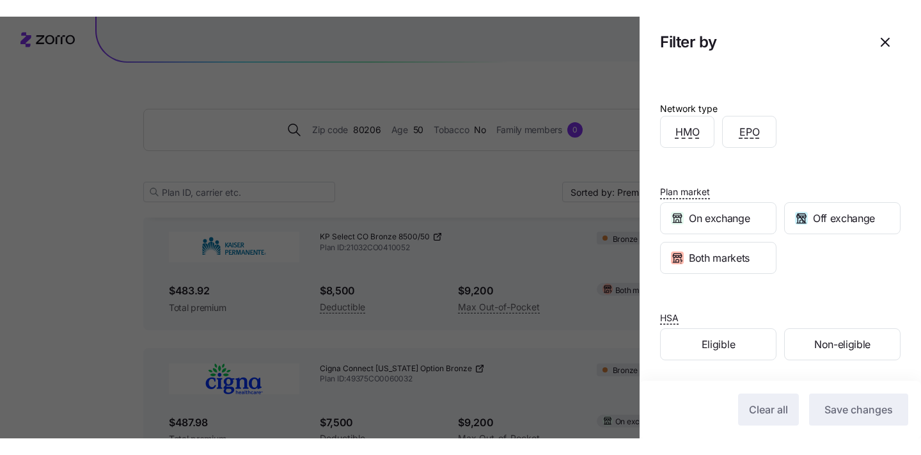
scroll to position [287, 0]
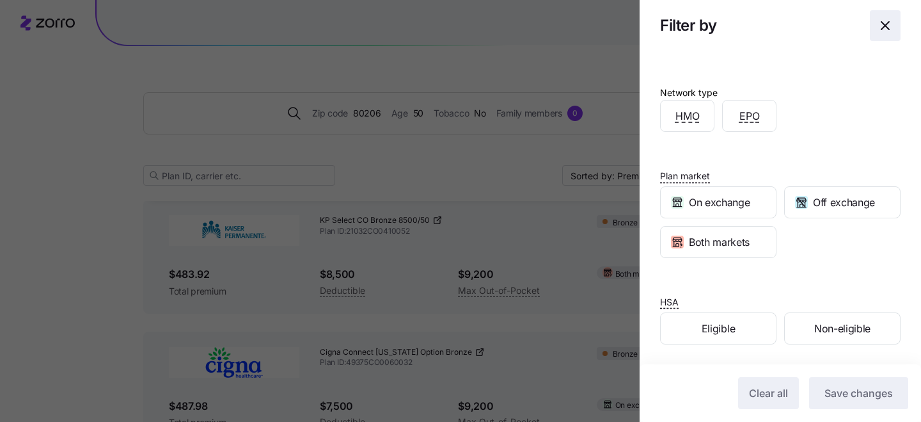
click at [878, 28] on icon "button" at bounding box center [885, 25] width 15 height 15
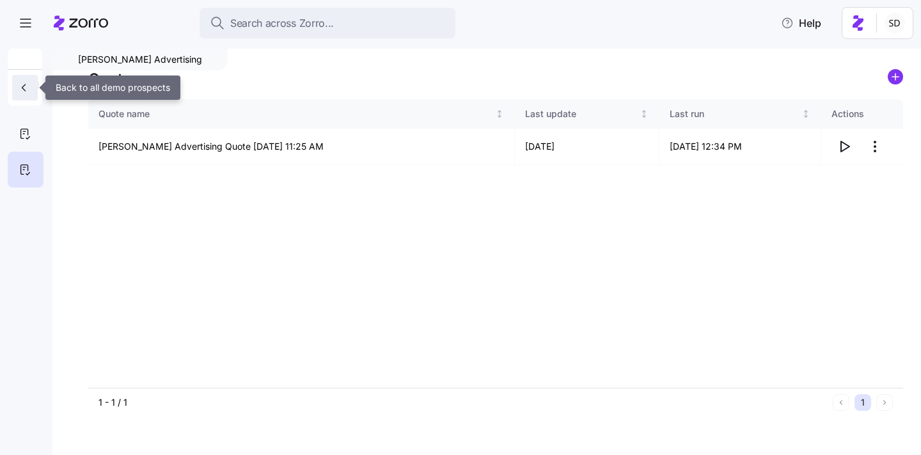
click at [16, 88] on button "button" at bounding box center [25, 88] width 26 height 26
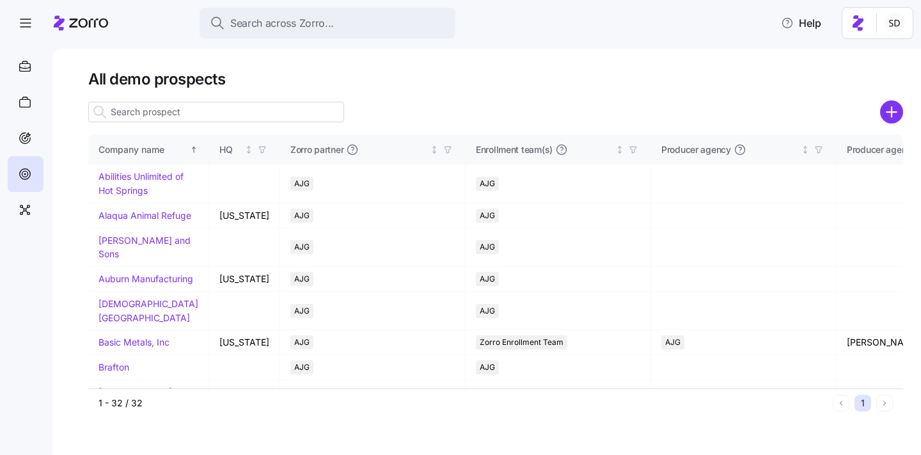
click at [156, 122] on input at bounding box center [216, 112] width 256 height 20
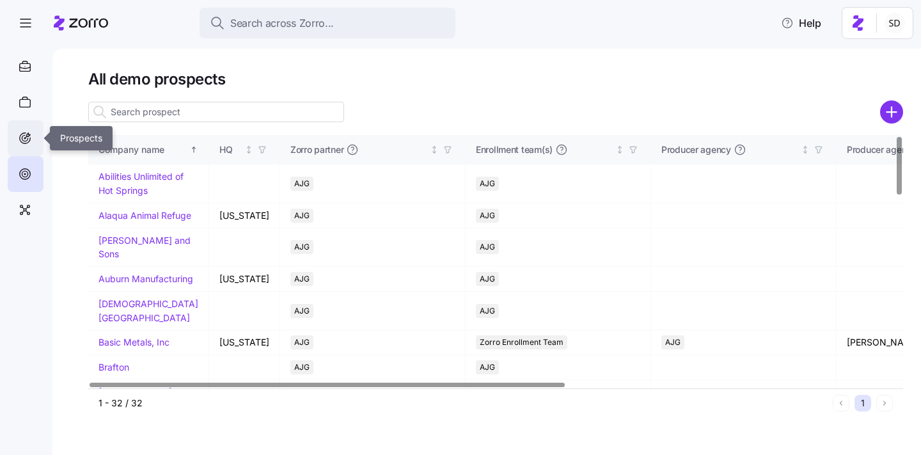
click at [23, 143] on icon at bounding box center [25, 138] width 11 height 11
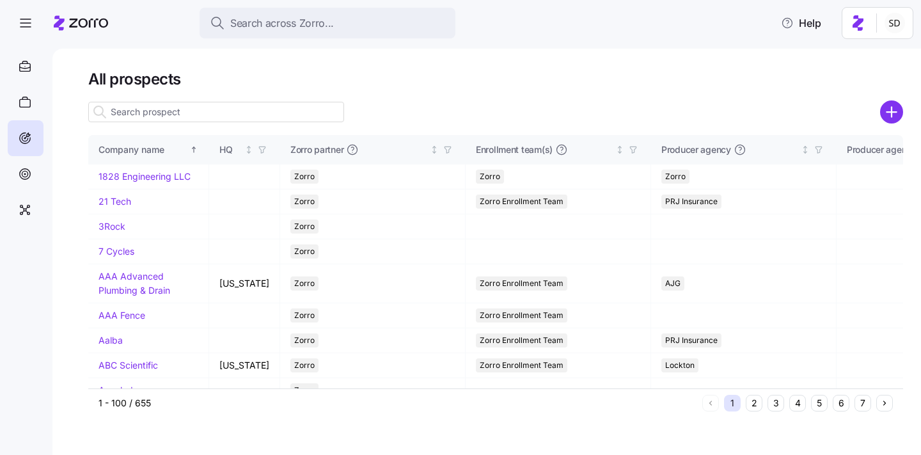
click at [189, 113] on input at bounding box center [216, 112] width 256 height 20
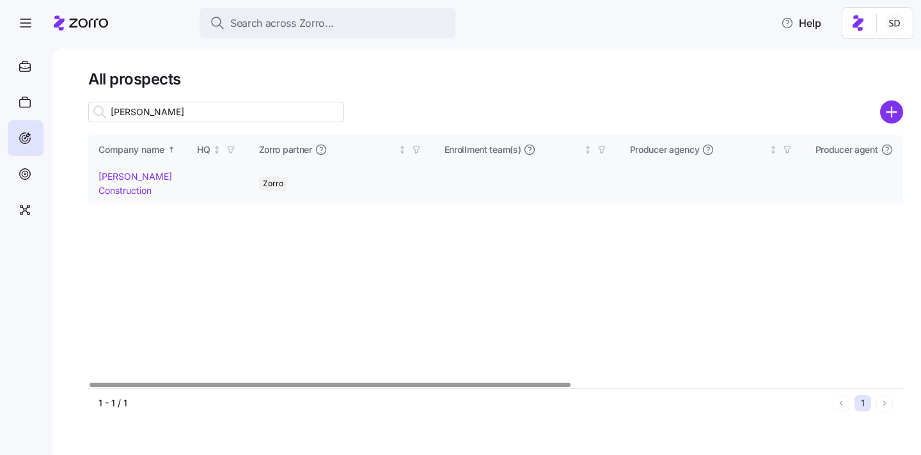
type input "pam"
click at [109, 177] on link "[PERSON_NAME] Construction" at bounding box center [136, 183] width 74 height 25
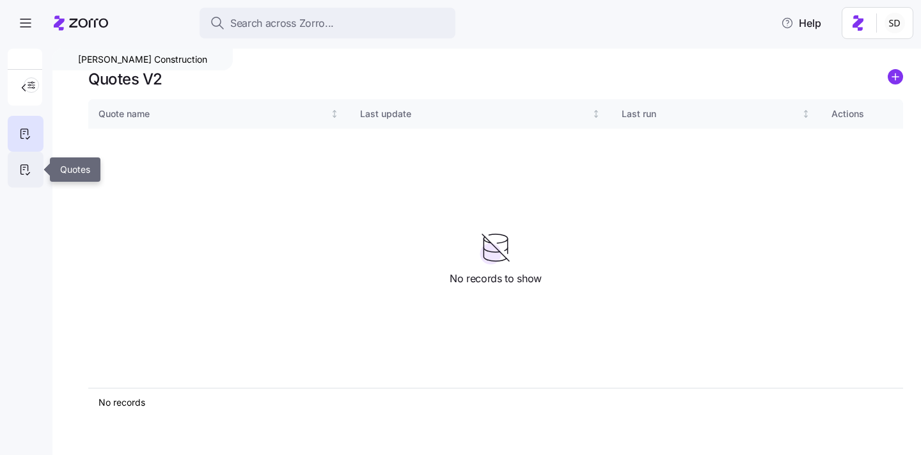
click at [9, 168] on div at bounding box center [26, 170] width 36 height 36
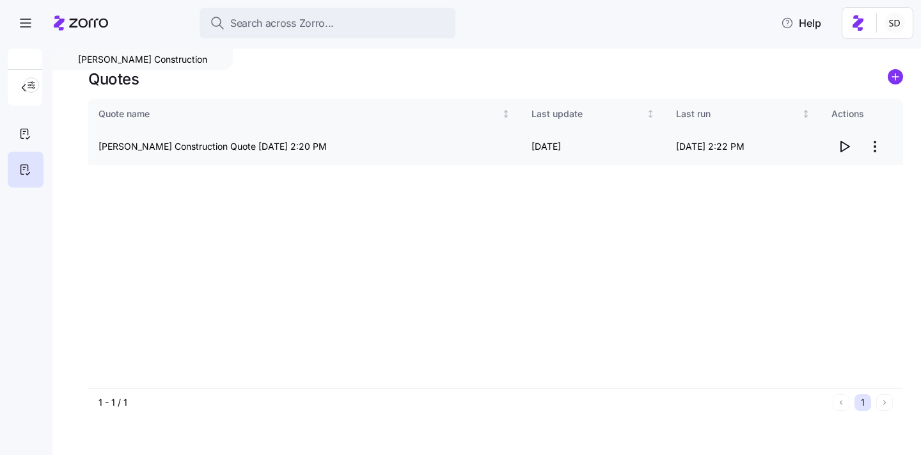
click at [846, 148] on icon "button" at bounding box center [844, 146] width 15 height 15
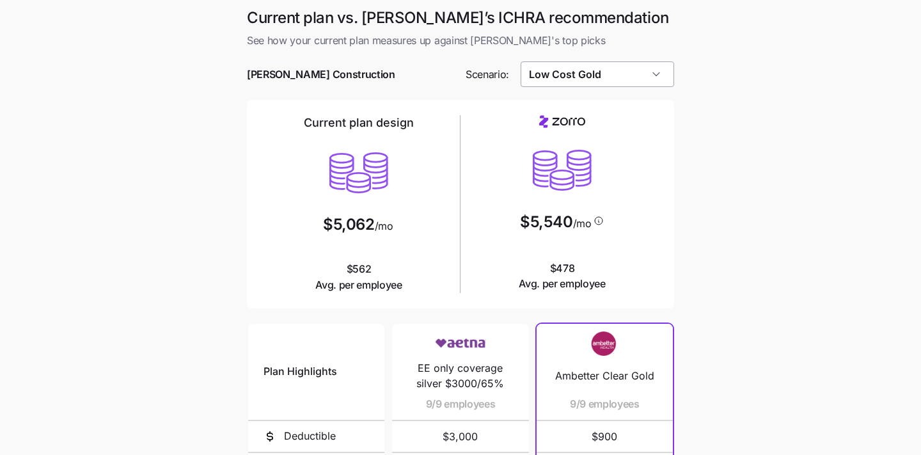
click at [624, 81] on input "Low Cost Gold" at bounding box center [598, 74] width 154 height 26
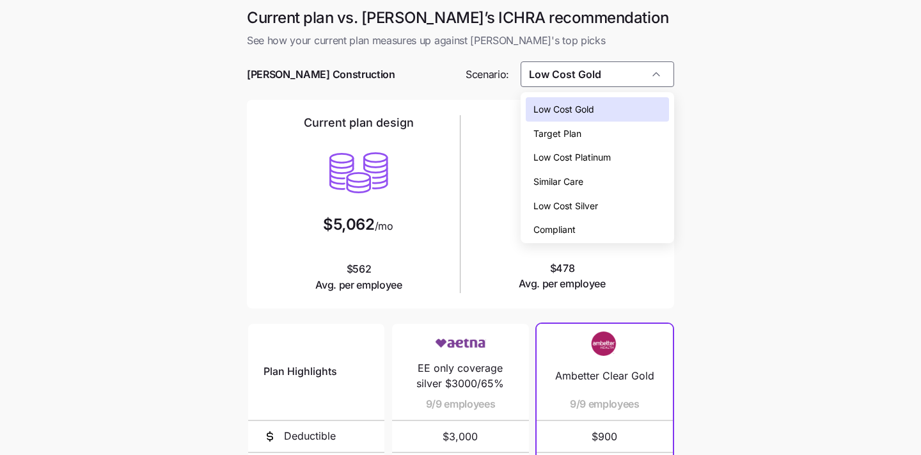
click at [615, 232] on div "Compliant" at bounding box center [598, 229] width 144 height 24
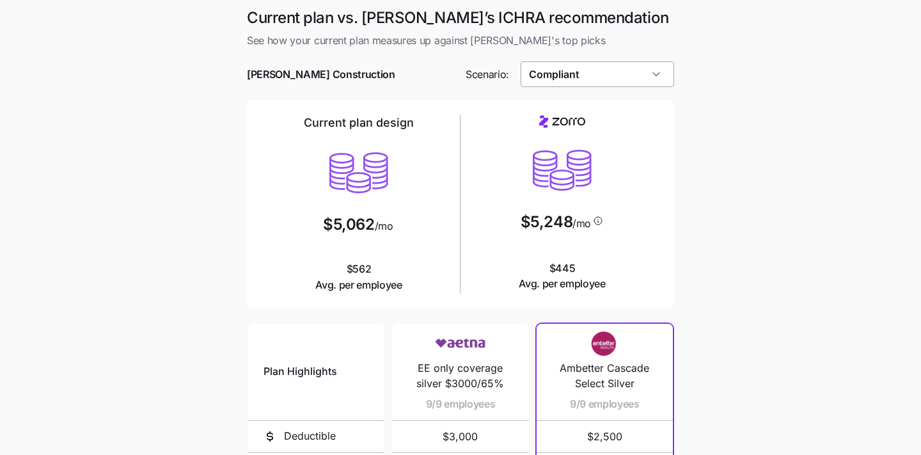
click at [640, 85] on input "Compliant" at bounding box center [598, 74] width 154 height 26
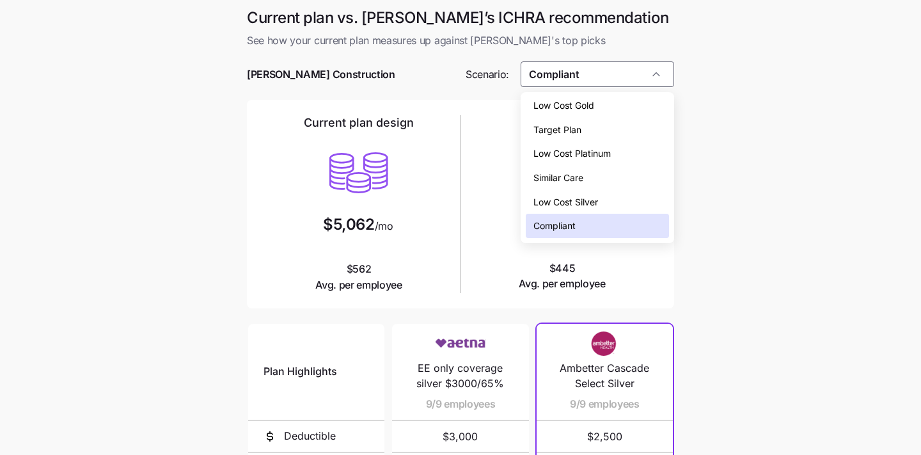
click at [623, 181] on div "Similar Care" at bounding box center [598, 178] width 144 height 24
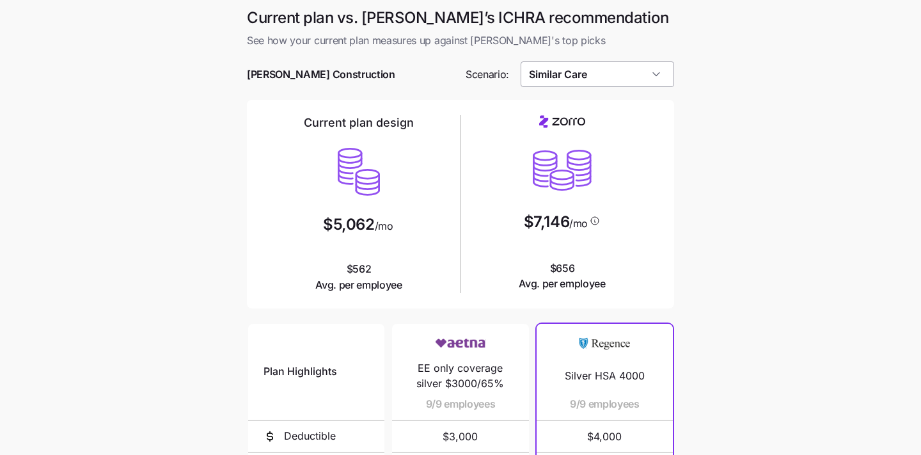
click at [636, 64] on input "Similar Care" at bounding box center [598, 74] width 154 height 26
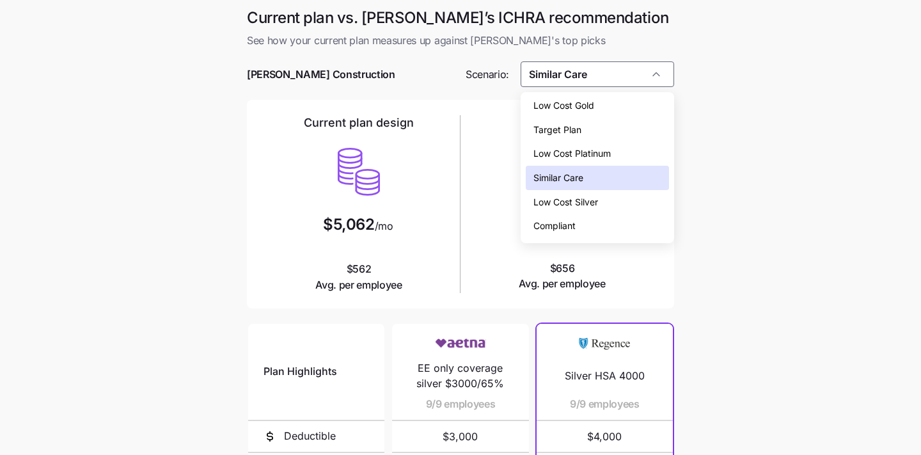
click at [629, 152] on div "Low Cost Platinum" at bounding box center [598, 153] width 144 height 24
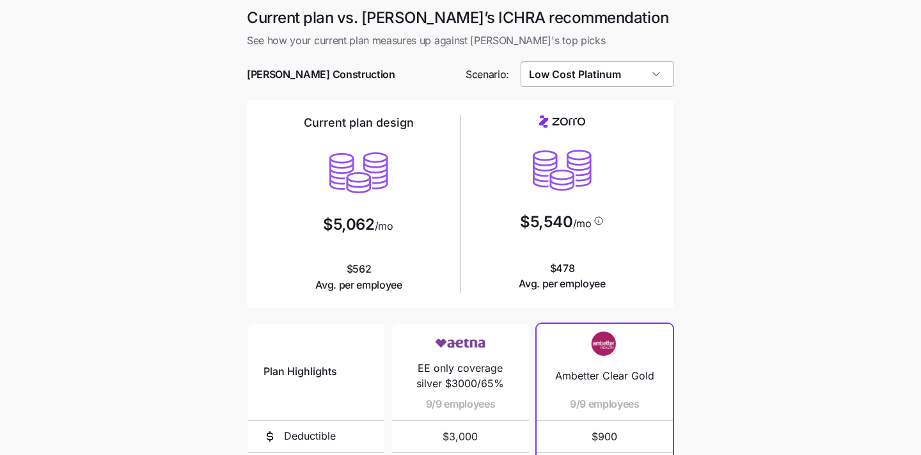
click at [653, 61] on input "Low Cost Platinum" at bounding box center [598, 74] width 154 height 26
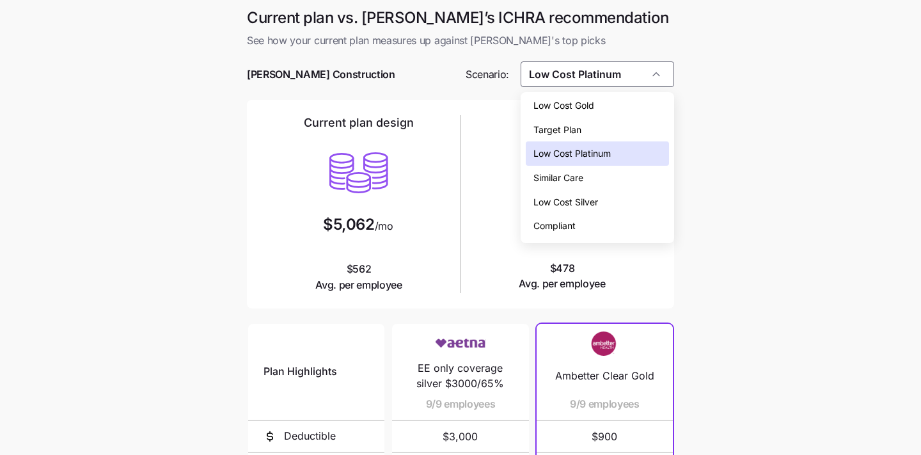
click at [639, 201] on div "Low Cost Silver" at bounding box center [598, 202] width 144 height 24
type input "Low Cost Silver"
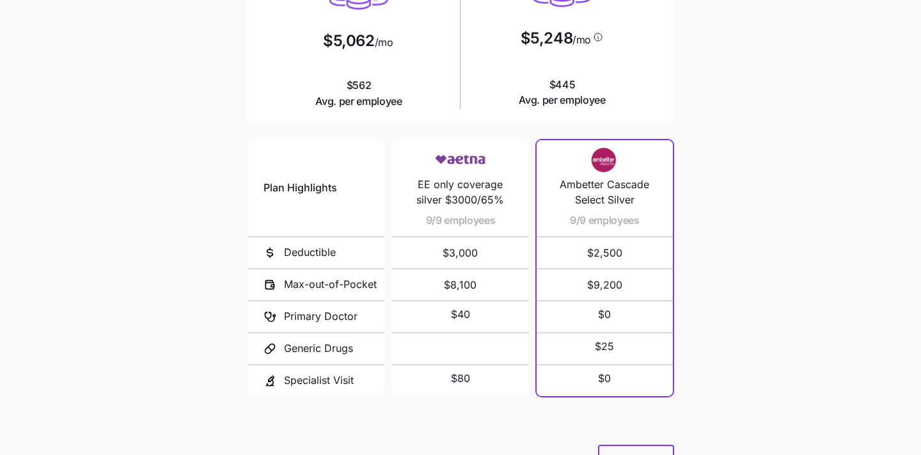
scroll to position [0, 0]
